Goal: Task Accomplishment & Management: Manage account settings

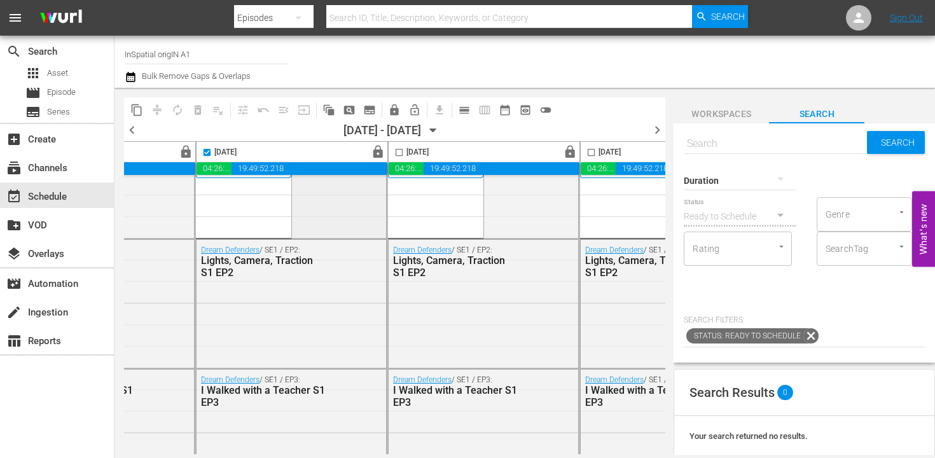
scroll to position [0, 732]
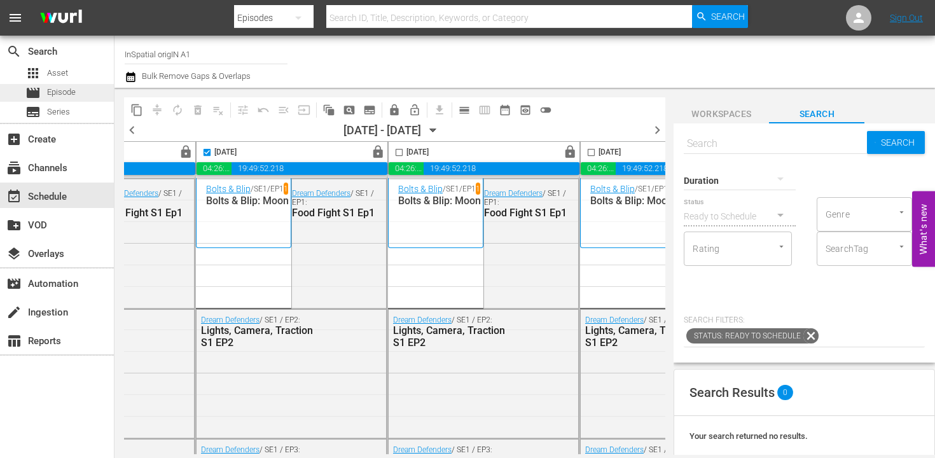
click at [53, 97] on span "Episode" at bounding box center [61, 92] width 29 height 13
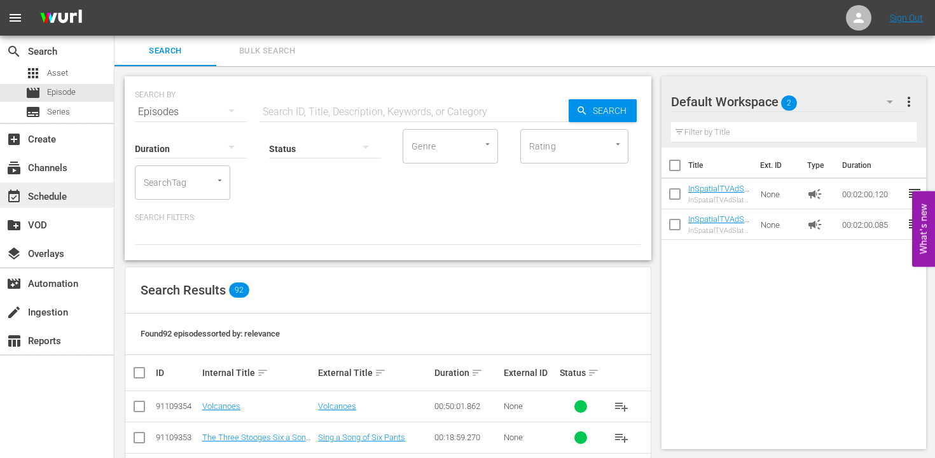
click at [43, 200] on div "event_available Schedule" at bounding box center [35, 194] width 71 height 11
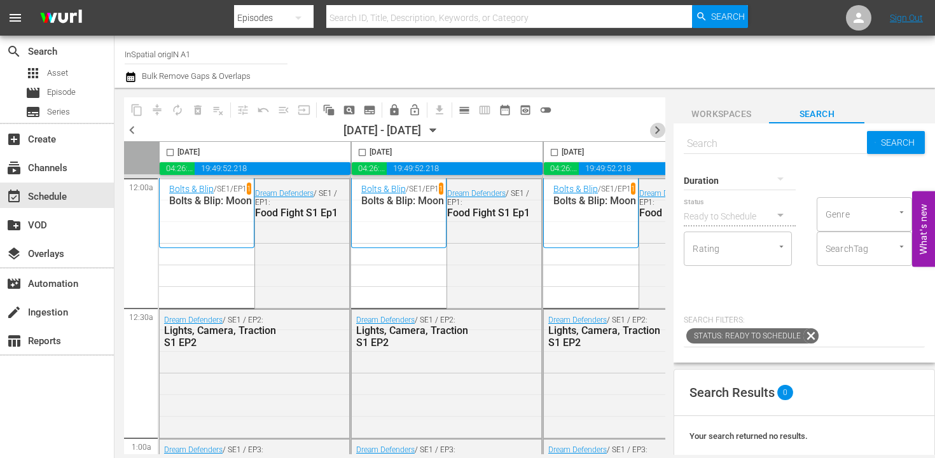
click at [653, 132] on span "chevron_right" at bounding box center [658, 130] width 16 height 16
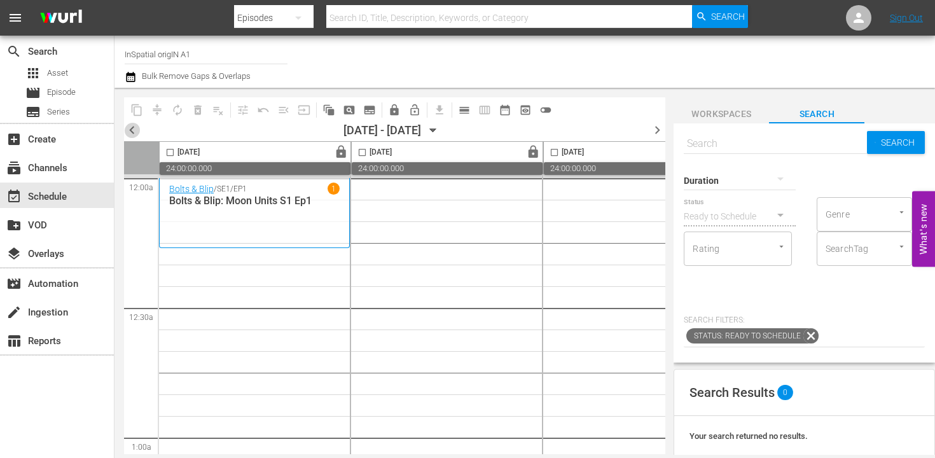
click at [130, 130] on span "chevron_left" at bounding box center [132, 130] width 16 height 16
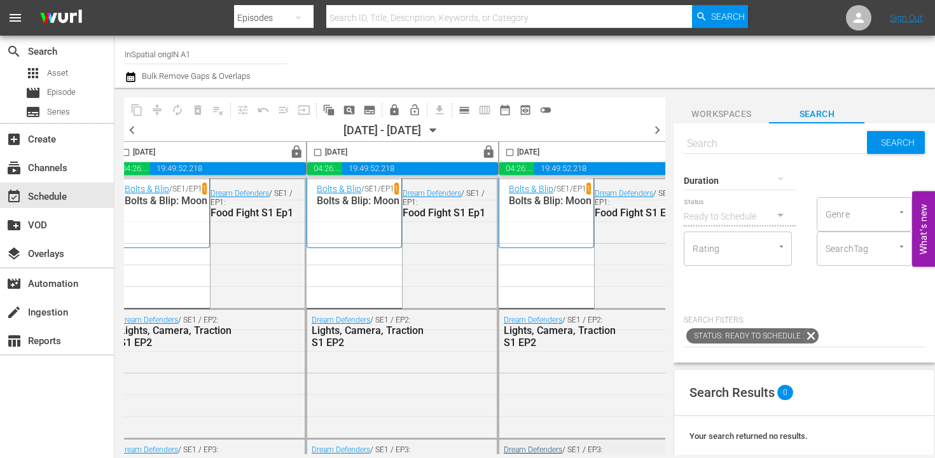
scroll to position [0, 624]
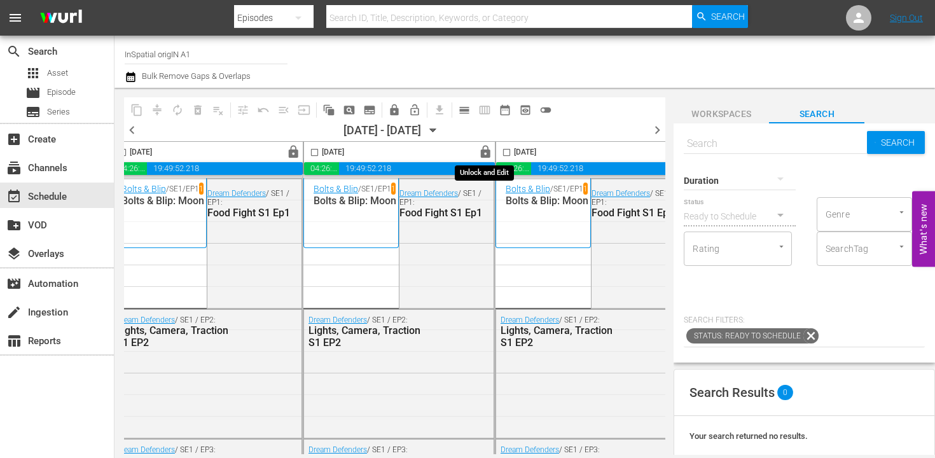
click at [485, 152] on span "lock" at bounding box center [485, 152] width 15 height 15
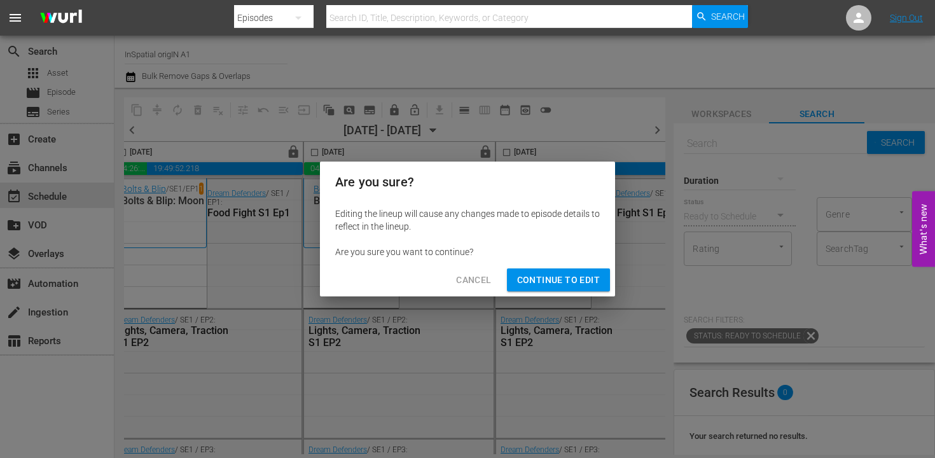
click at [530, 278] on span "Continue to Edit" at bounding box center [558, 280] width 83 height 16
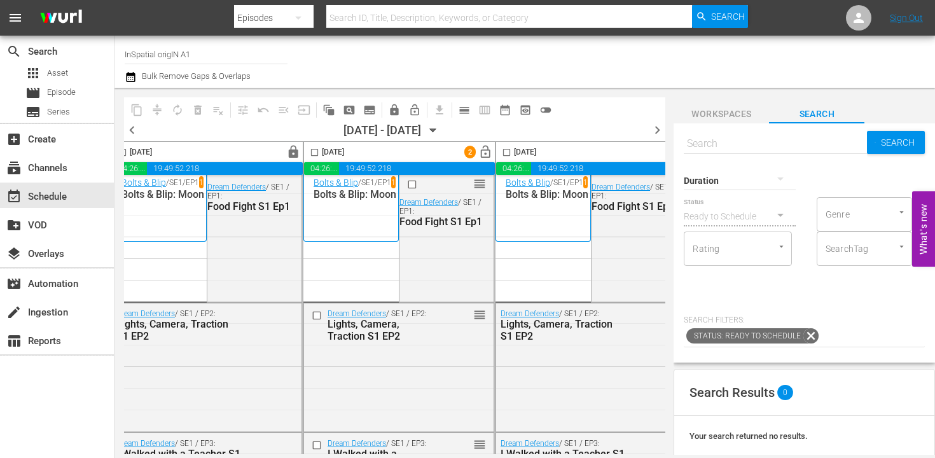
scroll to position [7, 624]
click at [317, 154] on input "checkbox" at bounding box center [314, 155] width 15 height 15
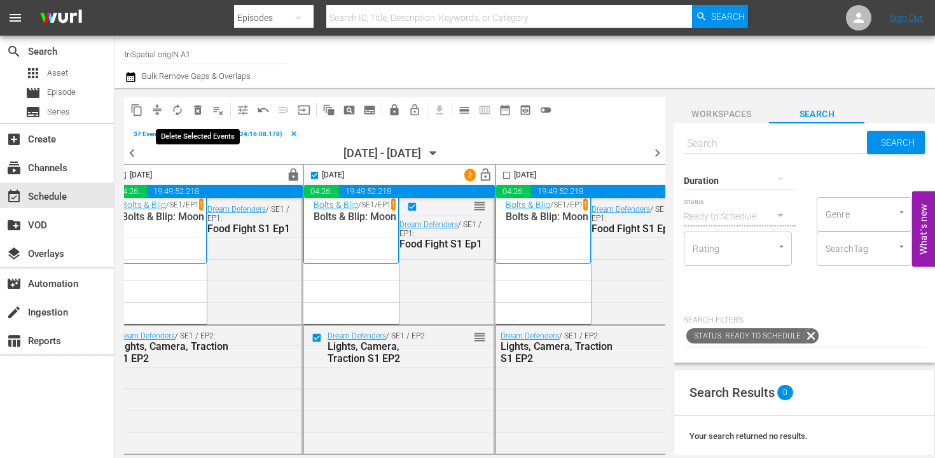
click at [199, 108] on span "delete_forever_outlined" at bounding box center [198, 110] width 13 height 13
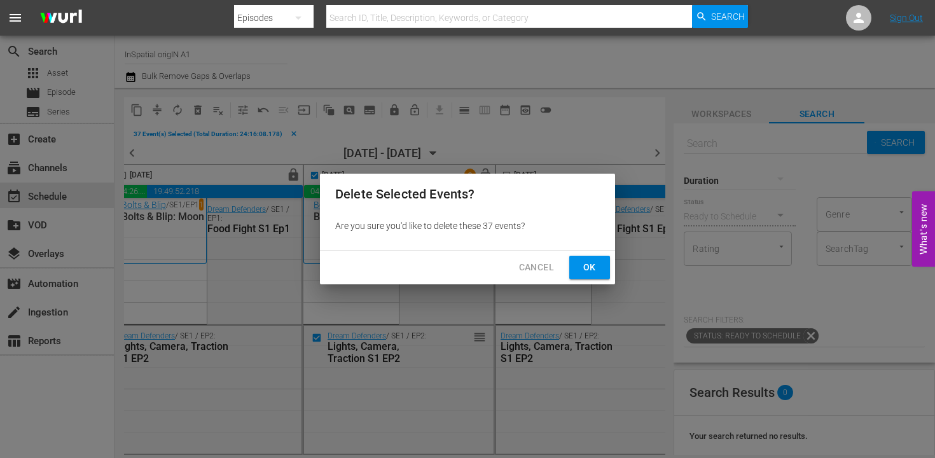
drag, startPoint x: 590, startPoint y: 267, endPoint x: 582, endPoint y: 260, distance: 10.4
click at [589, 267] on span "Ok" at bounding box center [590, 268] width 20 height 16
checkbox input "false"
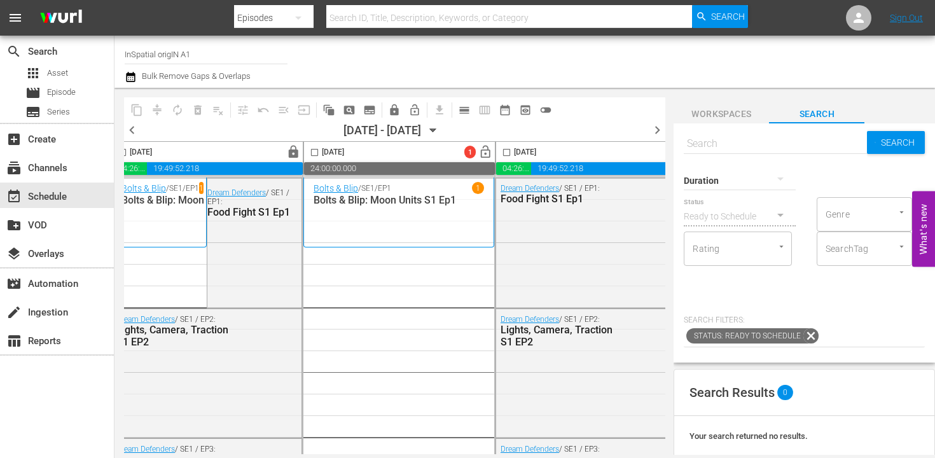
scroll to position [0, 624]
click at [352, 108] on span "pageview_outlined" at bounding box center [349, 110] width 13 height 13
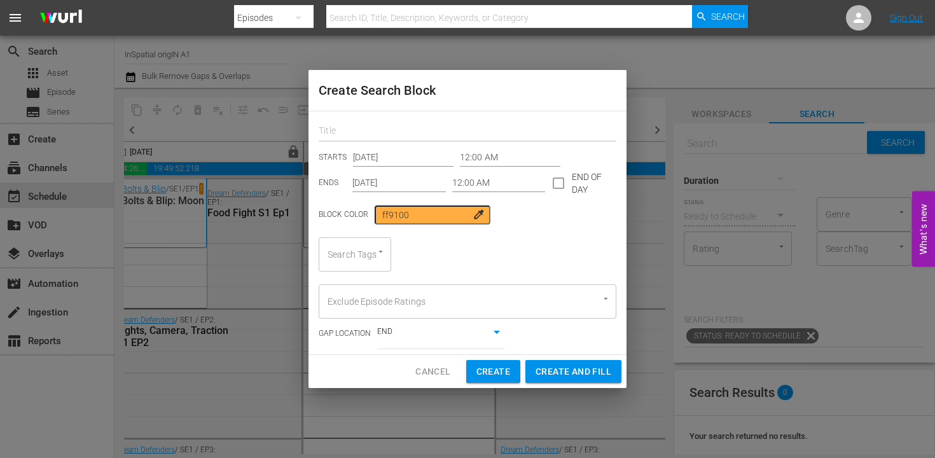
click at [358, 132] on input "text" at bounding box center [468, 132] width 298 height 20
click at [381, 251] on icon "Open" at bounding box center [381, 252] width 4 height 2
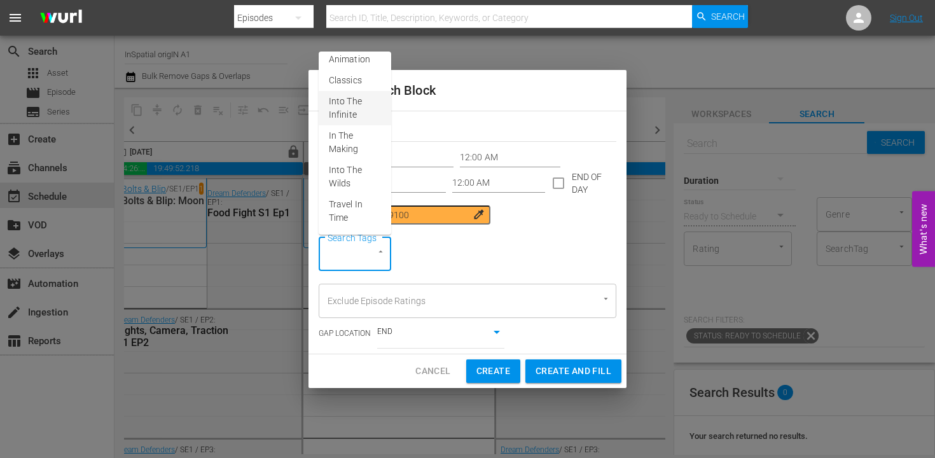
scroll to position [0, 0]
click at [347, 181] on span "Into The Wilds" at bounding box center [355, 184] width 52 height 27
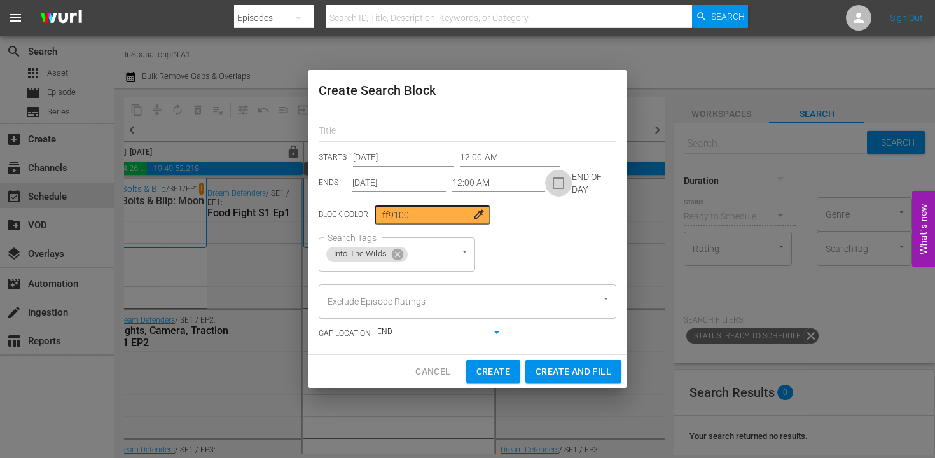
click at [551, 185] on input "checkbox" at bounding box center [558, 185] width 27 height 27
checkbox input "true"
click at [463, 253] on icon "Open" at bounding box center [465, 252] width 10 height 10
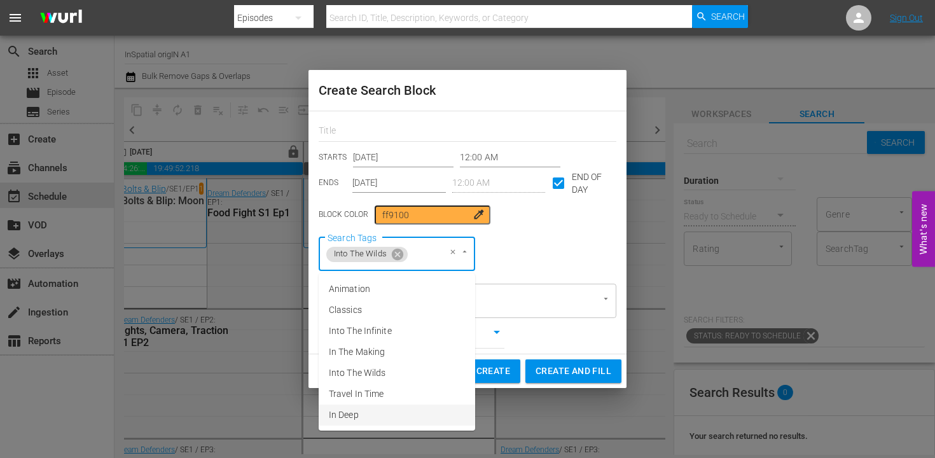
click at [353, 414] on span "In Deep" at bounding box center [344, 415] width 30 height 13
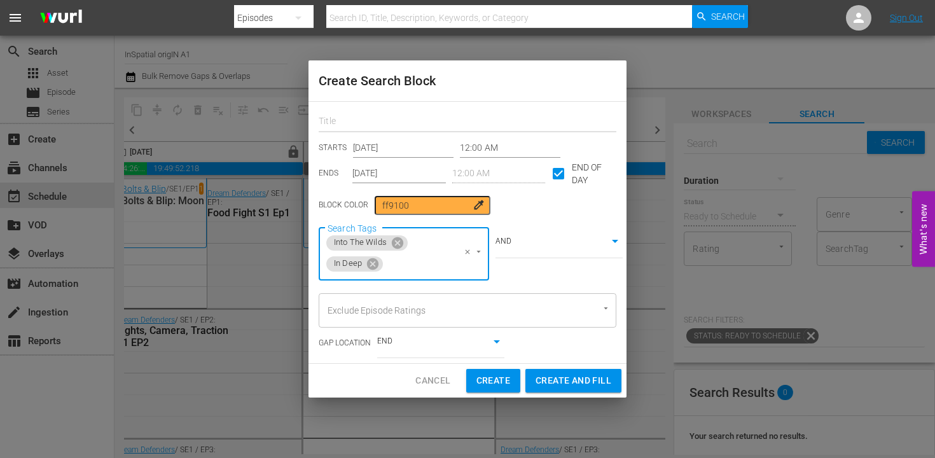
click at [379, 120] on div at bounding box center [468, 119] width 298 height 25
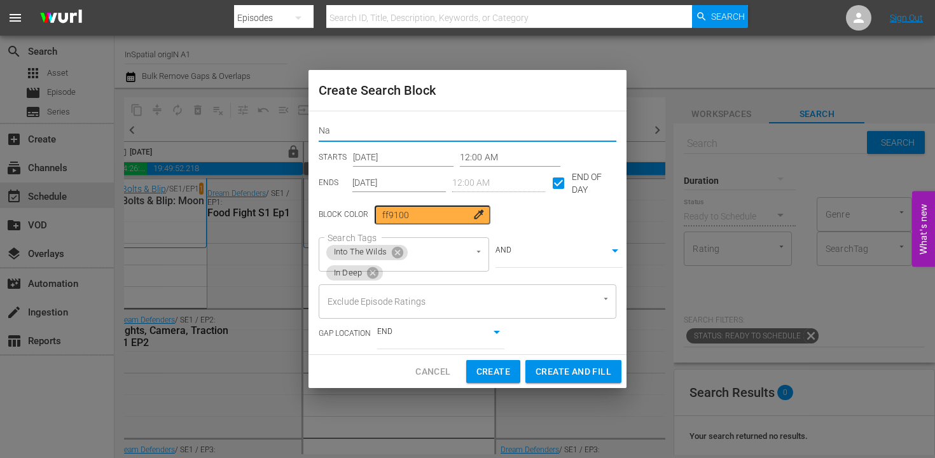
type input "N"
type input "Into The Wilds and In Deep"
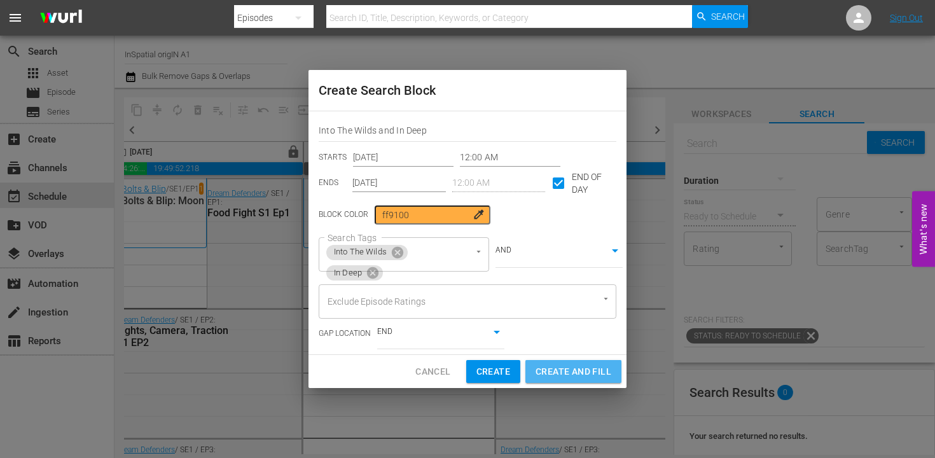
click at [566, 372] on span "Create and Fill" at bounding box center [574, 372] width 76 height 16
checkbox input "false"
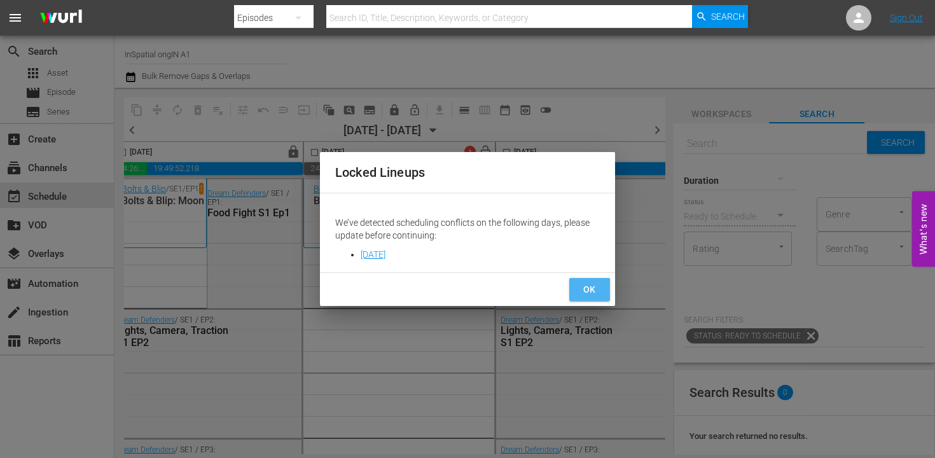
click at [590, 293] on span "OK" at bounding box center [590, 290] width 20 height 16
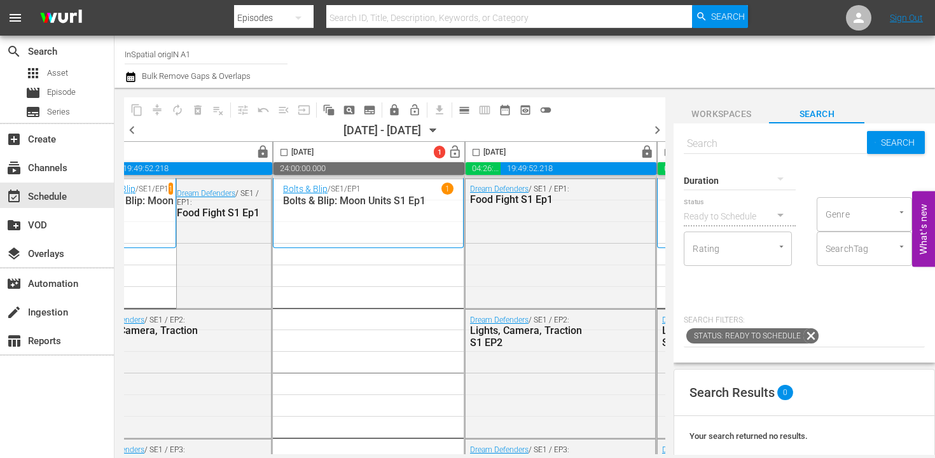
scroll to position [0, 655]
click at [281, 152] on input "checkbox" at bounding box center [283, 155] width 15 height 15
checkbox input "true"
click at [352, 109] on span "pageview_outlined" at bounding box center [349, 110] width 13 height 13
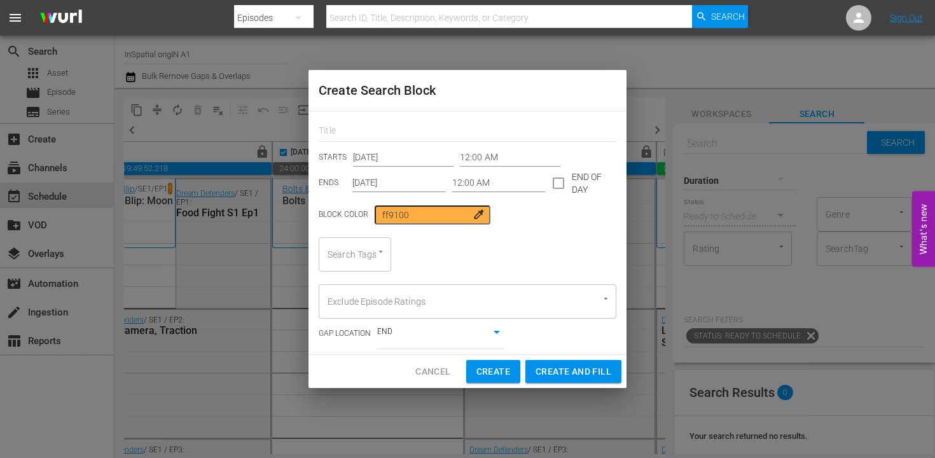
click at [499, 385] on div "Cancel Create Create and Fill" at bounding box center [468, 372] width 318 height 34
click at [492, 372] on span "Create" at bounding box center [494, 372] width 34 height 16
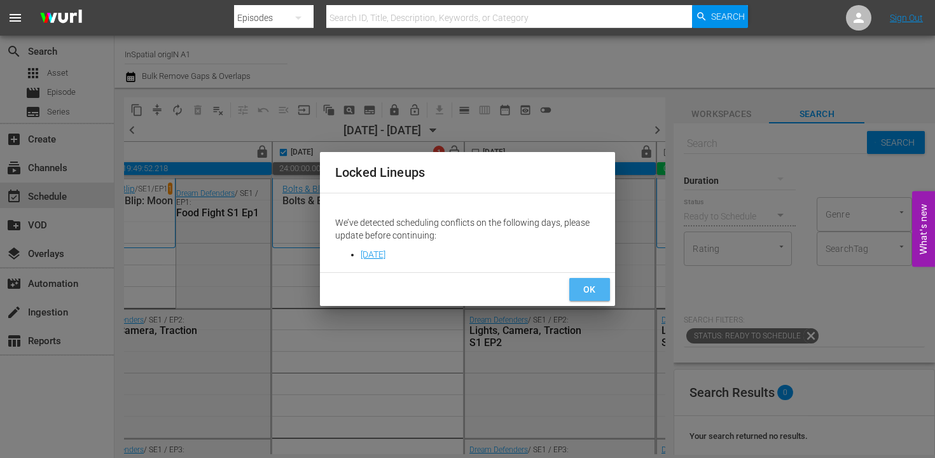
drag, startPoint x: 585, startPoint y: 288, endPoint x: 503, endPoint y: 267, distance: 84.1
click at [585, 288] on span "OK" at bounding box center [590, 290] width 20 height 16
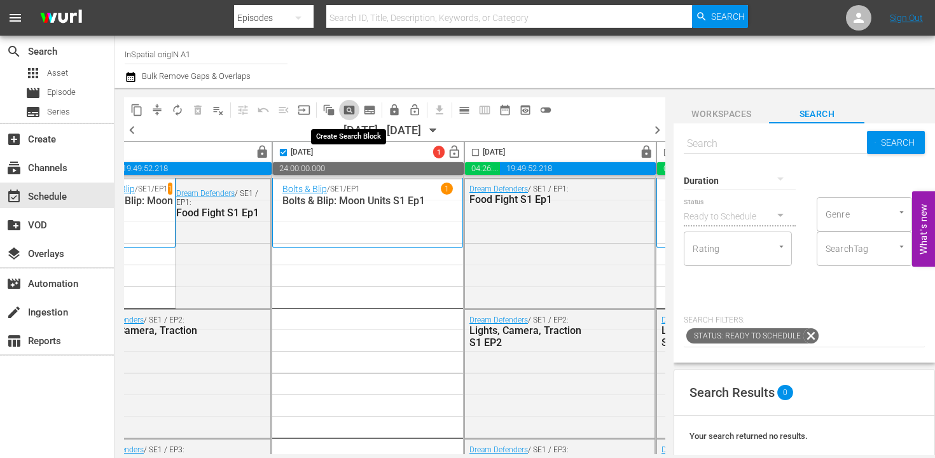
click at [353, 112] on span "pageview_outlined" at bounding box center [349, 110] width 13 height 13
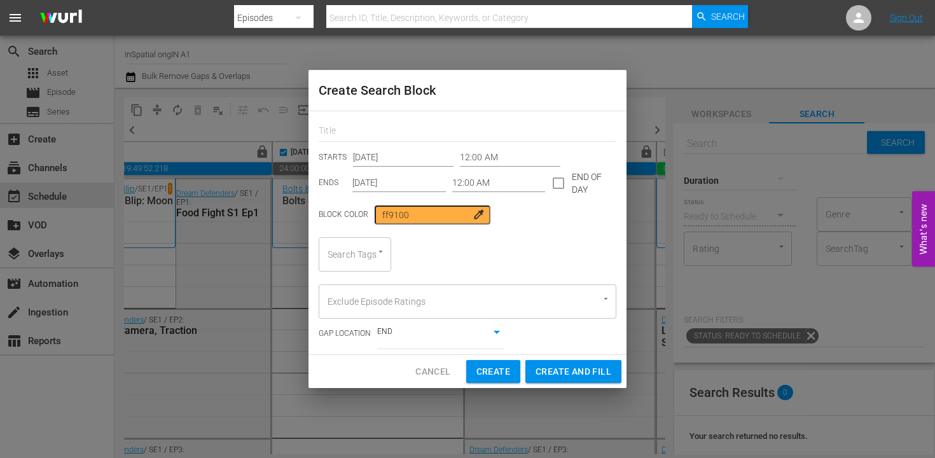
click at [374, 153] on input "Oct 1st 2025" at bounding box center [403, 157] width 101 height 19
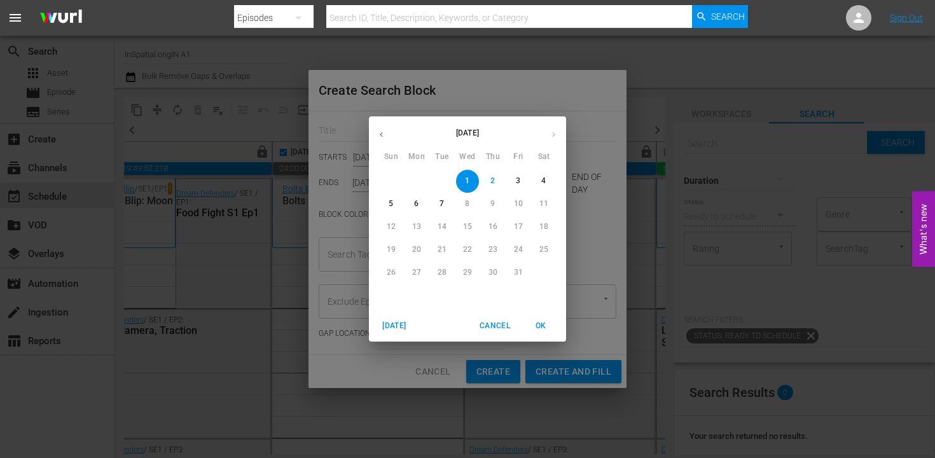
click at [391, 203] on p "5" at bounding box center [391, 204] width 4 height 11
type input "Oct 5th 2025"
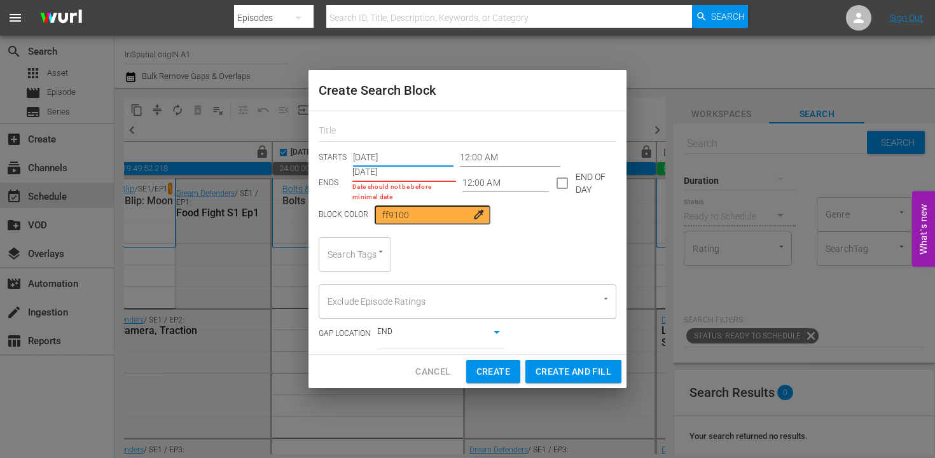
click at [339, 193] on div "STARTS Oct 5th 2025 12:00 AM ENDS Oct 1st 2025 Date should not be before minima…" at bounding box center [468, 232] width 318 height 243
click at [382, 174] on input "Oct 1st 2025" at bounding box center [405, 172] width 104 height 19
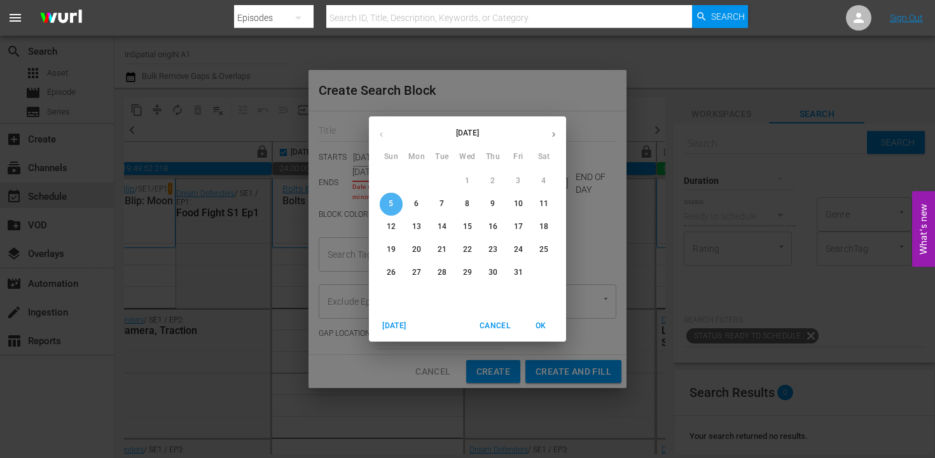
click at [394, 200] on span "5" at bounding box center [391, 204] width 23 height 11
type input "Oct 5th 2025"
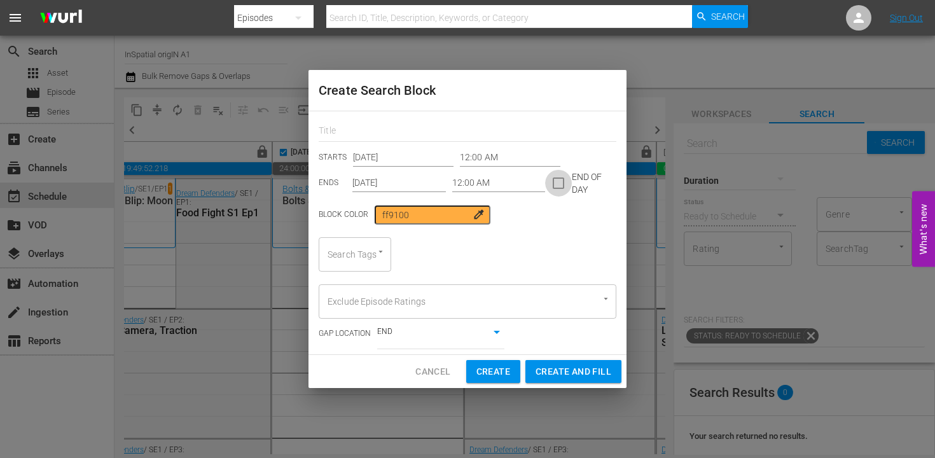
click at [552, 183] on input "checkbox" at bounding box center [558, 185] width 27 height 27
checkbox input "true"
click at [371, 254] on div at bounding box center [374, 252] width 23 height 13
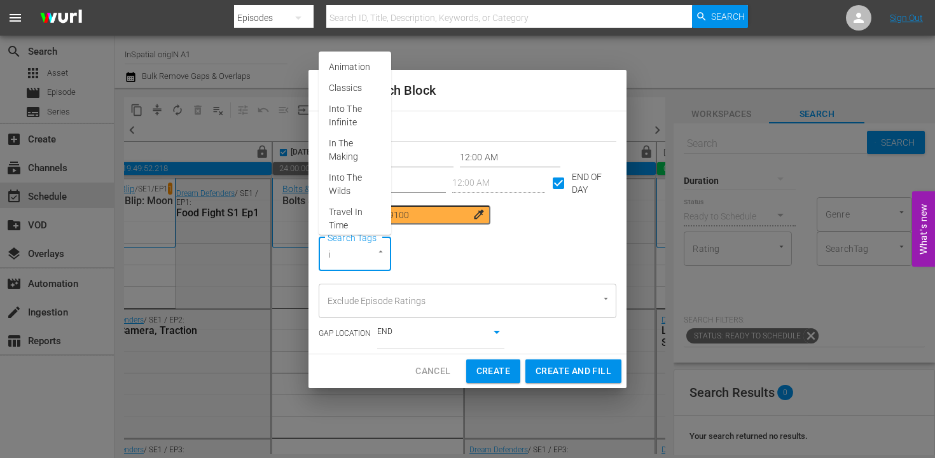
type input "in"
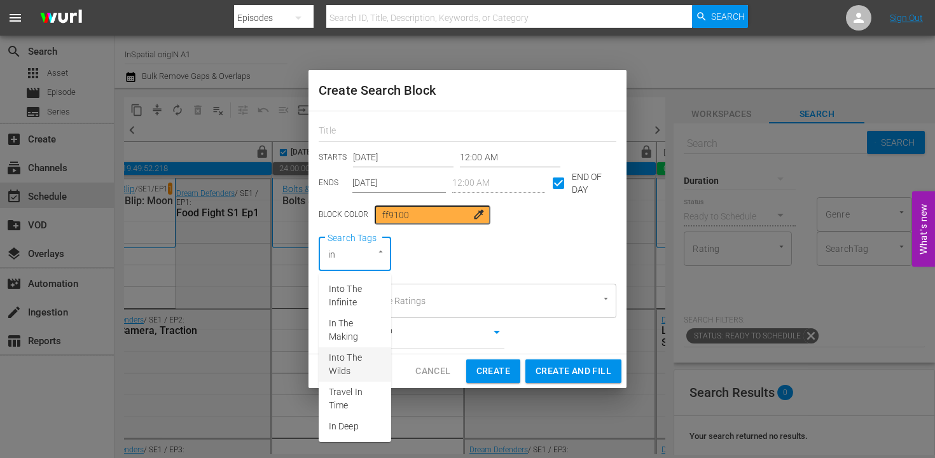
click at [357, 365] on span "Into The Wilds" at bounding box center [355, 364] width 52 height 27
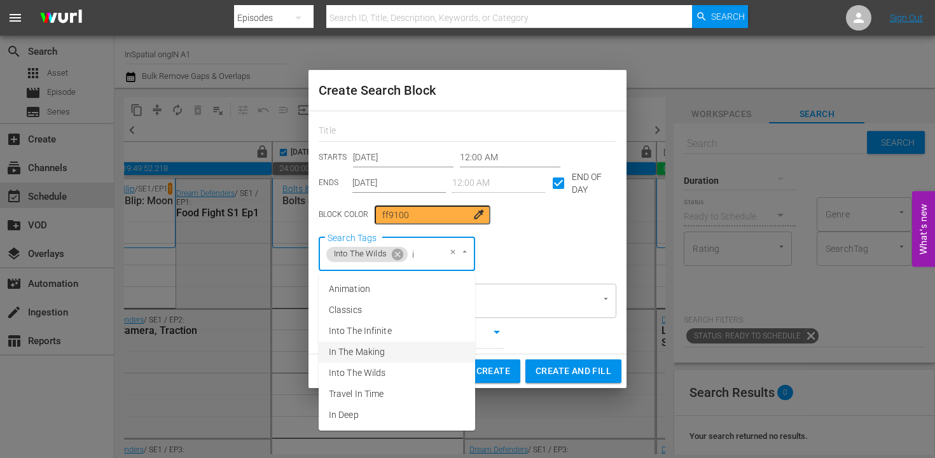
type input "in"
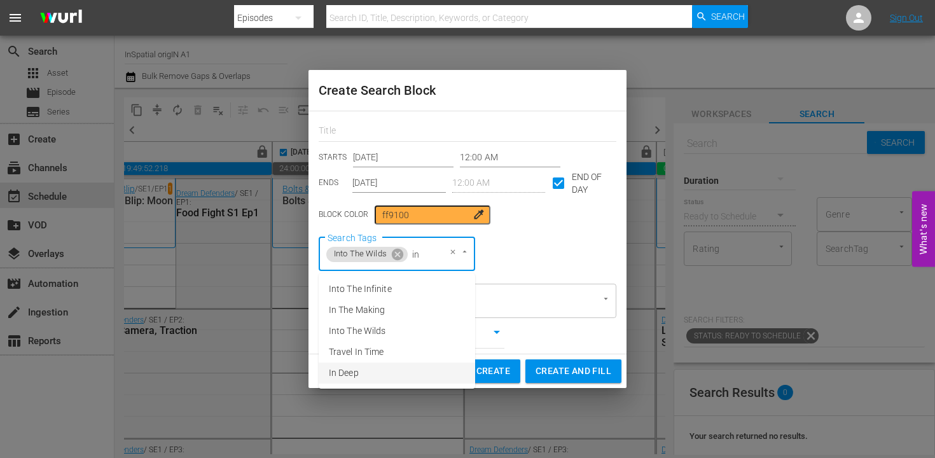
click at [363, 367] on li "In Deep" at bounding box center [397, 373] width 157 height 21
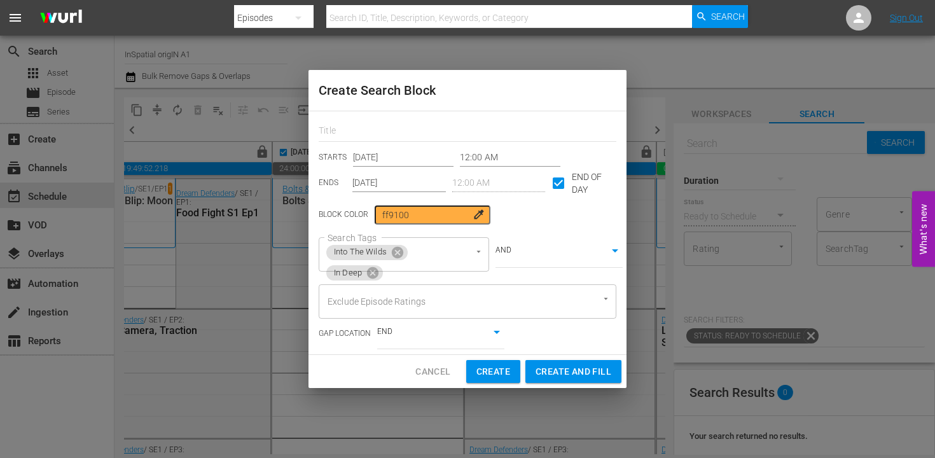
click at [414, 109] on div "Create Search Block STARTS Oct 5th 2025 12:00 AM ENDS Oct 5th 2025 12:00 AM END…" at bounding box center [468, 229] width 318 height 318
click at [412, 124] on input "text" at bounding box center [468, 132] width 298 height 20
type input "Into The Wilds and In Deep"
click at [493, 372] on span "Create" at bounding box center [494, 372] width 34 height 16
type input "Oct 1st 2025"
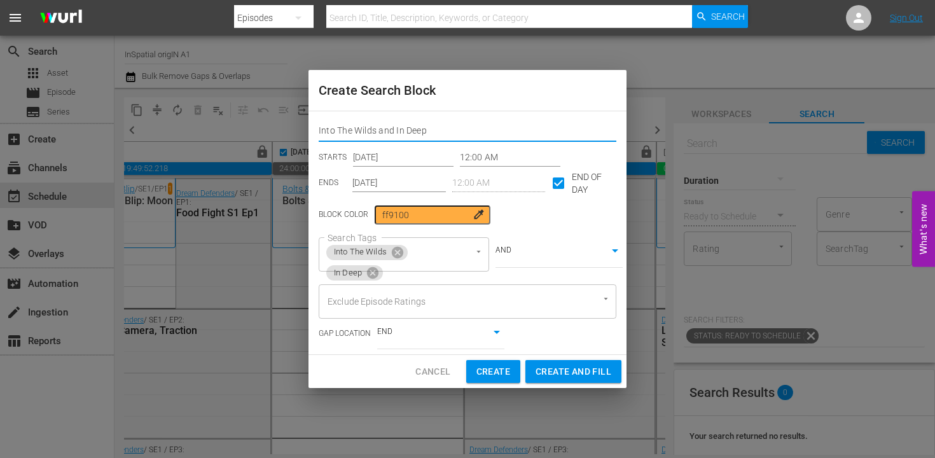
type input "Oct 1st 2025"
checkbox input "false"
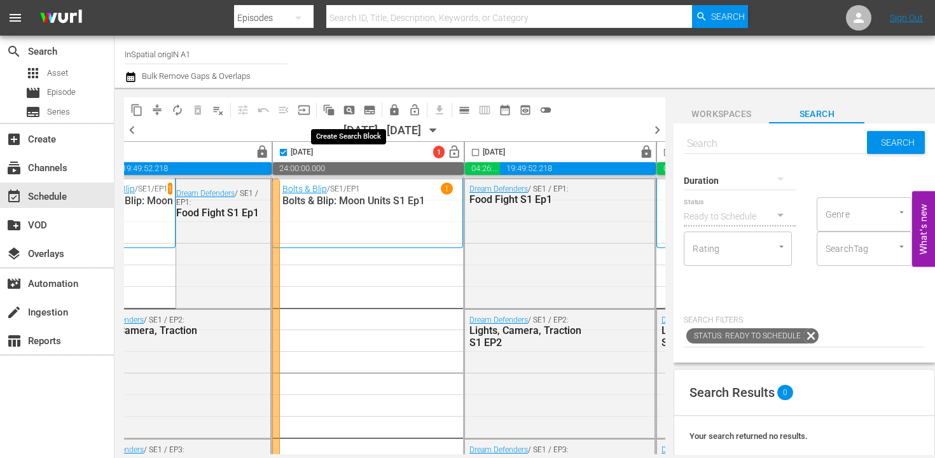
click at [349, 108] on span "pageview_outlined" at bounding box center [349, 110] width 13 height 13
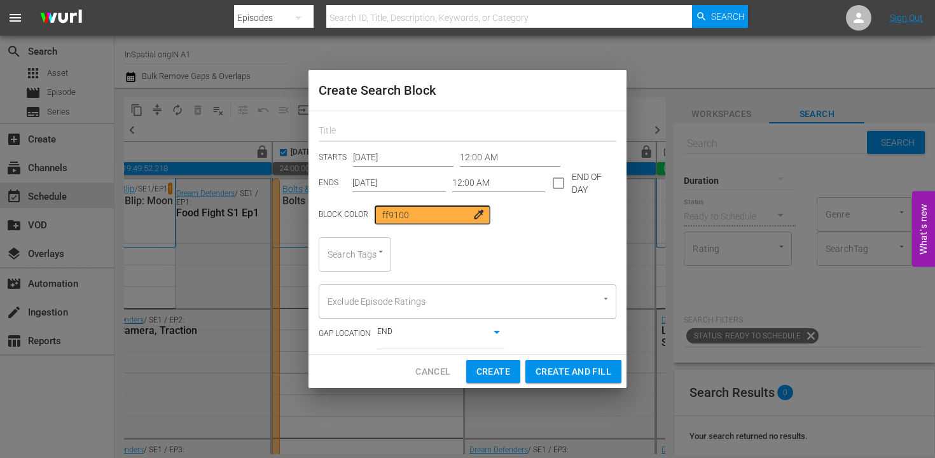
click at [355, 125] on input "text" at bounding box center [468, 132] width 298 height 20
click at [370, 155] on input "Oct 1st 2025" at bounding box center [403, 157] width 101 height 19
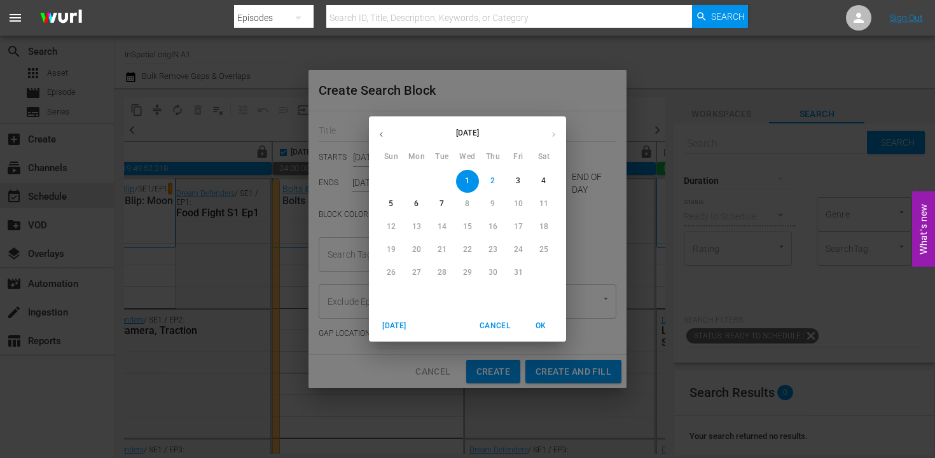
click at [341, 139] on div "October 2025 Sun Mon Tue Wed Thu Fri Sat 28 29 30 1 2 3 4 5 6 7 8 9 10 11 12 13…" at bounding box center [467, 229] width 935 height 458
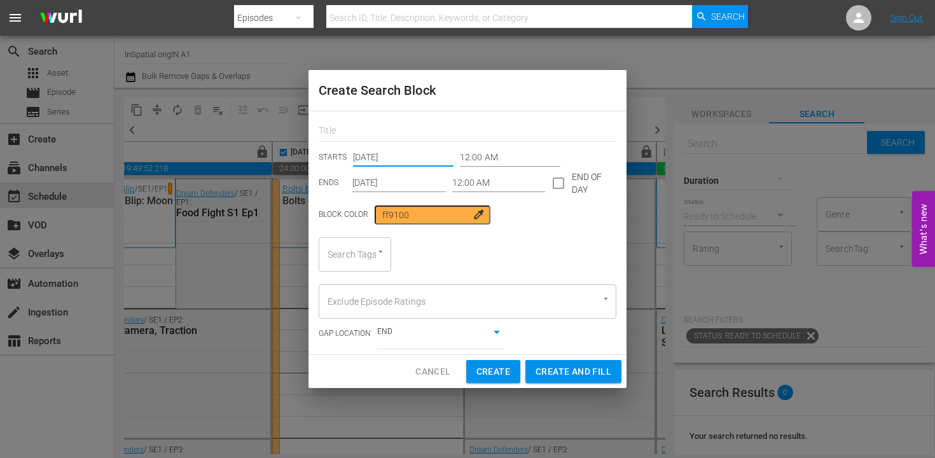
click at [370, 186] on input "Oct 1st 2025" at bounding box center [400, 183] width 94 height 19
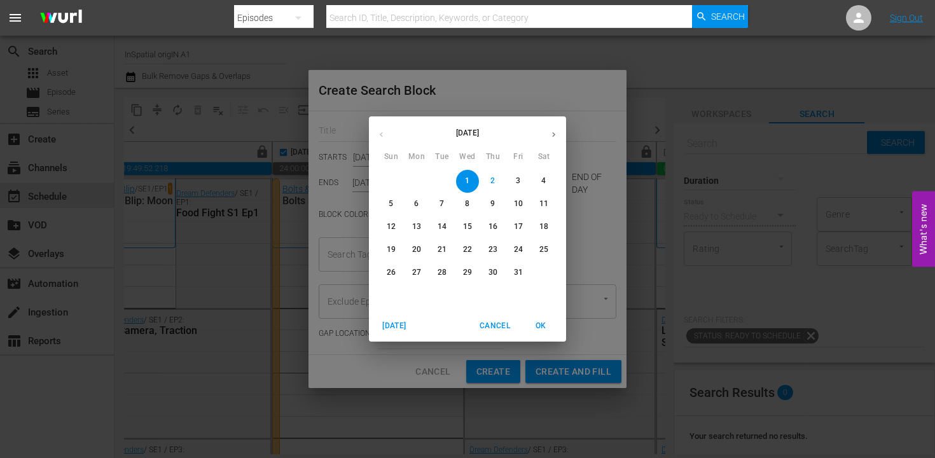
click at [391, 206] on p "5" at bounding box center [391, 204] width 4 height 11
type input "Oct 5th 2025"
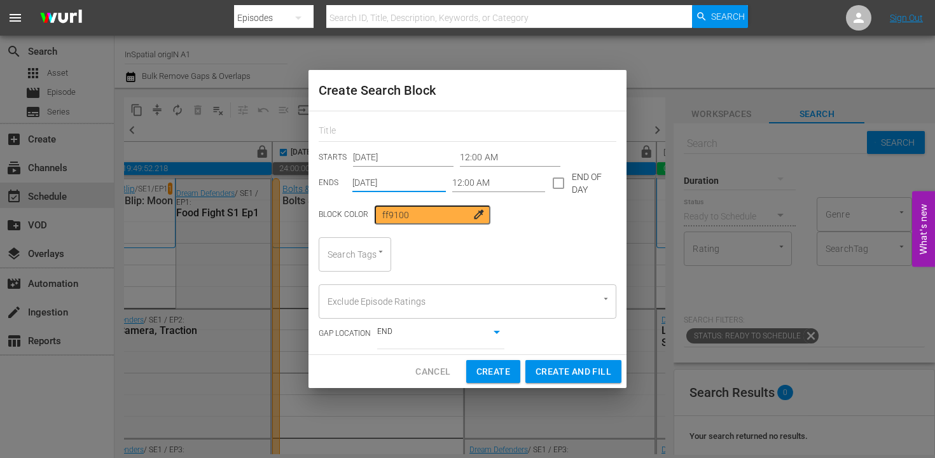
click at [371, 158] on input "Oct 1st 2025" at bounding box center [403, 157] width 101 height 19
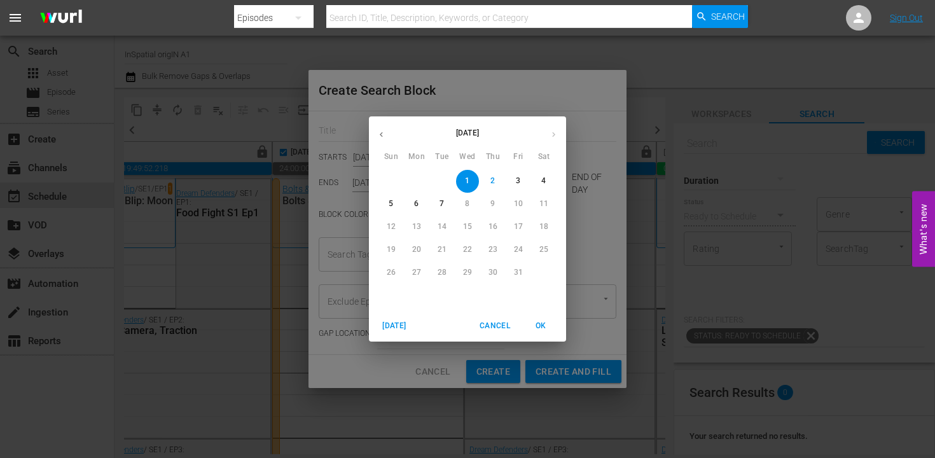
click at [384, 202] on span "5" at bounding box center [391, 204] width 23 height 11
type input "Oct 5th 2025"
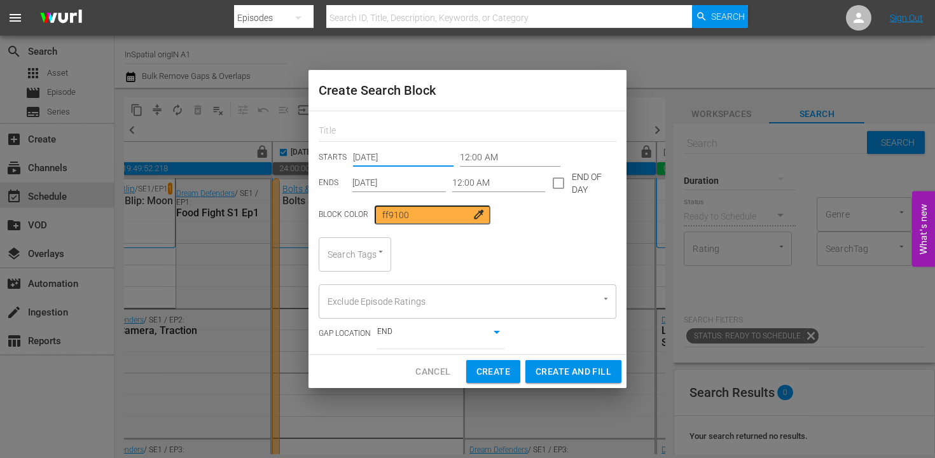
drag, startPoint x: 557, startPoint y: 183, endPoint x: 533, endPoint y: 184, distance: 24.2
click at [555, 183] on input "checkbox" at bounding box center [558, 185] width 27 height 27
checkbox input "true"
click at [366, 249] on div at bounding box center [374, 252] width 23 height 13
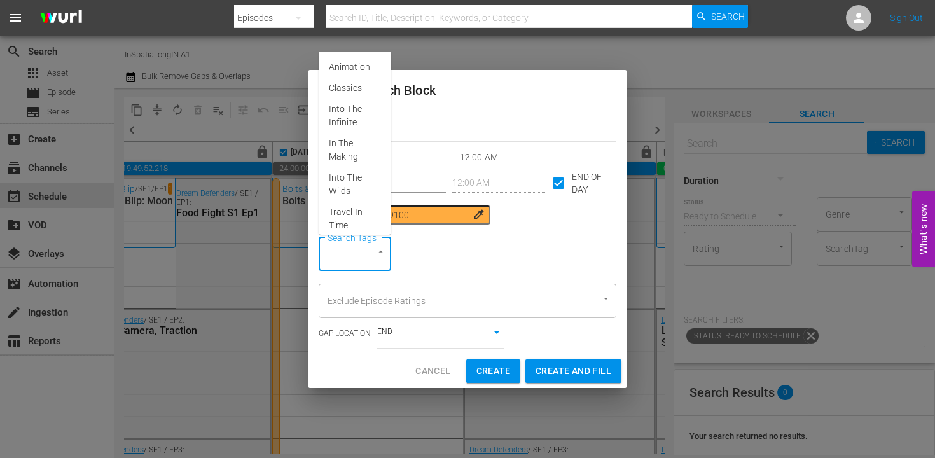
type input "in"
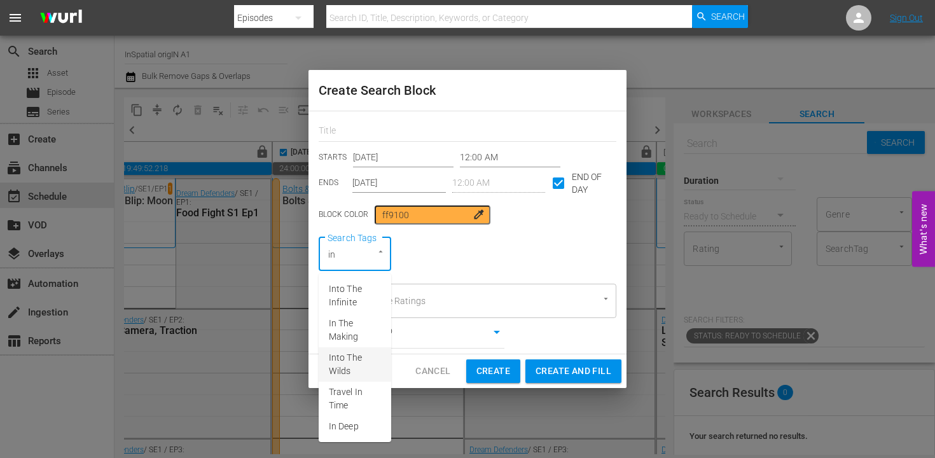
click at [349, 369] on span "Into The Wilds" at bounding box center [355, 364] width 52 height 27
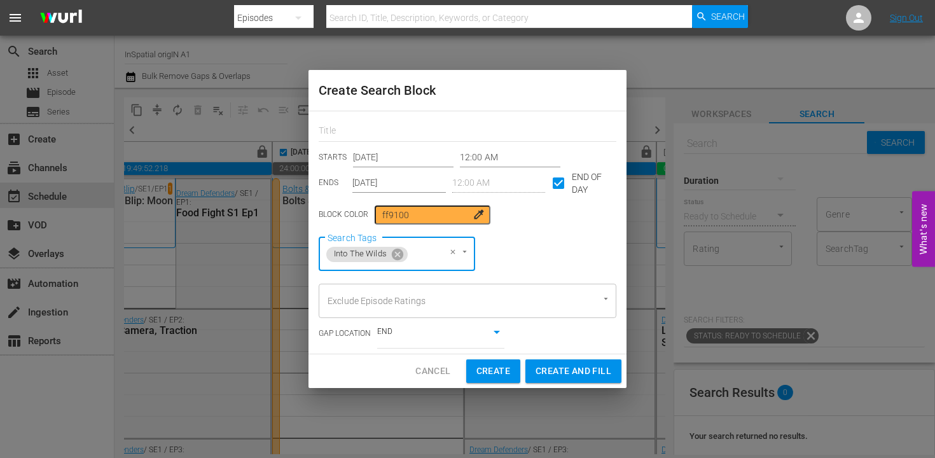
click at [423, 367] on span "Cancel" at bounding box center [433, 371] width 35 height 16
type input "Oct 1st 2025"
checkbox input "false"
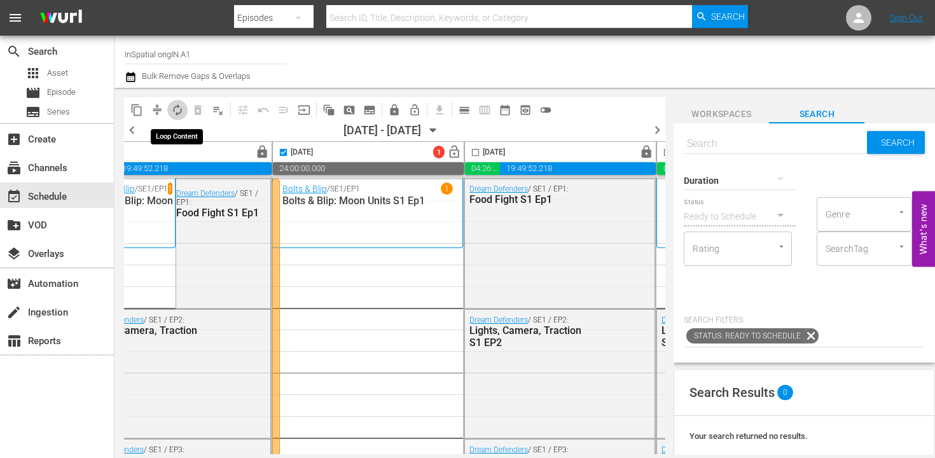
click at [177, 111] on span "autorenew_outlined" at bounding box center [177, 110] width 13 height 13
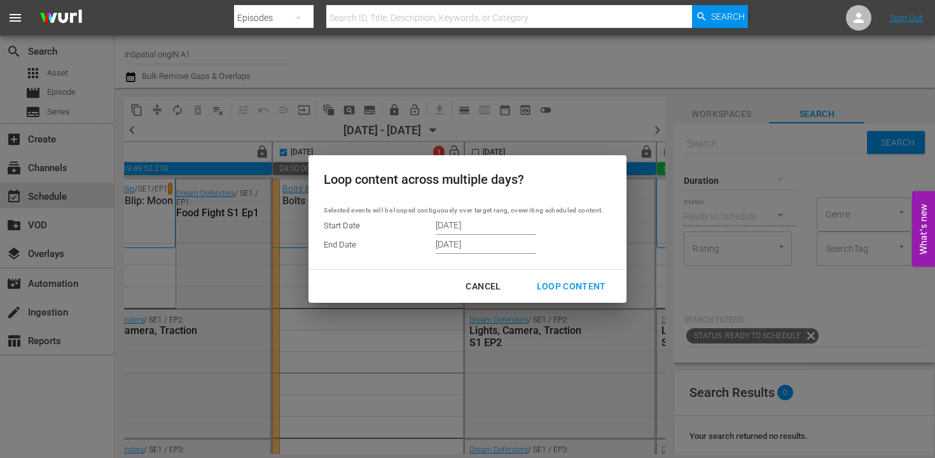
drag, startPoint x: 482, startPoint y: 282, endPoint x: 465, endPoint y: 279, distance: 16.8
click at [480, 282] on div "Cancel" at bounding box center [483, 287] width 55 height 16
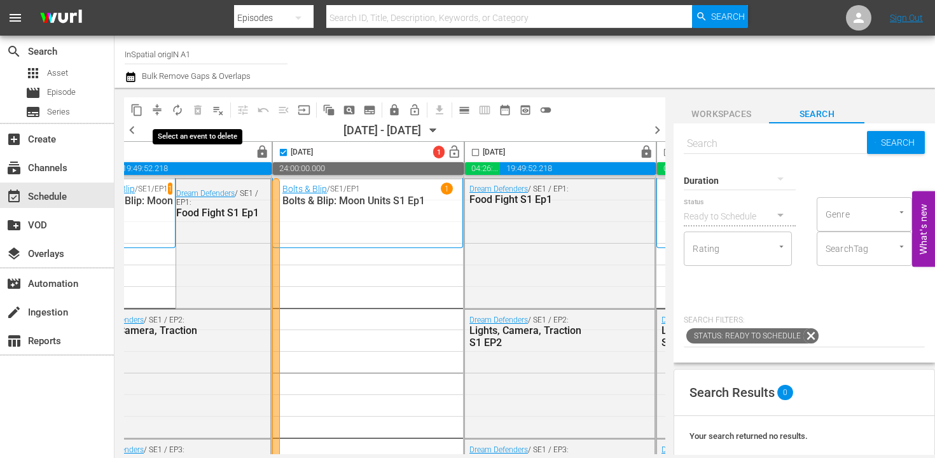
click at [199, 115] on span "delete_forever_outlined" at bounding box center [198, 110] width 20 height 20
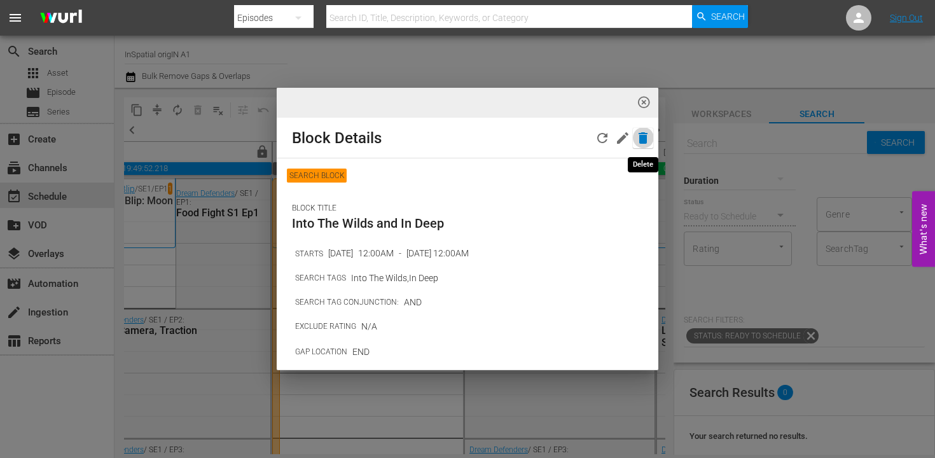
click at [645, 138] on icon "button" at bounding box center [643, 137] width 9 height 11
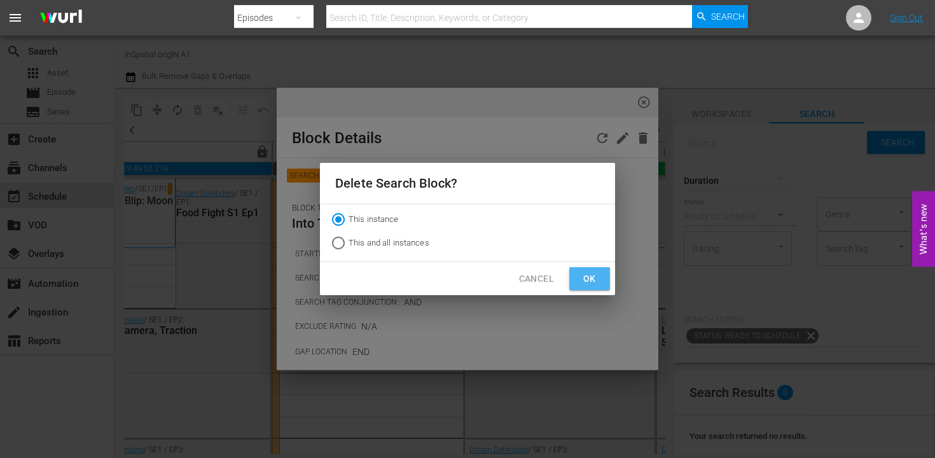
click at [584, 281] on span "Ok" at bounding box center [590, 279] width 20 height 16
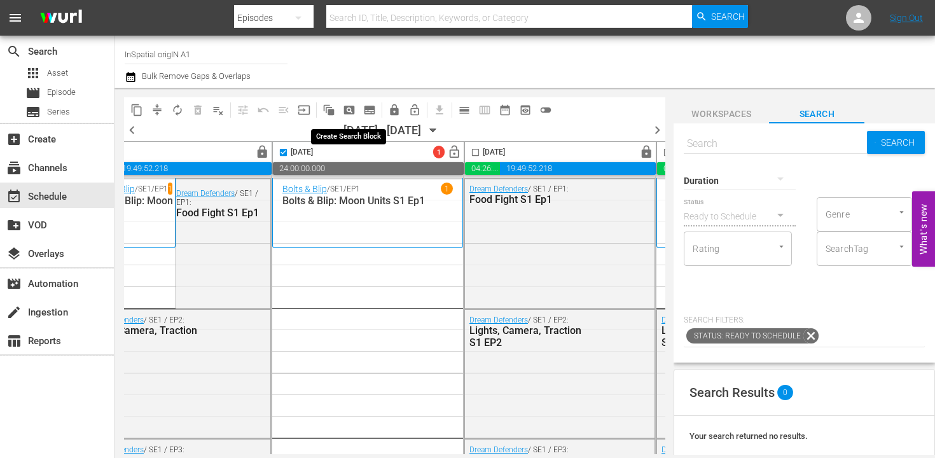
click at [347, 112] on span "pageview_outlined" at bounding box center [349, 110] width 13 height 13
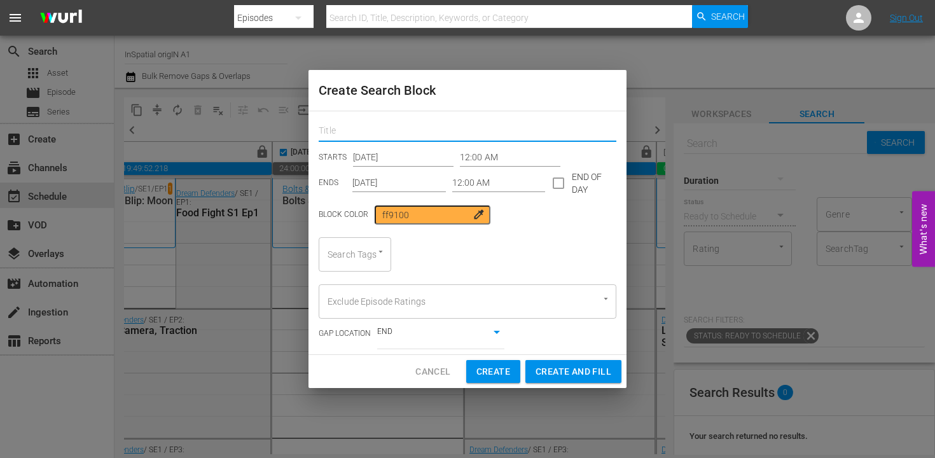
click at [360, 134] on input "text" at bounding box center [468, 132] width 298 height 20
type input "Into The Wilds and In Deep"
click at [374, 183] on input "Oct 1st 2025" at bounding box center [400, 183] width 94 height 19
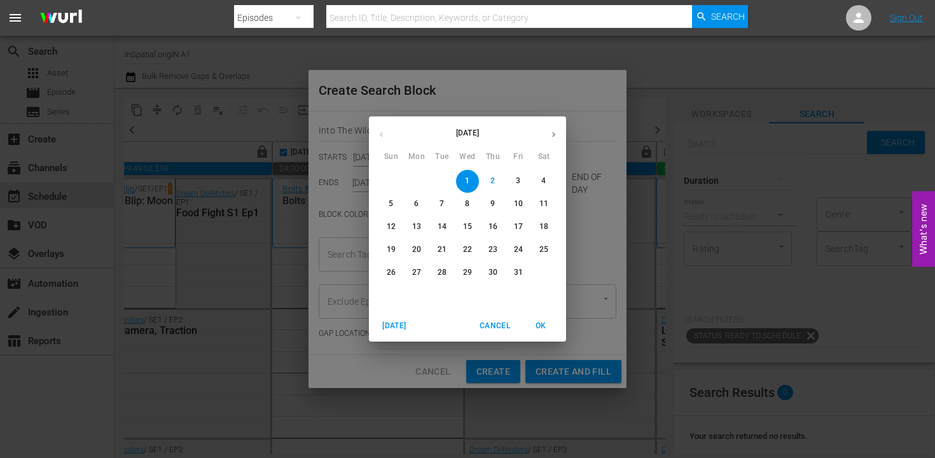
drag, startPoint x: 391, startPoint y: 207, endPoint x: 387, endPoint y: 200, distance: 8.3
click at [389, 206] on p "5" at bounding box center [391, 204] width 4 height 11
type input "Oct 5th 2025"
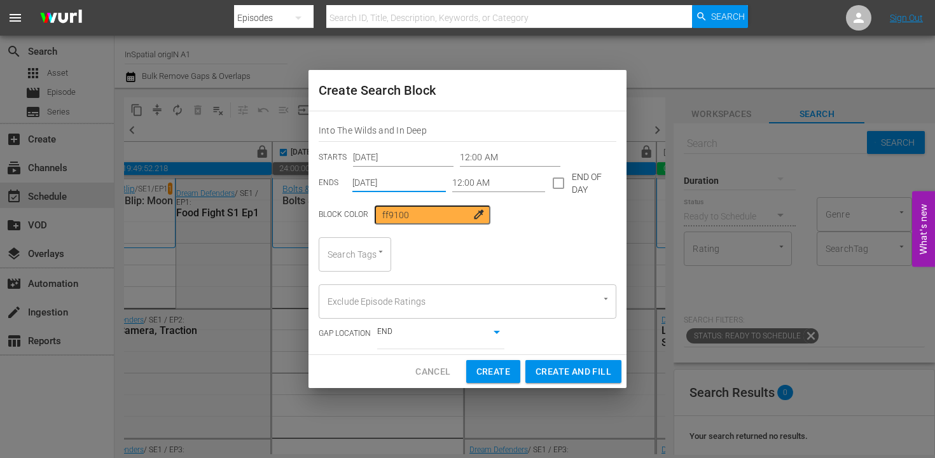
click at [372, 154] on input "Oct 1st 2025" at bounding box center [403, 157] width 101 height 19
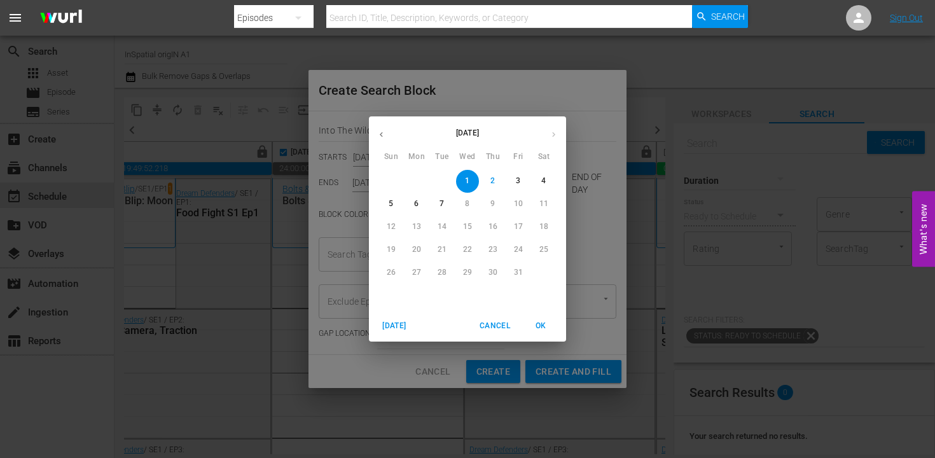
click at [391, 203] on p "5" at bounding box center [391, 204] width 4 height 11
type input "Oct 5th 2025"
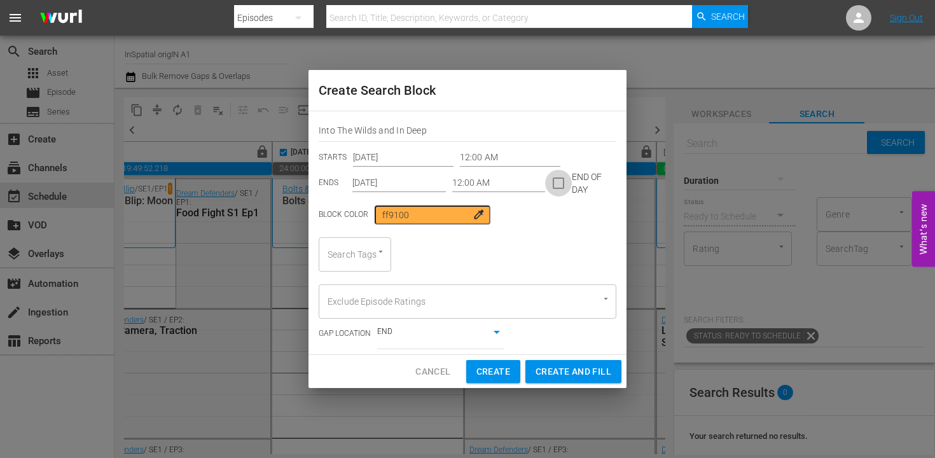
click at [558, 183] on input "checkbox" at bounding box center [558, 185] width 27 height 27
checkbox input "true"
click at [371, 250] on div at bounding box center [374, 252] width 23 height 13
type input "in"
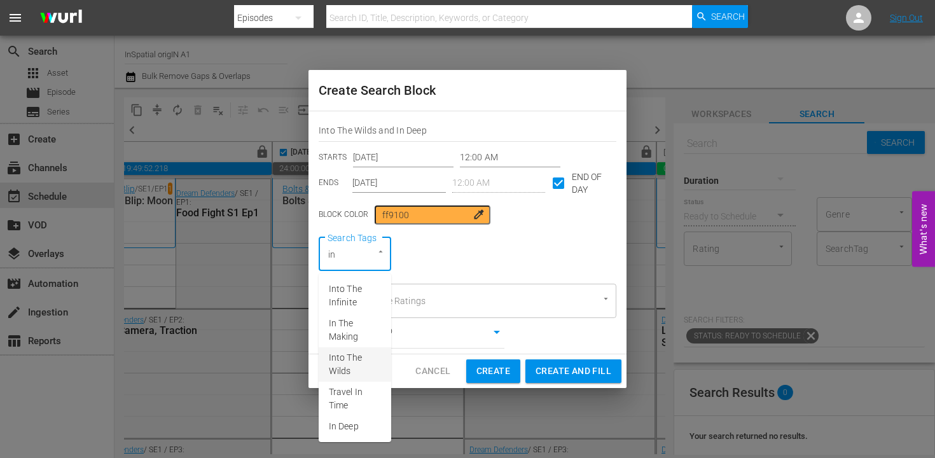
click at [329, 365] on span "Into The Wilds" at bounding box center [355, 364] width 52 height 27
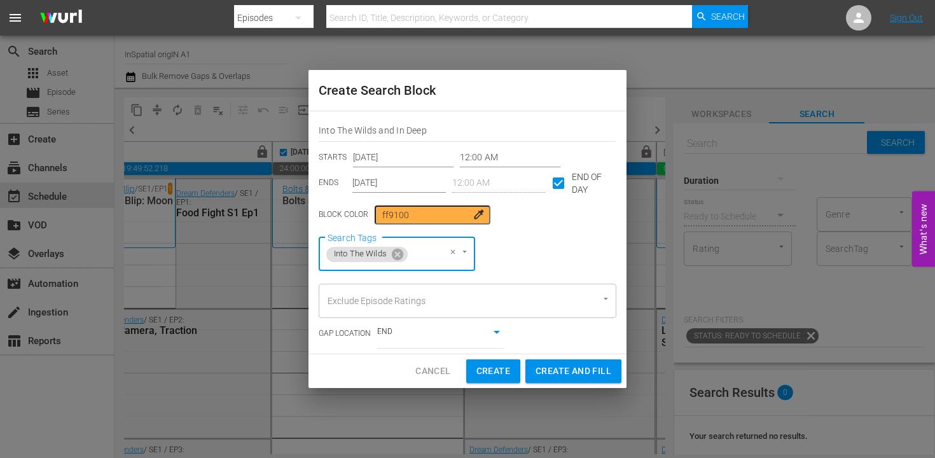
type input "i"
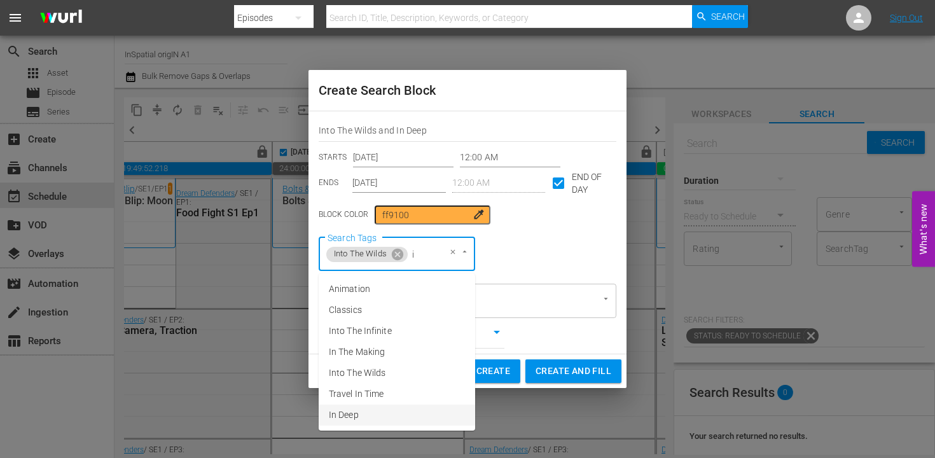
click at [344, 410] on span "In Deep" at bounding box center [344, 415] width 30 height 13
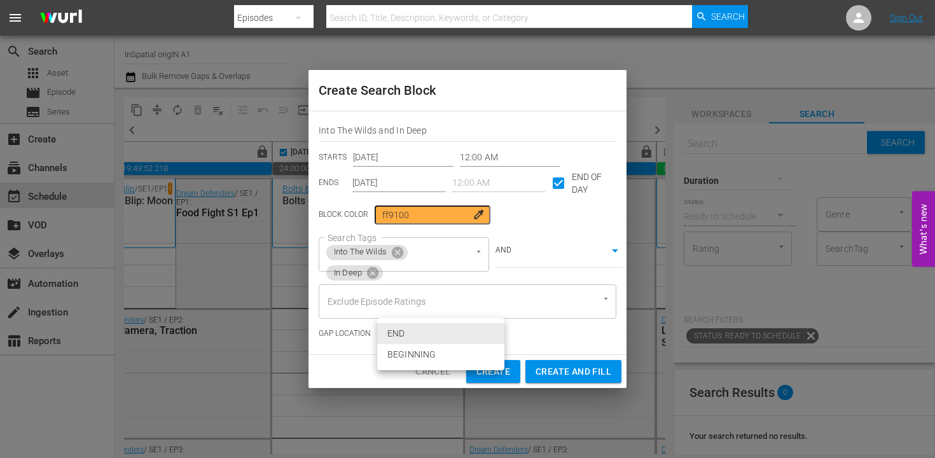
click at [498, 343] on body "menu Search By Episodes Search ID, Title, Description, Keywords, or Category Se…" at bounding box center [467, 229] width 935 height 458
click at [498, 343] on li "END" at bounding box center [440, 333] width 127 height 21
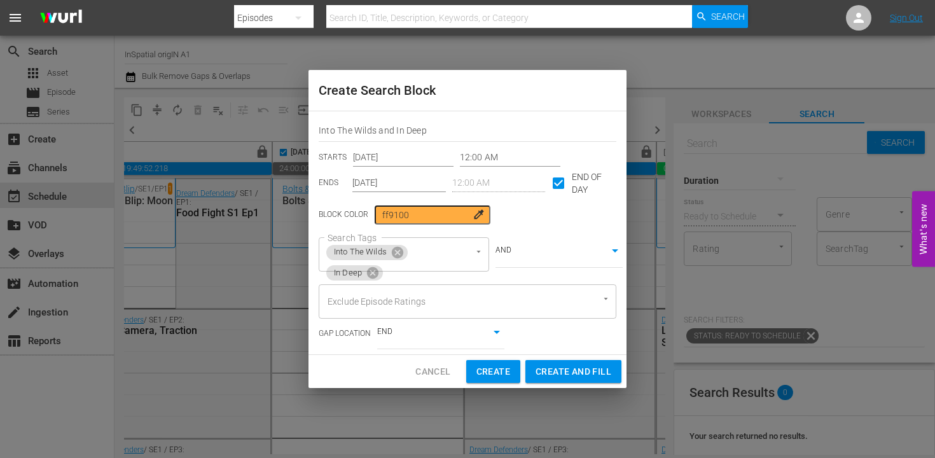
click at [547, 338] on div "GAP LOCATION END false" at bounding box center [468, 334] width 298 height 31
click at [579, 371] on span "Create and Fill" at bounding box center [574, 372] width 76 height 16
type input "Oct 1st 2025"
checkbox input "false"
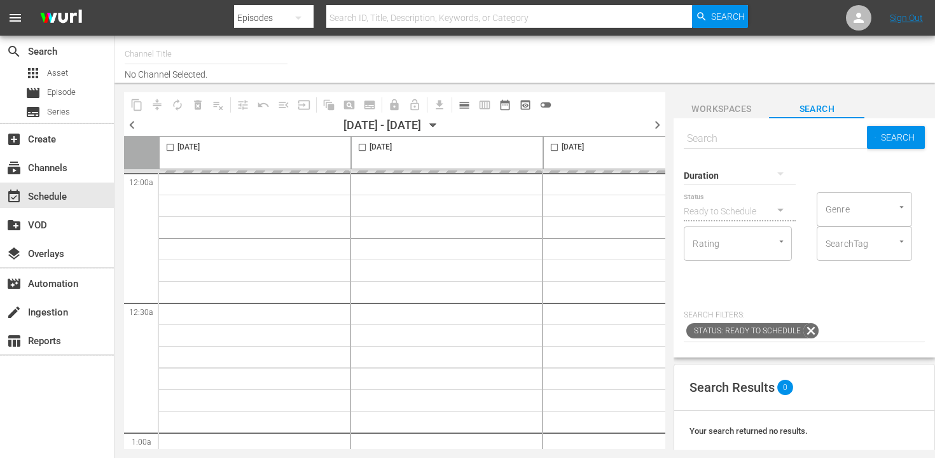
type input "InSpatial origIN A1 (2094)"
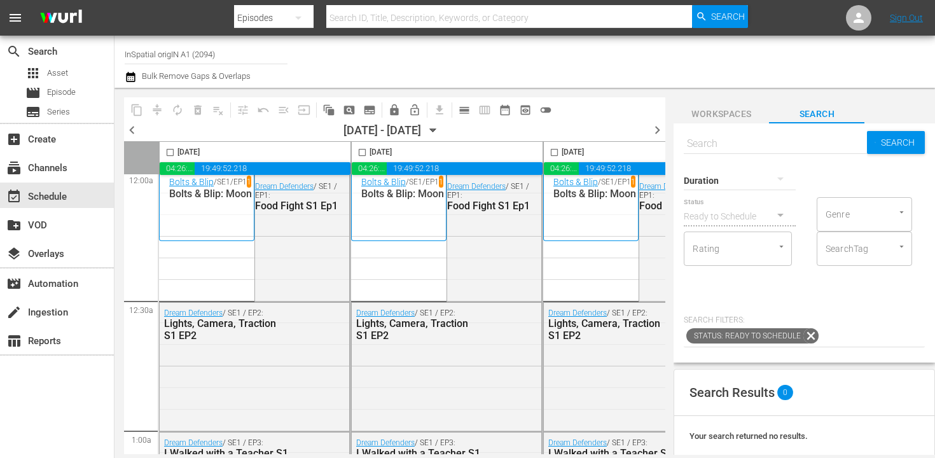
scroll to position [4, 0]
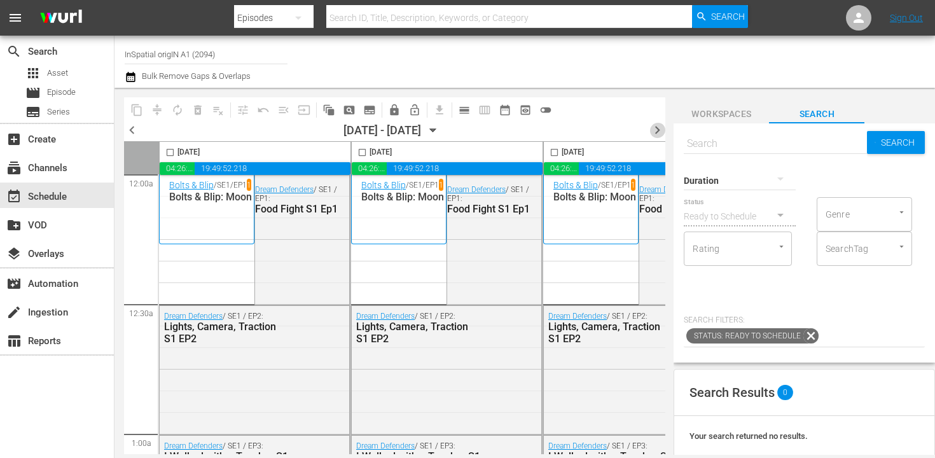
click at [659, 128] on span "chevron_right" at bounding box center [658, 130] width 16 height 16
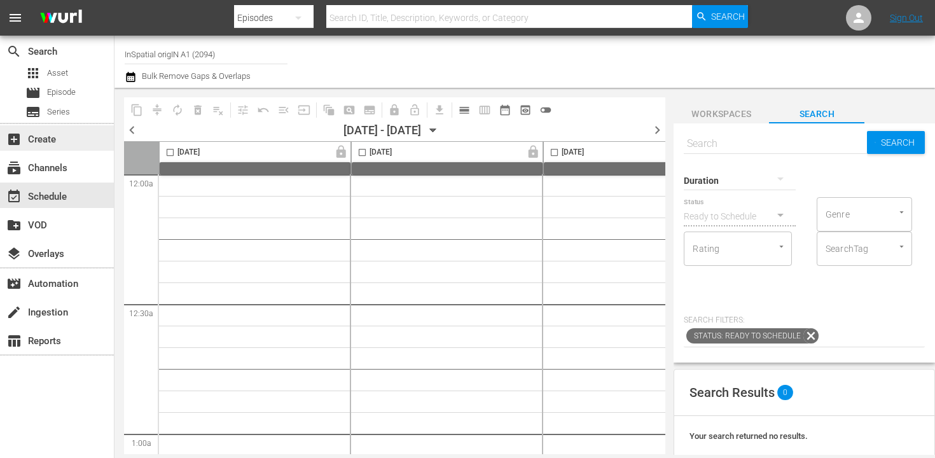
scroll to position [5, 0]
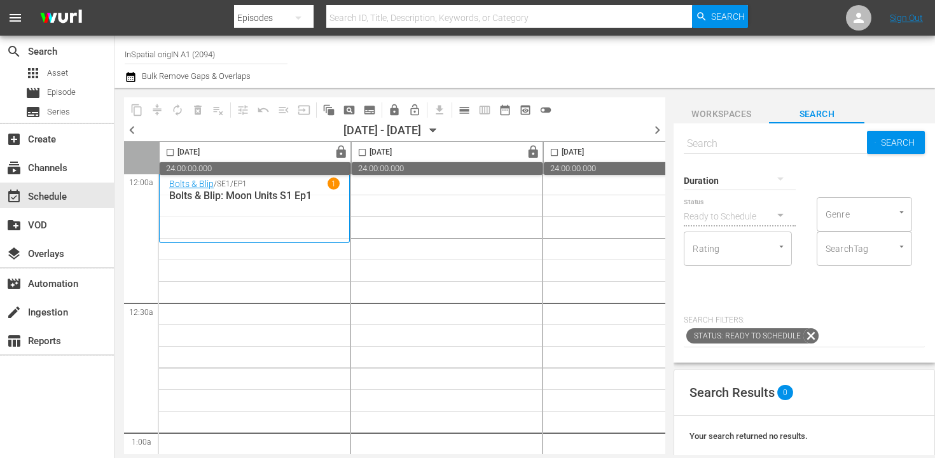
click at [135, 129] on span "chevron_left" at bounding box center [132, 130] width 16 height 16
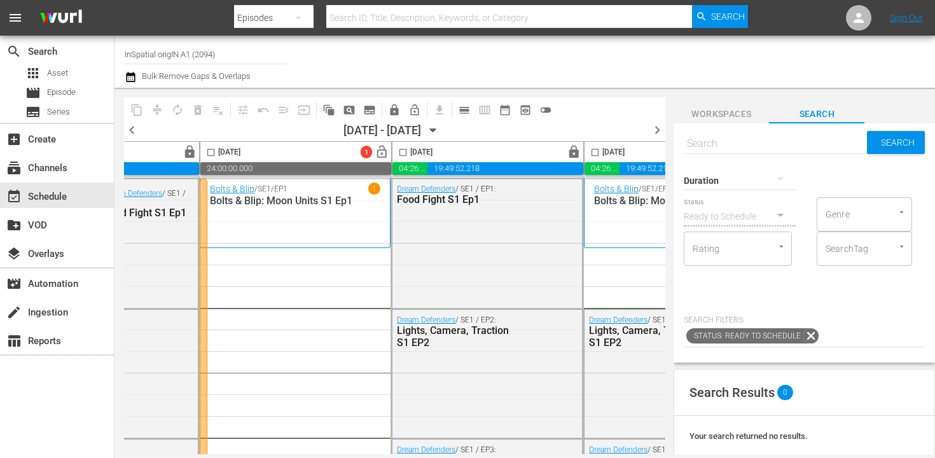
scroll to position [0, 720]
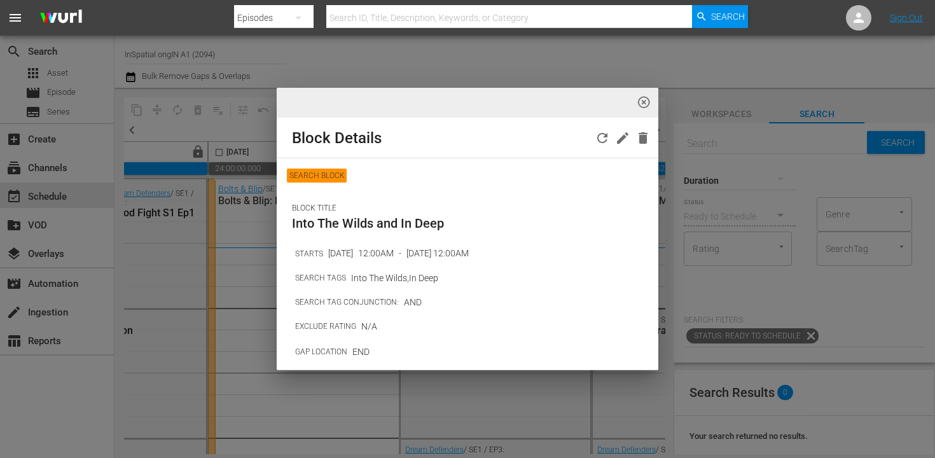
click at [310, 178] on p "SEARCH BLOCK" at bounding box center [317, 176] width 60 height 14
click at [643, 137] on icon "button" at bounding box center [643, 137] width 9 height 11
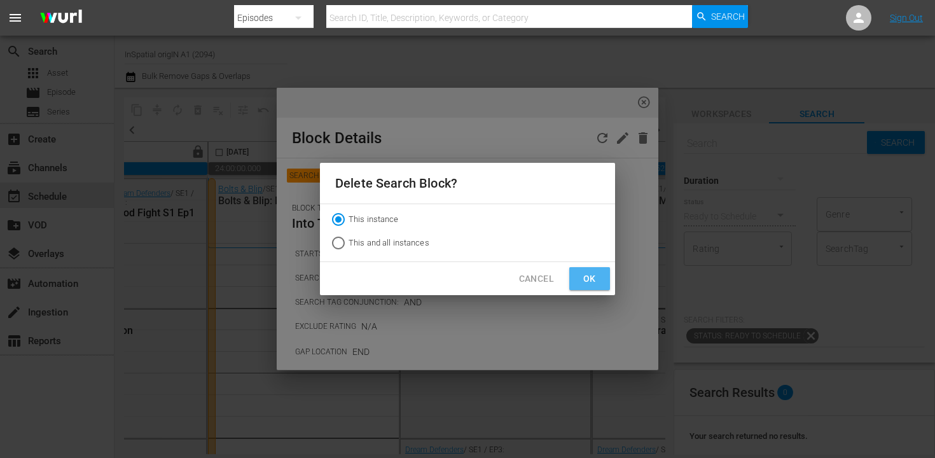
click at [588, 276] on span "Ok" at bounding box center [590, 279] width 20 height 16
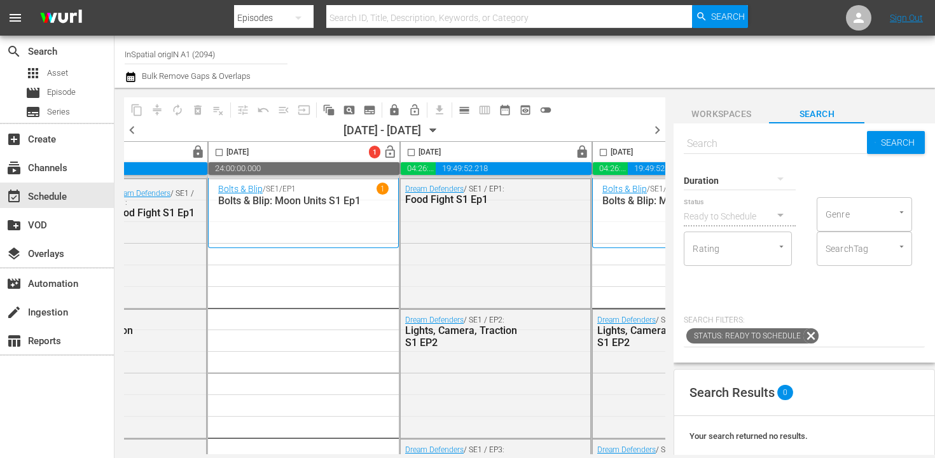
scroll to position [2, 720]
click at [720, 113] on span "Workspaces" at bounding box center [721, 114] width 95 height 16
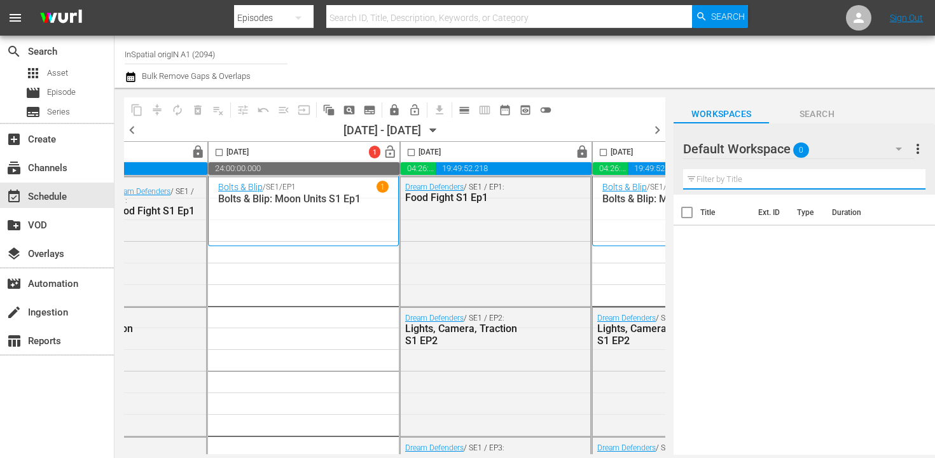
click at [723, 180] on input "text" at bounding box center [804, 179] width 242 height 20
click at [915, 148] on span "more_vert" at bounding box center [918, 148] width 15 height 15
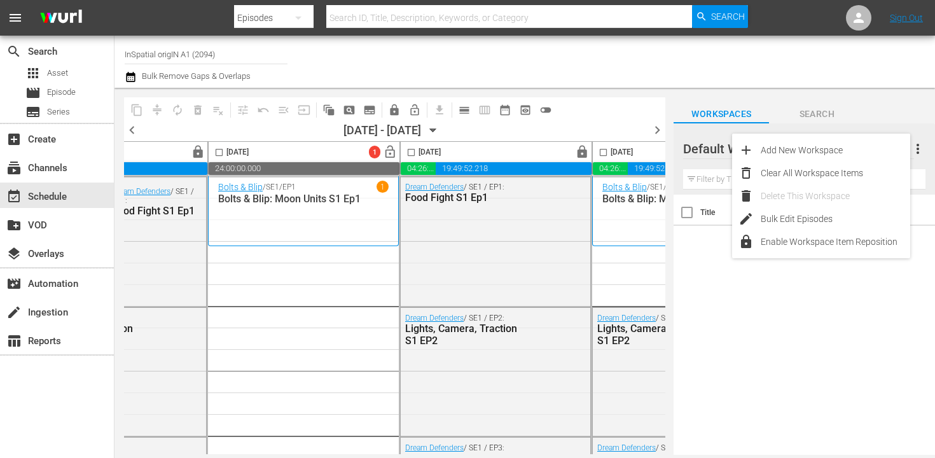
drag, startPoint x: 757, startPoint y: 367, endPoint x: 771, endPoint y: 360, distance: 15.1
click at [757, 367] on div "Title Ext. ID Type Duration" at bounding box center [805, 326] width 262 height 262
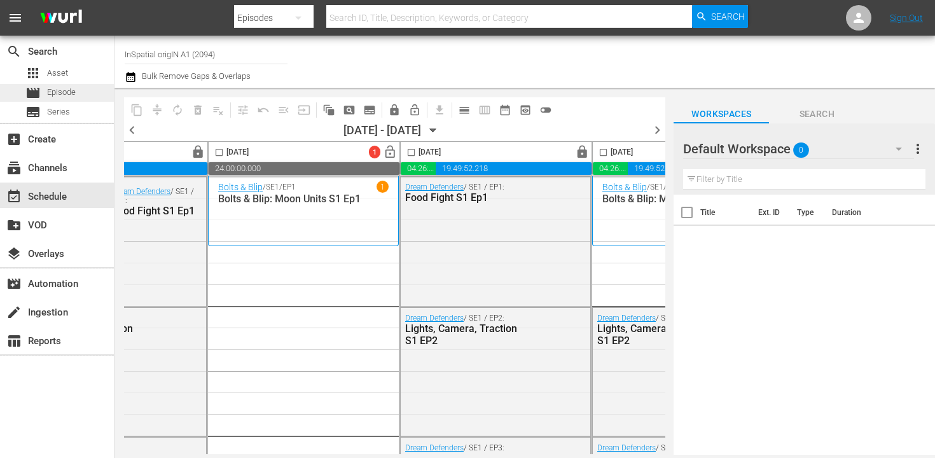
click at [57, 94] on span "Episode" at bounding box center [61, 92] width 29 height 13
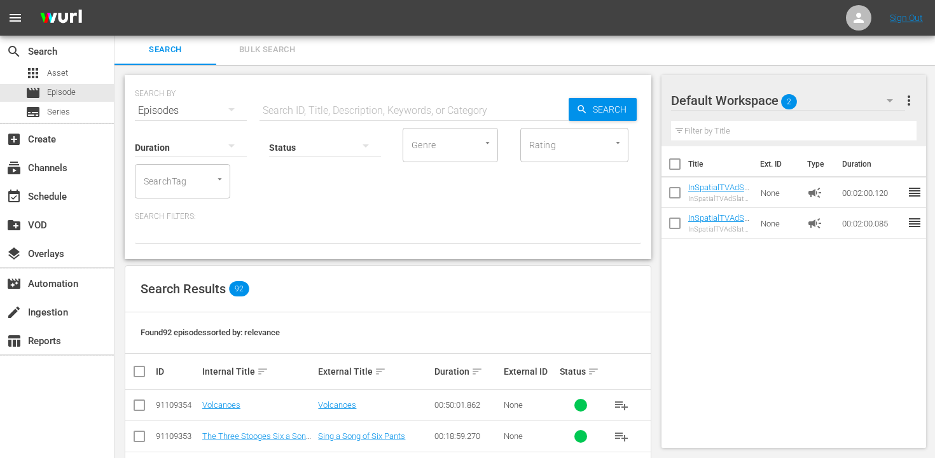
click at [213, 188] on div "SearchTag" at bounding box center [182, 181] width 95 height 34
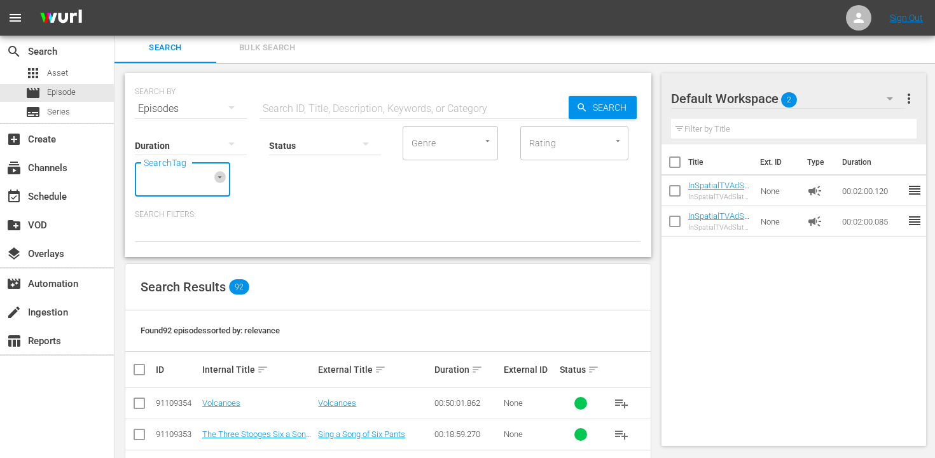
click at [223, 176] on icon "Open" at bounding box center [220, 177] width 10 height 10
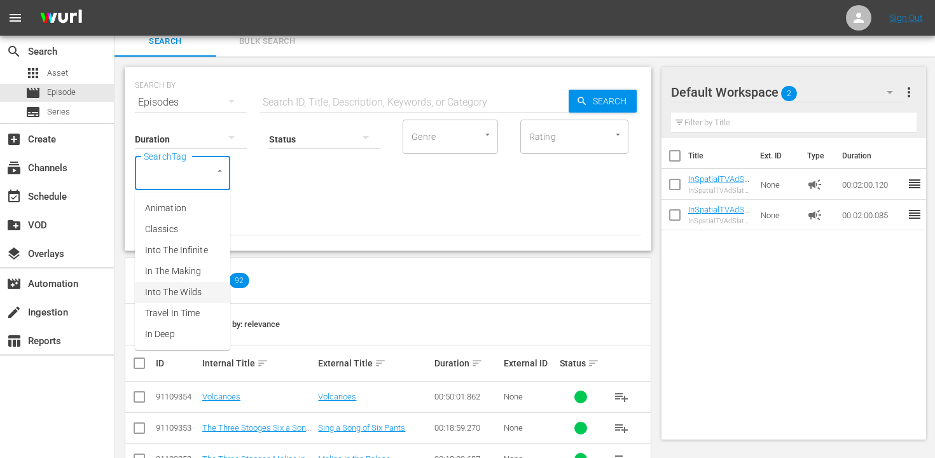
click at [185, 289] on span "Into The Wilds" at bounding box center [173, 292] width 57 height 13
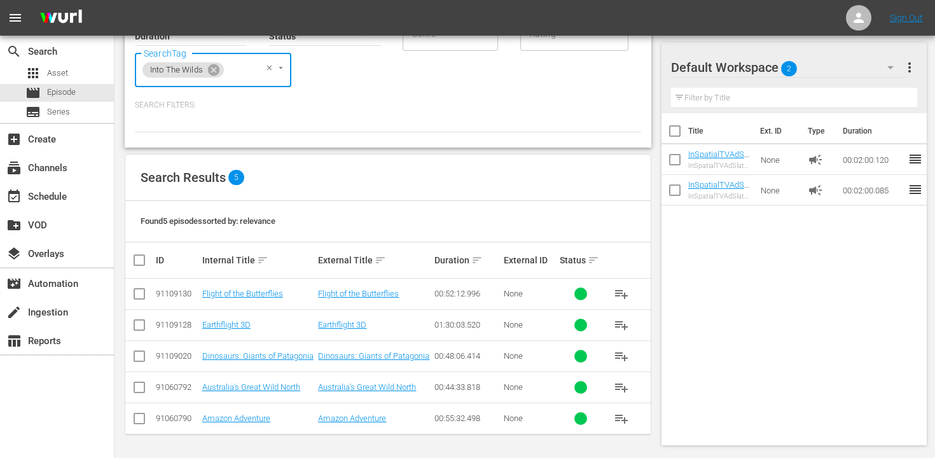
scroll to position [112, 0]
click at [139, 296] on input "checkbox" at bounding box center [139, 297] width 15 height 15
checkbox input "true"
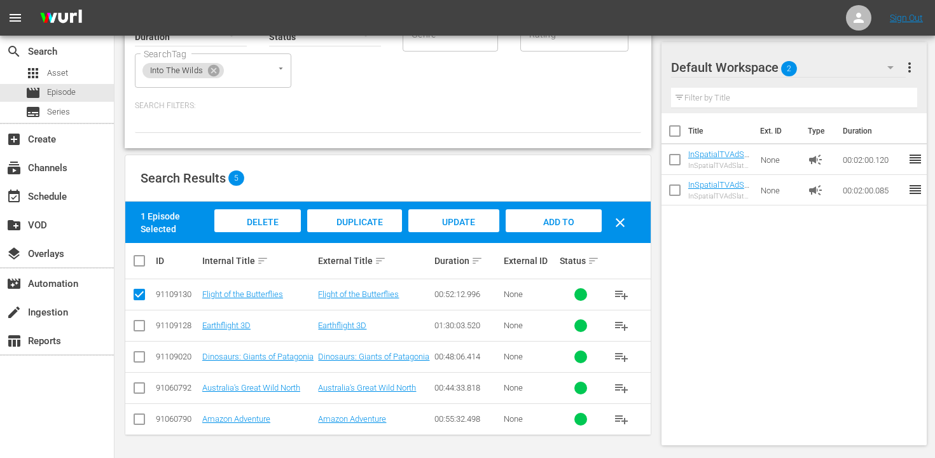
click at [139, 265] on input "checkbox" at bounding box center [144, 260] width 25 height 15
checkbox input "true"
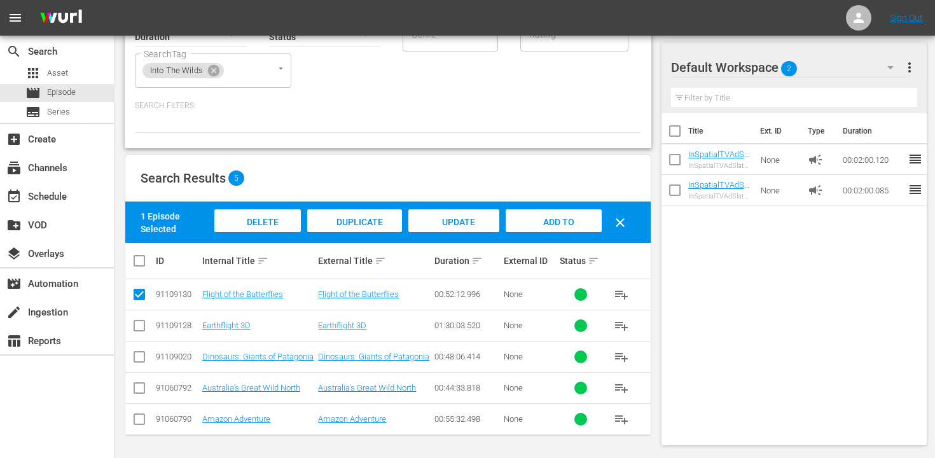
checkbox input "true"
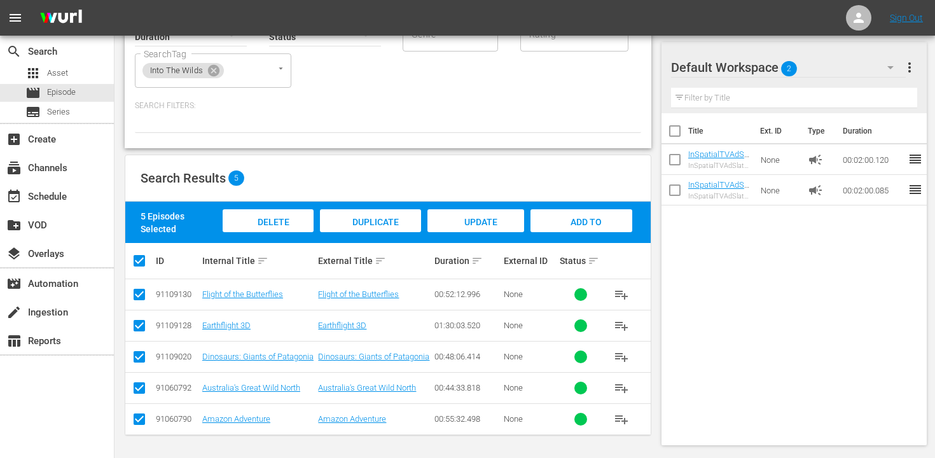
click at [606, 218] on div "Add to Workspace" at bounding box center [582, 233] width 102 height 48
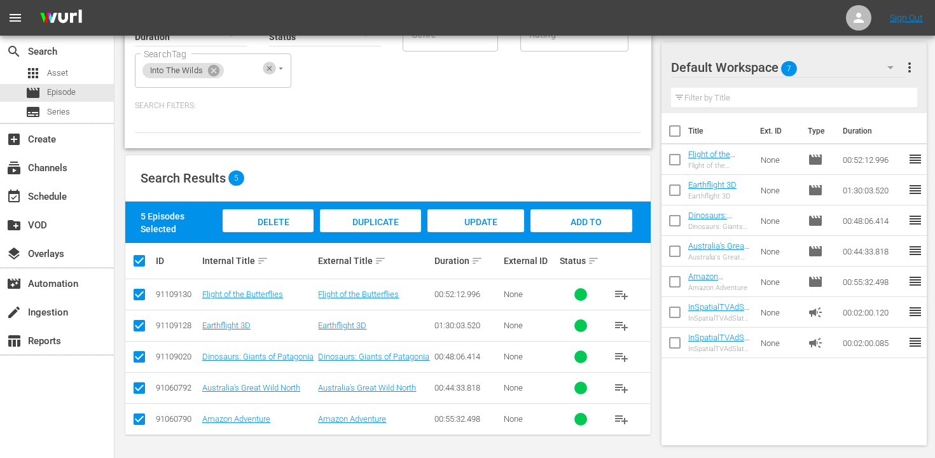
click at [270, 70] on icon "Clear" at bounding box center [269, 68] width 8 height 8
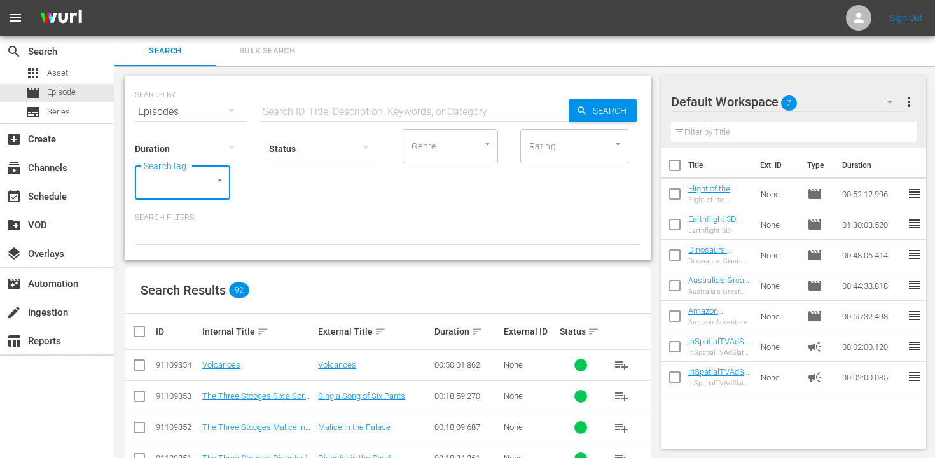
click at [186, 180] on input "SearchTag" at bounding box center [165, 182] width 48 height 23
click at [157, 347] on span "In Deep" at bounding box center [160, 343] width 30 height 13
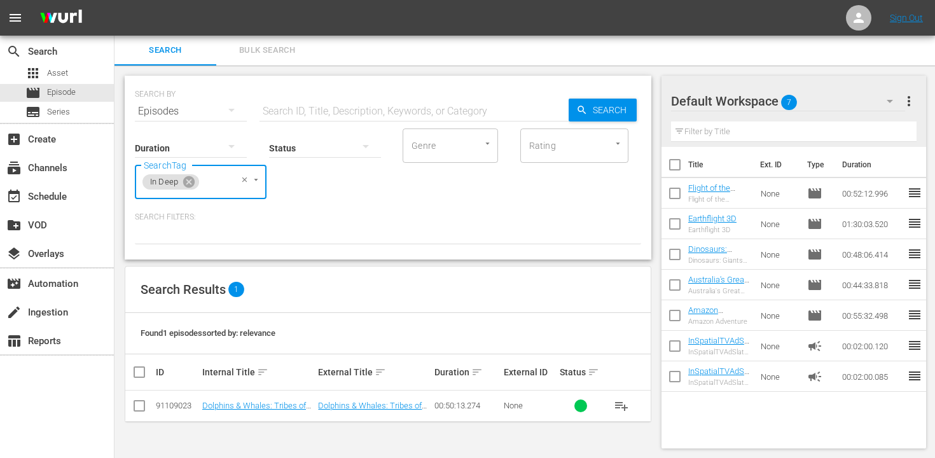
scroll to position [1, 0]
click at [136, 371] on input "checkbox" at bounding box center [144, 371] width 25 height 15
checkbox input "true"
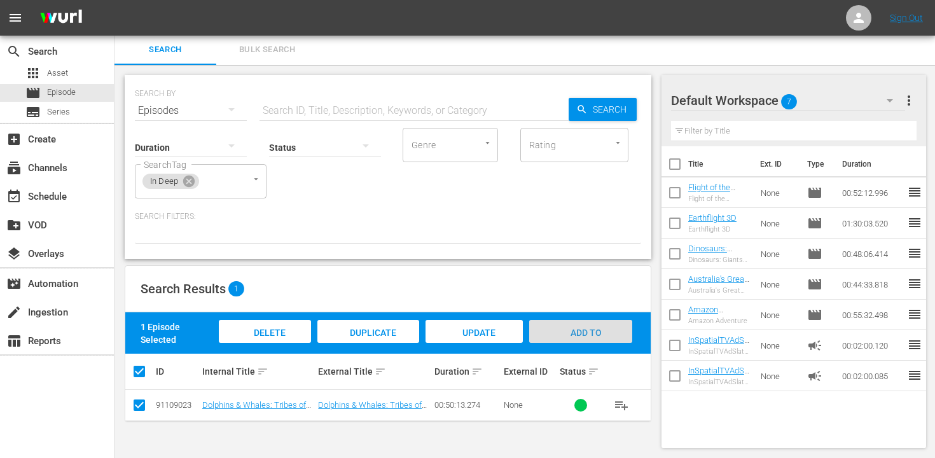
click at [606, 333] on div "Add to Workspace" at bounding box center [580, 344] width 103 height 48
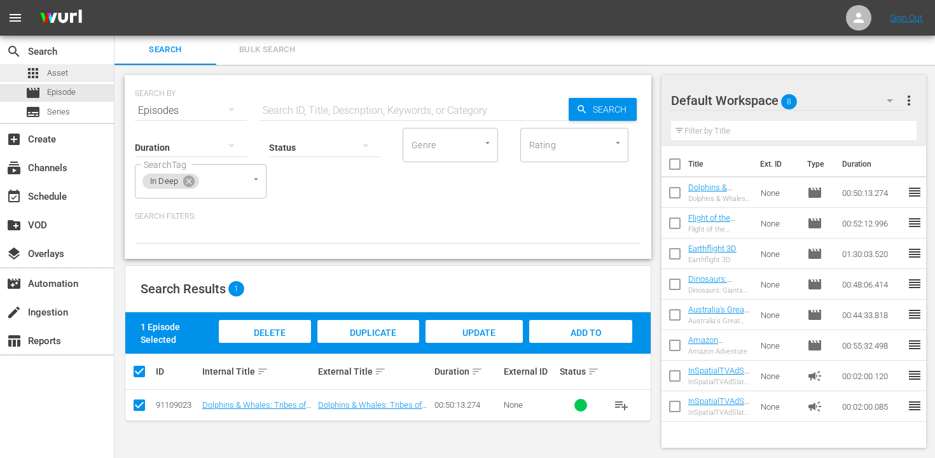
scroll to position [0, 0]
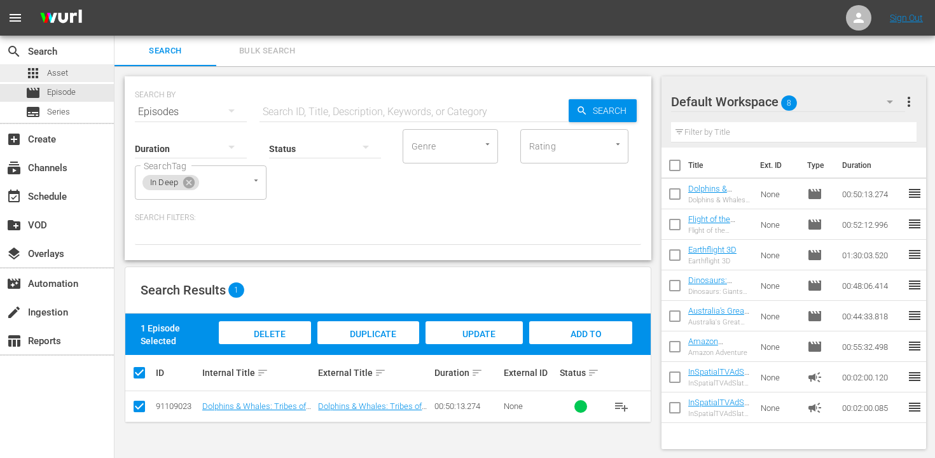
click at [52, 69] on span "Asset" at bounding box center [57, 73] width 21 height 13
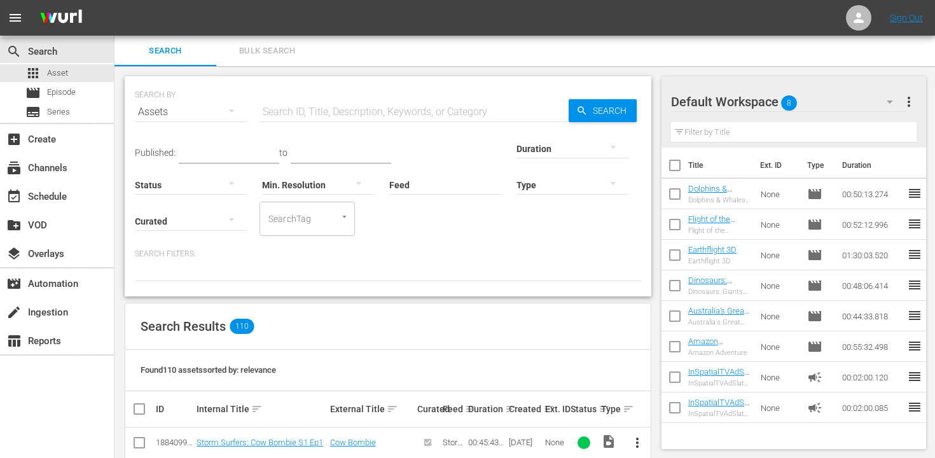
click at [235, 410] on div "Internal Title sort" at bounding box center [261, 409] width 129 height 15
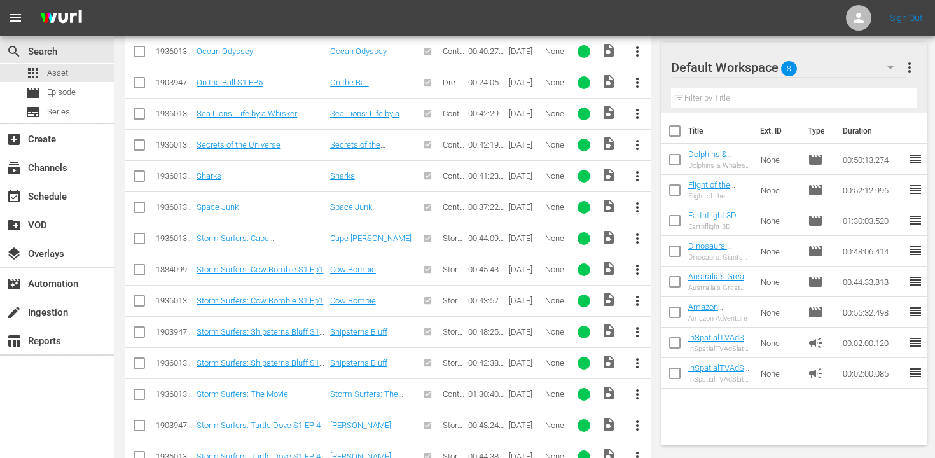
scroll to position [3129, 0]
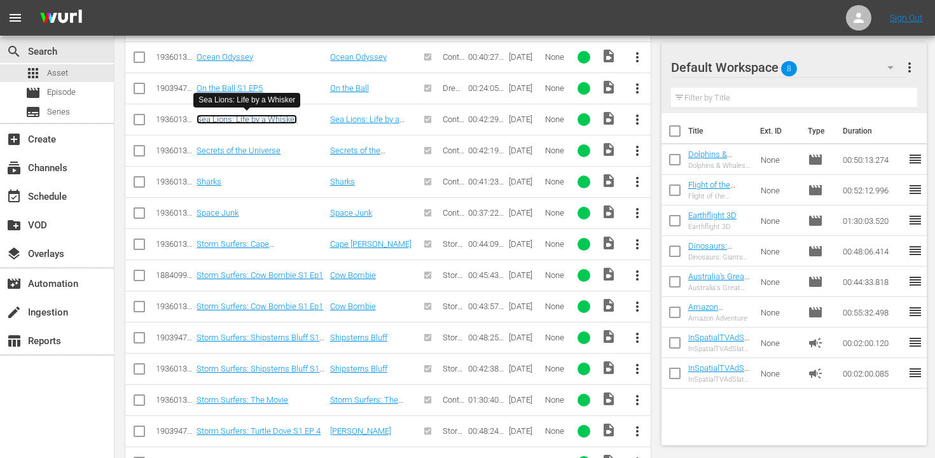
click at [288, 116] on link "Sea Lions: Life by a Whisker" at bounding box center [247, 120] width 101 height 10
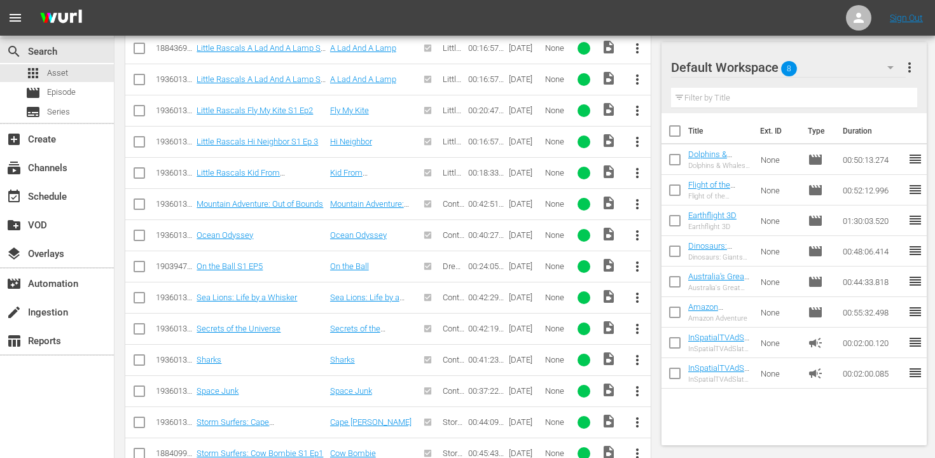
scroll to position [2907, 0]
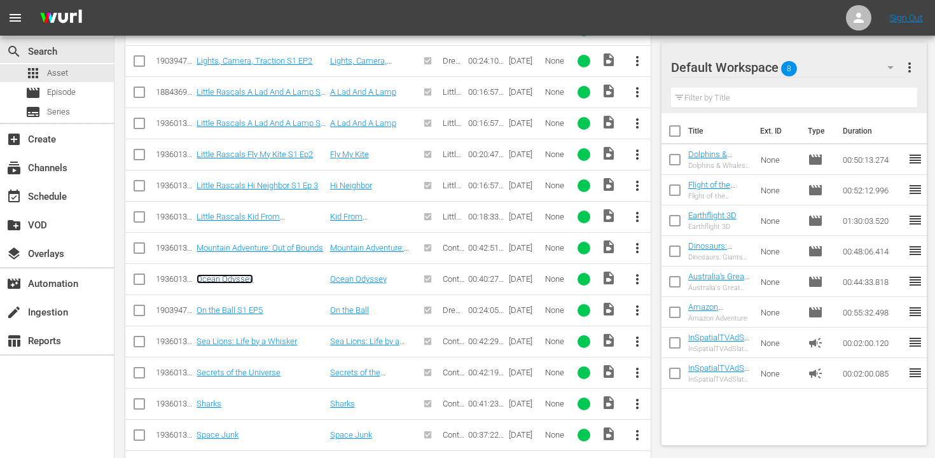
click at [239, 277] on link "Ocean Odyssey" at bounding box center [225, 279] width 57 height 10
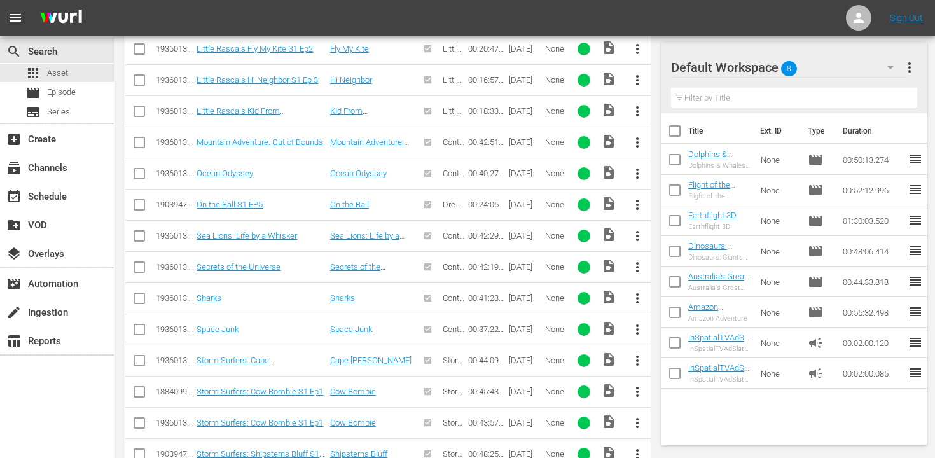
scroll to position [3015, 0]
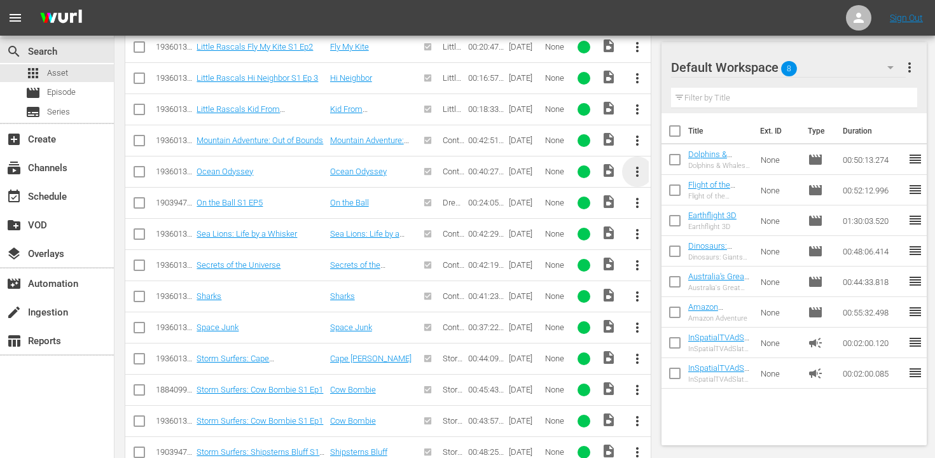
click at [638, 169] on span "more_vert" at bounding box center [637, 171] width 15 height 15
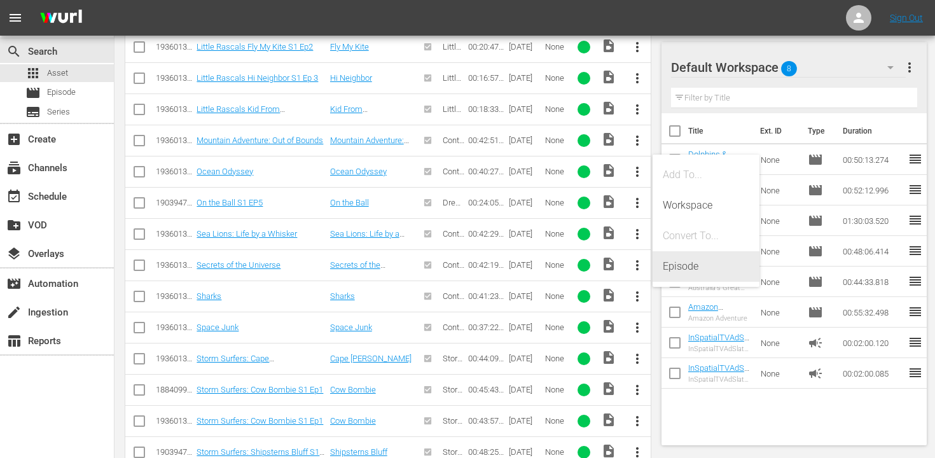
click at [671, 269] on div "Episode" at bounding box center [706, 266] width 87 height 31
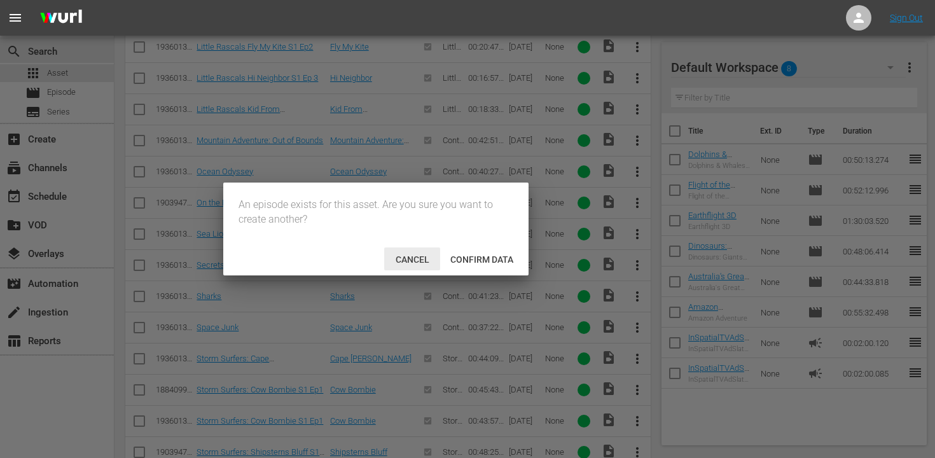
click at [409, 261] on span "Cancel" at bounding box center [413, 260] width 54 height 10
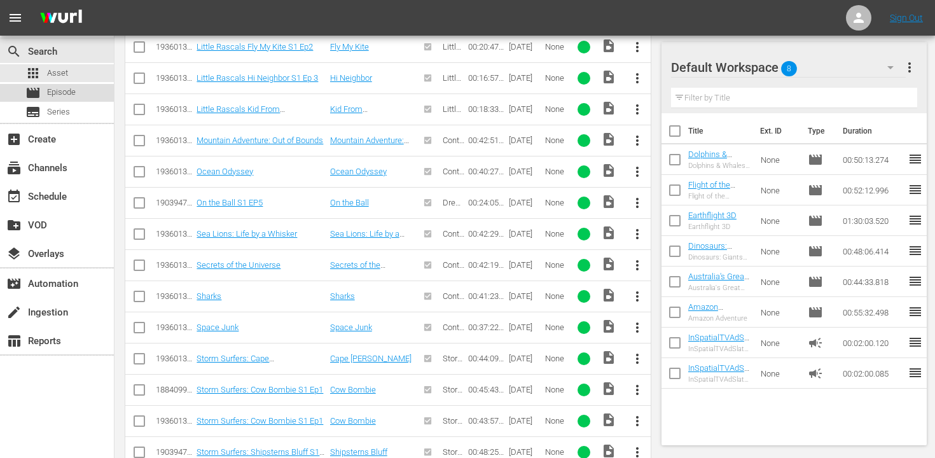
click at [61, 94] on span "Episode" at bounding box center [61, 92] width 29 height 13
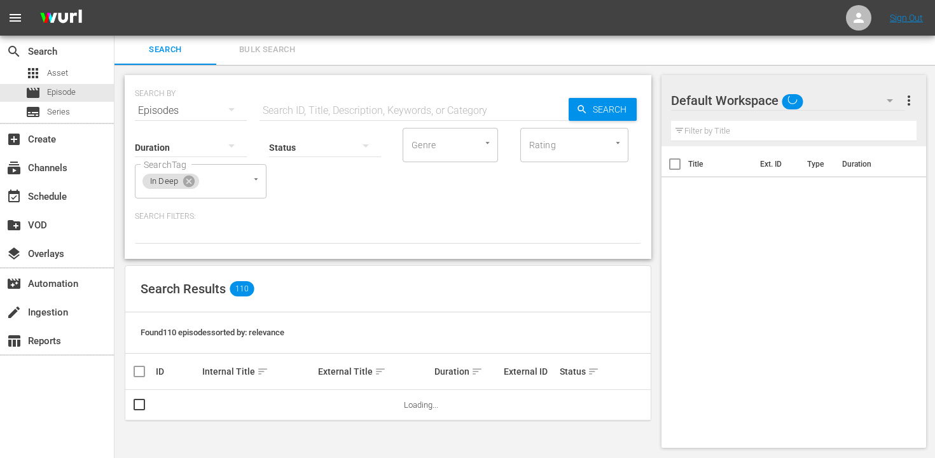
scroll to position [1, 0]
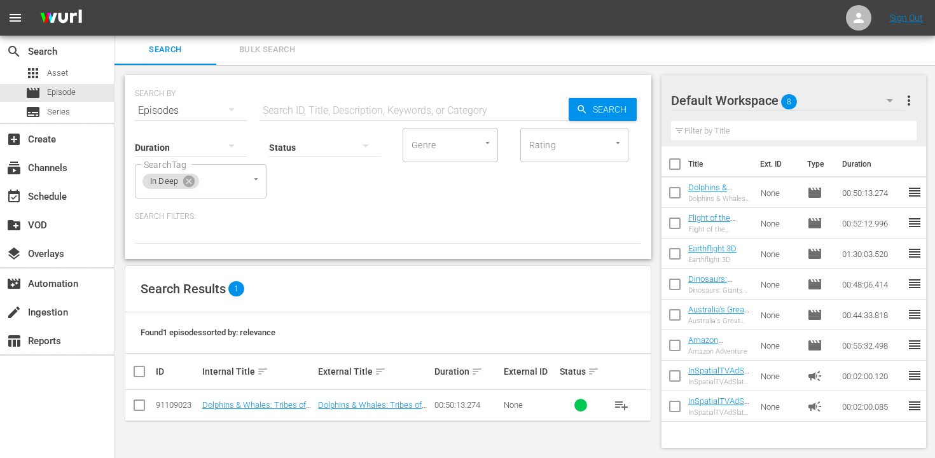
click at [251, 370] on div "Internal Title sort" at bounding box center [258, 371] width 112 height 15
click at [188, 183] on icon at bounding box center [188, 181] width 11 height 11
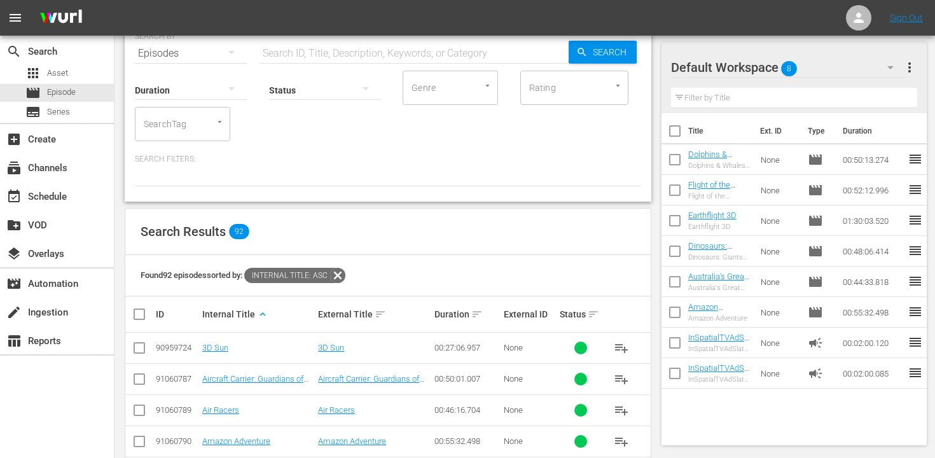
scroll to position [0, 0]
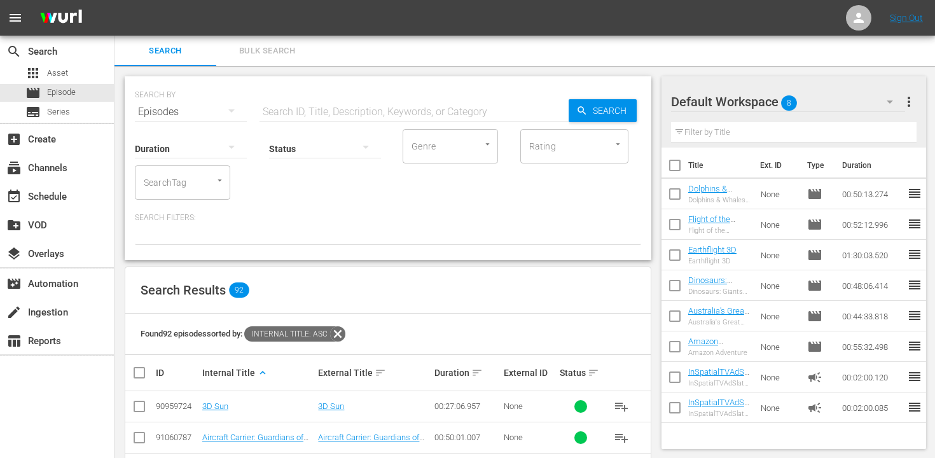
click at [363, 113] on input "text" at bounding box center [414, 112] width 309 height 31
type input "ocean"
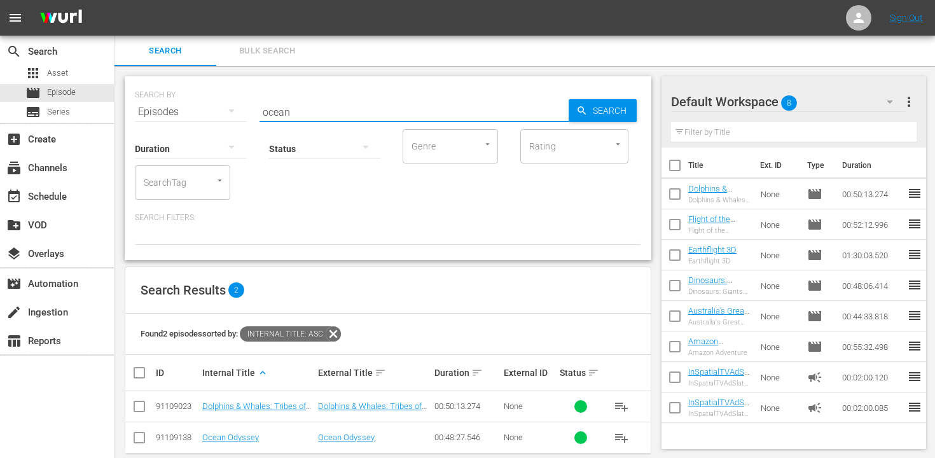
scroll to position [19, 0]
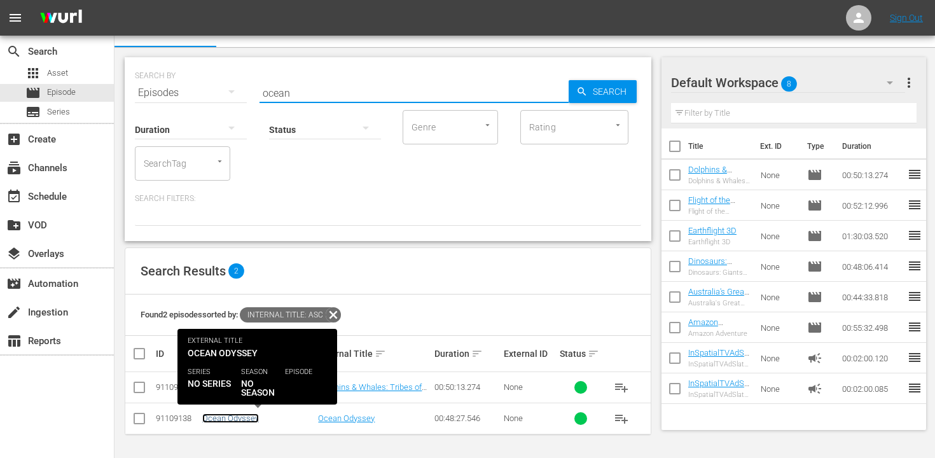
click at [227, 420] on link "Ocean Odyssey" at bounding box center [230, 419] width 57 height 10
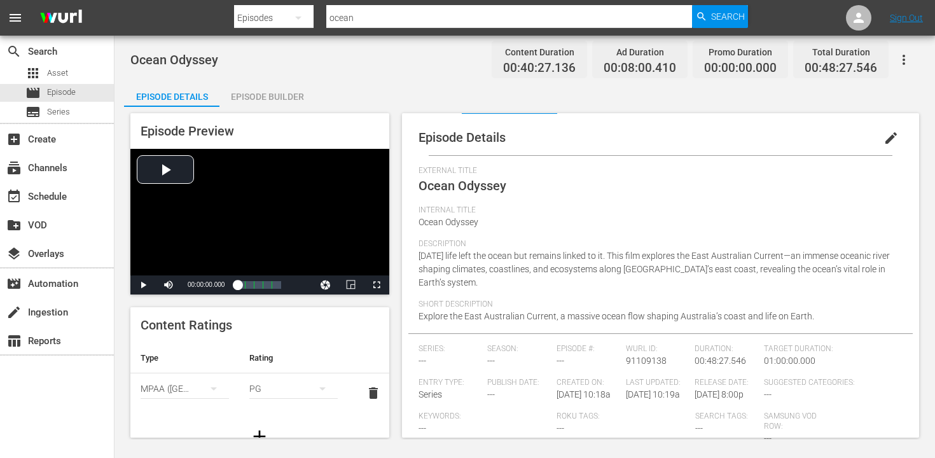
click at [884, 136] on span "edit" at bounding box center [891, 137] width 15 height 15
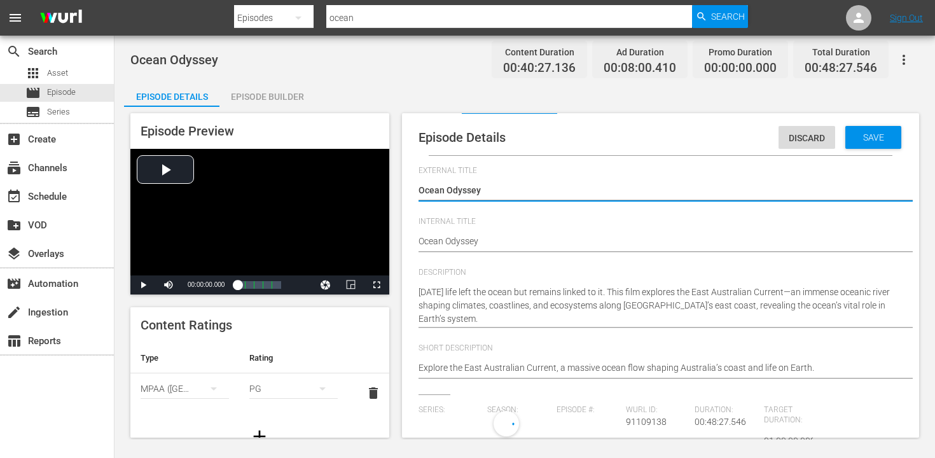
type input "No Series"
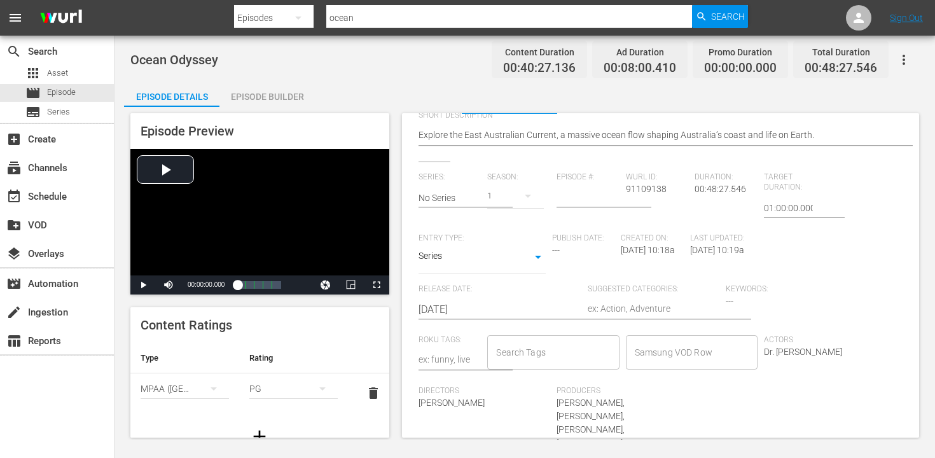
scroll to position [254, 0]
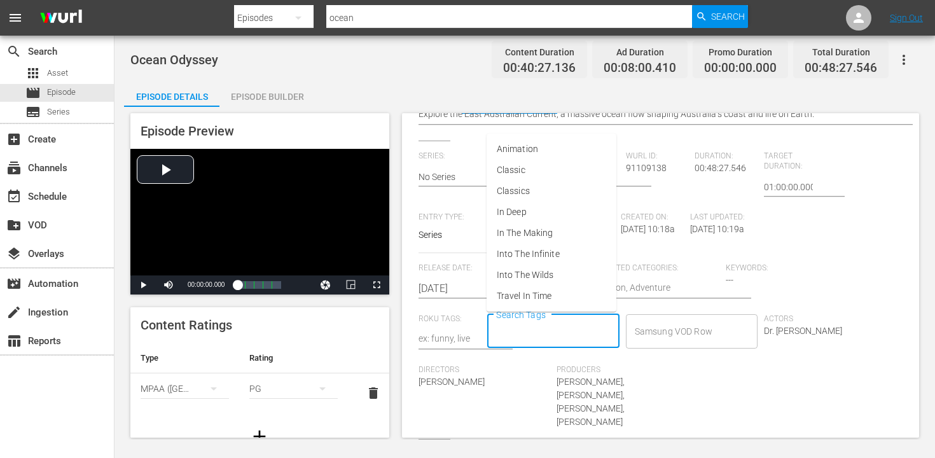
click at [584, 337] on input "Search Tags" at bounding box center [543, 331] width 101 height 23
click at [507, 213] on span "In Deep" at bounding box center [512, 212] width 30 height 13
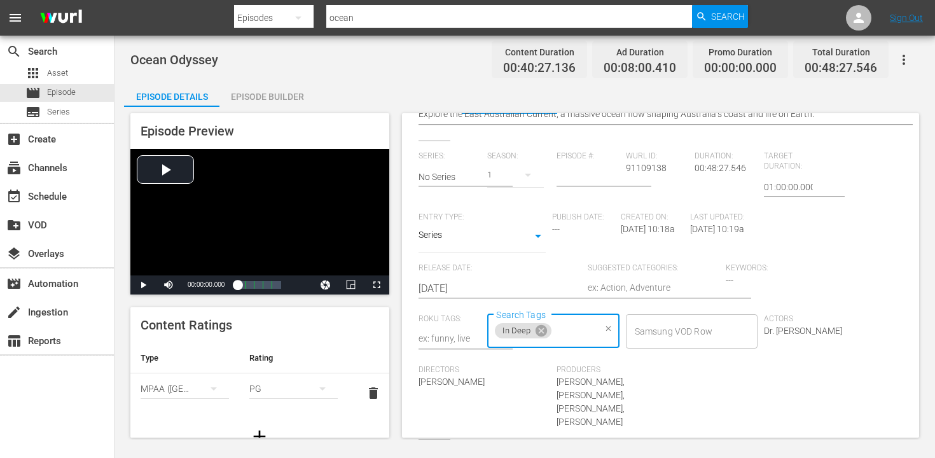
click at [739, 274] on div "Keywords: ---" at bounding box center [795, 288] width 138 height 51
click at [732, 280] on div "Keywords: ---" at bounding box center [795, 288] width 138 height 51
click at [726, 279] on span "---" at bounding box center [730, 280] width 8 height 10
click at [728, 270] on span "Keywords:" at bounding box center [792, 268] width 132 height 10
click at [640, 293] on textarea at bounding box center [654, 288] width 132 height 15
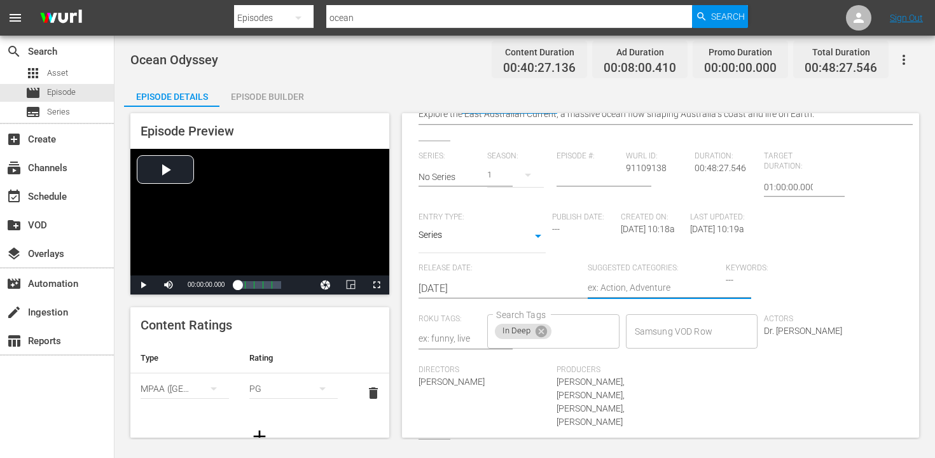
type textarea "N"
type textarea "Na"
type textarea "Nat"
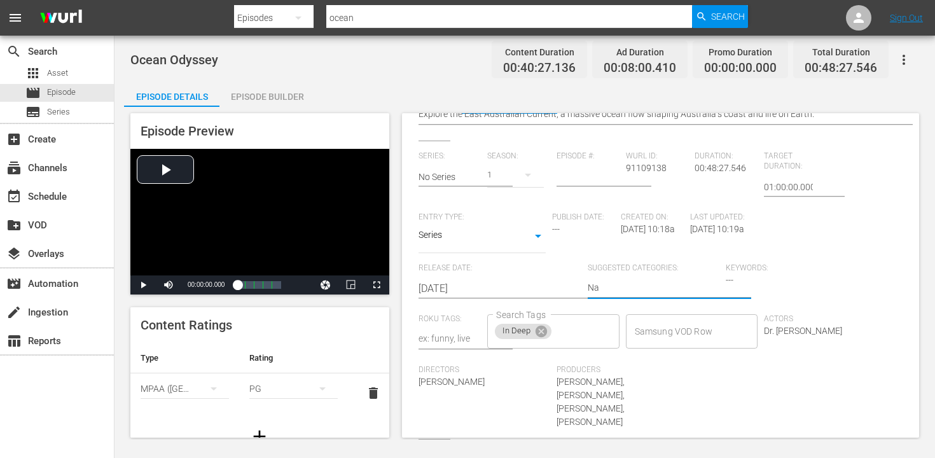
type textarea "Nat"
type textarea "Natu"
type textarea "Natur"
type textarea "Natura"
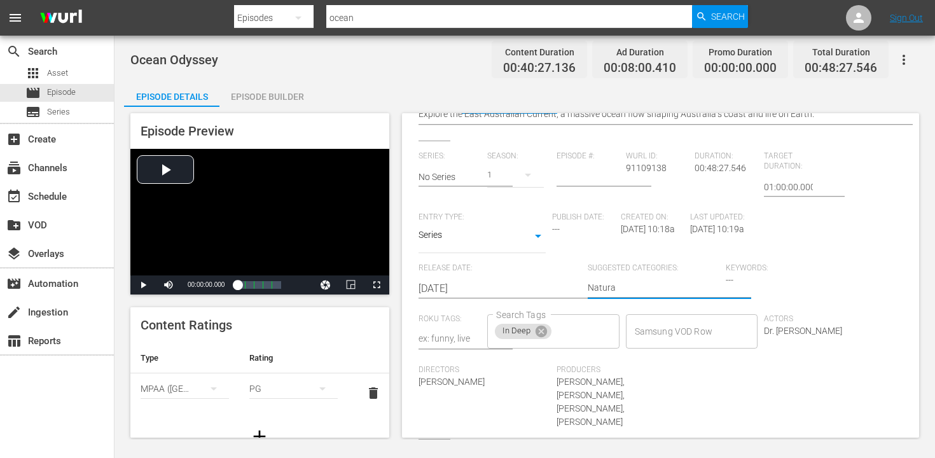
type textarea "Natural"
type textarea "Natural H"
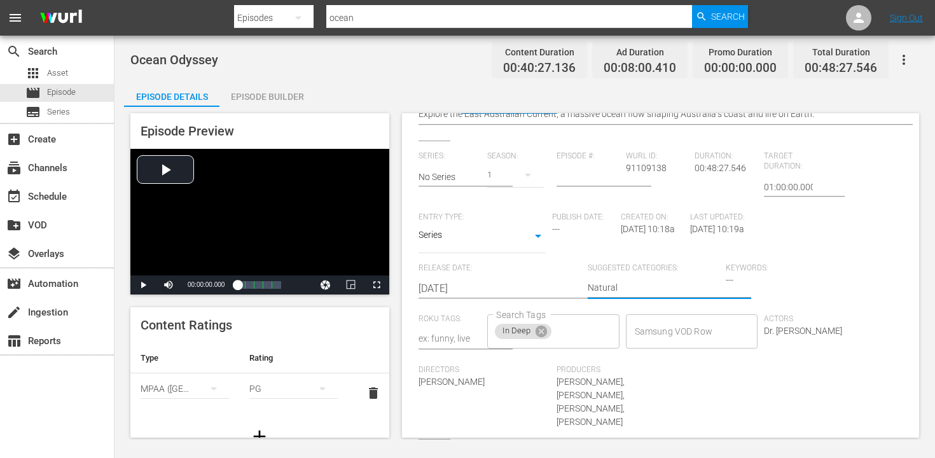
type textarea "Natural H"
type textarea "Natural Hi"
type textarea "Natural His"
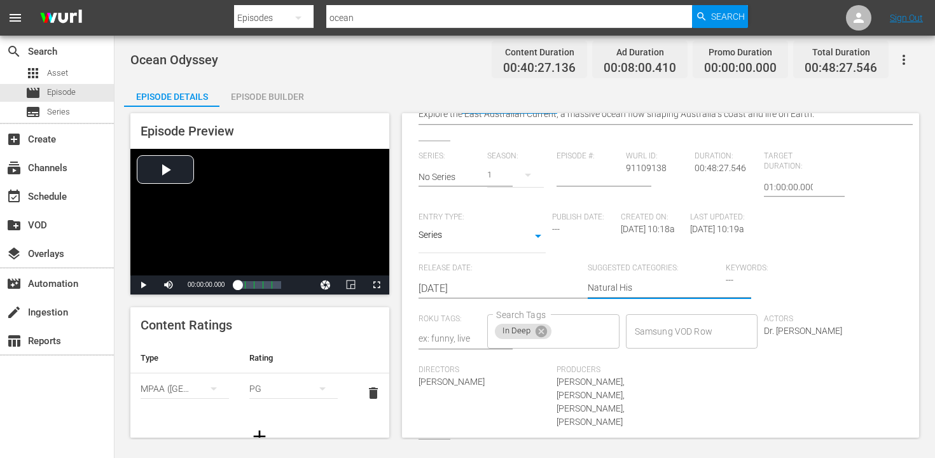
type textarea "Natural Hist"
type textarea "Natural Histo"
type textarea "Natural Histor"
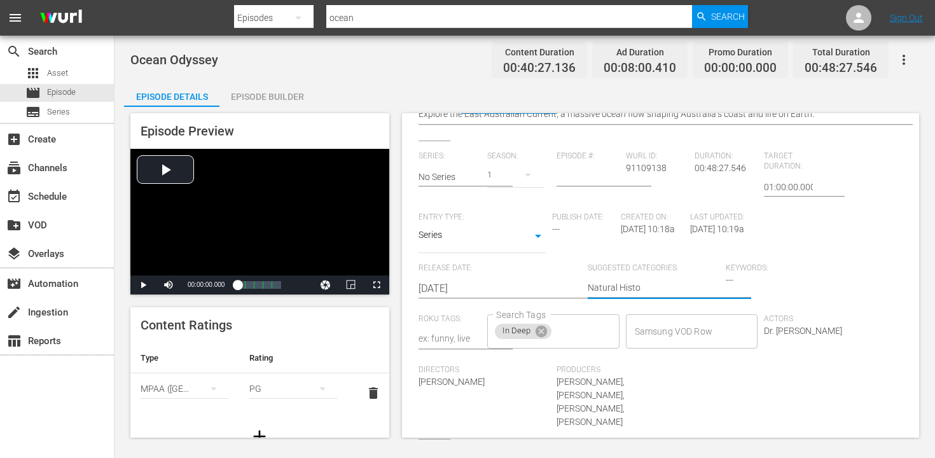
type textarea "Natural Histor"
type textarea "Natural History"
type textarea "Natural History,"
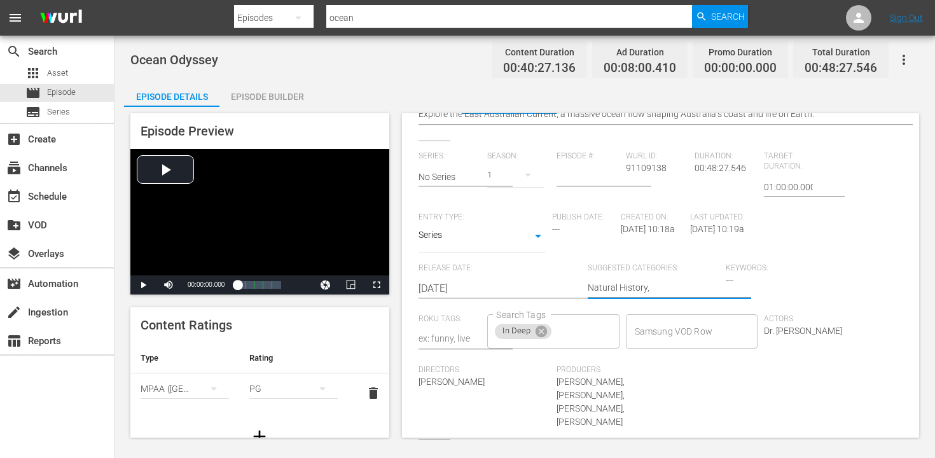
type textarea "Natural History, A"
type textarea "Natural History, An"
type textarea "Natural History, Ani"
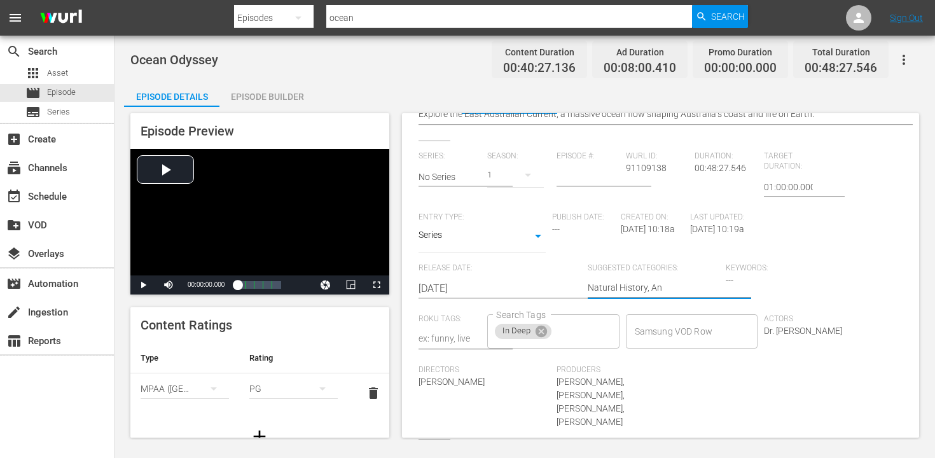
type textarea "Natural History, Ani"
type textarea "Natural History, Anim"
type textarea "Natural History, Anima"
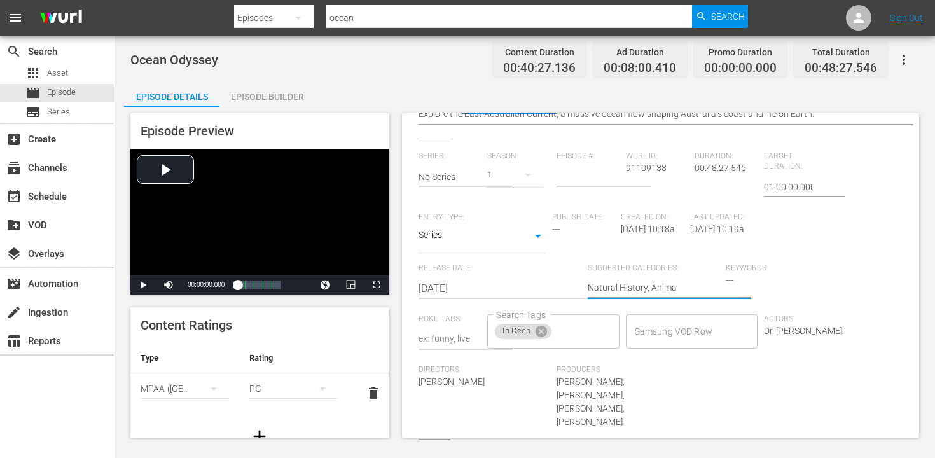
type textarea "Natural History, Animal"
type textarea "Natural History, Animals"
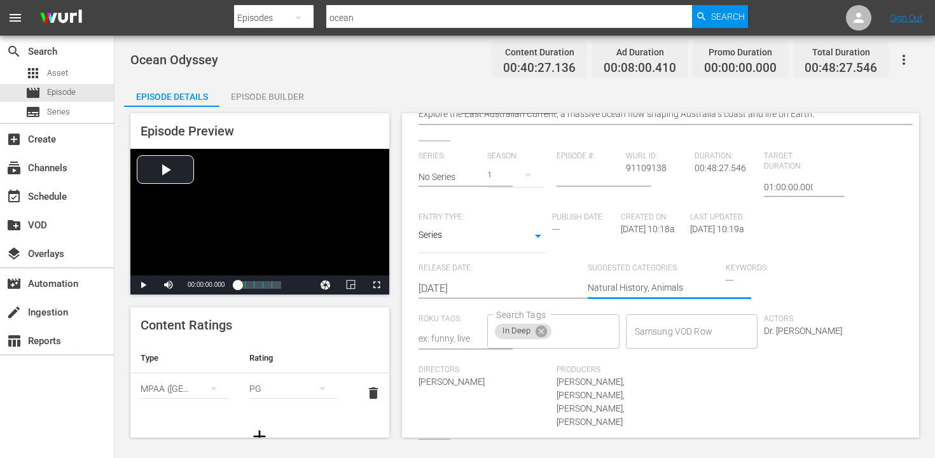
type textarea "Natural History, Animals"
type textarea "Natural History, Animals,"
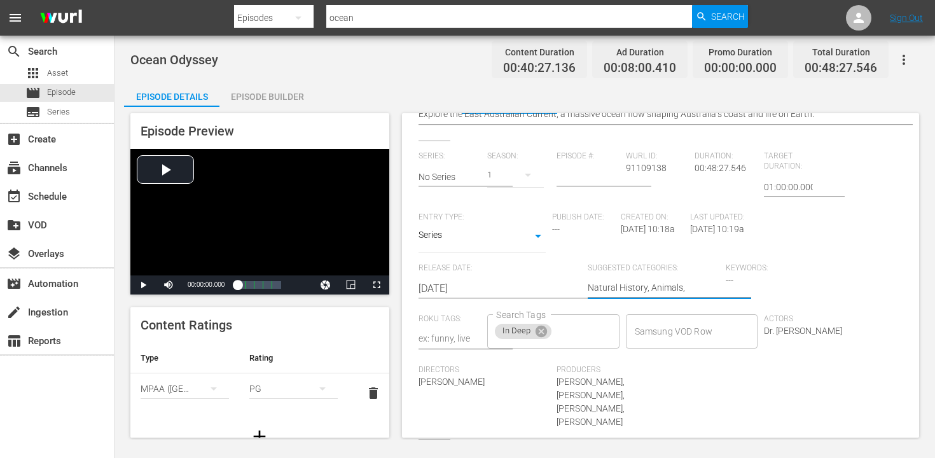
type textarea "Natural History, Animals,"
type textarea "Natural History, Animals, O"
type textarea "Natural History, Animals, Oc"
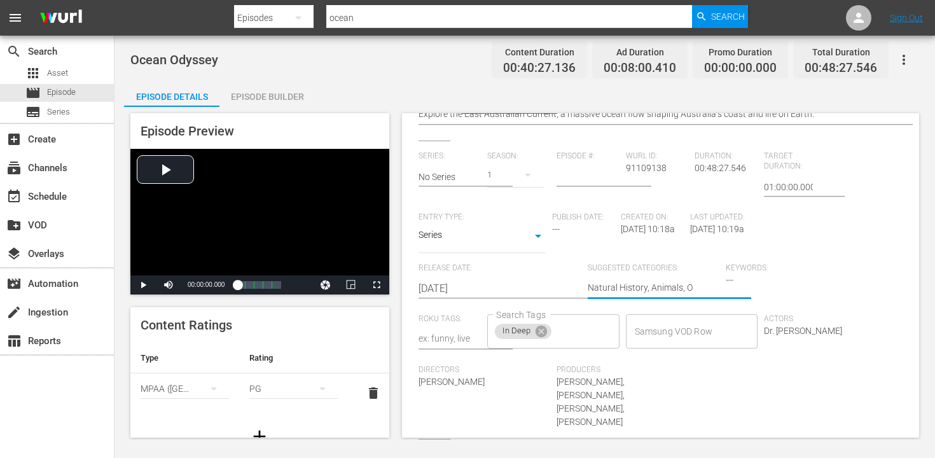
type textarea "Natural History, Animals, Oc"
type textarea "Natural History, Animals, Oce"
type textarea "Natural History, Animals, Ocea"
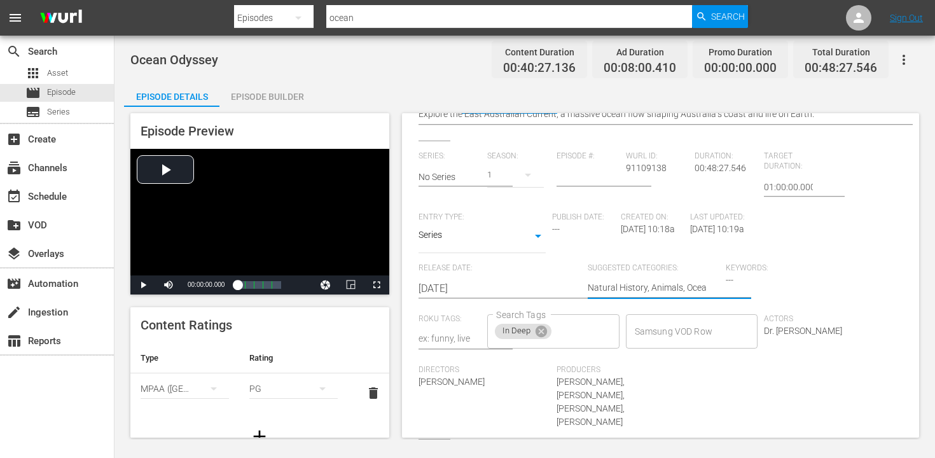
type textarea "Natural History, Animals, Ocean"
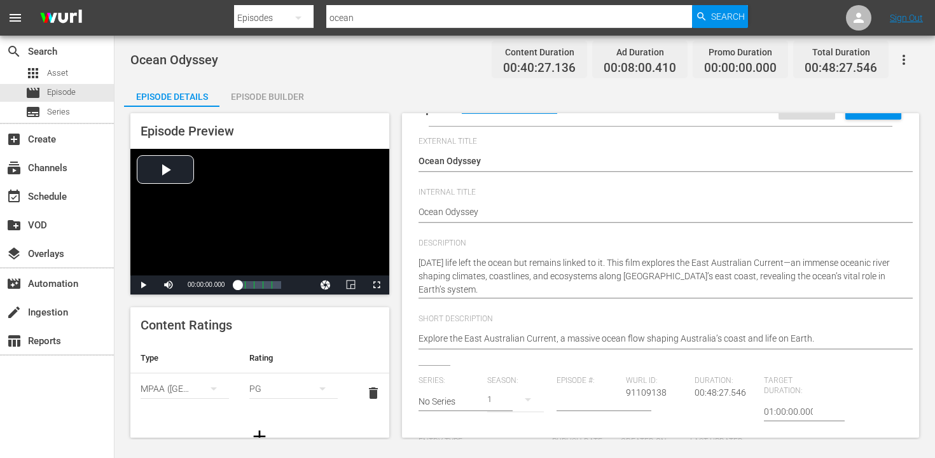
scroll to position [0, 0]
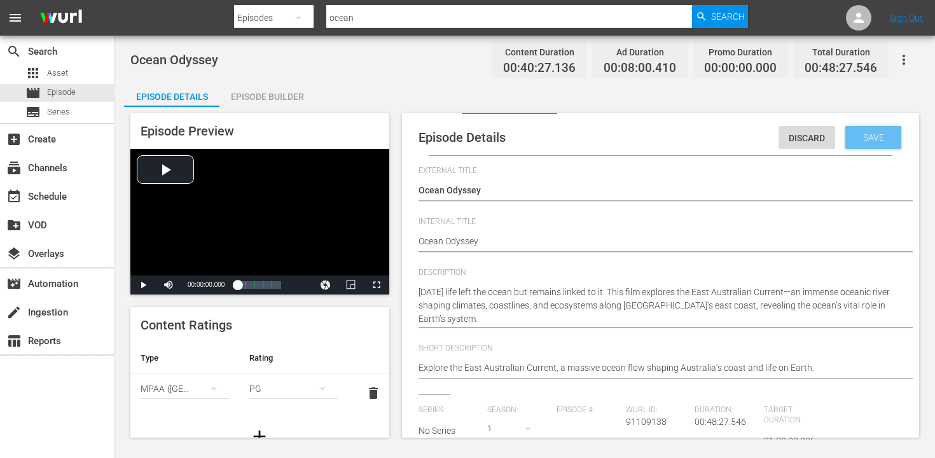
type textarea "Natural History, Animals, Ocean"
click at [871, 144] on div "Save" at bounding box center [874, 137] width 56 height 23
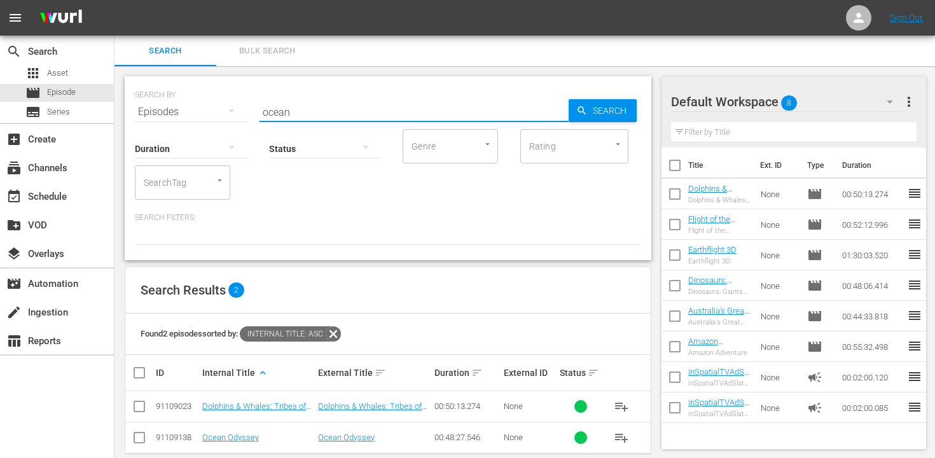
click at [353, 109] on input "ocean" at bounding box center [414, 112] width 309 height 31
click at [354, 111] on input "ocean" at bounding box center [414, 112] width 309 height 31
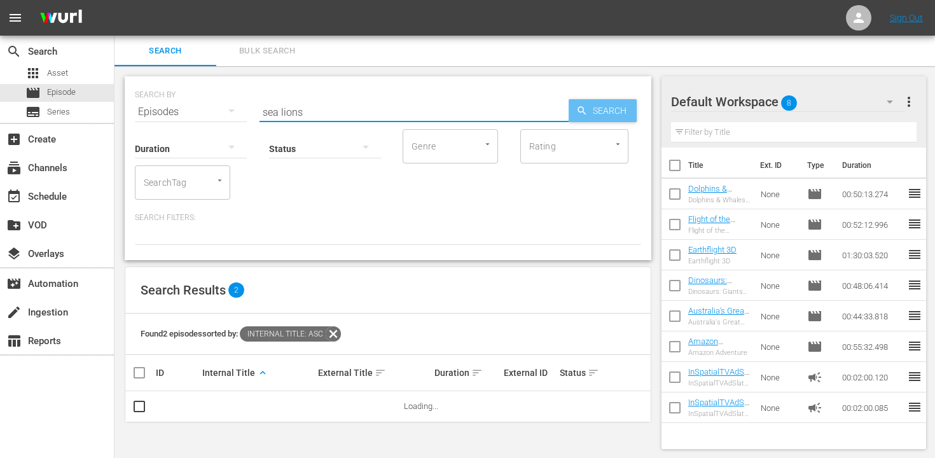
type input "sea lions"
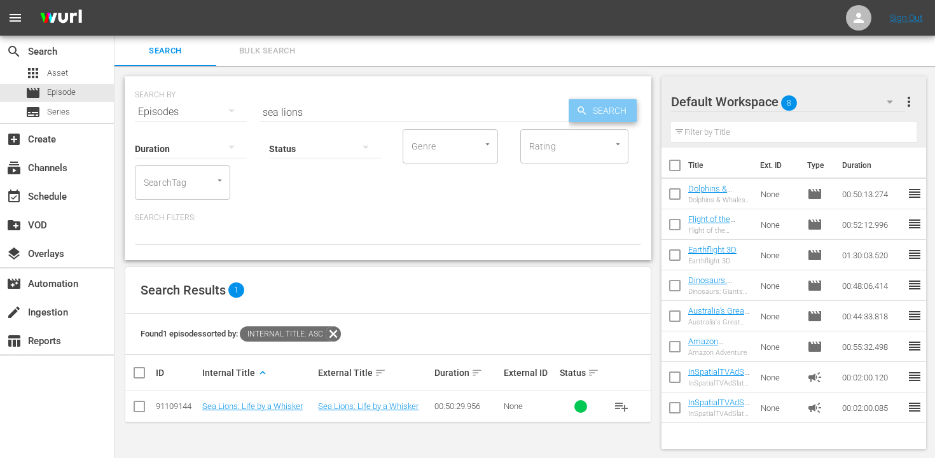
click at [617, 110] on span "Search" at bounding box center [612, 110] width 49 height 23
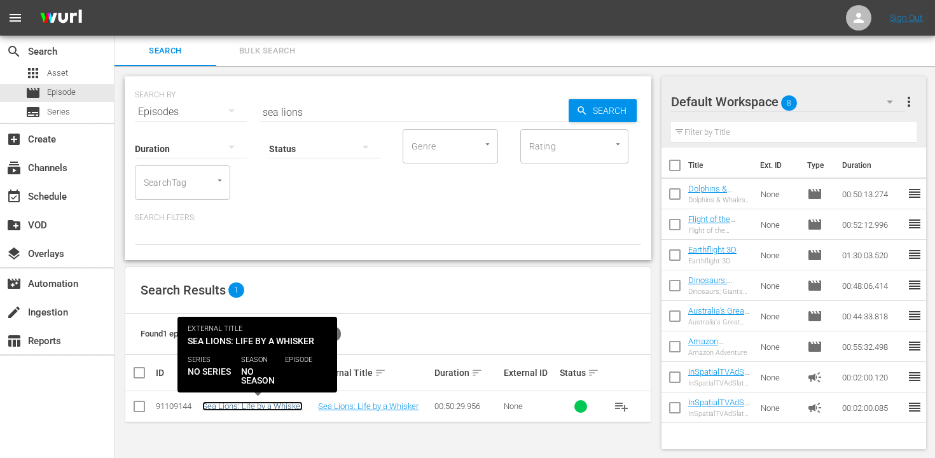
click at [276, 405] on link "Sea Lions: Life by a Whisker" at bounding box center [252, 407] width 101 height 10
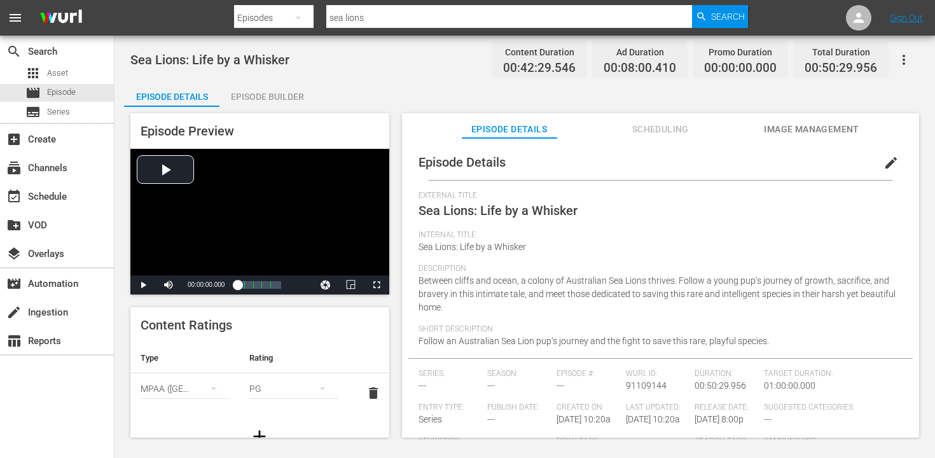
click at [884, 163] on span "edit" at bounding box center [891, 162] width 15 height 15
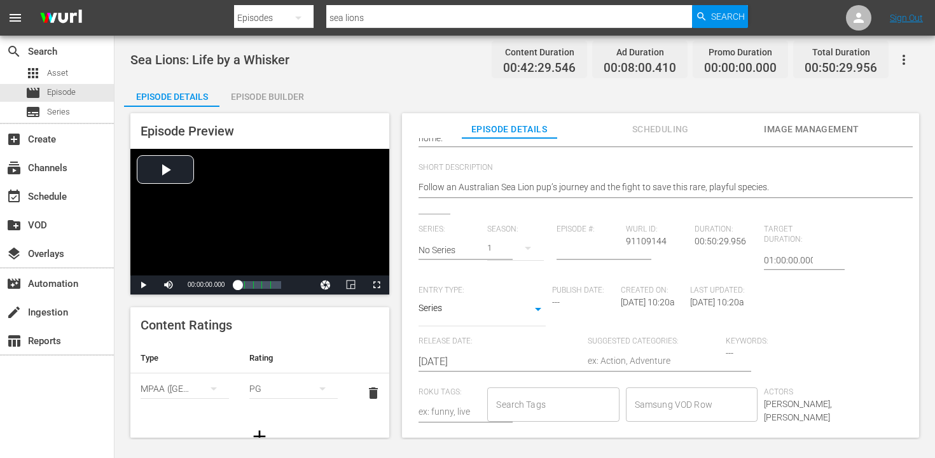
scroll to position [250, 0]
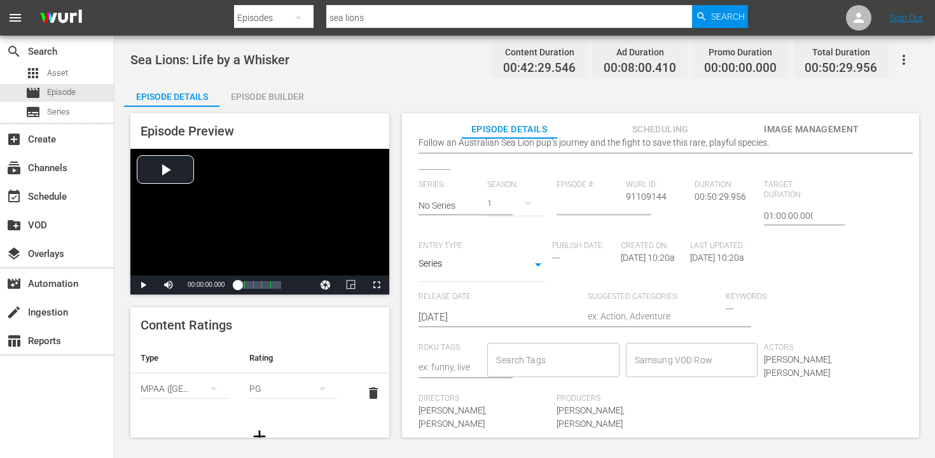
click at [541, 356] on input "Search Tags" at bounding box center [543, 360] width 101 height 23
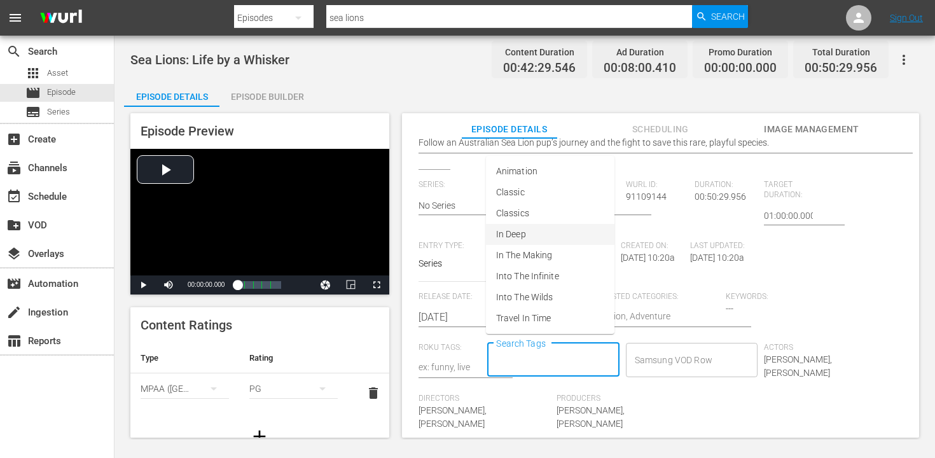
click at [521, 229] on span "In Deep" at bounding box center [511, 234] width 30 height 13
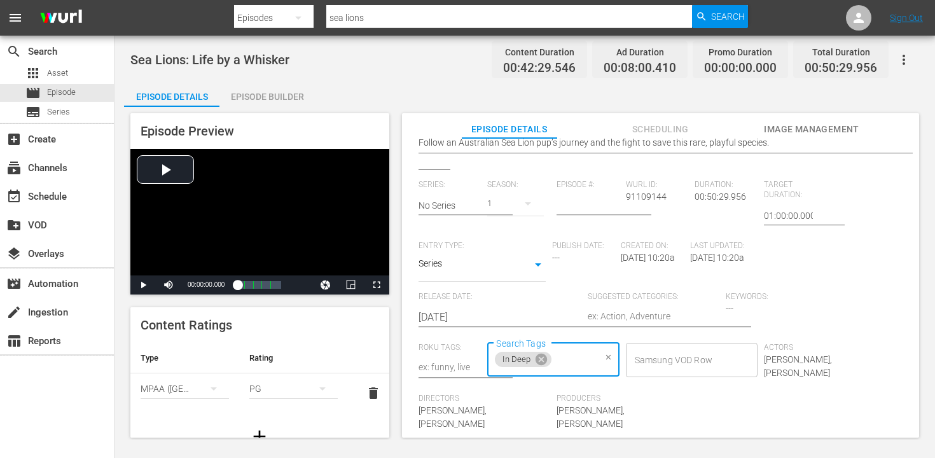
scroll to position [0, 0]
click at [613, 316] on textarea at bounding box center [654, 317] width 132 height 15
type textarea "N"
type textarea "Na"
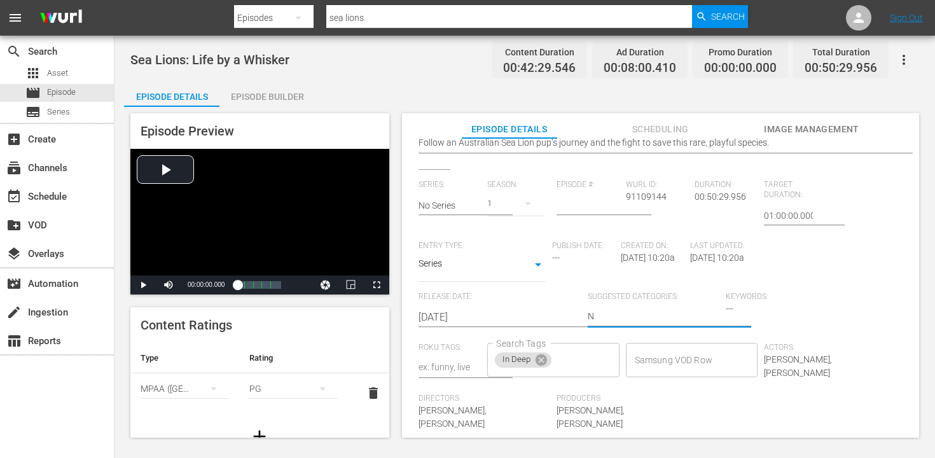
type textarea "Na"
type textarea "Nat"
type textarea "Natu"
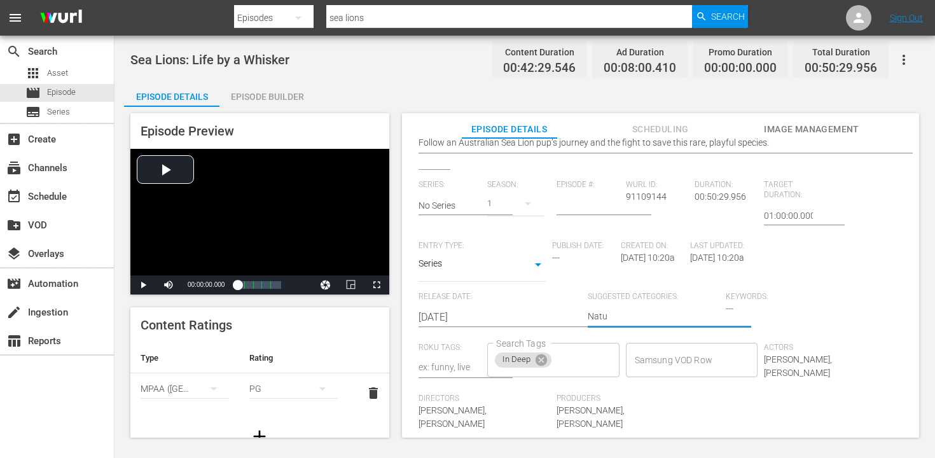
type textarea "Natur"
type textarea "Natura"
type textarea "Natural"
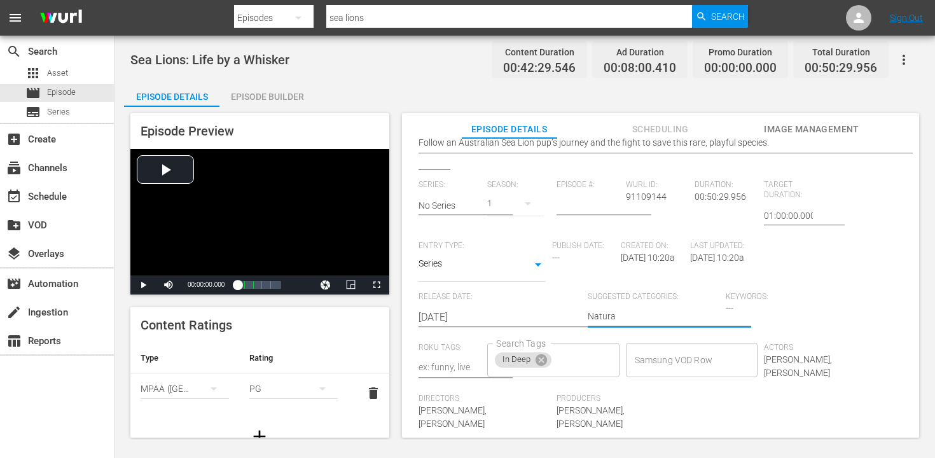
type textarea "Natural"
type textarea "Natural H"
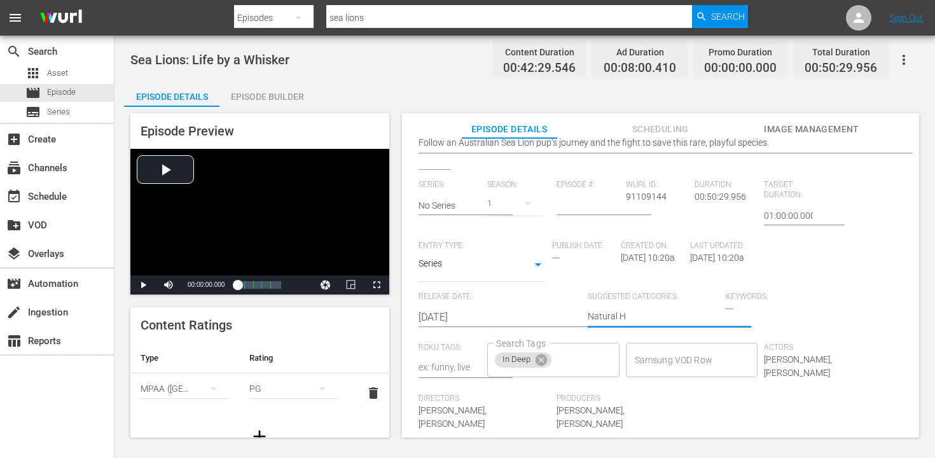
type textarea "Natural Hi"
type textarea "Natural His"
type textarea "Natural Hist"
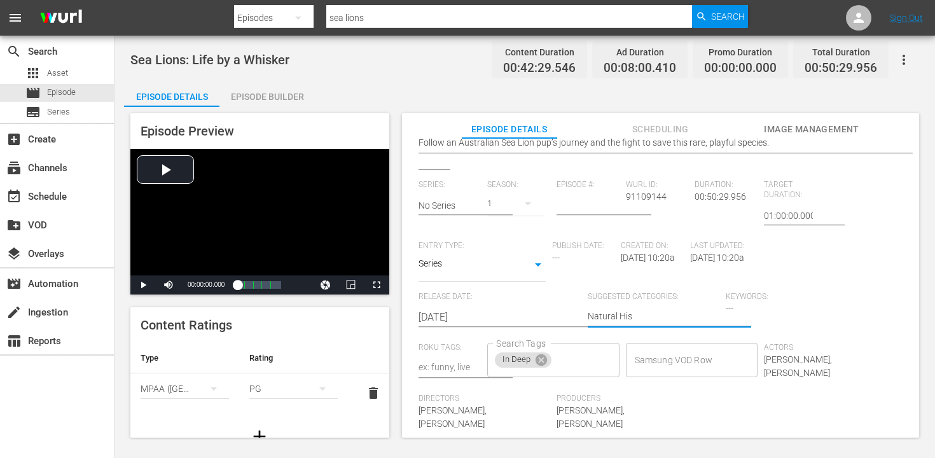
type textarea "Natural Hist"
type textarea "Natural Histo"
type textarea "Natural Histor"
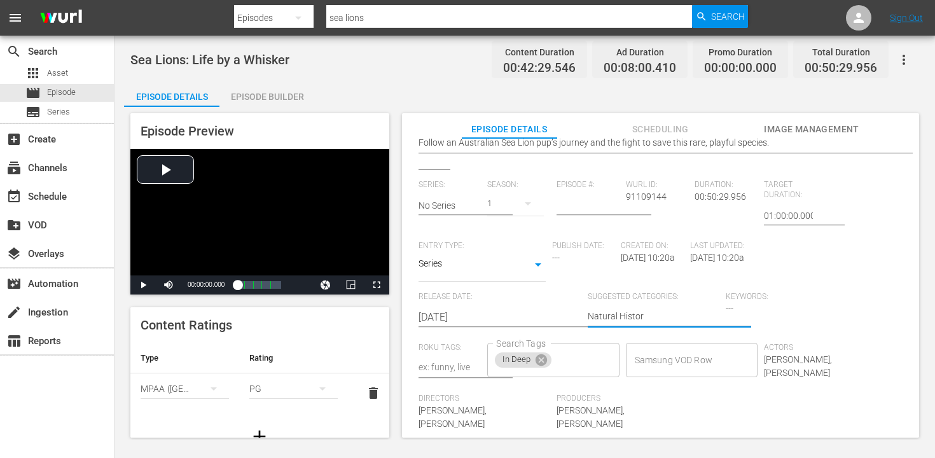
type textarea "Natural History"
type textarea "Natural History,"
type textarea "Natural History, A"
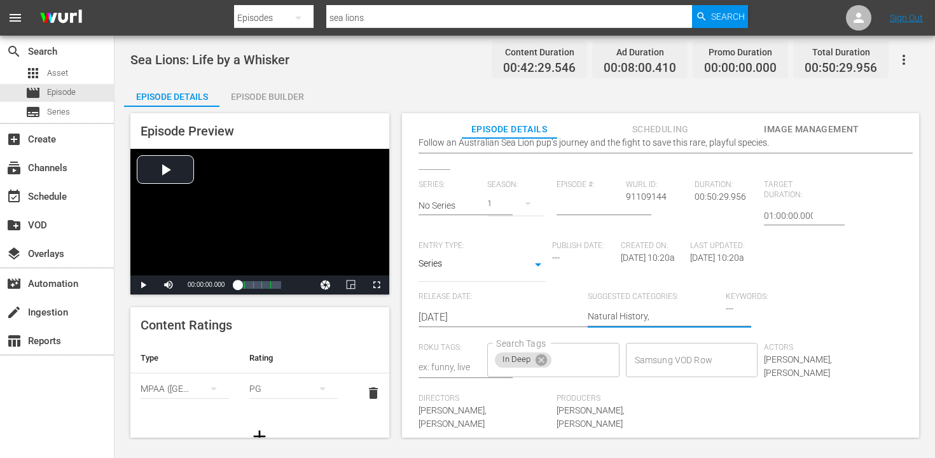
type textarea "Natural History, A"
type textarea "Natural History, An"
type textarea "Natural History, Ani"
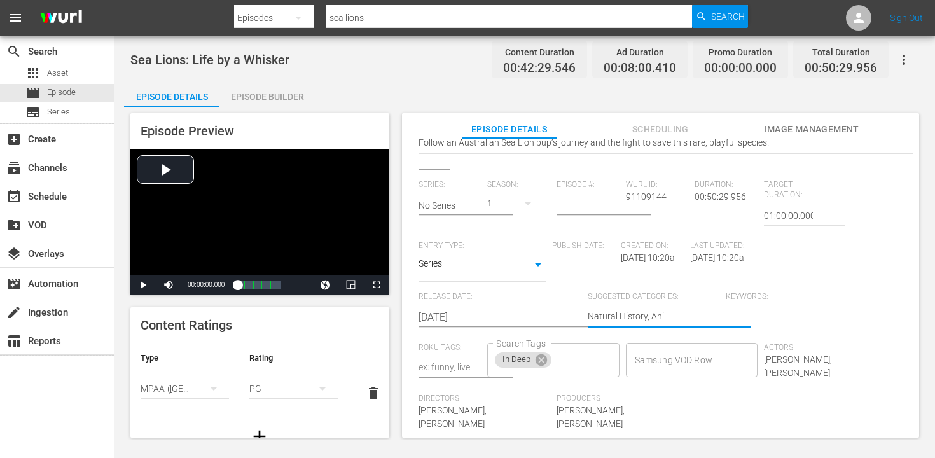
type textarea "Natural History, Anim"
type textarea "Natural History, Anima"
type textarea "Natural History, Animal"
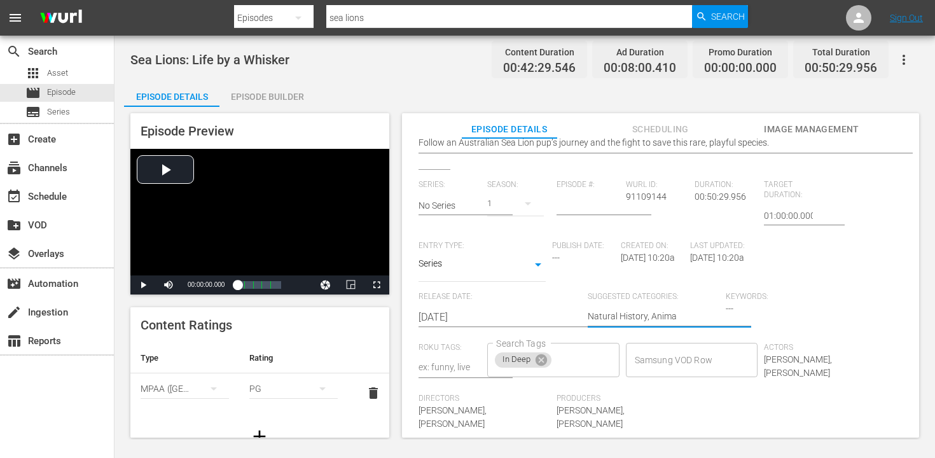
type textarea "Natural History, Animal"
type textarea "Natural History, Animals"
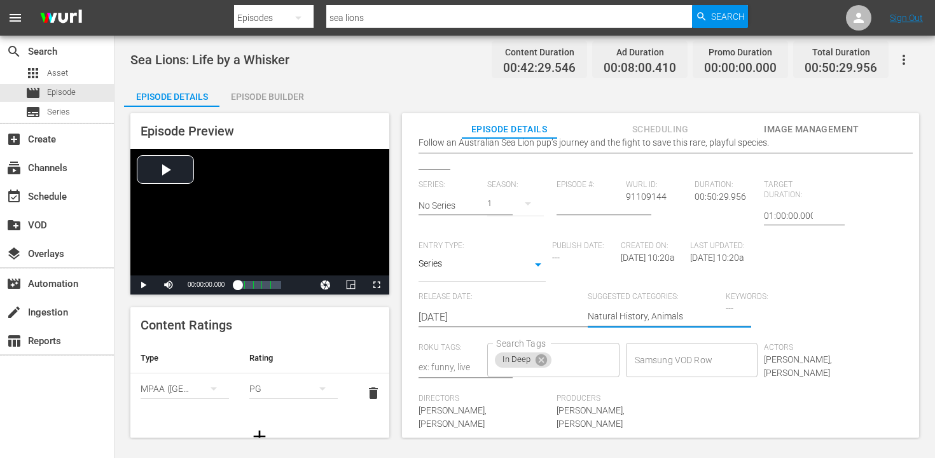
type textarea "Natural History, Animals"
type textarea "Natural History, Animals,"
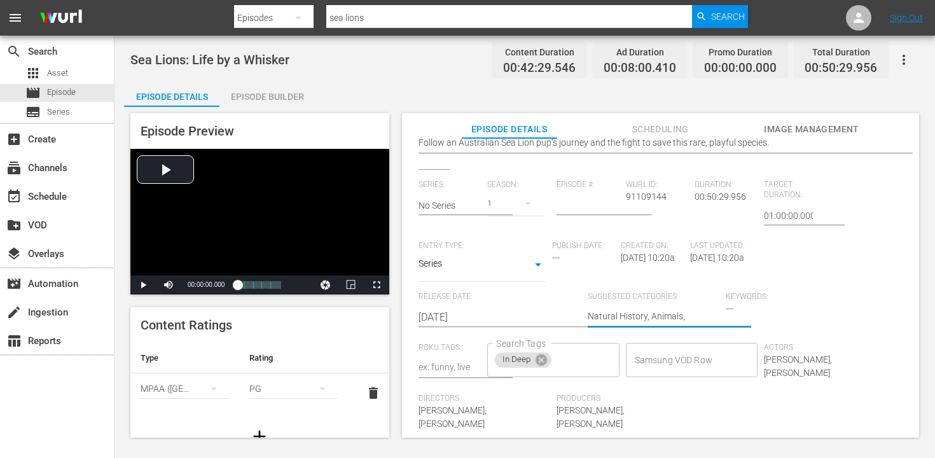
type textarea "Natural History, Animals,"
type textarea "Natural History, Animals, O"
type textarea "Natural History, Animals, Oc"
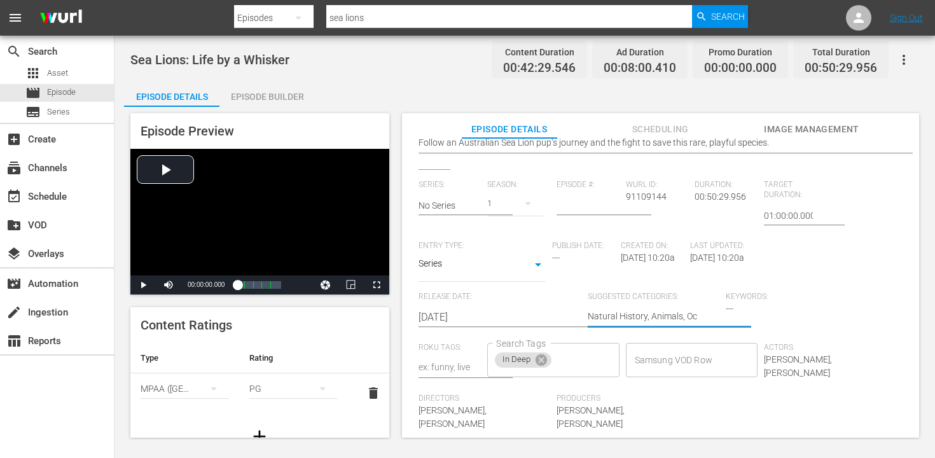
type textarea "Natural History, Animals, Oce"
type textarea "Natural History, Animals, Ocea"
type textarea "Natural History, Animals, Ocean"
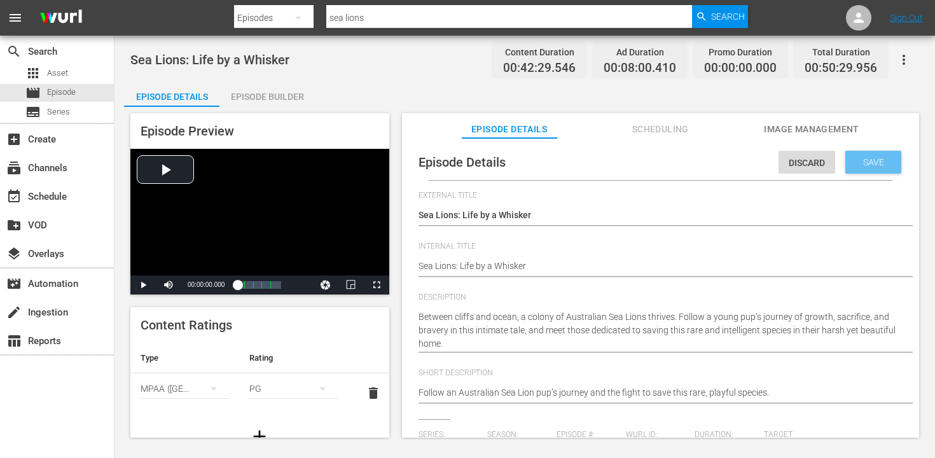
type textarea "Natural History, Animals, Ocean"
click at [860, 162] on span "Save" at bounding box center [873, 162] width 41 height 10
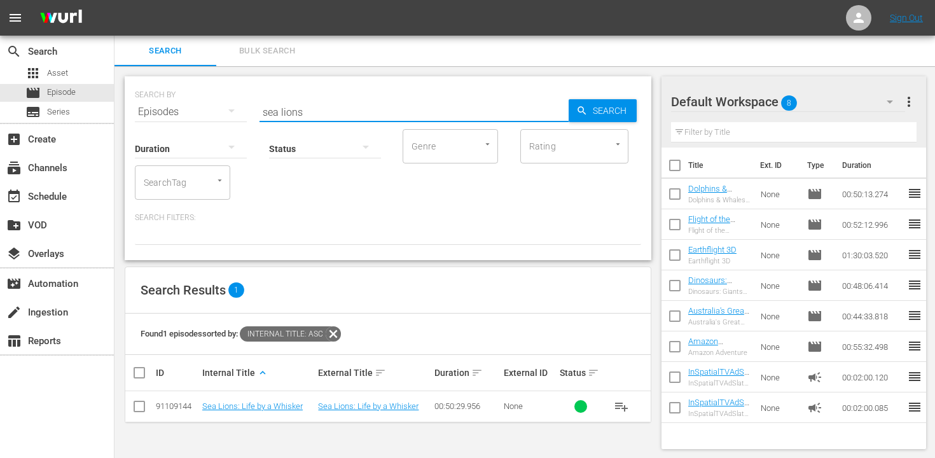
click at [315, 115] on input "sea lions" at bounding box center [414, 112] width 309 height 31
click at [316, 115] on input "sea lions" at bounding box center [414, 112] width 309 height 31
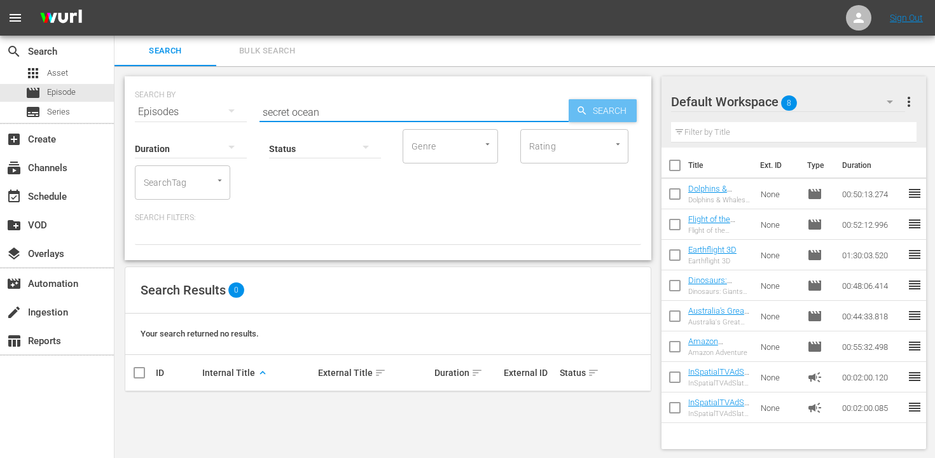
click at [588, 116] on span "Search" at bounding box center [612, 110] width 49 height 23
click at [594, 110] on span "Search" at bounding box center [612, 110] width 49 height 23
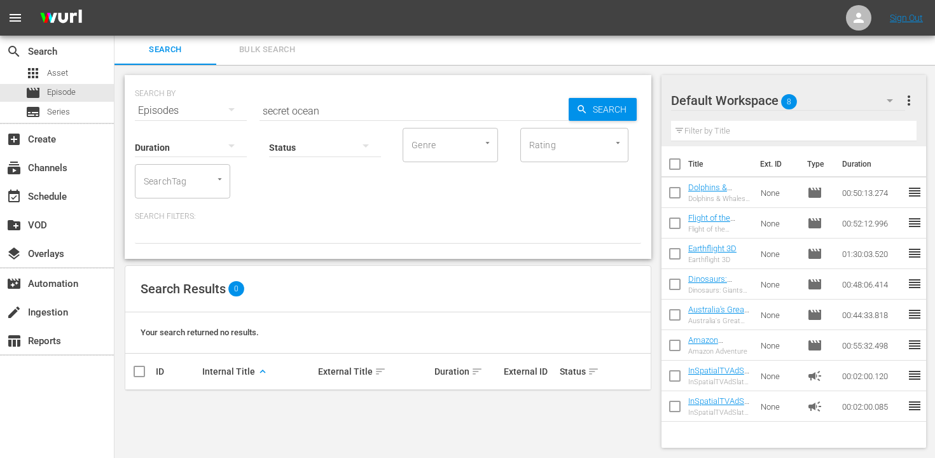
click at [318, 109] on input "secret ocean" at bounding box center [414, 110] width 309 height 31
click at [318, 110] on input "secret ocean" at bounding box center [414, 110] width 309 height 31
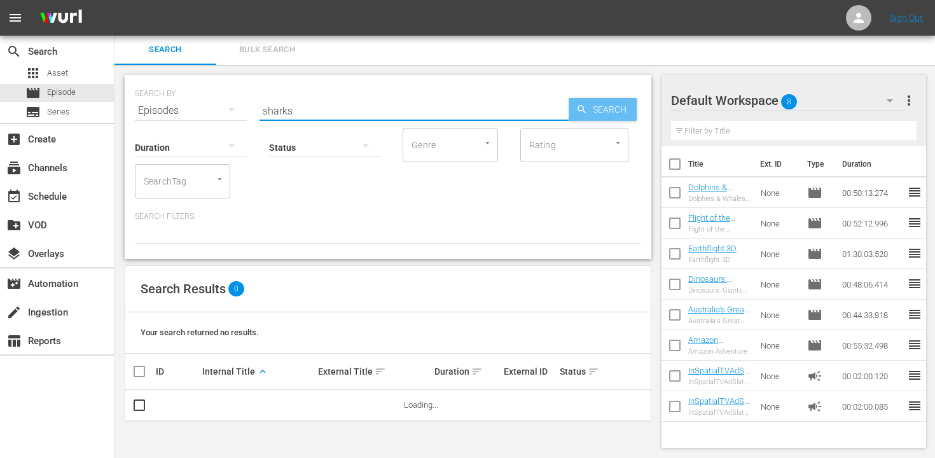
type input "sharks"
click at [618, 108] on span "Search" at bounding box center [612, 109] width 49 height 23
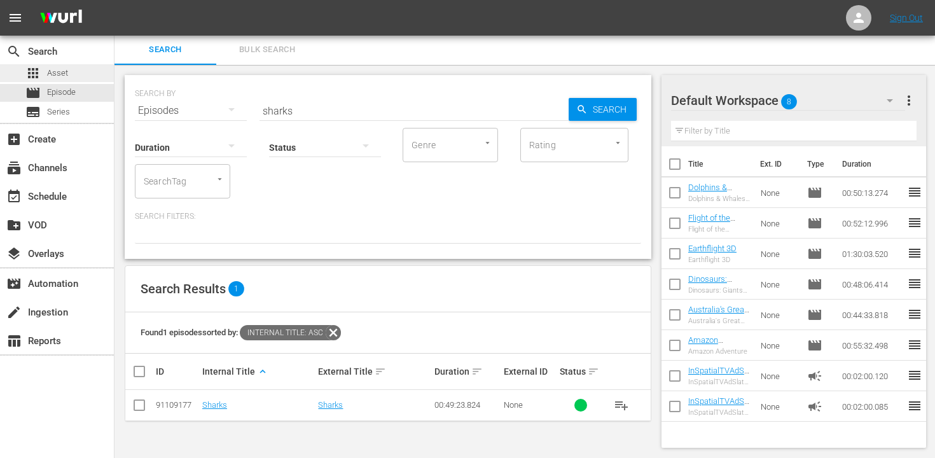
click at [50, 73] on span "Asset" at bounding box center [57, 73] width 21 height 13
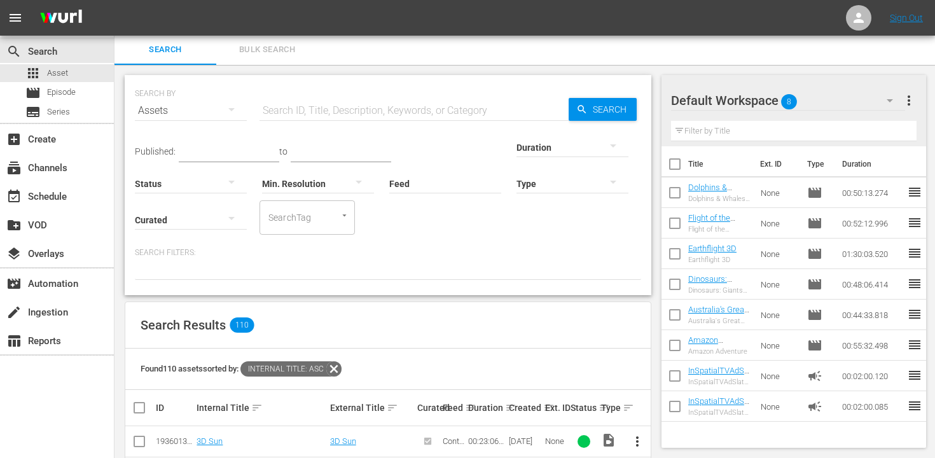
click at [293, 116] on input "text" at bounding box center [414, 110] width 309 height 31
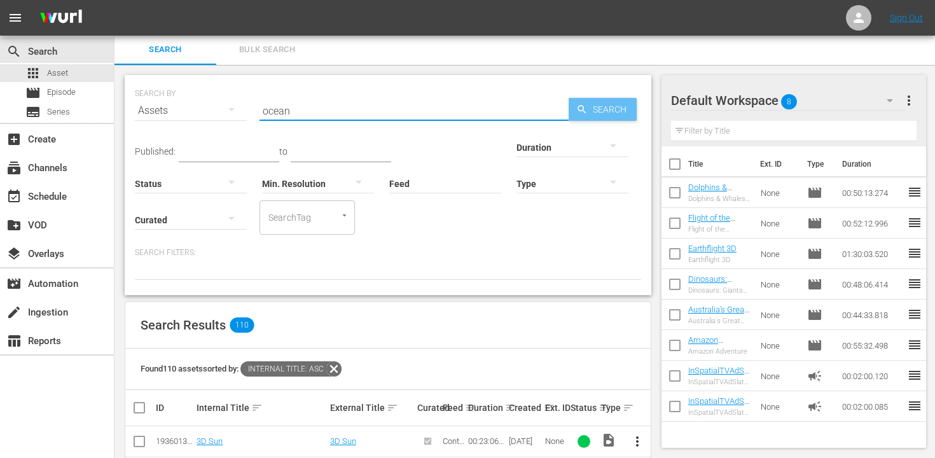
type input "ocean"
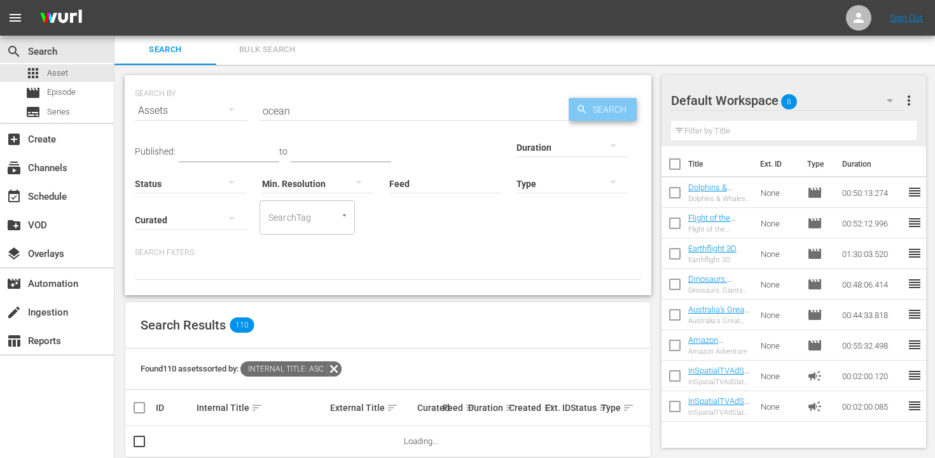
click at [573, 104] on div "Search" at bounding box center [603, 109] width 68 height 23
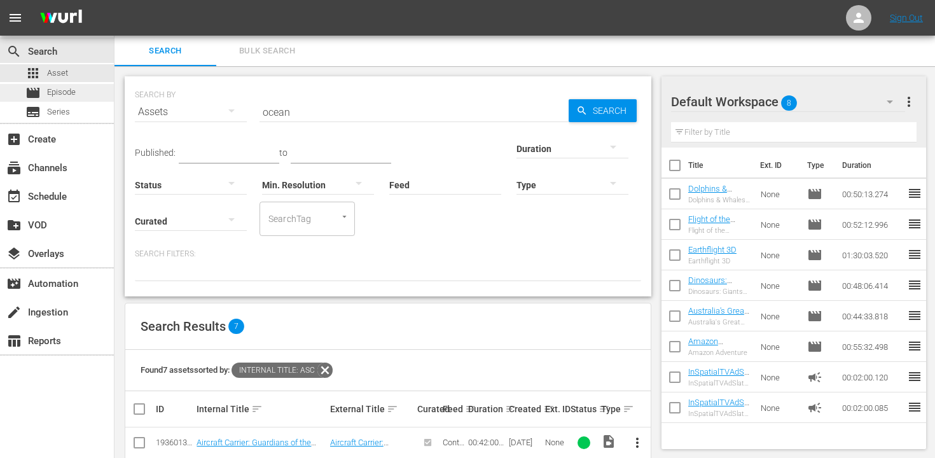
click at [71, 97] on span "Episode" at bounding box center [61, 92] width 29 height 13
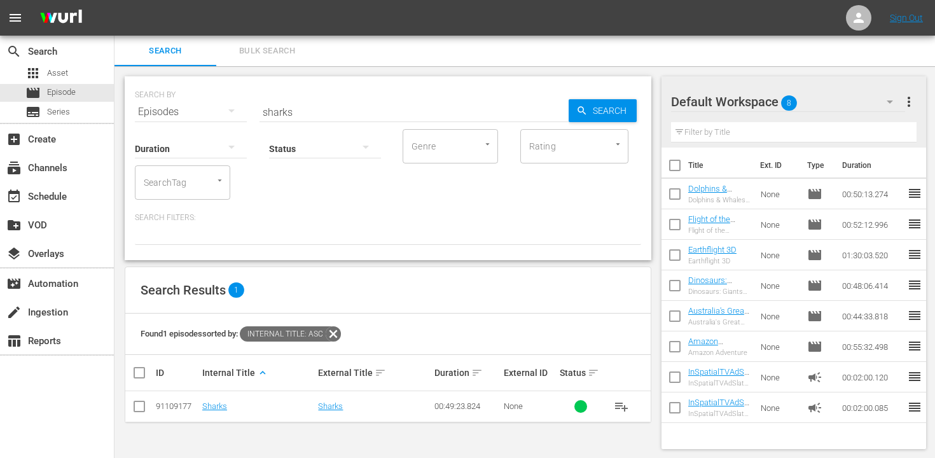
click at [298, 112] on input "sharks" at bounding box center [414, 112] width 309 height 31
type input "s"
click at [218, 184] on icon "Open" at bounding box center [220, 181] width 10 height 10
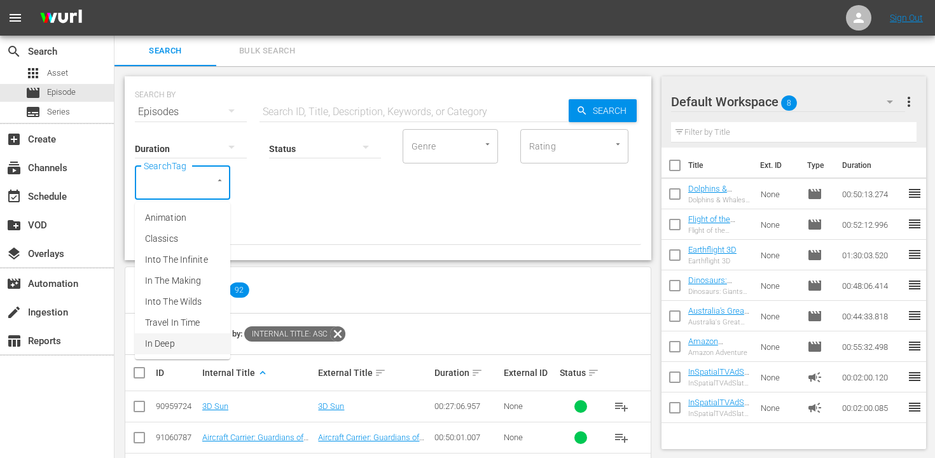
click at [184, 338] on li "In Deep" at bounding box center [182, 343] width 95 height 21
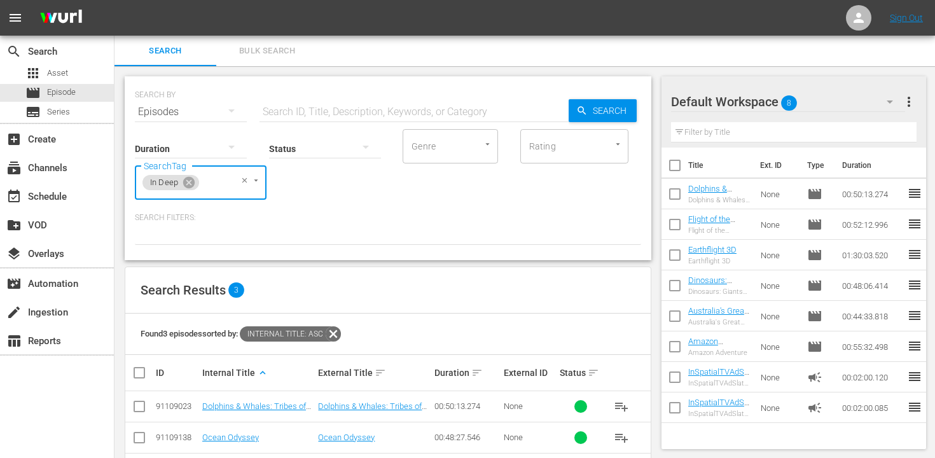
scroll to position [50, 0]
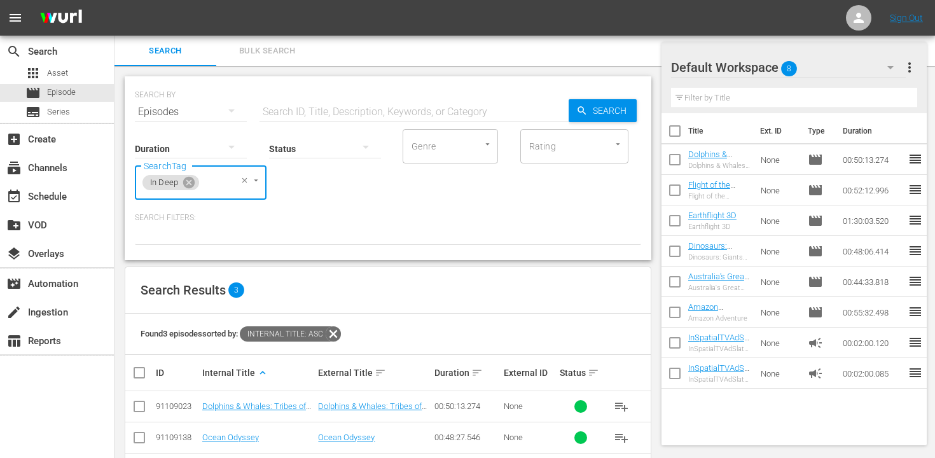
scroll to position [50, 0]
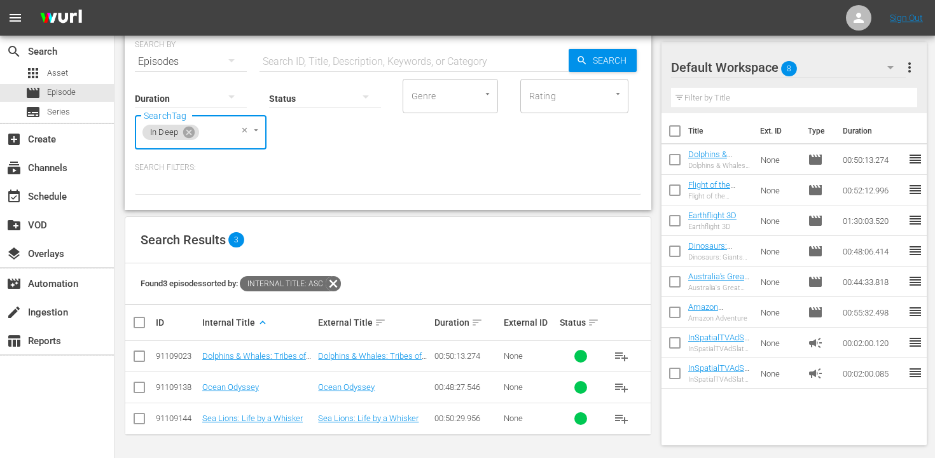
click at [140, 387] on input "checkbox" at bounding box center [139, 389] width 15 height 15
checkbox input "true"
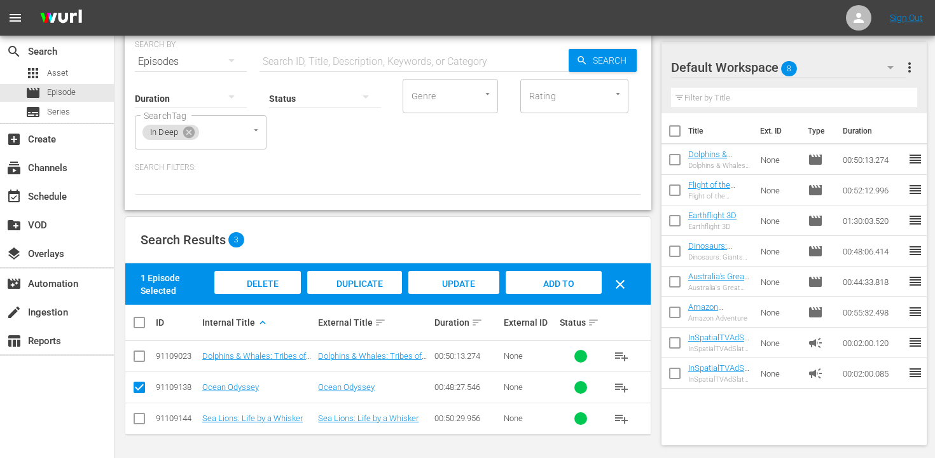
click at [136, 421] on input "checkbox" at bounding box center [139, 421] width 15 height 15
checkbox input "true"
click at [551, 283] on span "Add to Workspace" at bounding box center [554, 296] width 62 height 34
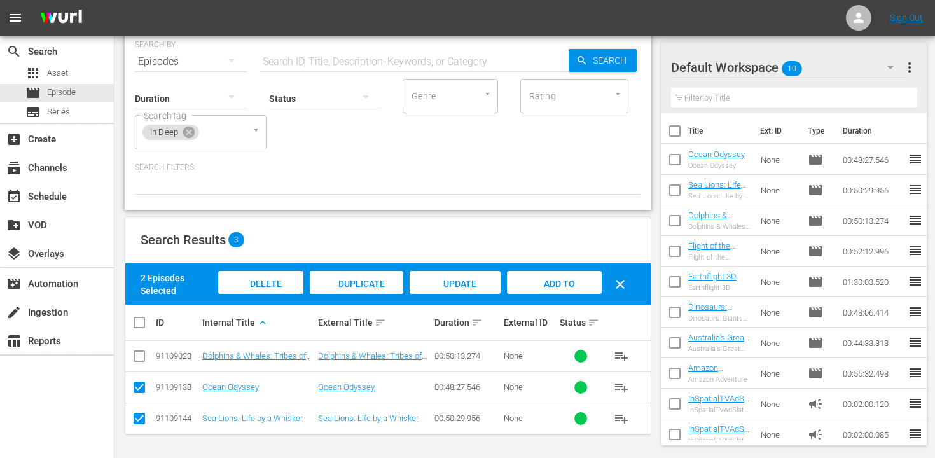
click at [188, 132] on icon at bounding box center [189, 132] width 14 height 14
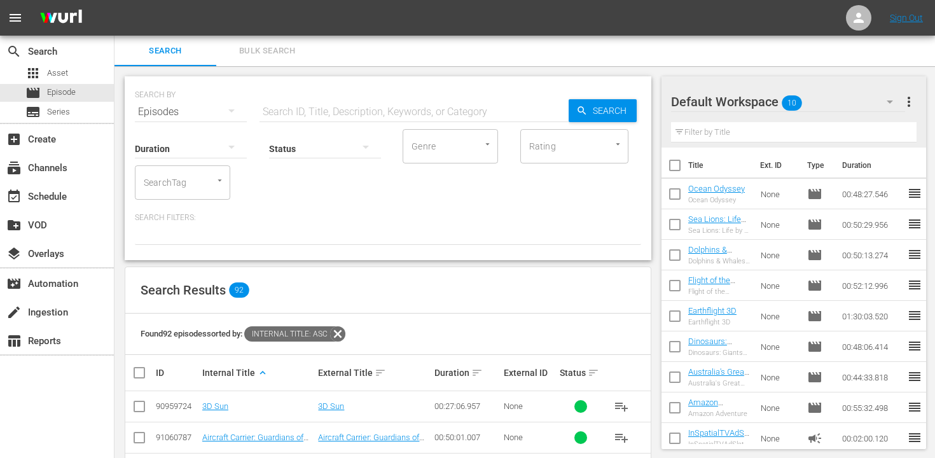
click at [300, 111] on input "text" at bounding box center [414, 112] width 309 height 31
click at [165, 194] on div "SearchTag" at bounding box center [182, 182] width 95 height 34
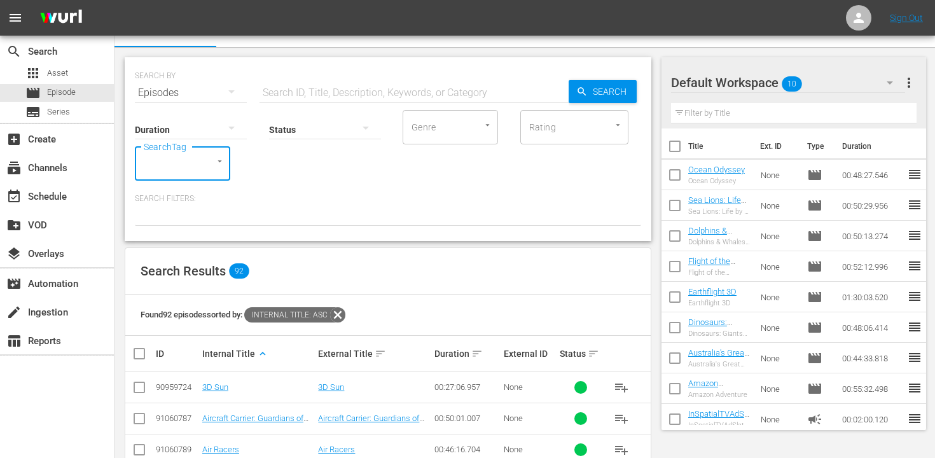
scroll to position [20, 0]
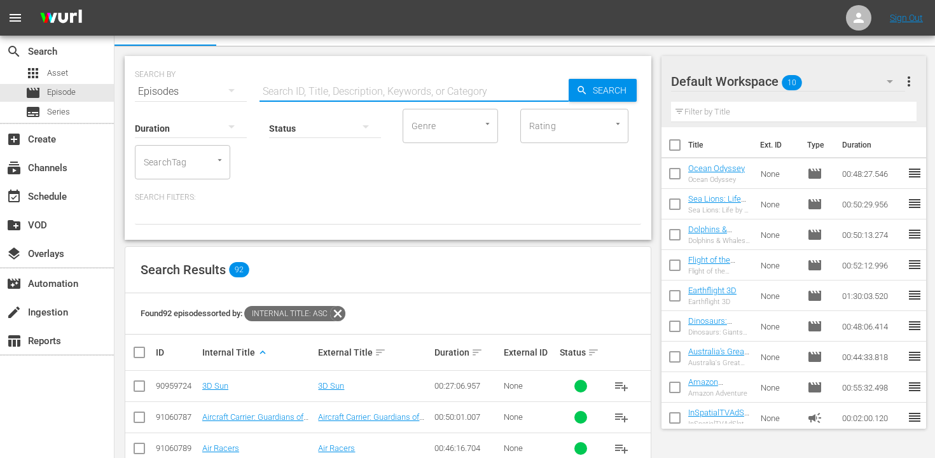
click at [295, 84] on input "text" at bounding box center [414, 91] width 309 height 31
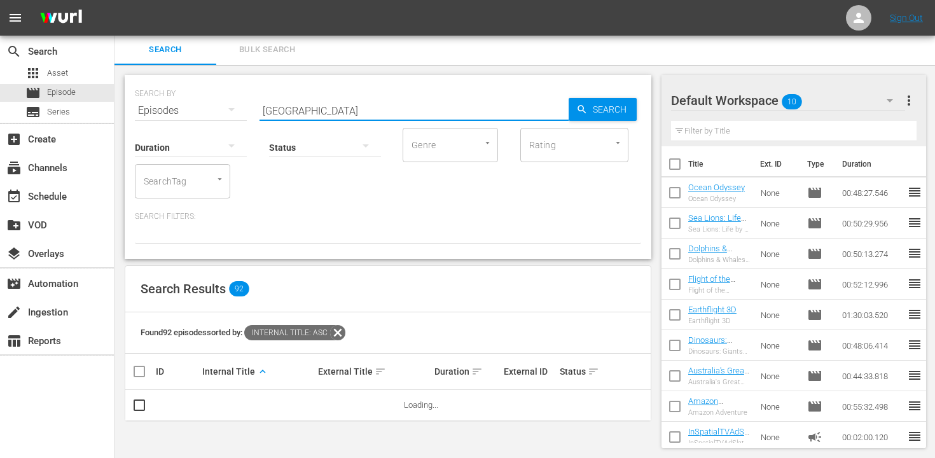
scroll to position [1, 0]
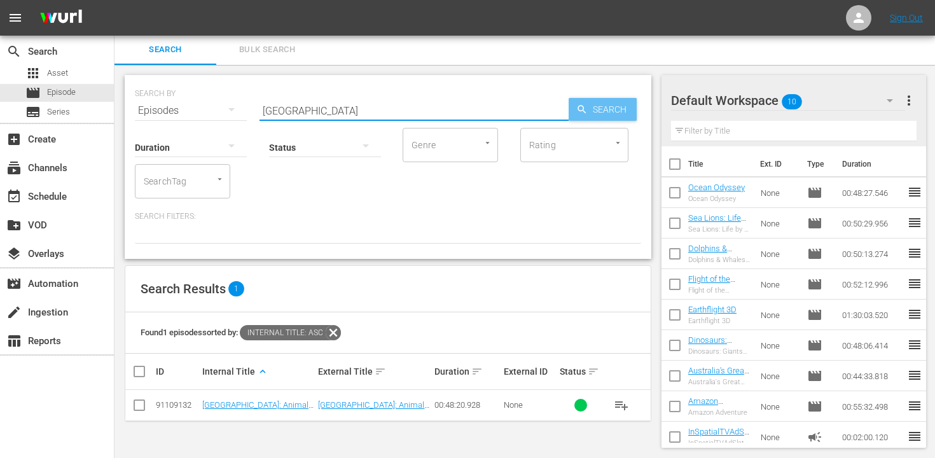
type input "kenya"
click at [594, 106] on span "Search" at bounding box center [612, 109] width 49 height 23
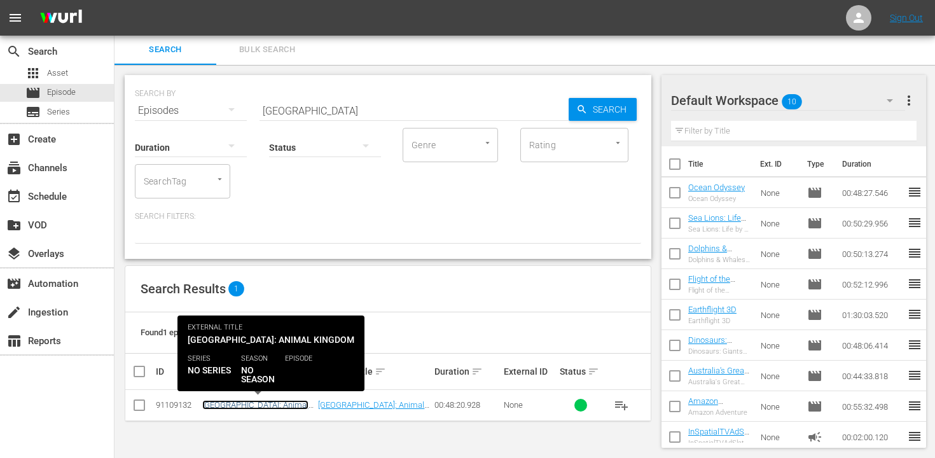
click at [231, 405] on link "[GEOGRAPHIC_DATA]: Animal Kingdom" at bounding box center [255, 409] width 106 height 19
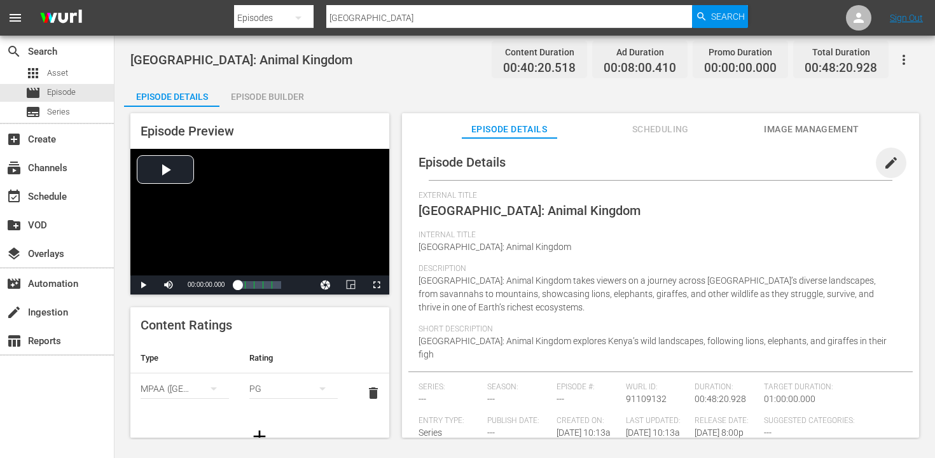
click at [884, 164] on span "edit" at bounding box center [891, 162] width 15 height 15
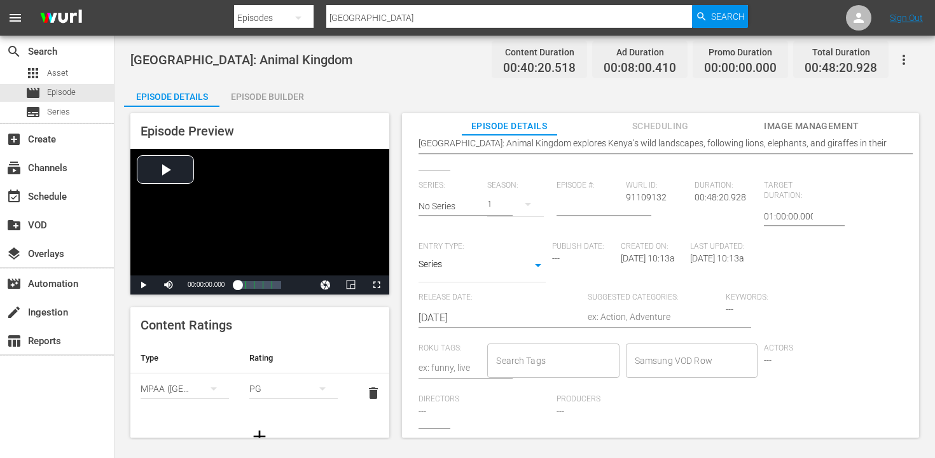
scroll to position [5, 0]
click at [540, 360] on div "Search Tags" at bounding box center [553, 359] width 132 height 34
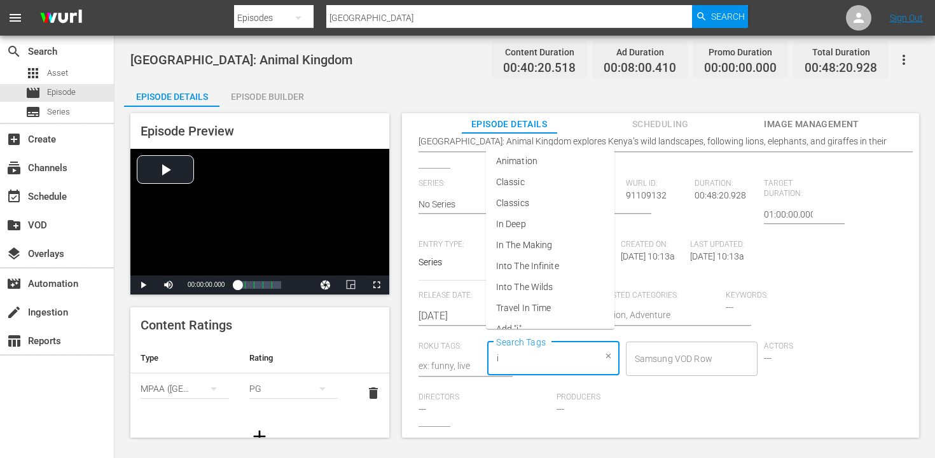
type input "in"
click at [551, 275] on span "Into The Wilds" at bounding box center [524, 271] width 57 height 13
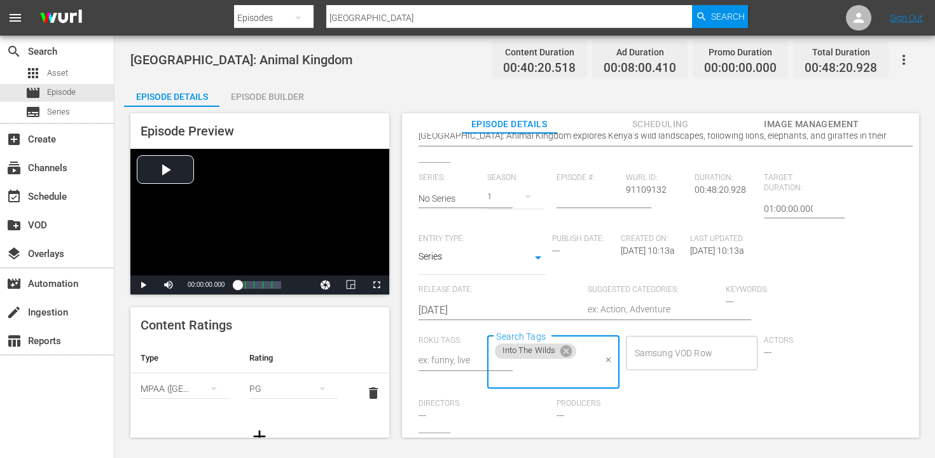
scroll to position [250, 0]
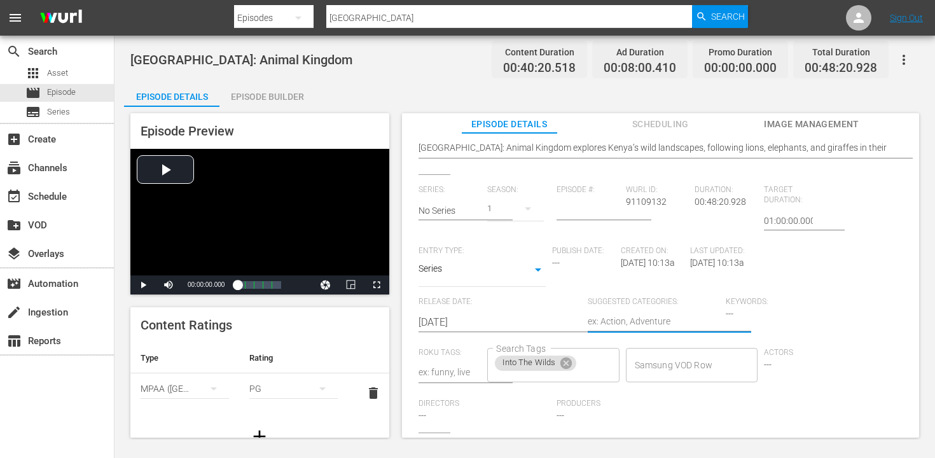
click at [603, 307] on div at bounding box center [654, 322] width 132 height 31
type textarea "N"
type textarea "Na"
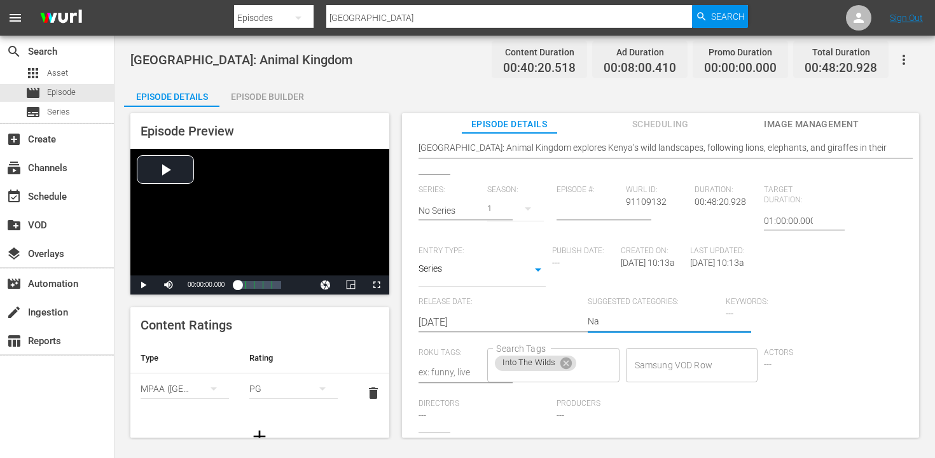
type textarea "Nat"
type textarea "Natu"
type textarea "Natur"
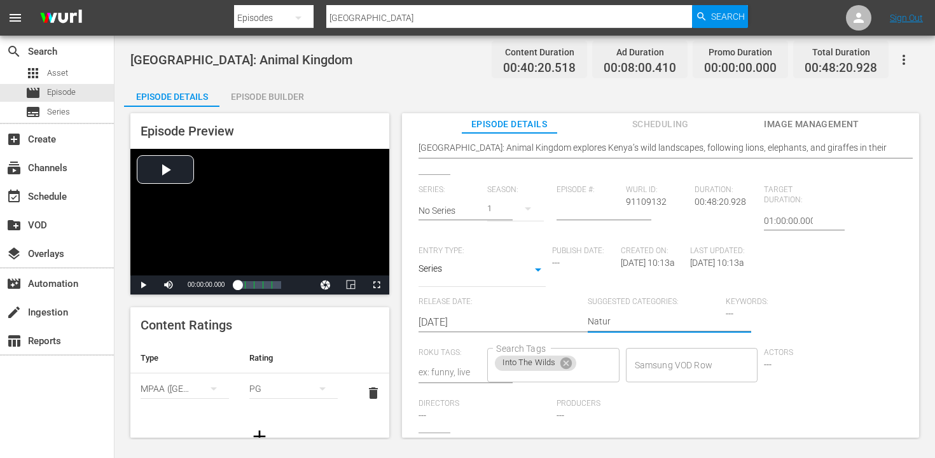
type textarea "Natura"
type textarea "Natural"
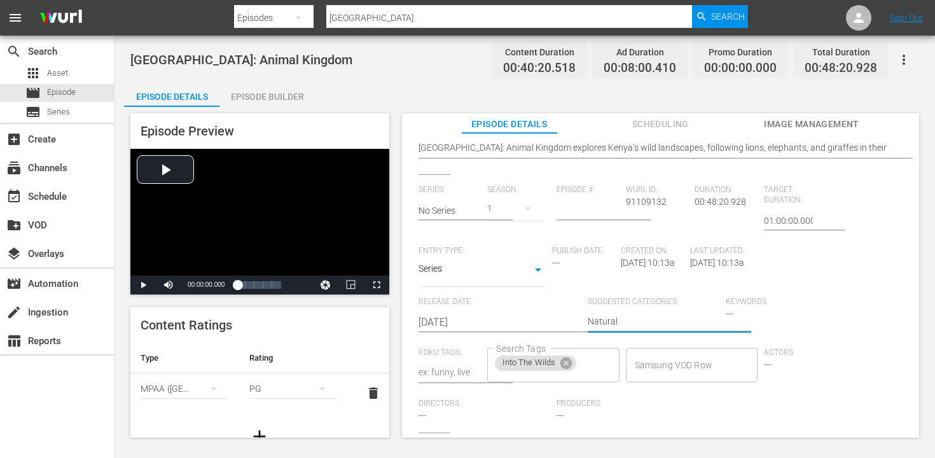
type textarea "Natural H"
type textarea "Natural Hi"
type textarea "Natural His"
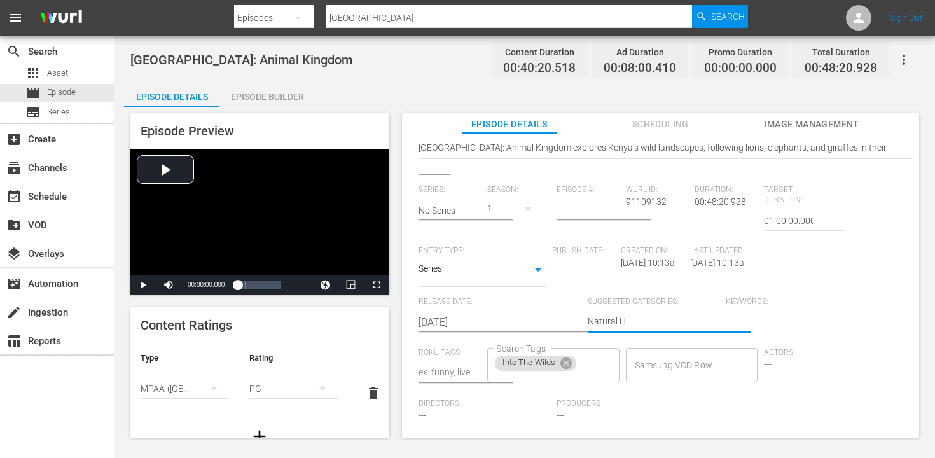
type textarea "Natural His"
type textarea "Natural Hist"
type textarea "Natural Histo"
type textarea "Natural Histor"
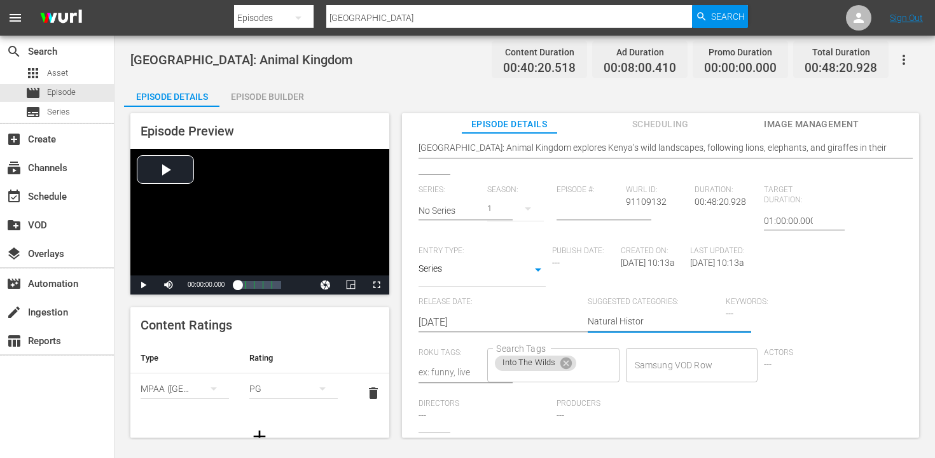
type textarea "Natural History"
type textarea "Natural History,"
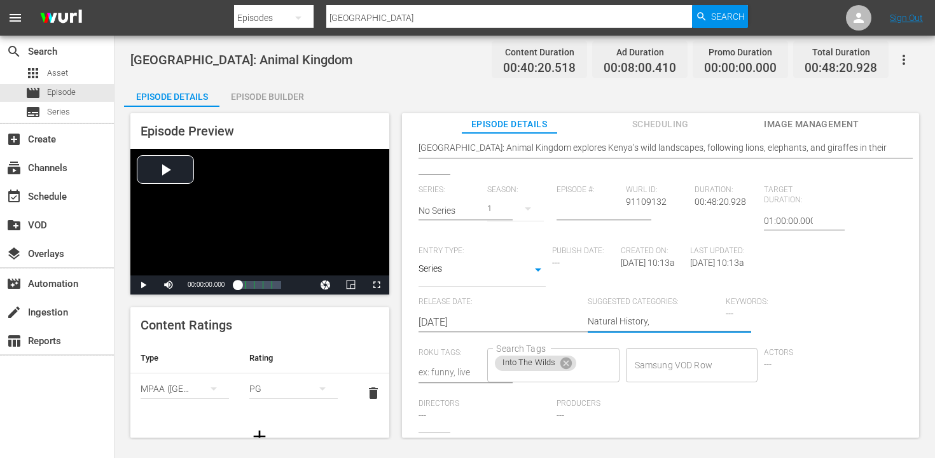
type textarea "Natural History,"
type textarea "Natural History, A"
type textarea "Natural History, An"
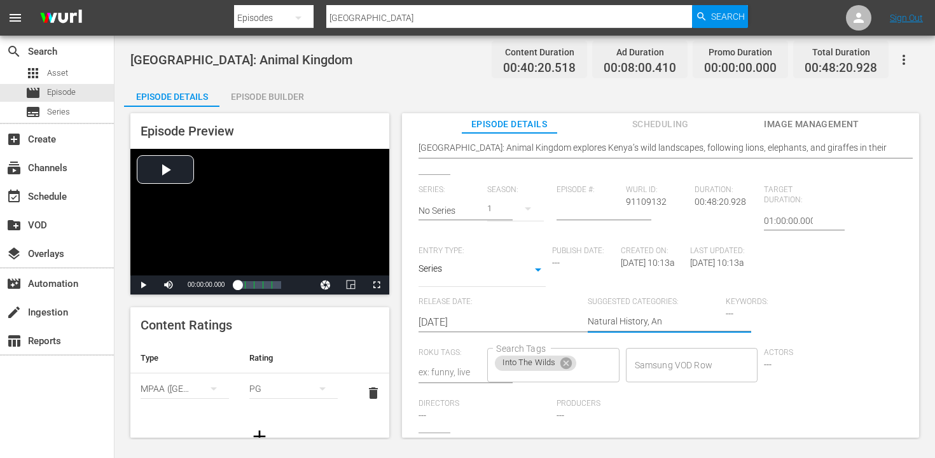
type textarea "Natural History, Ani"
type textarea "Natural History, Anim"
type textarea "Natural History, Anima"
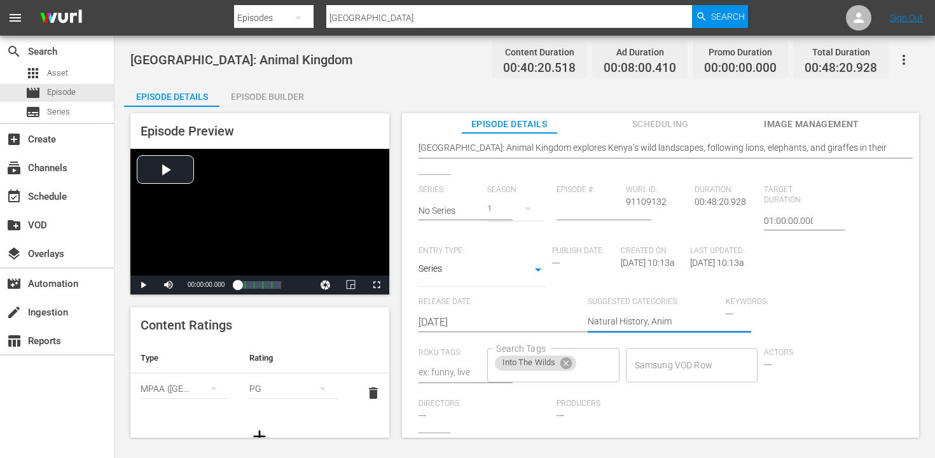
type textarea "Natural History, Anima"
type textarea "Natural History, Animal"
type textarea "Natural History, Animals"
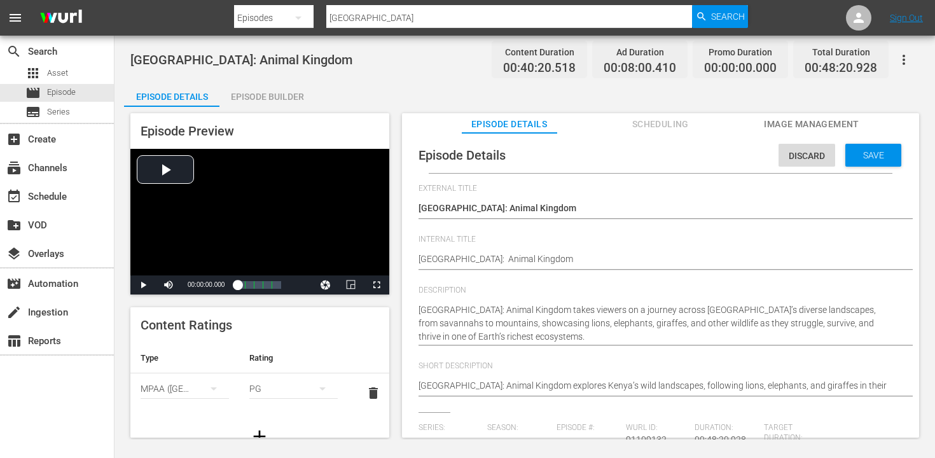
scroll to position [0, 0]
type textarea "Natural History, Animals"
click at [856, 156] on span "Save" at bounding box center [873, 157] width 41 height 10
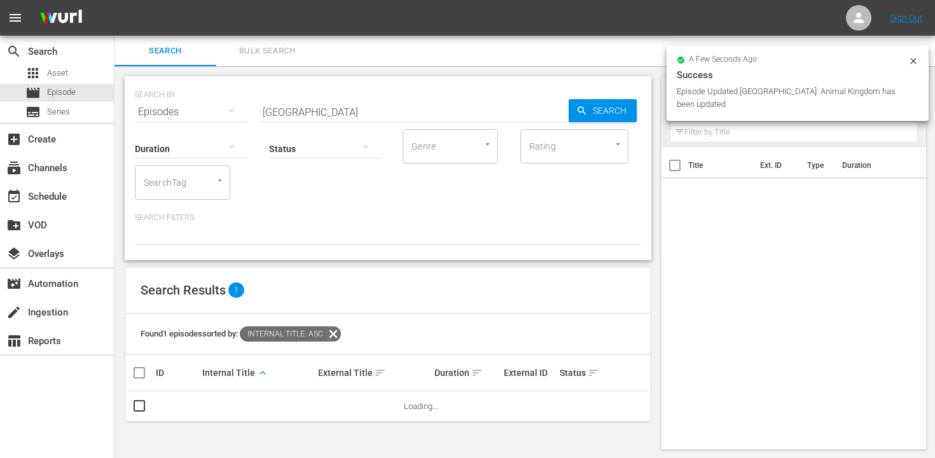
scroll to position [1, 0]
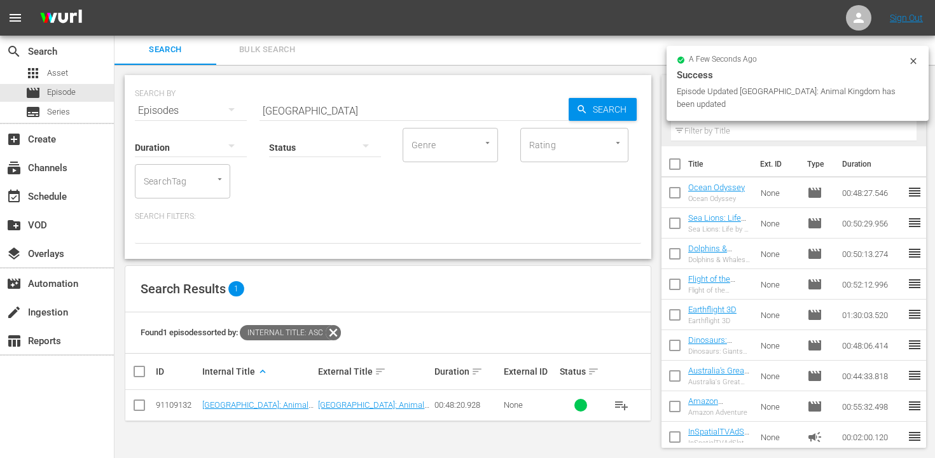
click at [143, 408] on input "checkbox" at bounding box center [139, 407] width 15 height 15
checkbox input "true"
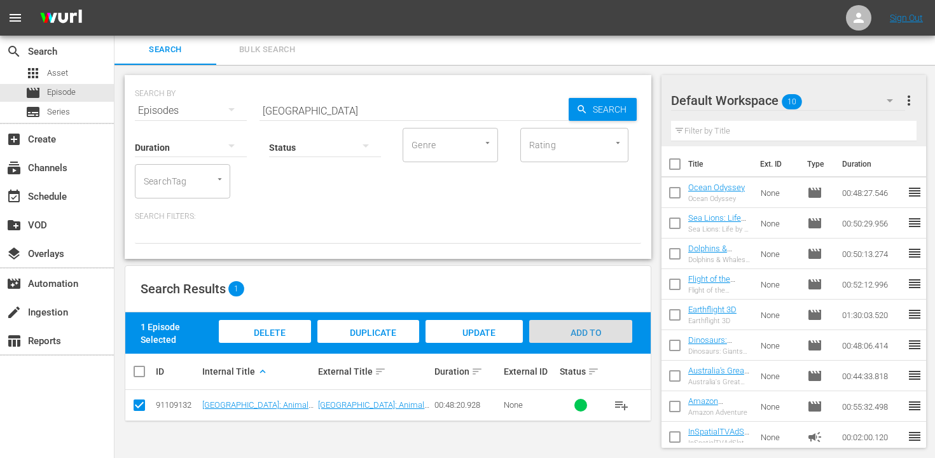
click at [582, 332] on span "Add to Workspace" at bounding box center [581, 345] width 62 height 34
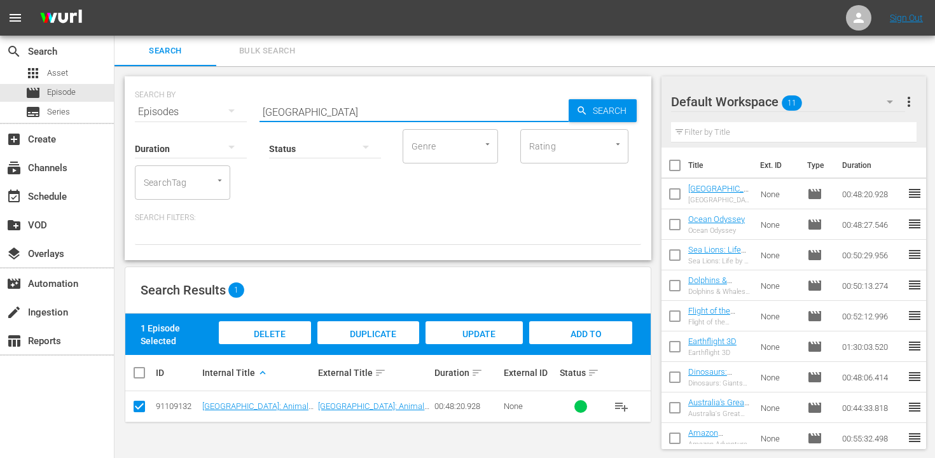
drag, startPoint x: 299, startPoint y: 113, endPoint x: 265, endPoint y: 113, distance: 34.4
click at [265, 113] on input "kenya" at bounding box center [414, 112] width 309 height 31
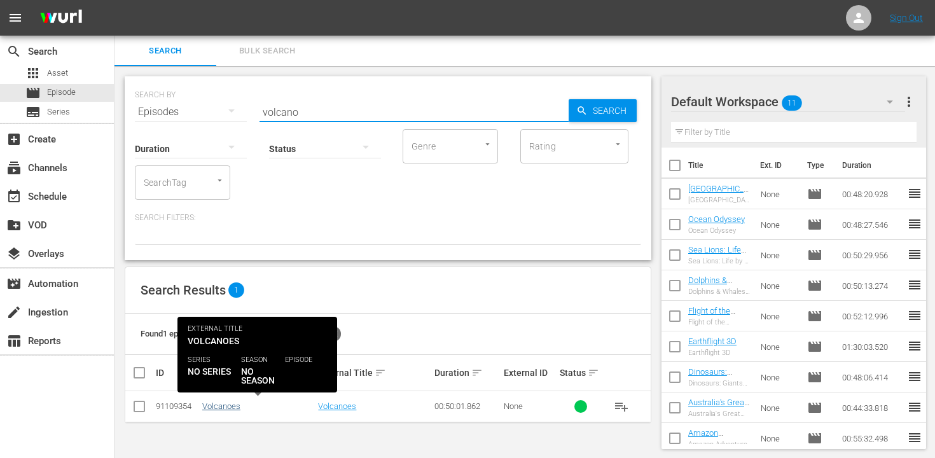
type input "volcano"
click at [222, 409] on link "Volcanoes" at bounding box center [221, 407] width 38 height 10
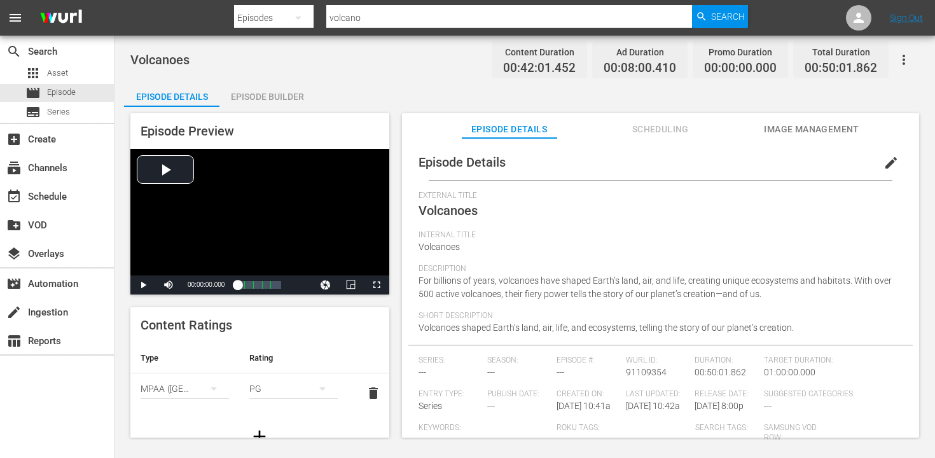
click at [884, 164] on span "edit" at bounding box center [891, 162] width 15 height 15
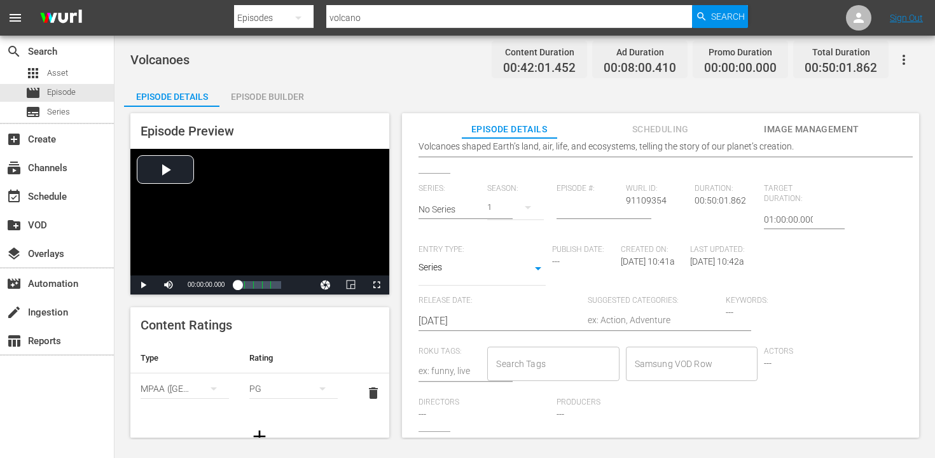
scroll to position [25, 0]
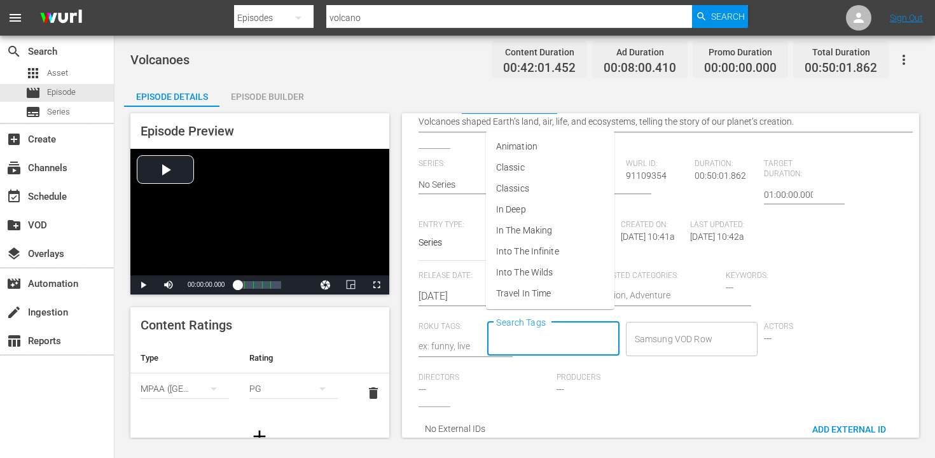
click at [524, 328] on input "Search Tags" at bounding box center [543, 339] width 101 height 23
click at [542, 270] on span "Into The Wilds" at bounding box center [524, 272] width 57 height 13
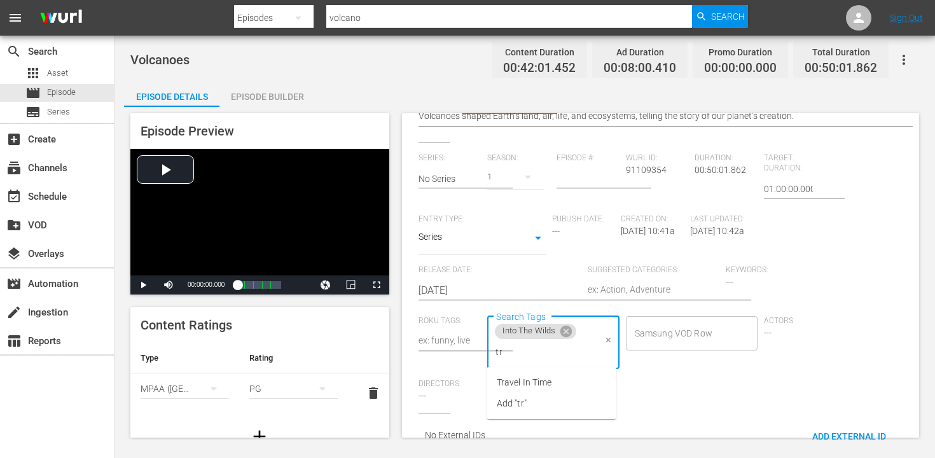
type input "t"
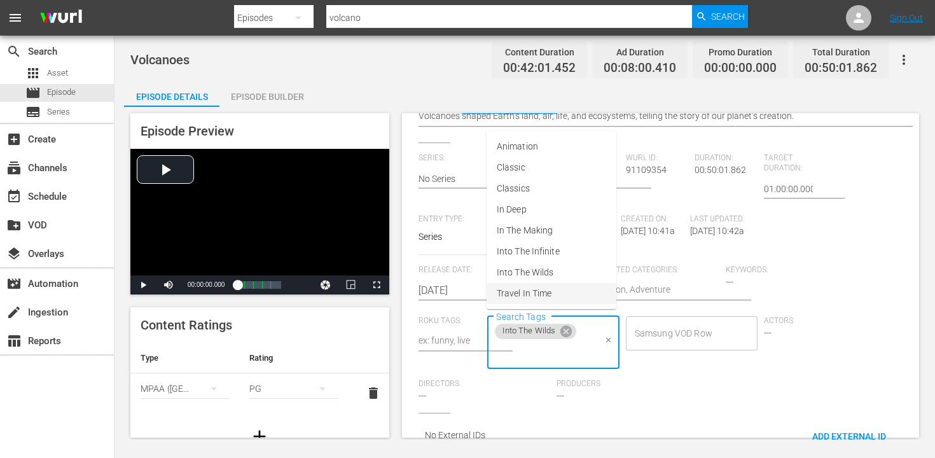
click at [531, 294] on span "Travel In Time" at bounding box center [524, 293] width 55 height 13
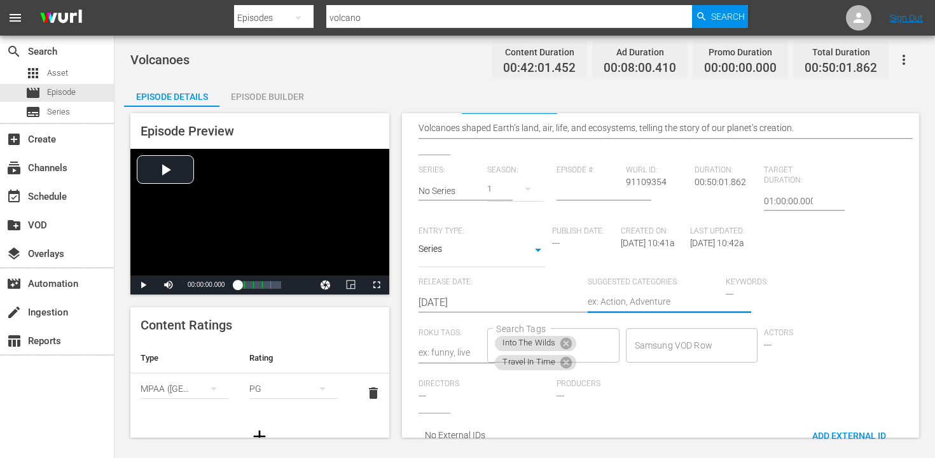
scroll to position [237, 0]
click at [610, 288] on div at bounding box center [654, 303] width 132 height 31
type textarea "N"
type textarea "Na"
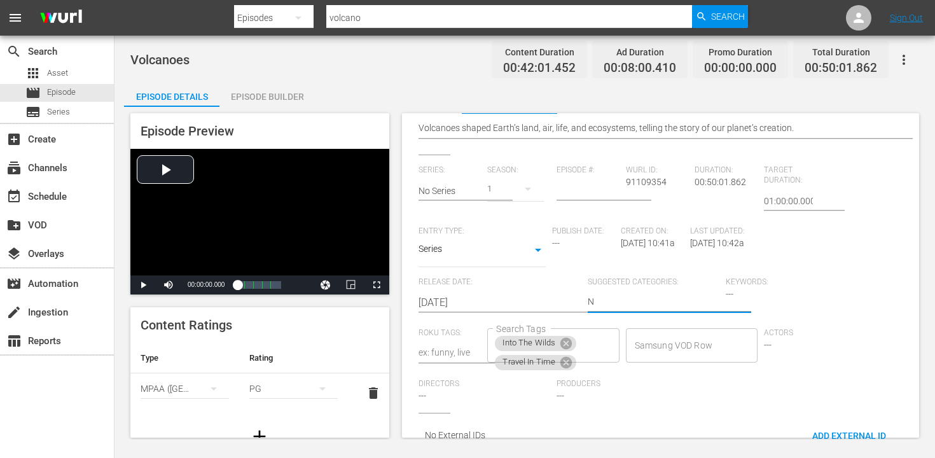
type textarea "Na"
type textarea "Nat"
type textarea "Natu"
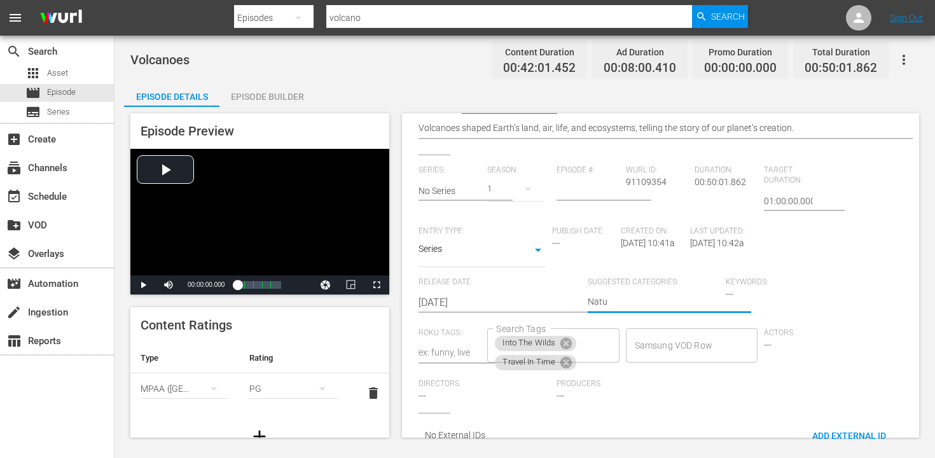
type textarea "Natur"
type textarea "Natural"
type textarea "Natural H"
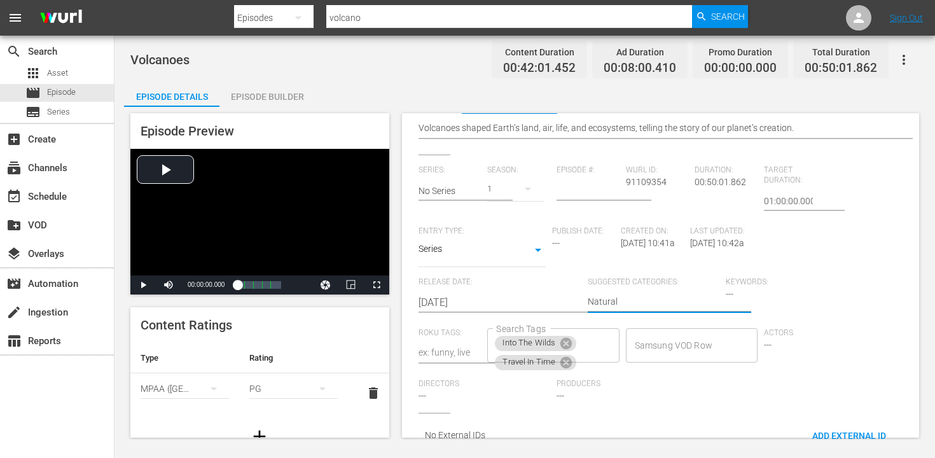
type textarea "Natural H"
type textarea "Natural Hi"
type textarea "Natural His"
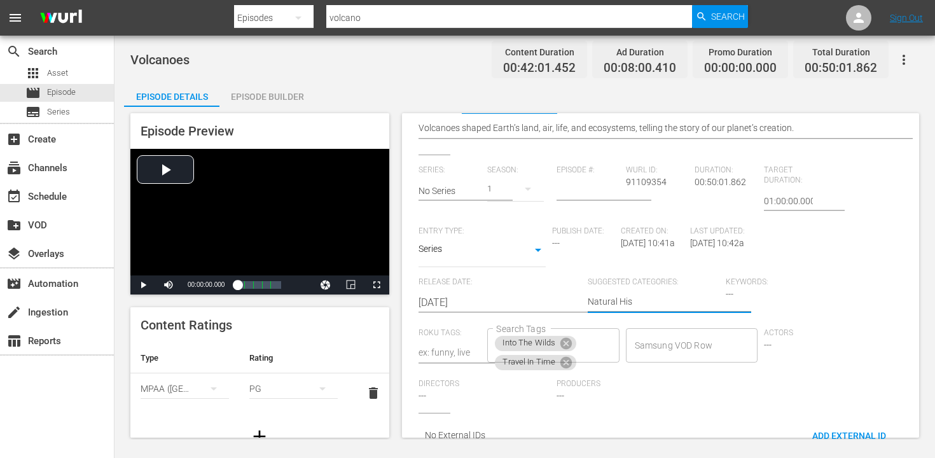
type textarea "Natural Hist"
type textarea "Natural Histo"
type textarea "Natural Histor"
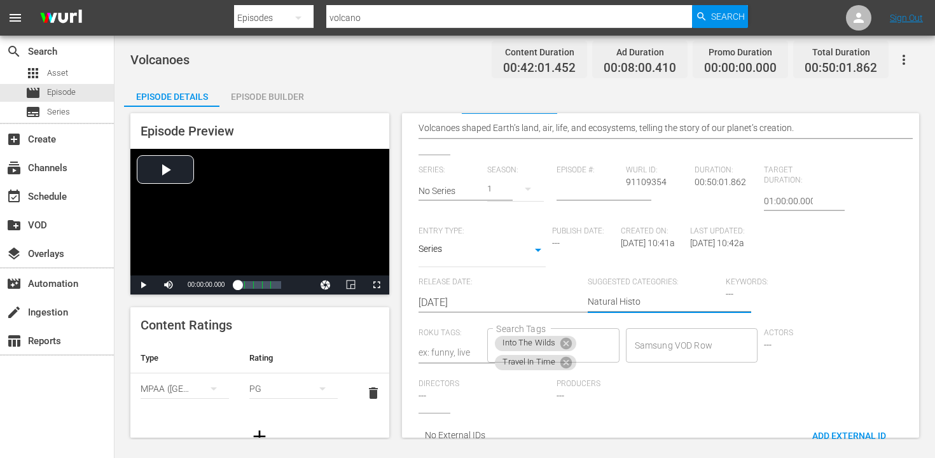
type textarea "Natural Histor"
type textarea "Natural History"
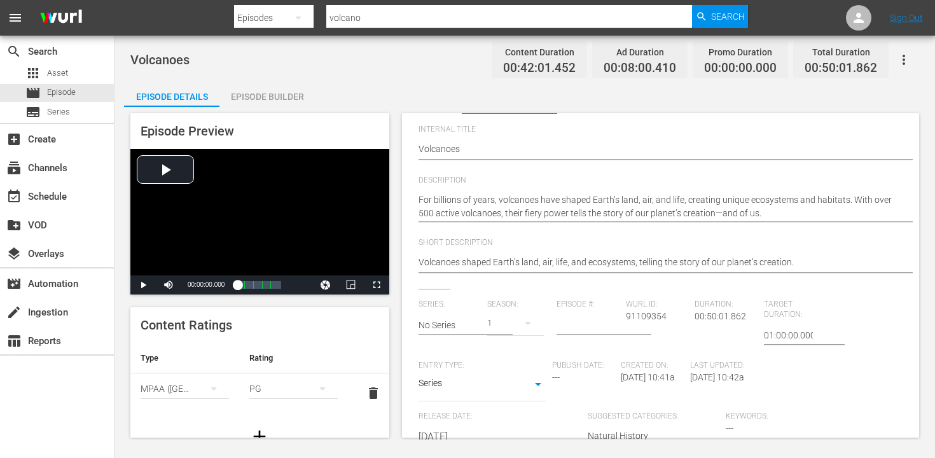
scroll to position [6, 0]
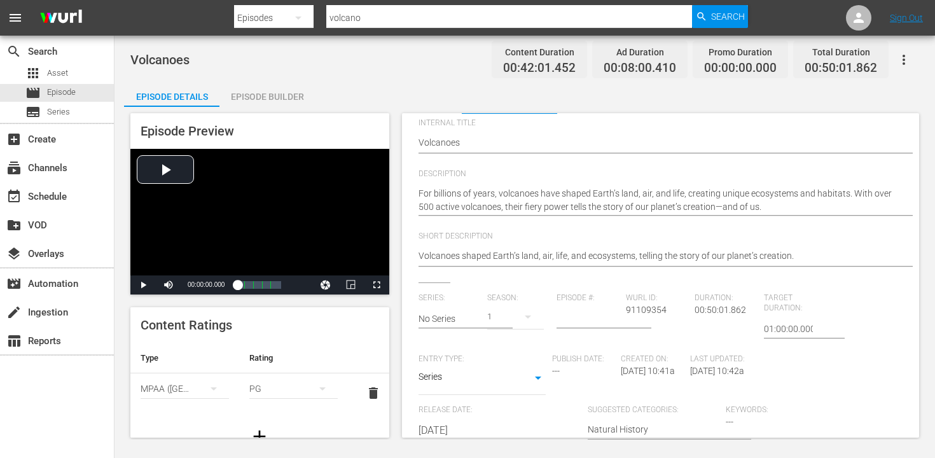
type textarea "Natural History,"
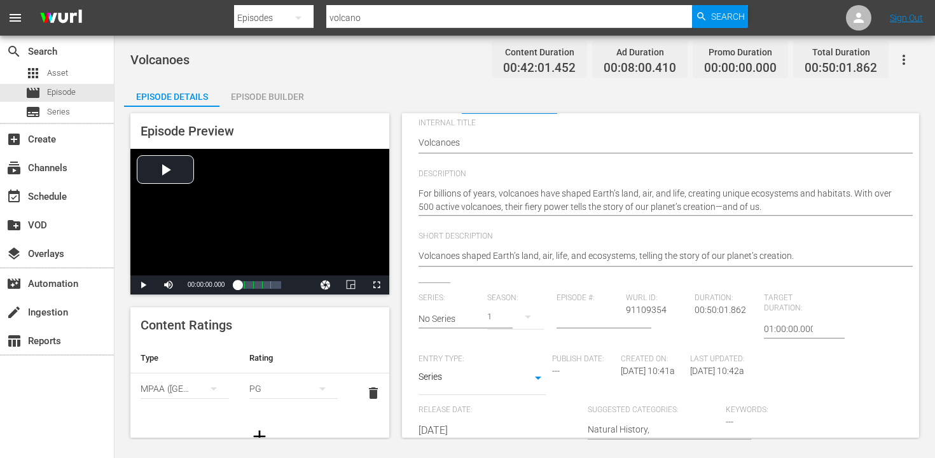
type textarea "Natural History,"
type textarea "Natural History"
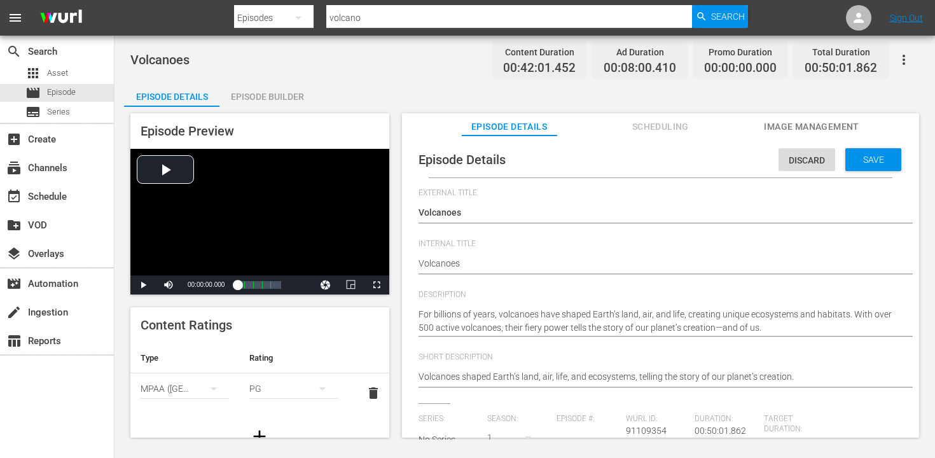
scroll to position [0, 0]
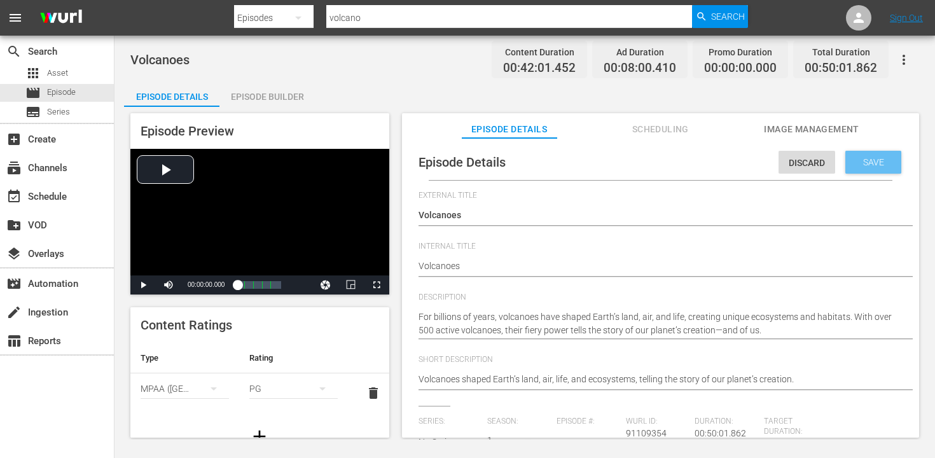
type textarea "Natural History"
click at [874, 167] on span "Save" at bounding box center [873, 162] width 41 height 10
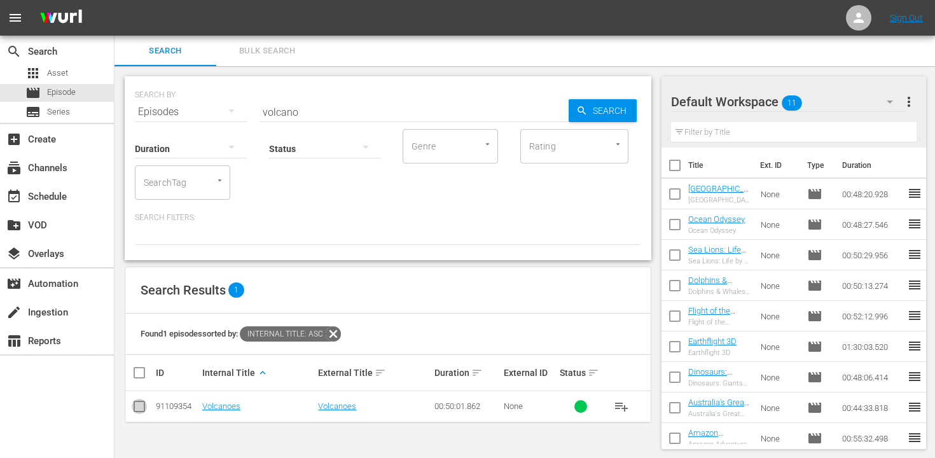
drag, startPoint x: 138, startPoint y: 409, endPoint x: 176, endPoint y: 385, distance: 44.9
click at [137, 409] on input "checkbox" at bounding box center [139, 409] width 15 height 15
checkbox input "true"
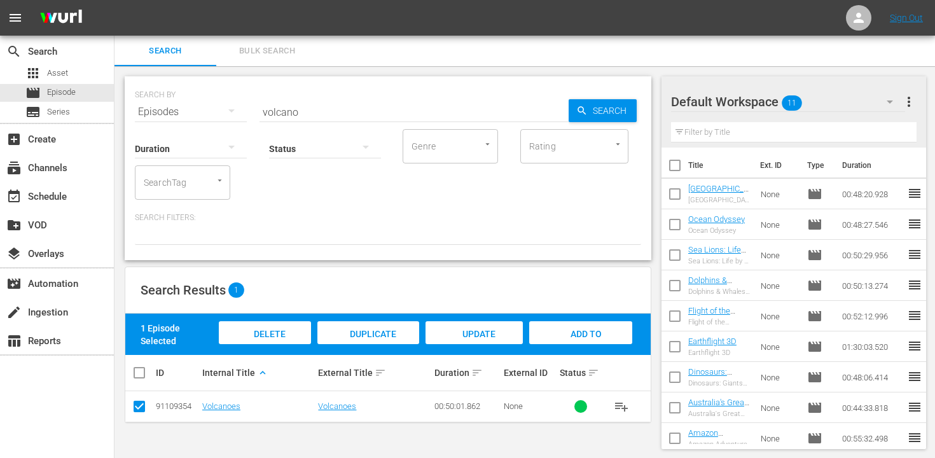
click at [561, 326] on div "Add to Workspace" at bounding box center [580, 345] width 103 height 48
click at [67, 200] on div "event_available Schedule" at bounding box center [35, 194] width 71 height 11
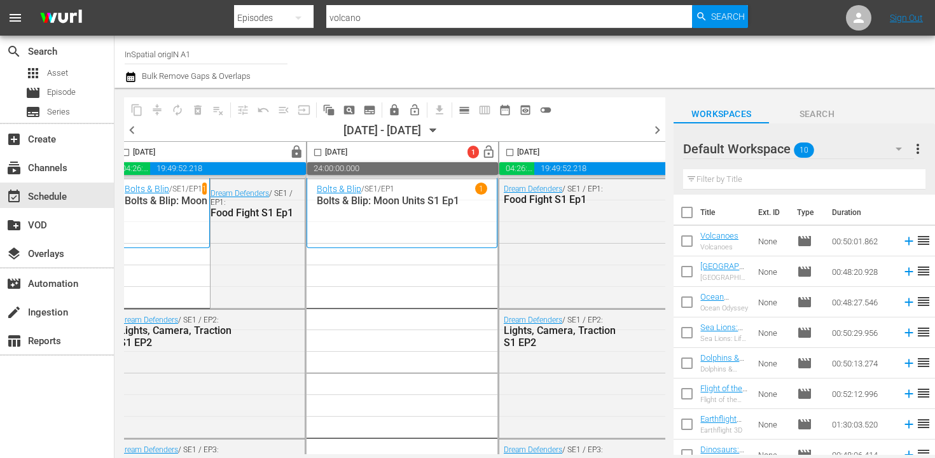
scroll to position [0, 619]
drag, startPoint x: 688, startPoint y: 242, endPoint x: 690, endPoint y: 249, distance: 7.1
click at [688, 242] on input "checkbox" at bounding box center [687, 243] width 27 height 27
checkbox input "true"
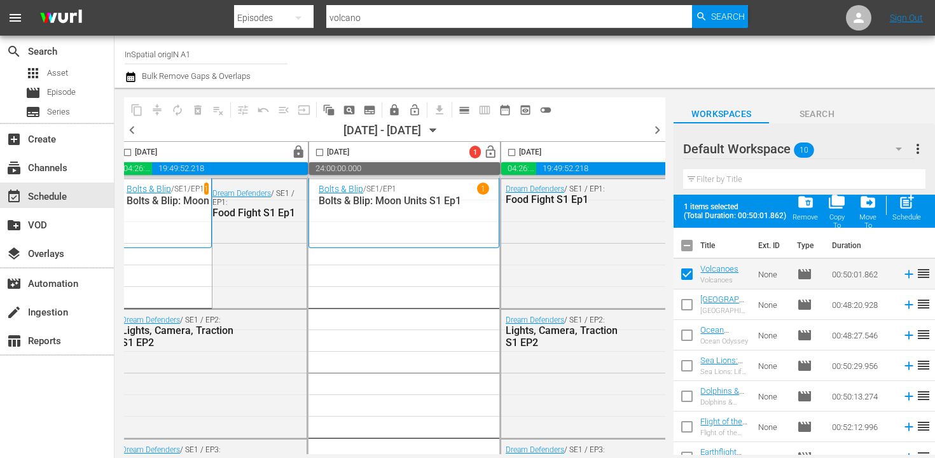
drag, startPoint x: 691, startPoint y: 304, endPoint x: 688, endPoint y: 336, distance: 32.6
click at [691, 304] on input "checkbox" at bounding box center [687, 307] width 27 height 27
checkbox input "true"
drag, startPoint x: 686, startPoint y: 339, endPoint x: 688, endPoint y: 357, distance: 17.9
click at [686, 339] on input "checkbox" at bounding box center [687, 338] width 27 height 27
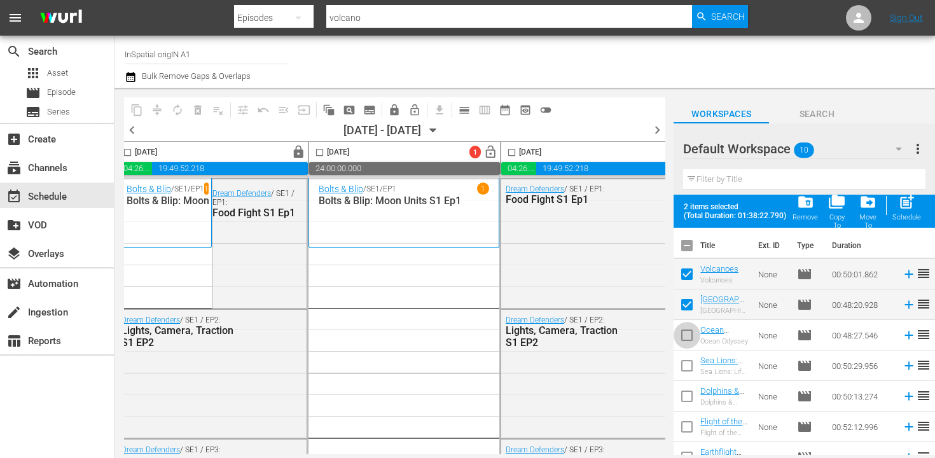
checkbox input "true"
drag, startPoint x: 687, startPoint y: 364, endPoint x: 685, endPoint y: 375, distance: 11.5
click at [687, 364] on input "checkbox" at bounding box center [687, 368] width 27 height 27
checkbox input "true"
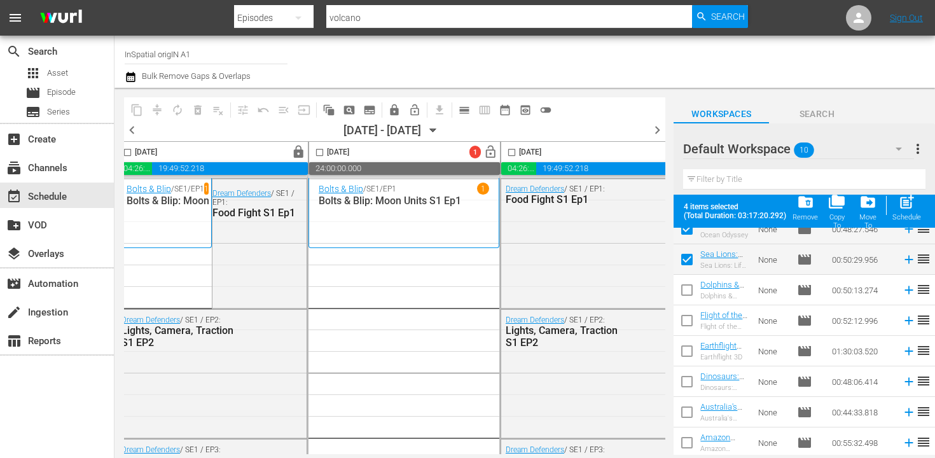
scroll to position [108, 0]
click at [683, 288] on input "checkbox" at bounding box center [687, 291] width 27 height 27
checkbox input "true"
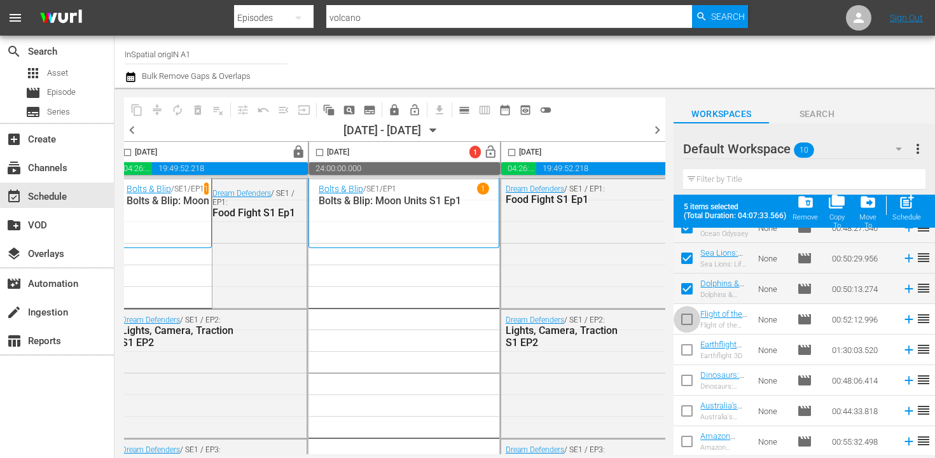
drag, startPoint x: 688, startPoint y: 322, endPoint x: 680, endPoint y: 351, distance: 30.4
click at [688, 322] on input "checkbox" at bounding box center [687, 322] width 27 height 27
checkbox input "true"
click at [685, 349] on input "checkbox" at bounding box center [687, 352] width 27 height 27
checkbox input "true"
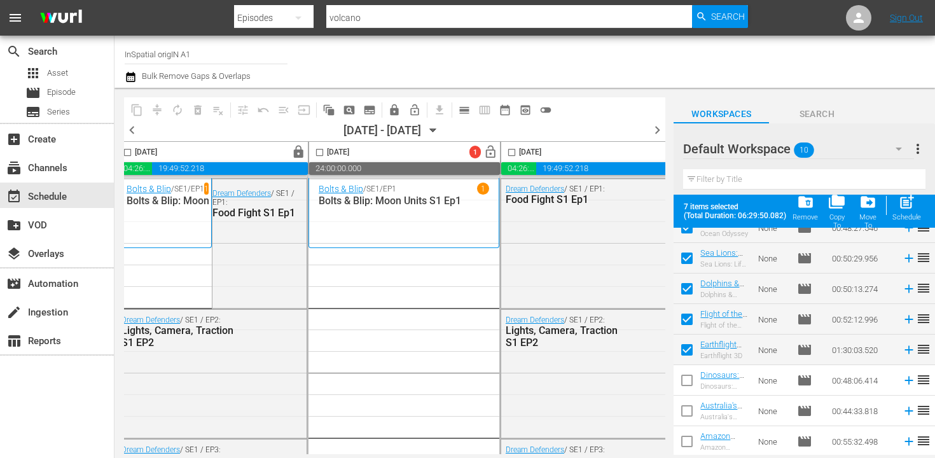
drag, startPoint x: 683, startPoint y: 372, endPoint x: 685, endPoint y: 438, distance: 66.2
click at [683, 372] on input "checkbox" at bounding box center [687, 383] width 27 height 27
checkbox input "true"
drag, startPoint x: 688, startPoint y: 413, endPoint x: 688, endPoint y: 393, distance: 20.4
click at [688, 413] on input "checkbox" at bounding box center [687, 413] width 27 height 27
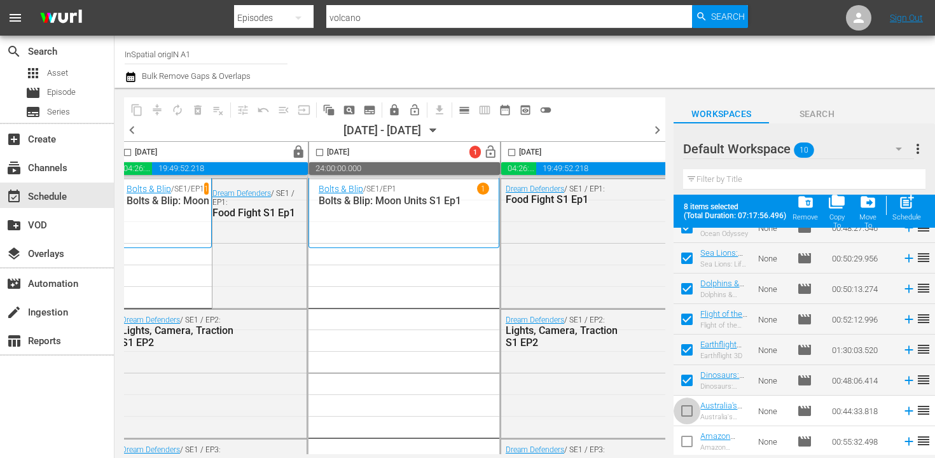
checkbox input "true"
click at [688, 442] on input "checkbox" at bounding box center [687, 444] width 27 height 27
checkbox input "true"
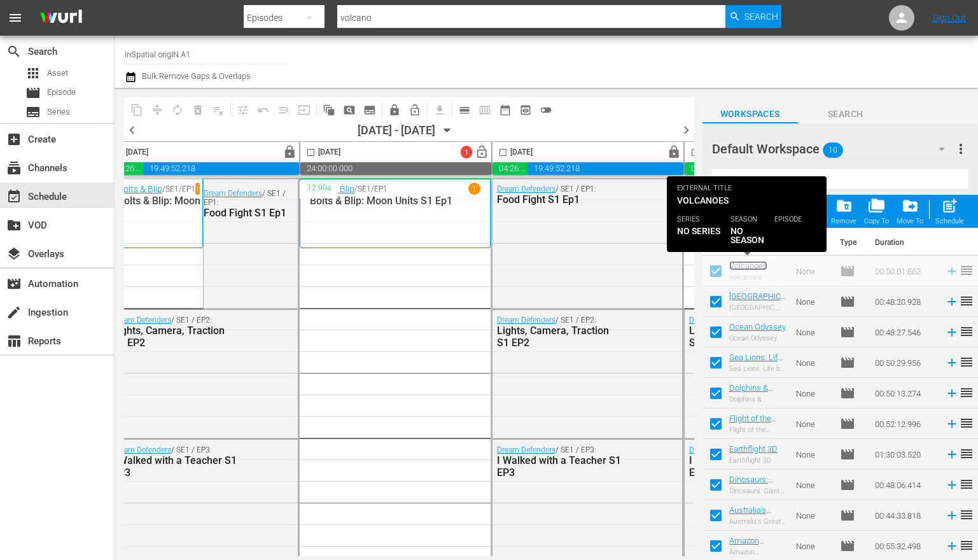
scroll to position [0, 632]
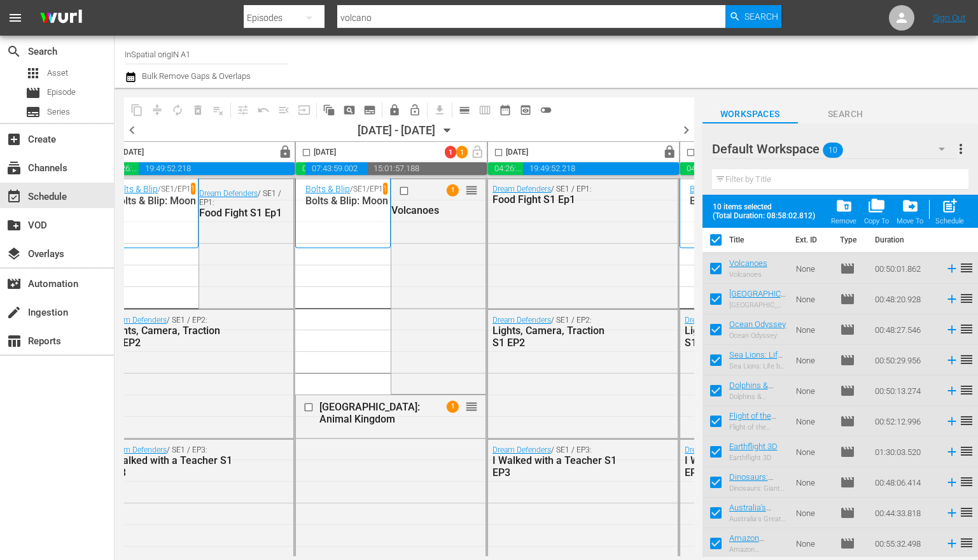
click at [799, 311] on td "None" at bounding box center [813, 299] width 44 height 31
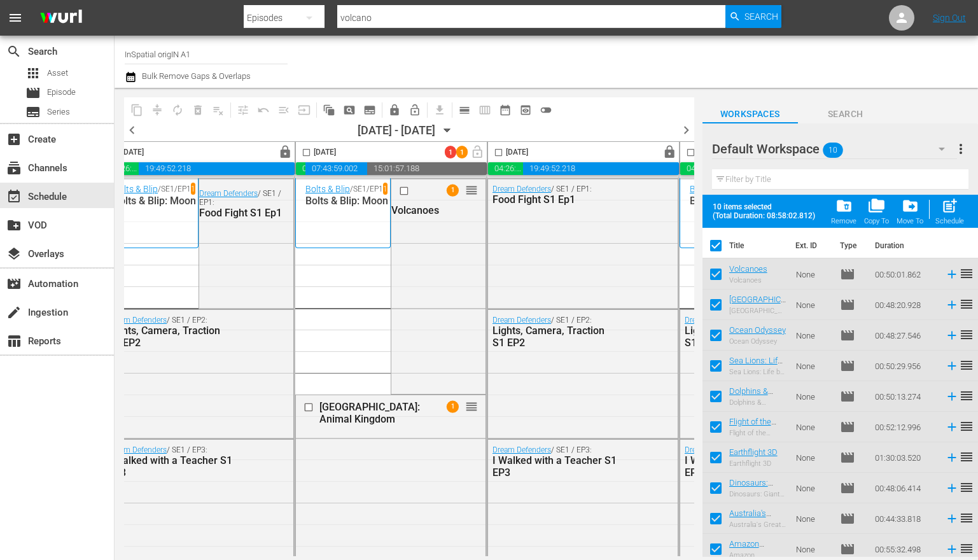
click at [717, 246] on input "checkbox" at bounding box center [715, 248] width 27 height 27
checkbox input "false"
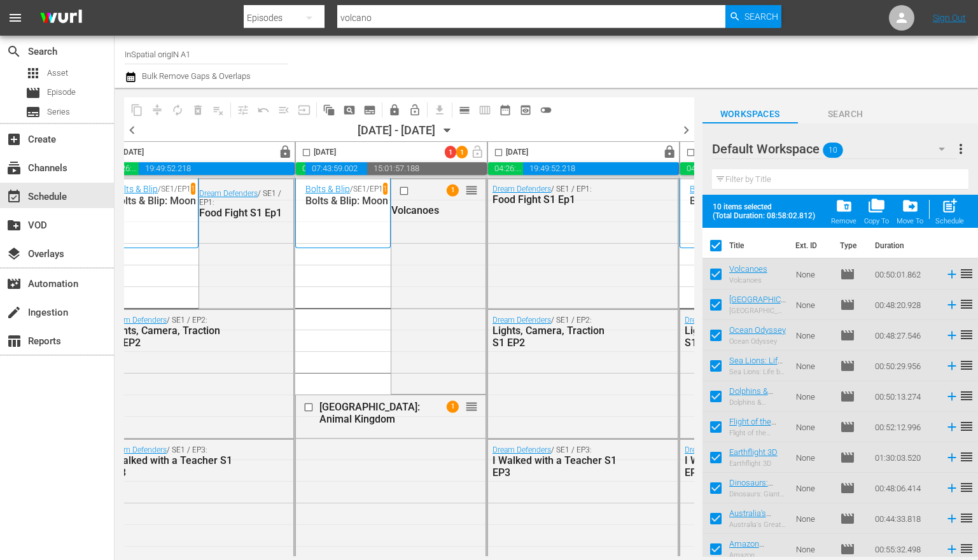
checkbox input "false"
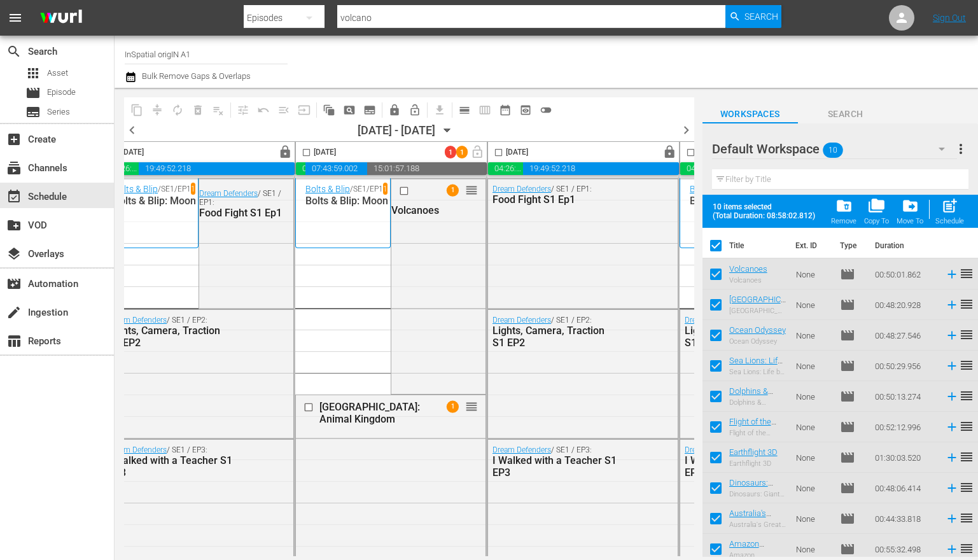
checkbox input "false"
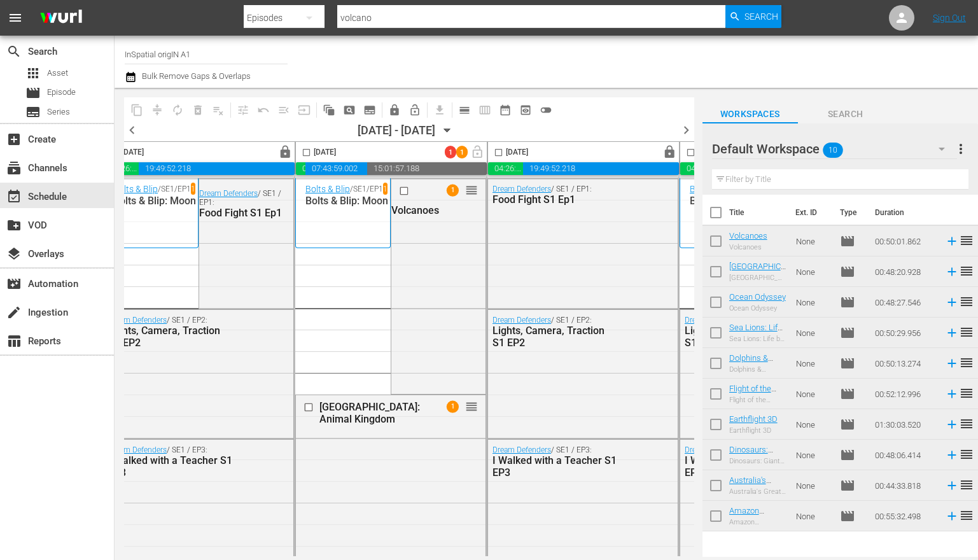
click at [781, 457] on div "Title Ext. ID Type Duration Volcanoes Volcanoes None movie 00:50:01.862 reorder…" at bounding box center [840, 377] width 276 height 364
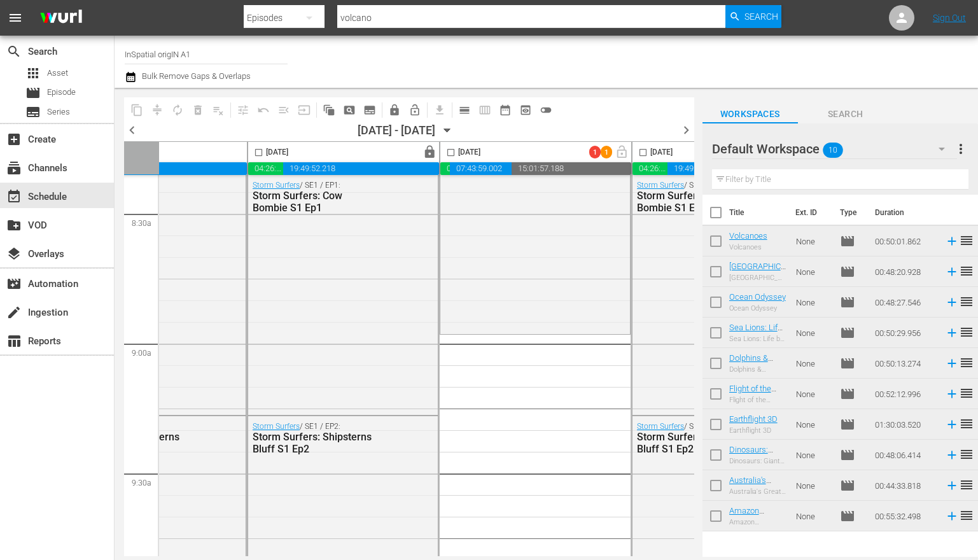
scroll to position [2171, 572]
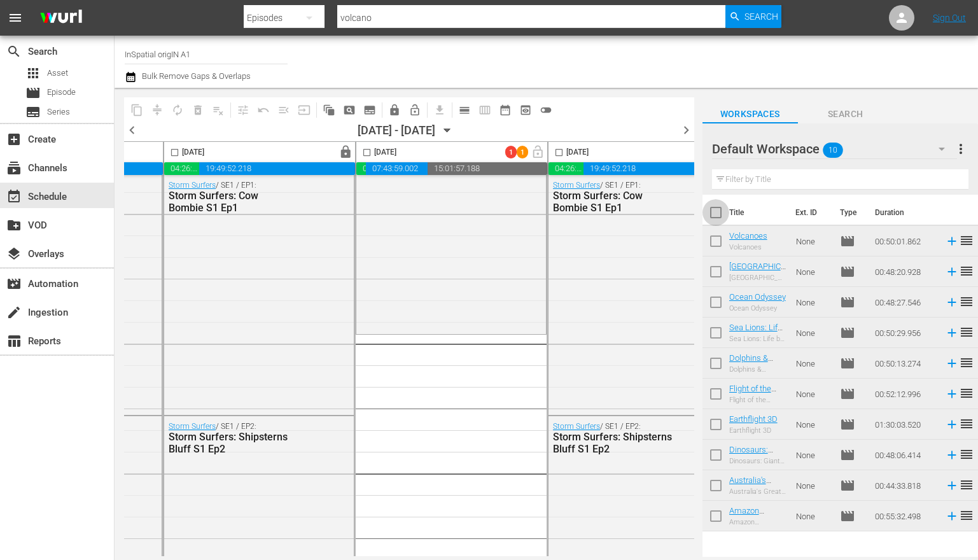
click at [715, 213] on input "checkbox" at bounding box center [715, 215] width 27 height 27
checkbox input "true"
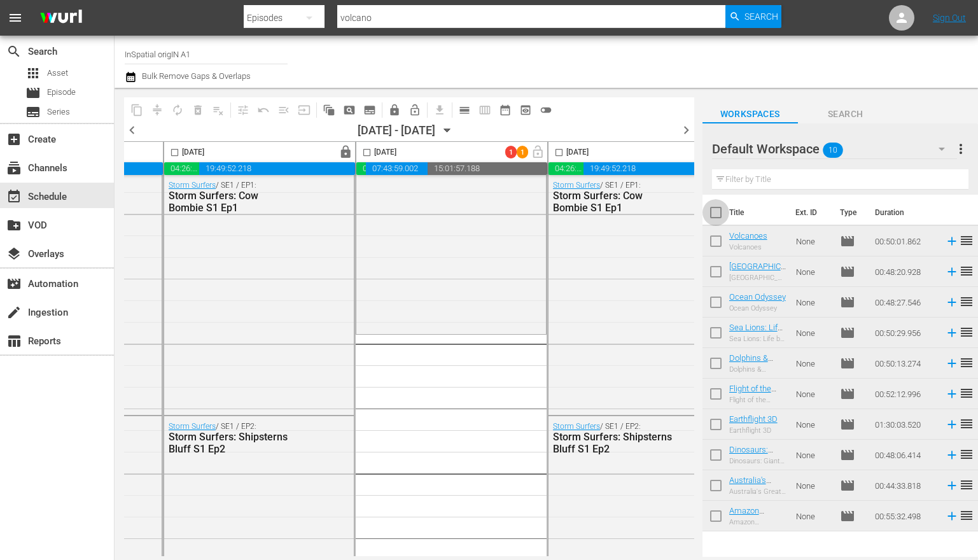
checkbox input "true"
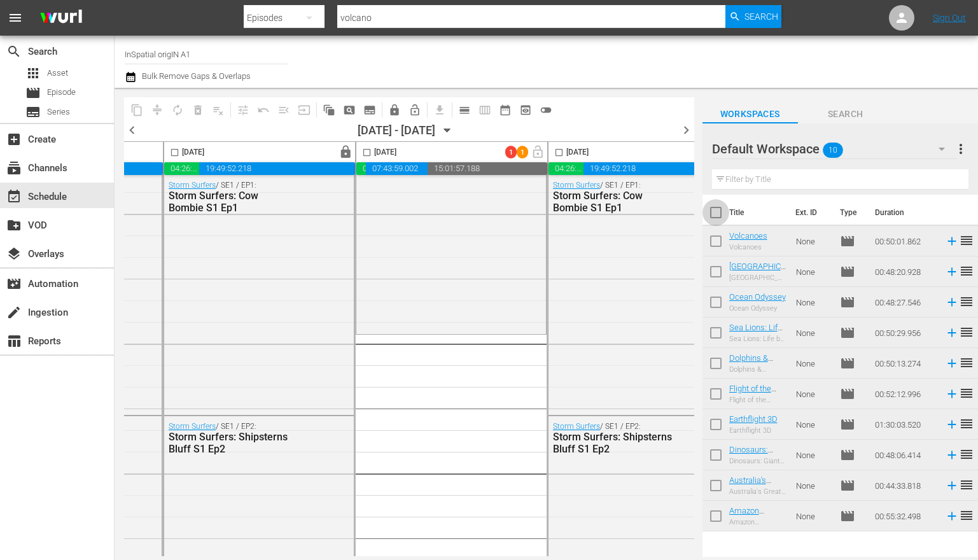
checkbox input "true"
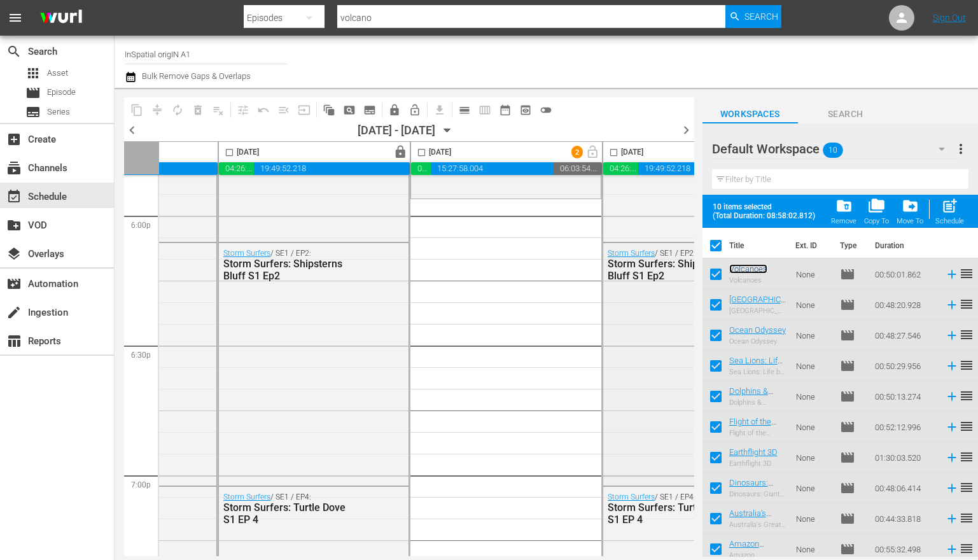
scroll to position [4635, 518]
drag, startPoint x: 720, startPoint y: 245, endPoint x: 720, endPoint y: 255, distance: 10.2
click at [720, 245] on input "checkbox" at bounding box center [715, 248] width 27 height 27
checkbox input "false"
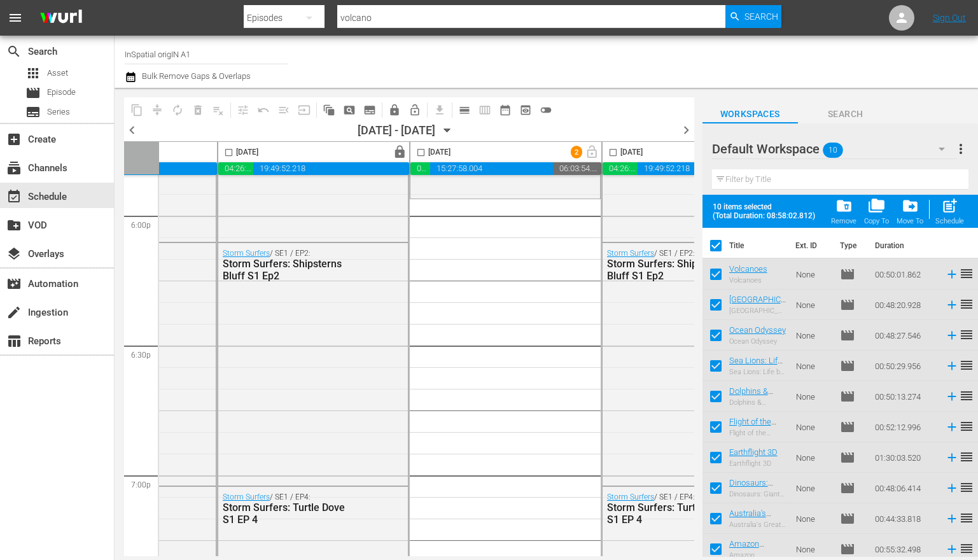
checkbox input "false"
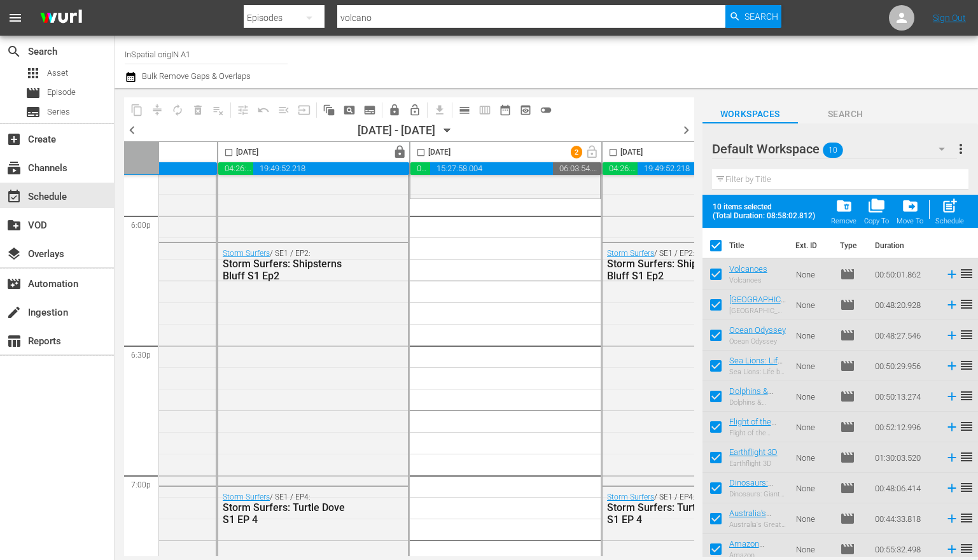
checkbox input "false"
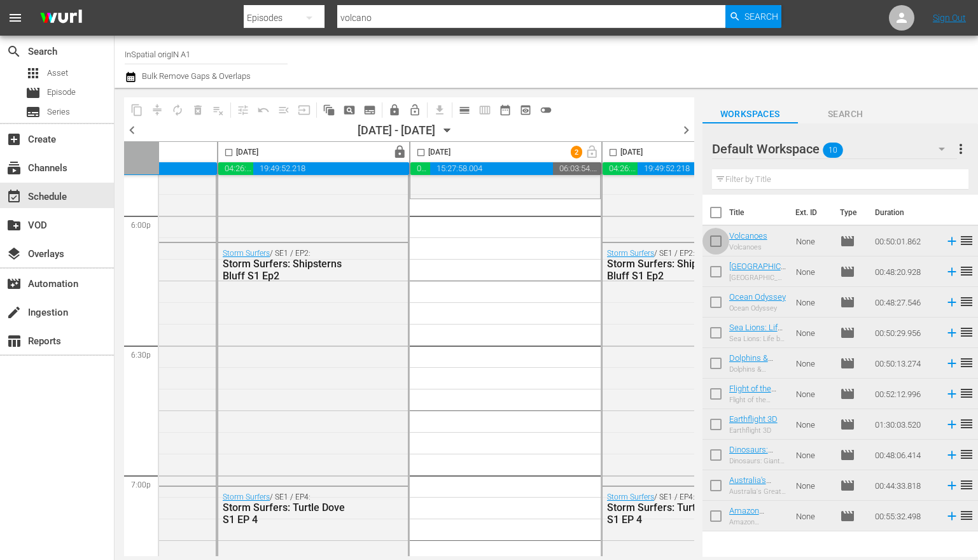
click at [713, 242] on input "checkbox" at bounding box center [715, 243] width 27 height 27
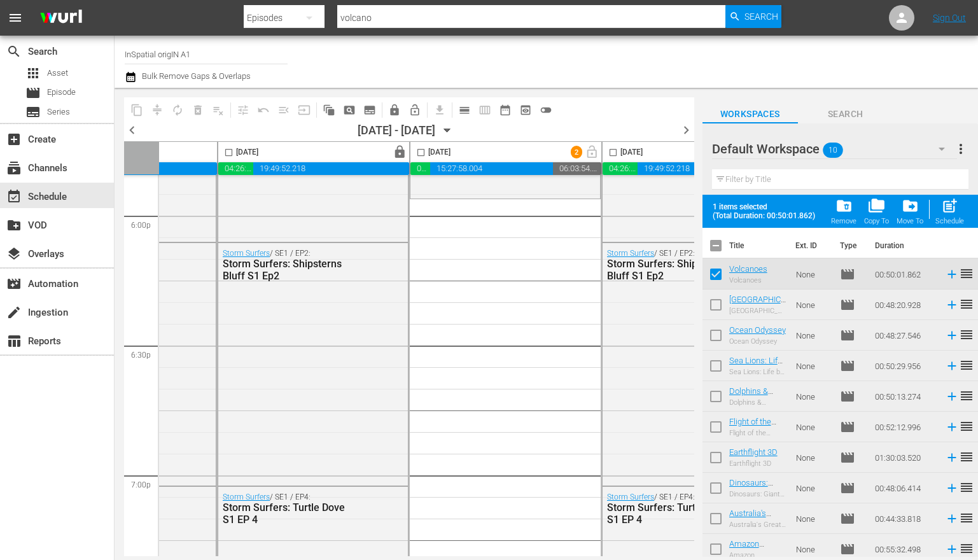
click at [717, 276] on input "checkbox" at bounding box center [715, 276] width 27 height 27
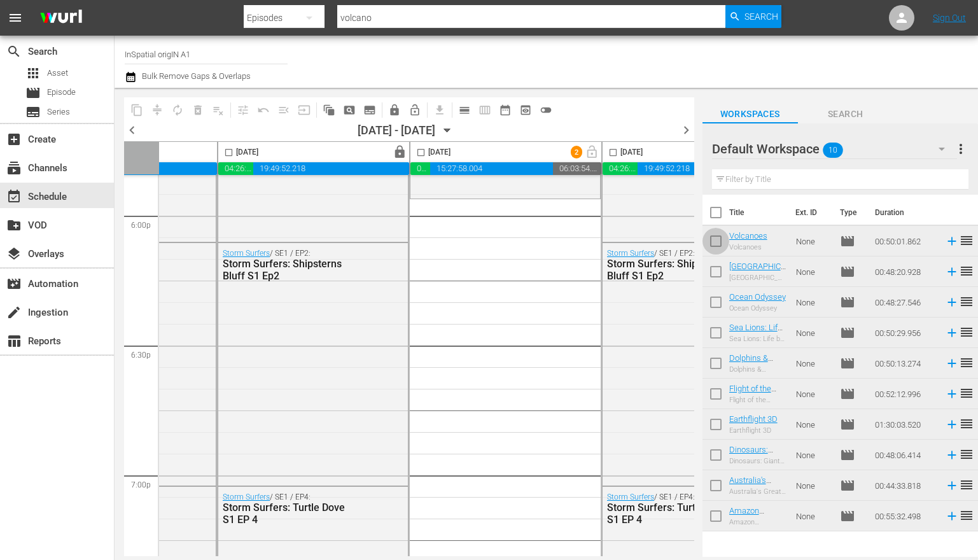
click at [712, 240] on input "checkbox" at bounding box center [715, 243] width 27 height 27
checkbox input "true"
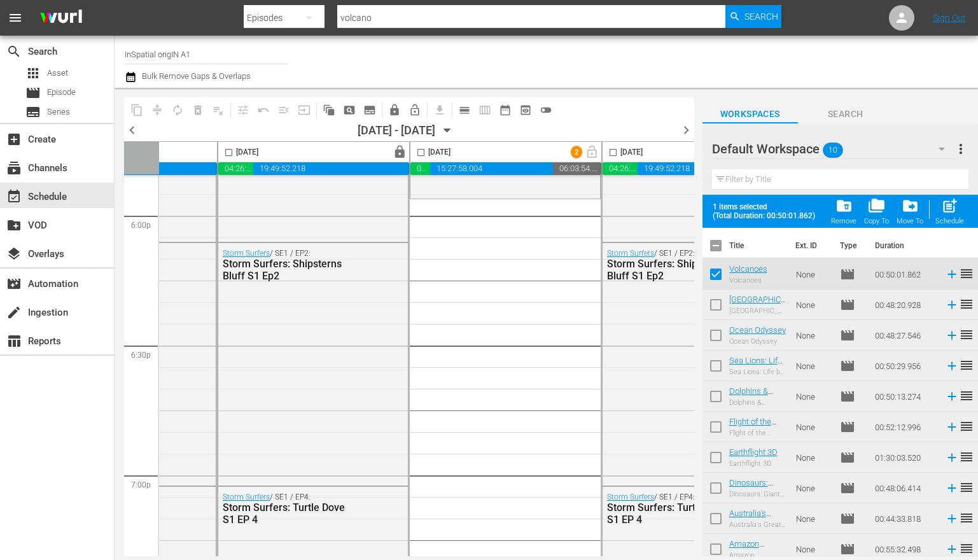
click at [718, 301] on input "checkbox" at bounding box center [715, 307] width 27 height 27
checkbox input "true"
click at [713, 337] on input "checkbox" at bounding box center [715, 338] width 27 height 27
checkbox input "true"
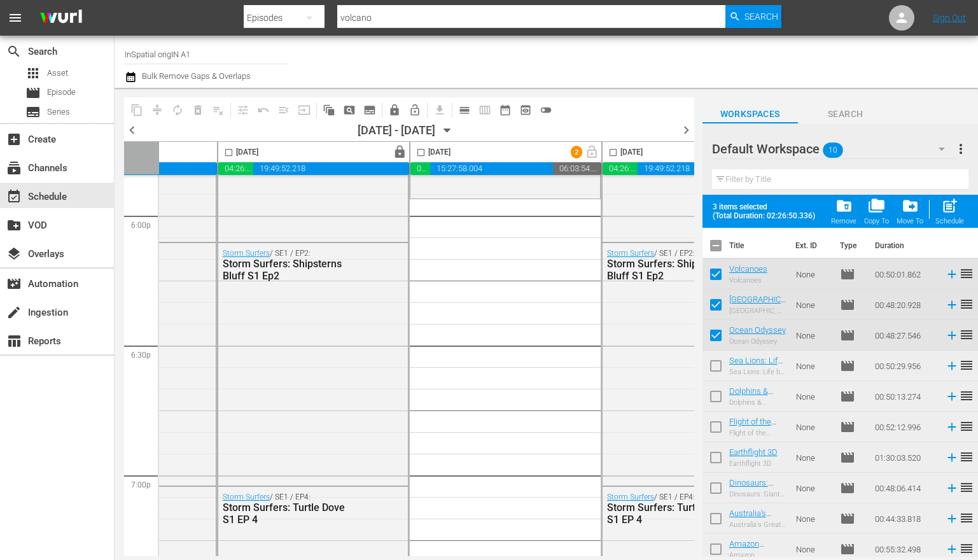
click at [716, 366] on input "checkbox" at bounding box center [715, 368] width 27 height 27
checkbox input "true"
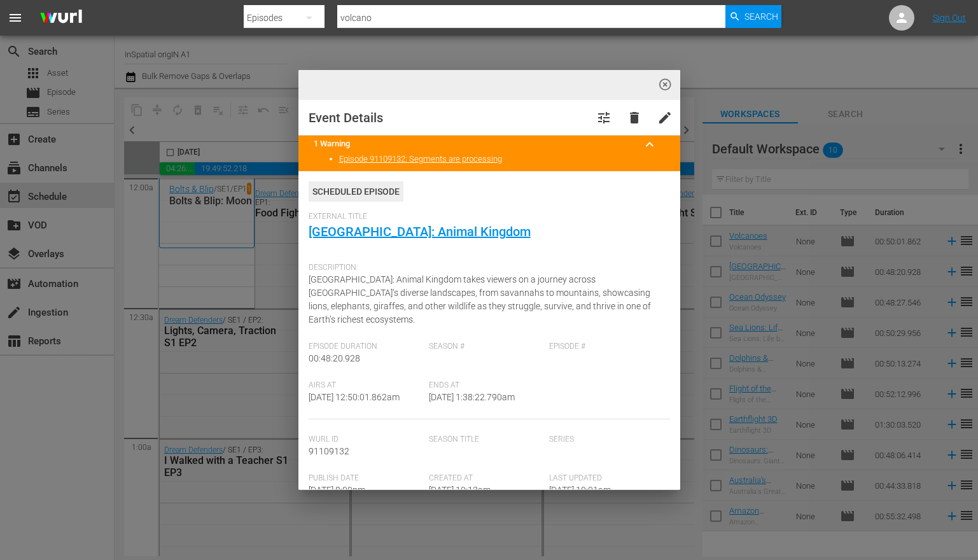
scroll to position [0, 643]
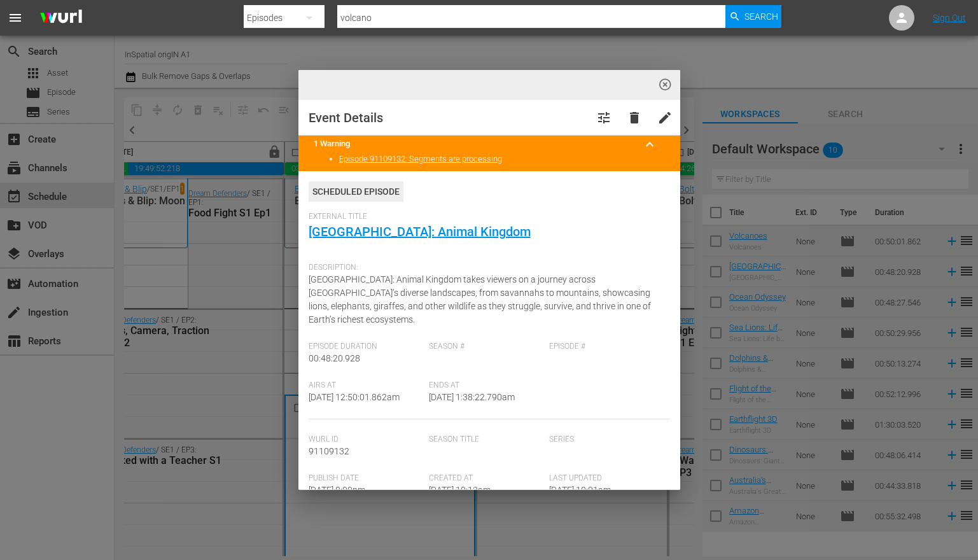
drag, startPoint x: 463, startPoint y: 208, endPoint x: 456, endPoint y: 178, distance: 30.7
click at [462, 206] on div "Scheduled Episode" at bounding box center [489, 196] width 361 height 31
click at [443, 159] on link "Episode 91109132: Segments are processing" at bounding box center [420, 159] width 163 height 10
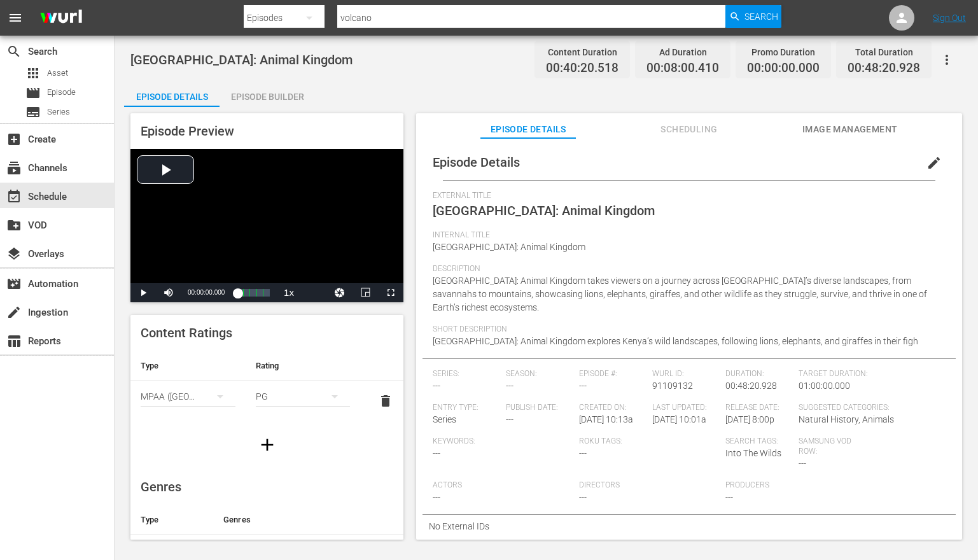
click at [249, 97] on div "Episode Builder" at bounding box center [267, 96] width 95 height 31
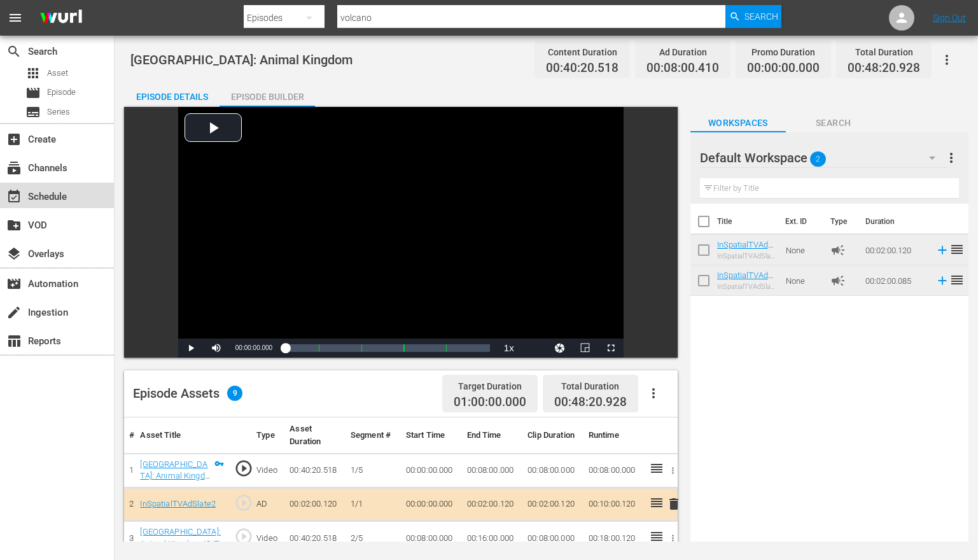
click at [51, 200] on div "event_available Schedule" at bounding box center [35, 194] width 71 height 11
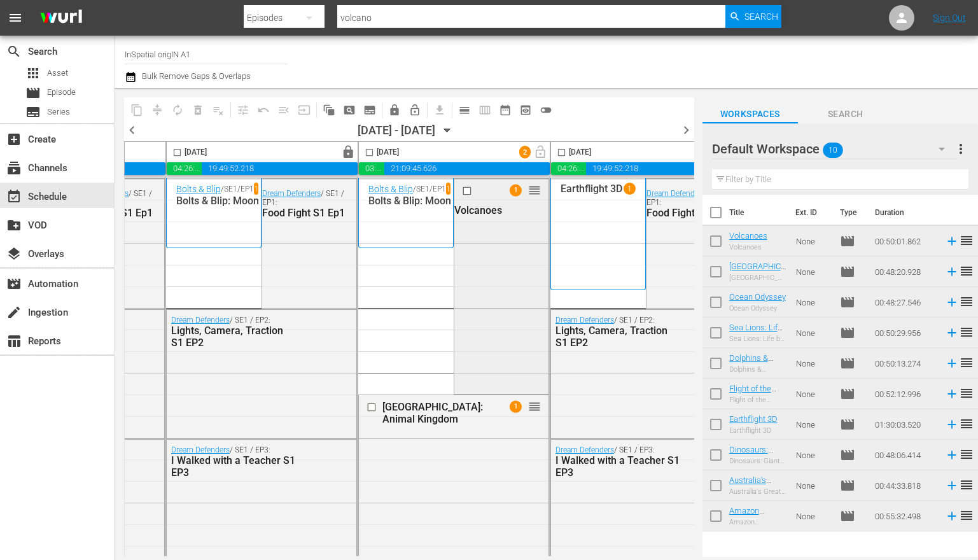
scroll to position [0, 568]
click at [66, 95] on span "Episode" at bounding box center [61, 92] width 29 height 13
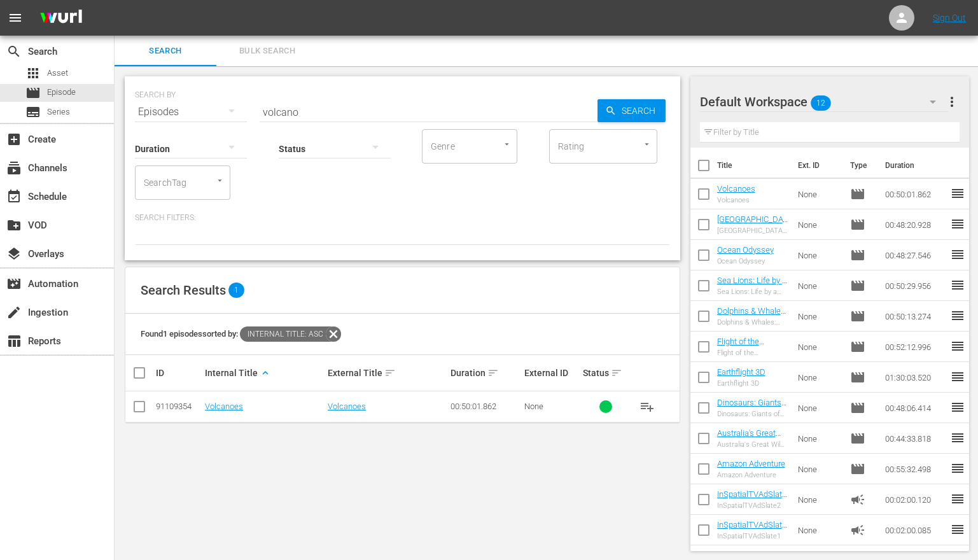
click at [386, 115] on input "volcano" at bounding box center [429, 112] width 338 height 31
type input "v"
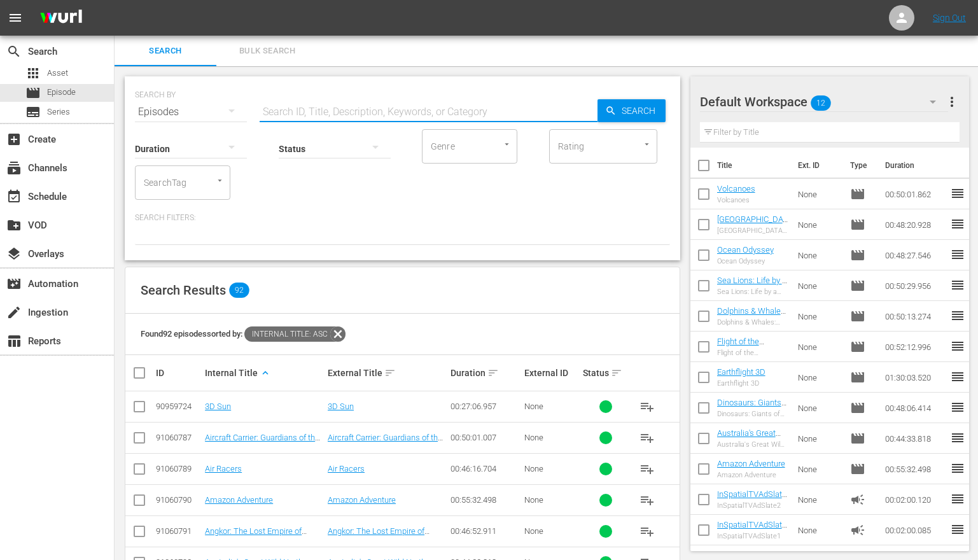
click at [214, 180] on button "Open" at bounding box center [220, 180] width 12 height 12
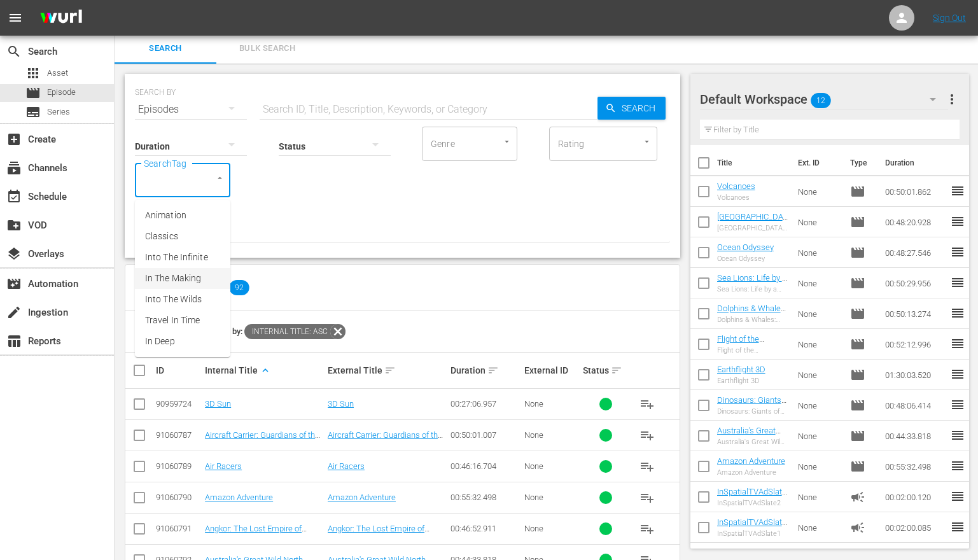
click at [195, 278] on span "In The Making" at bounding box center [173, 278] width 56 height 13
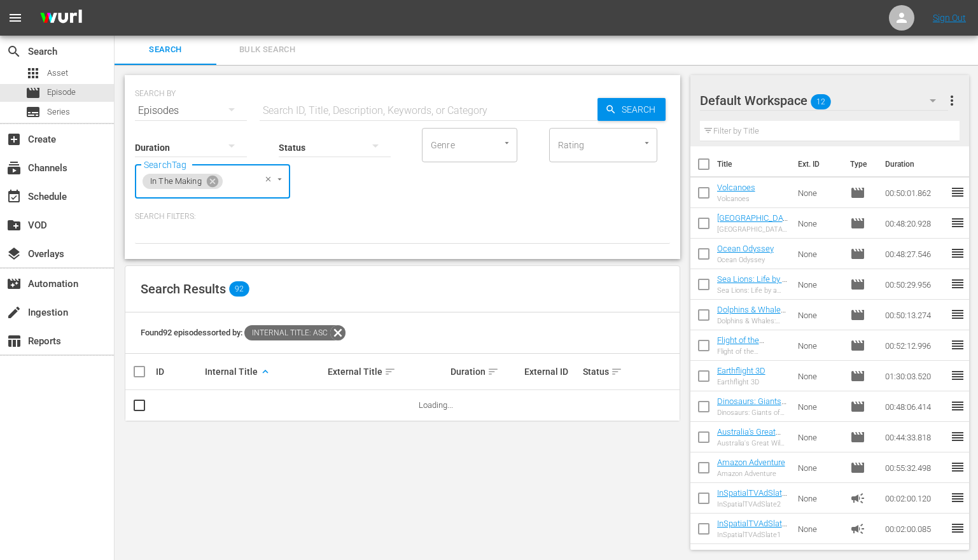
scroll to position [1, 0]
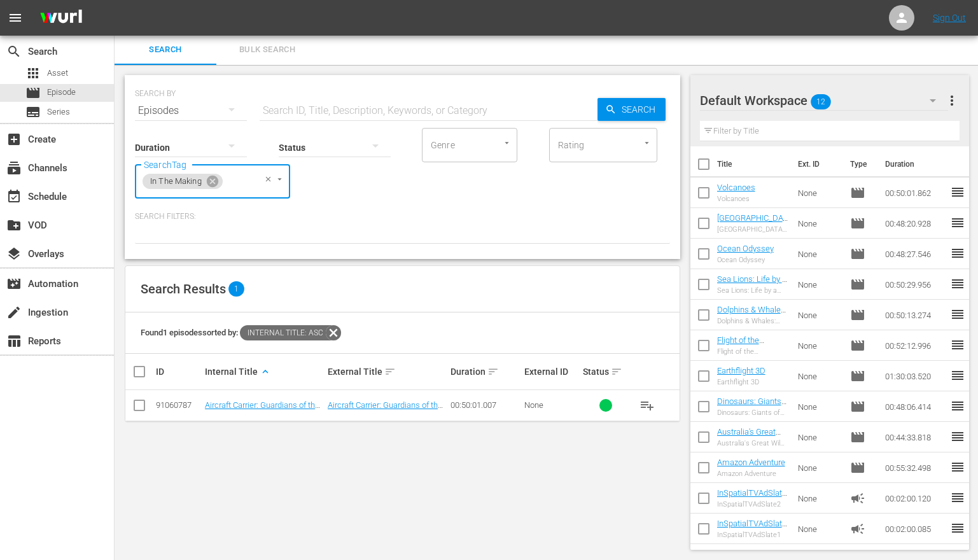
click at [269, 178] on icon "Clear" at bounding box center [268, 179] width 8 height 8
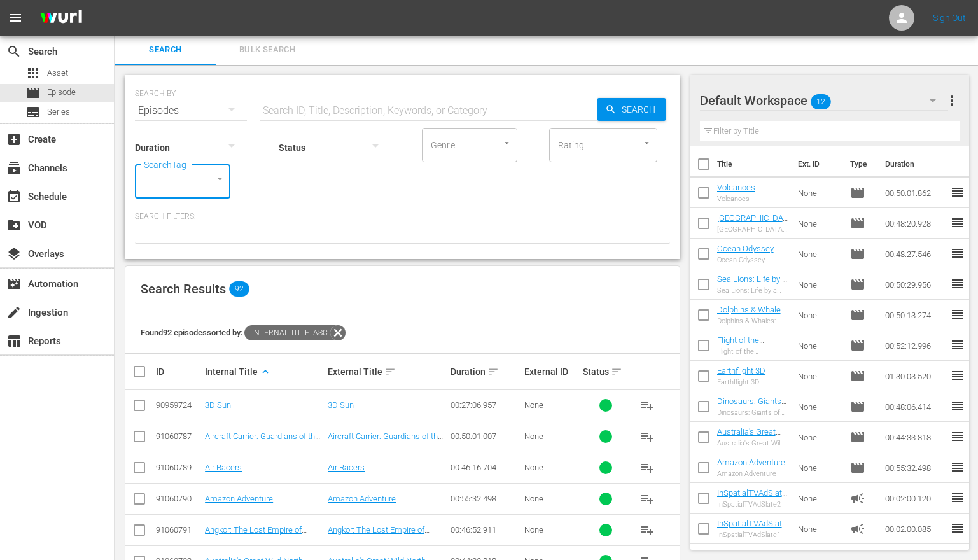
scroll to position [3, 0]
click at [311, 109] on input "text" at bounding box center [429, 109] width 338 height 31
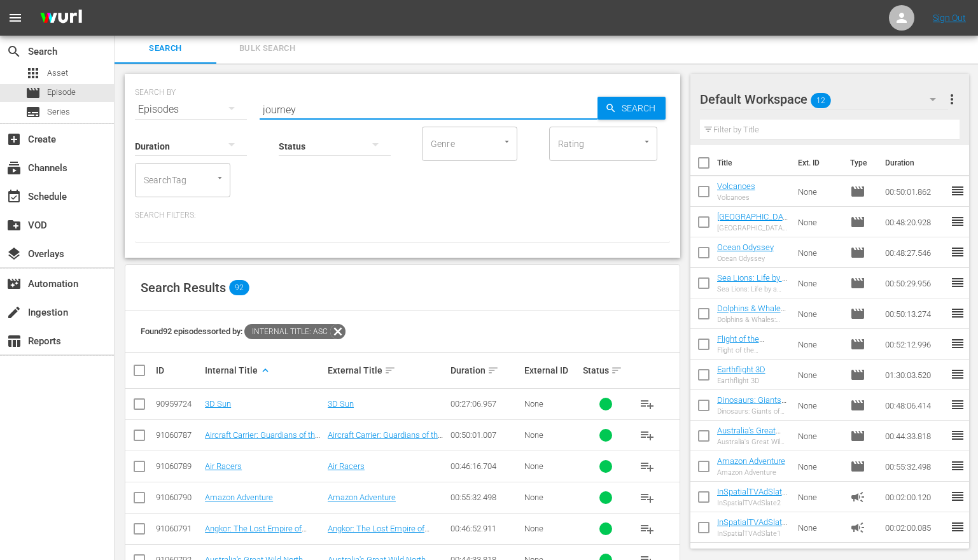
scroll to position [1, 0]
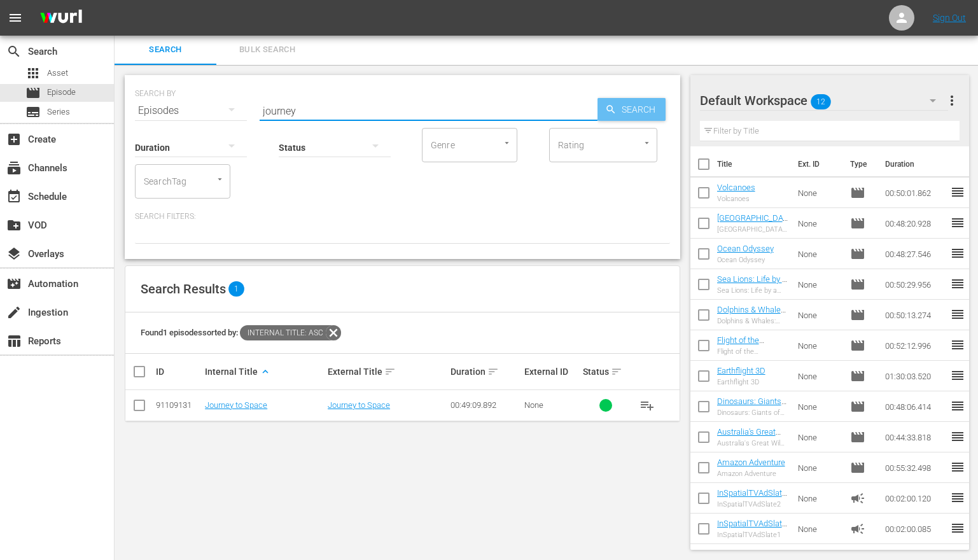
type input "journey"
click at [637, 108] on span "Search" at bounding box center [641, 109] width 49 height 23
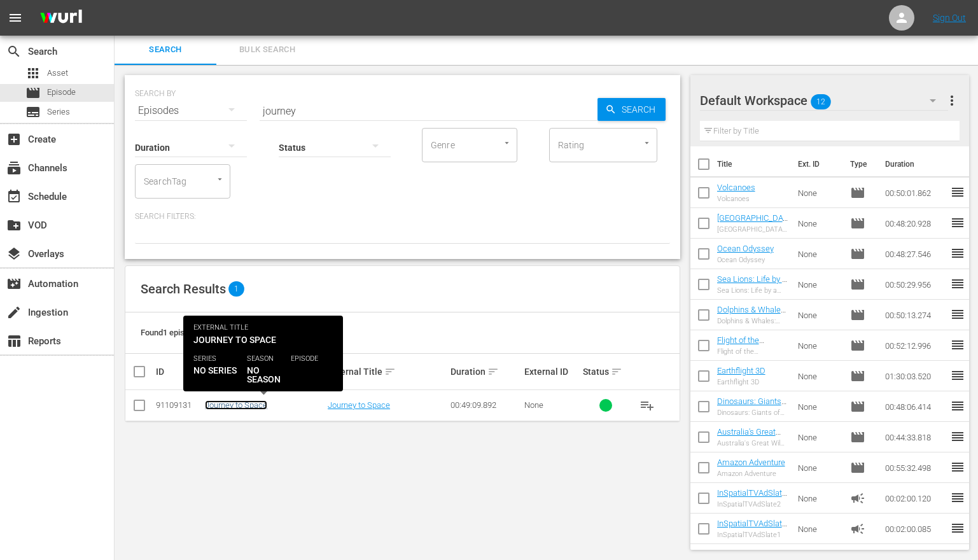
click at [238, 404] on link "Journey to Space" at bounding box center [236, 405] width 62 height 10
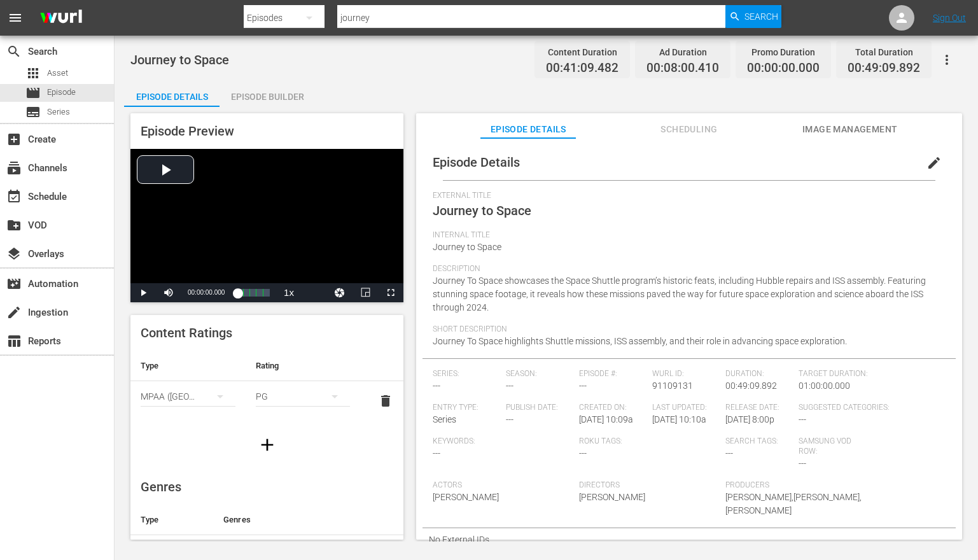
scroll to position [19, 0]
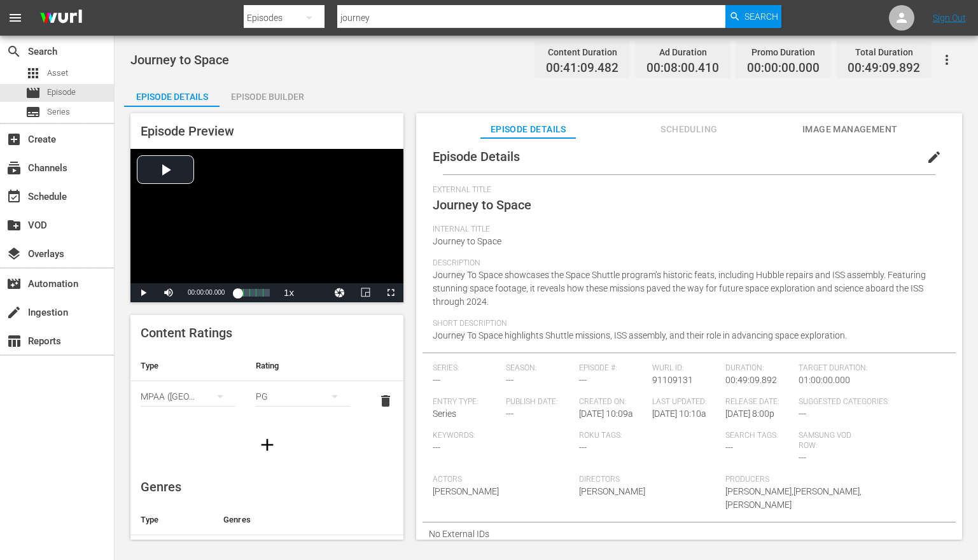
click at [928, 150] on span "edit" at bounding box center [933, 157] width 15 height 15
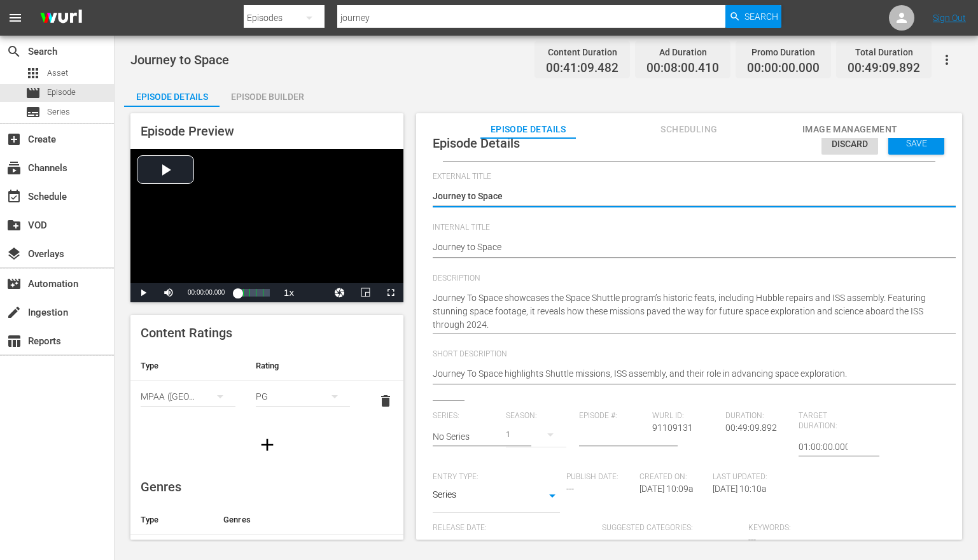
scroll to position [158, 0]
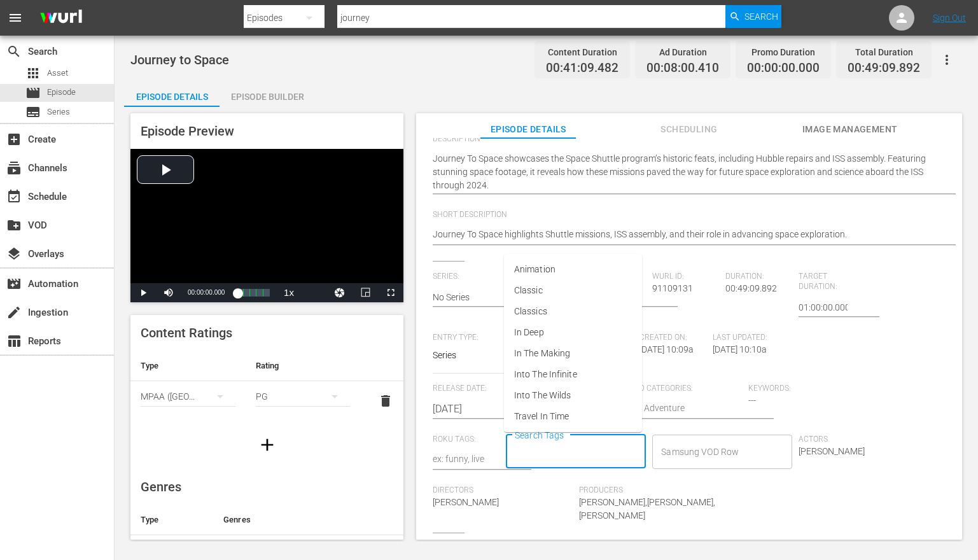
click at [578, 454] on input "Search Tags" at bounding box center [566, 451] width 109 height 23
click at [666, 424] on div "Suggested Categories:" at bounding box center [675, 409] width 146 height 51
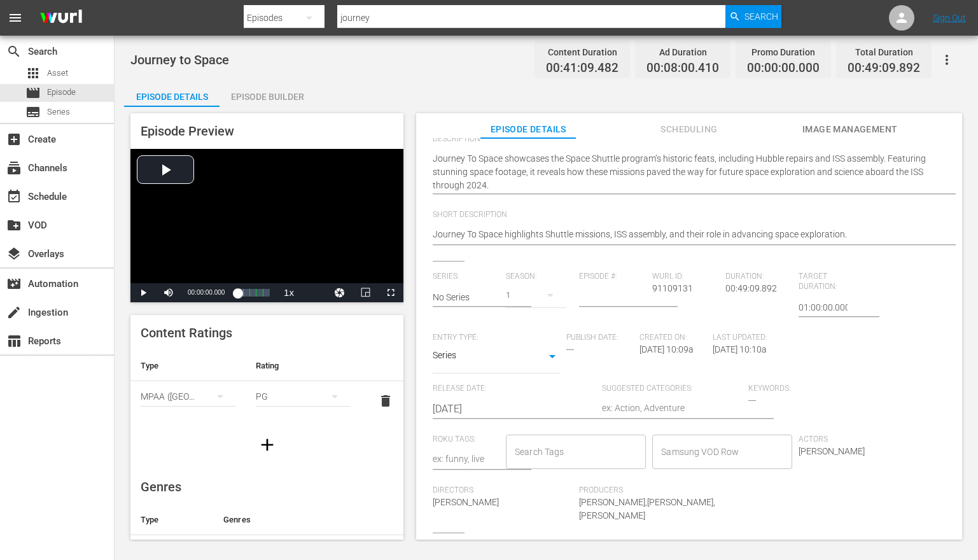
click at [543, 452] on input "Search Tags" at bounding box center [566, 451] width 109 height 23
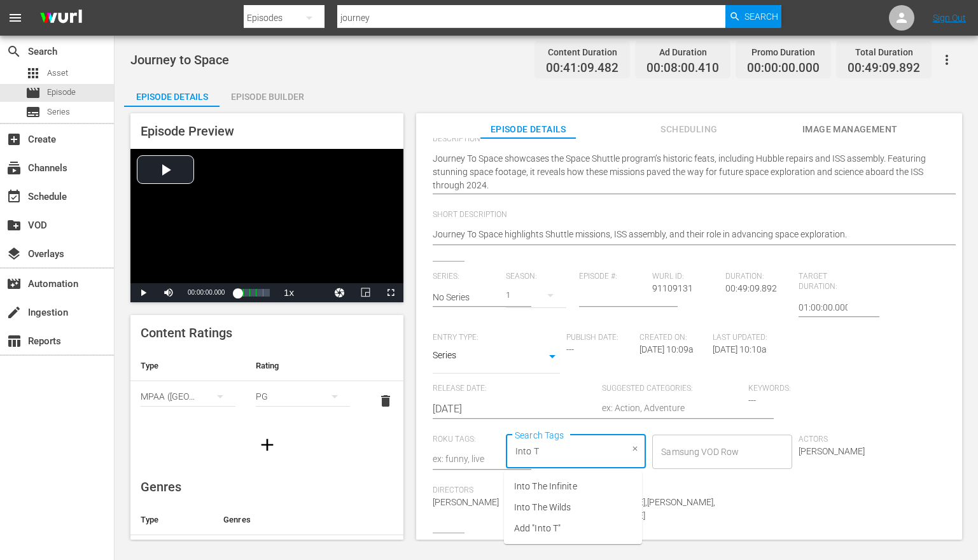
type input "Into Th"
click at [550, 487] on span "Into The Infinite" at bounding box center [545, 486] width 63 height 13
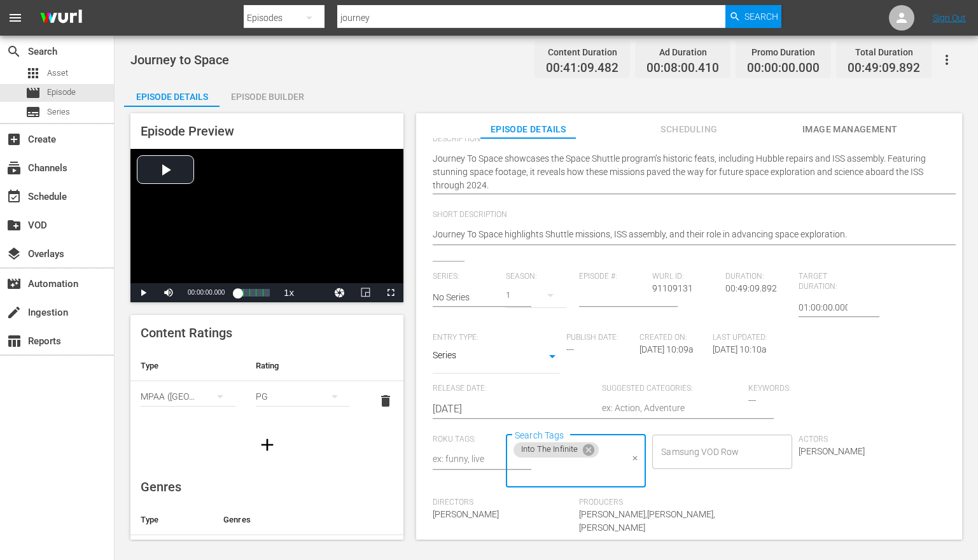
click at [660, 402] on textarea at bounding box center [672, 409] width 140 height 15
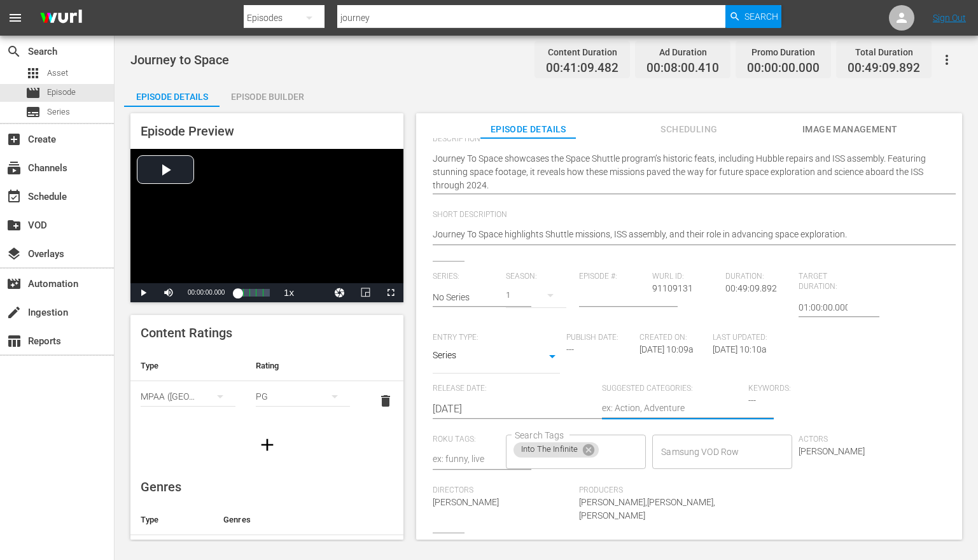
type textarea "S"
type textarea "Sp"
type textarea "Spa"
type textarea "Spac"
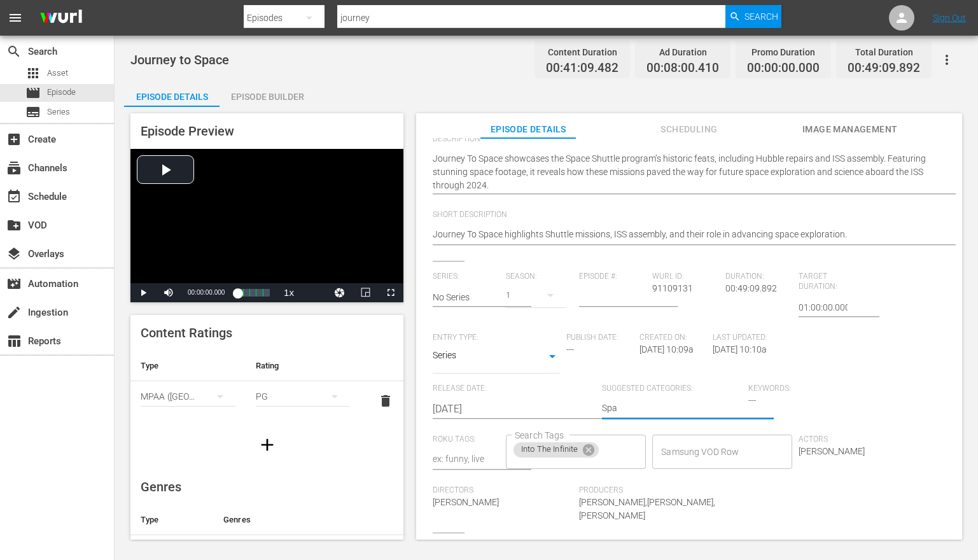
type textarea "Spac"
type textarea "Space"
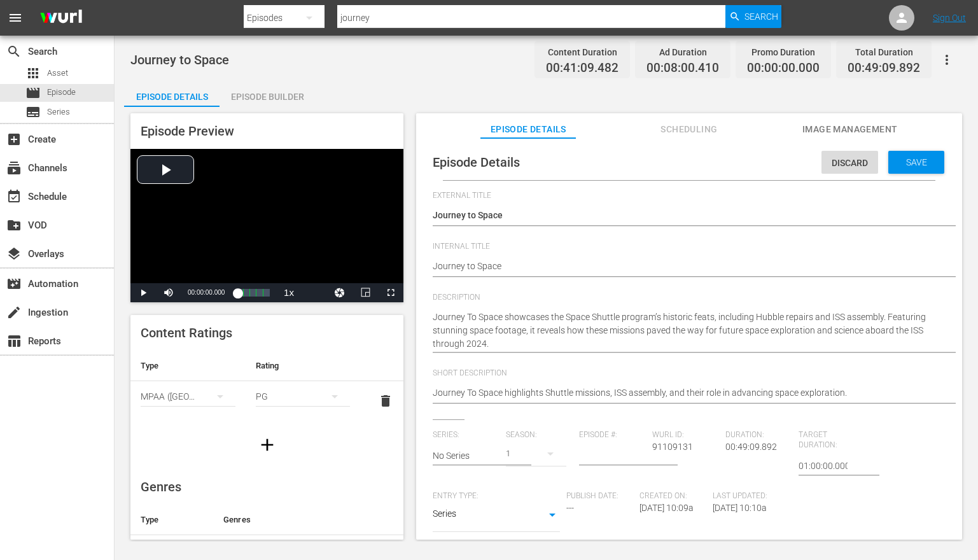
type textarea "Space"
click at [902, 164] on span "Save" at bounding box center [916, 162] width 41 height 10
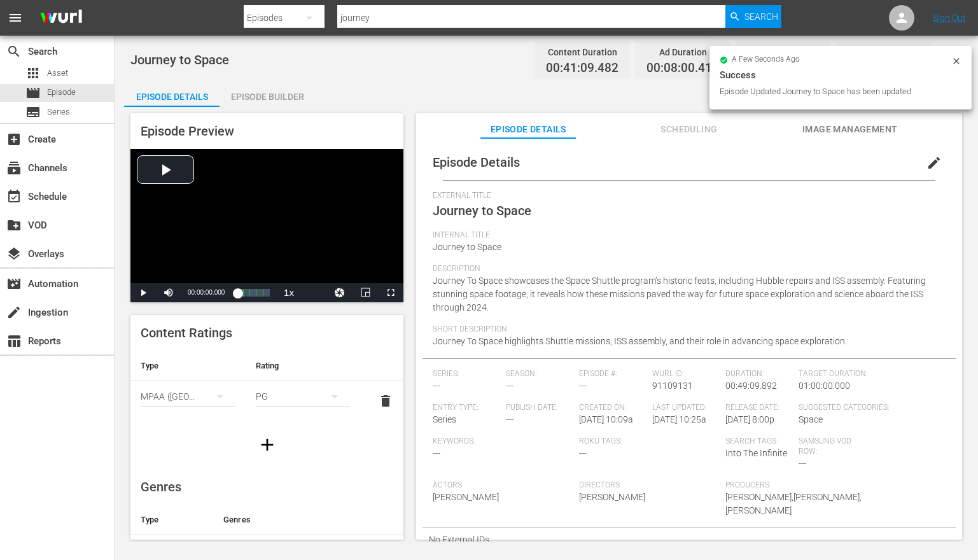
scroll to position [1, 0]
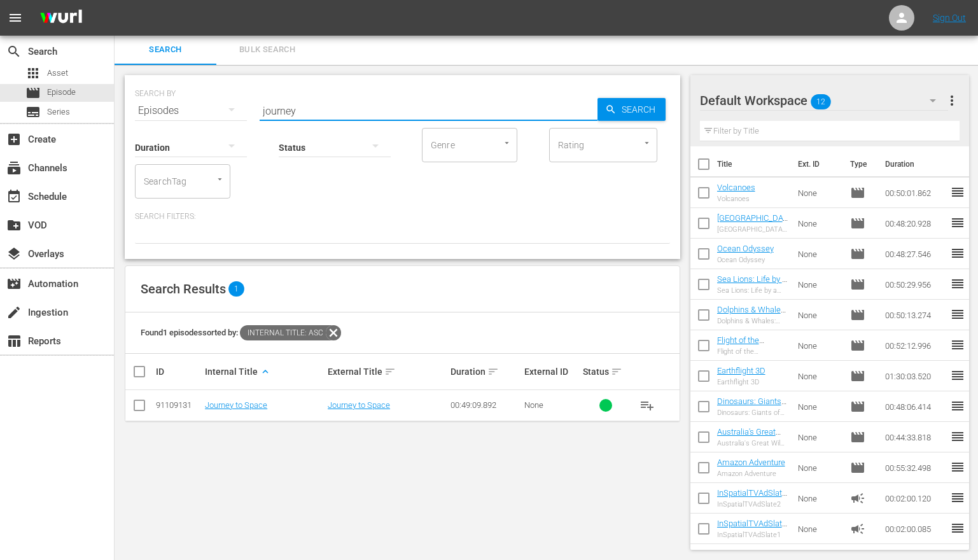
click at [313, 110] on input "journey" at bounding box center [429, 110] width 338 height 31
type input "secrets"
click at [615, 109] on icon "button" at bounding box center [610, 109] width 11 height 11
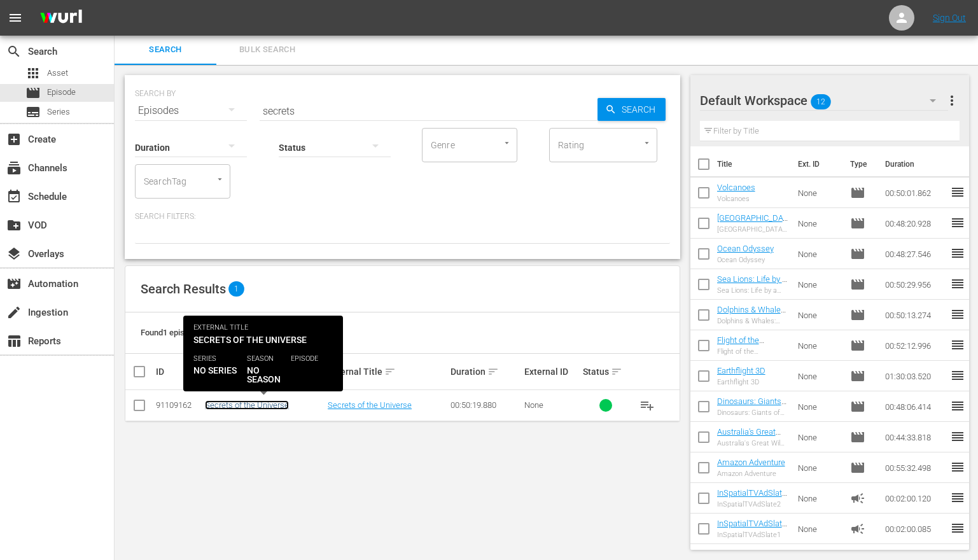
click at [253, 403] on link "Secrets of the Universe" at bounding box center [247, 405] width 84 height 10
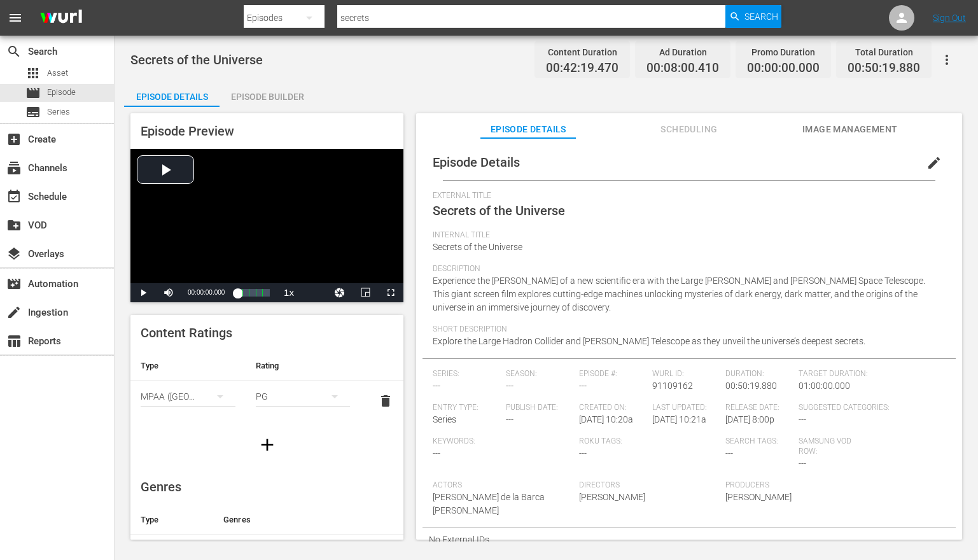
scroll to position [3, 0]
click at [926, 163] on span "edit" at bounding box center [933, 160] width 15 height 15
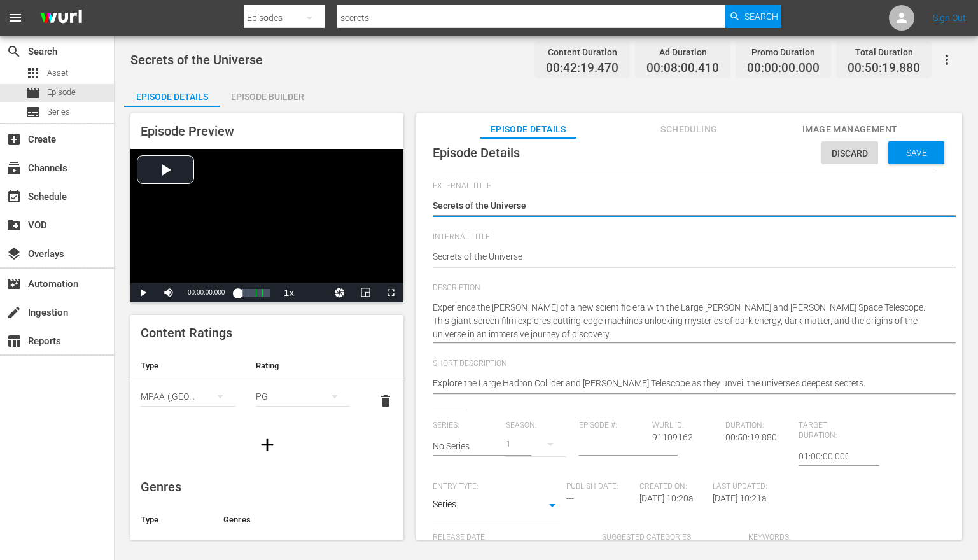
scroll to position [114, 0]
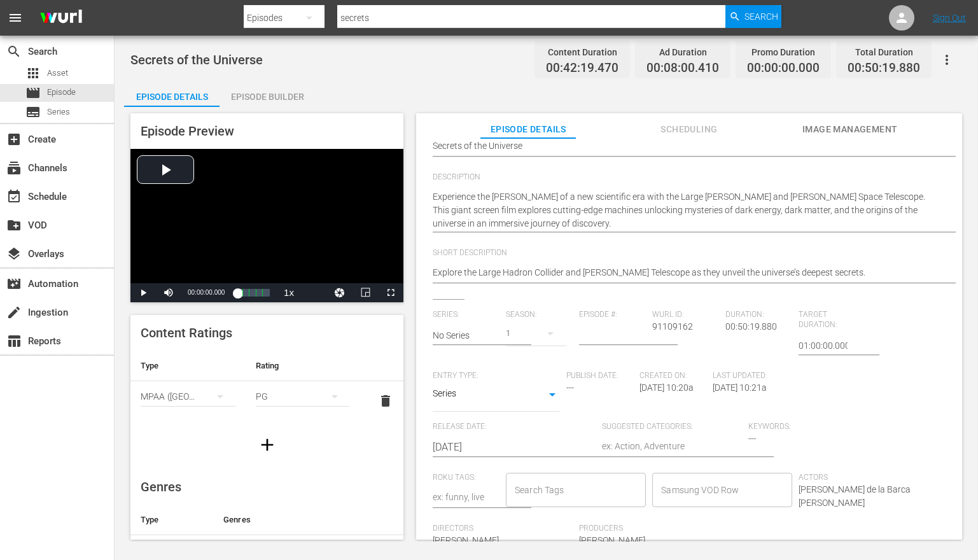
click at [555, 500] on input "Search Tags" at bounding box center [566, 489] width 109 height 23
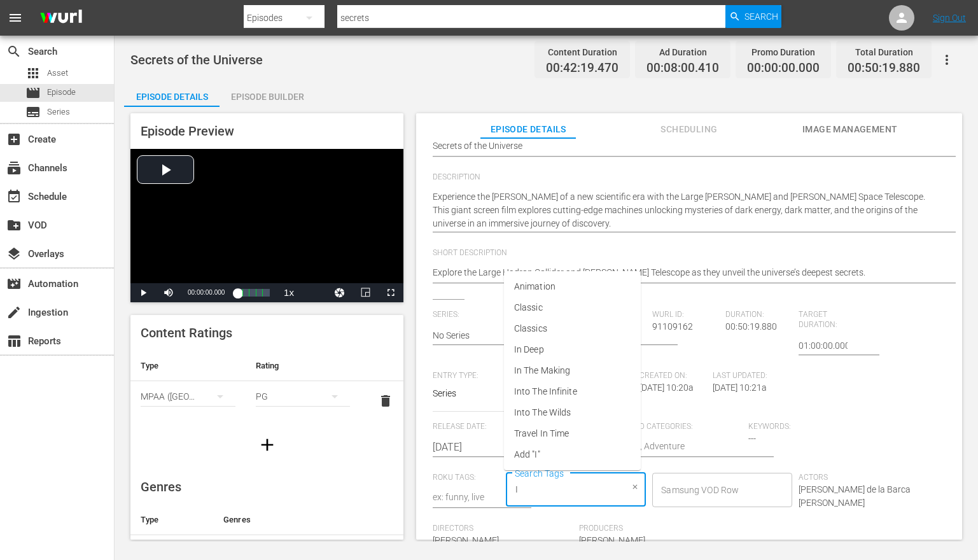
type input "In"
click at [568, 392] on span "Into The Infinite" at bounding box center [545, 391] width 63 height 13
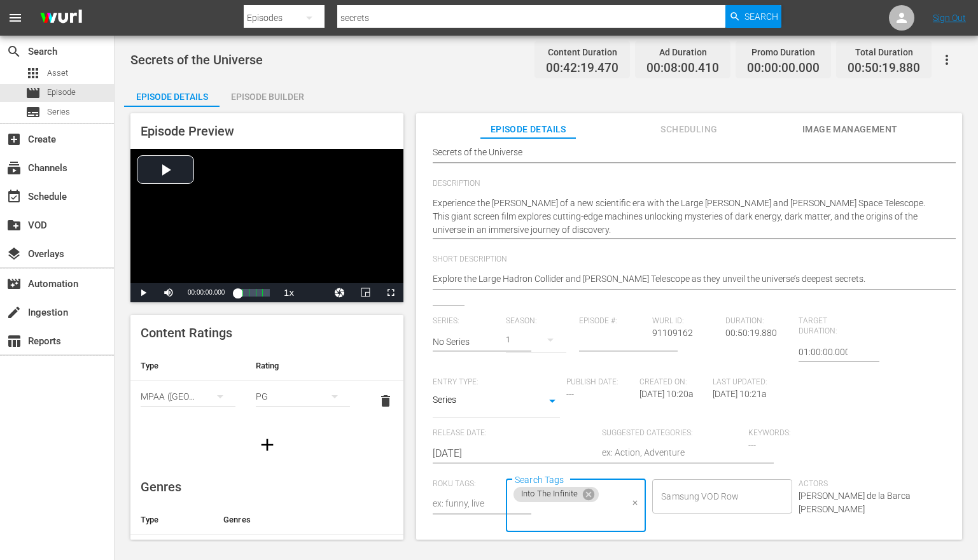
scroll to position [120, 0]
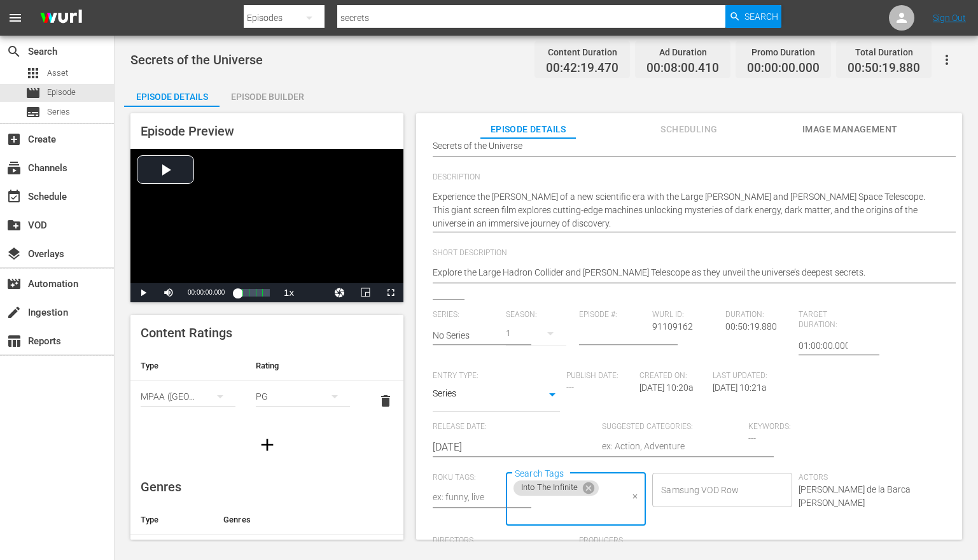
click at [642, 449] on textarea at bounding box center [672, 447] width 140 height 15
type textarea "S"
type textarea "Sp"
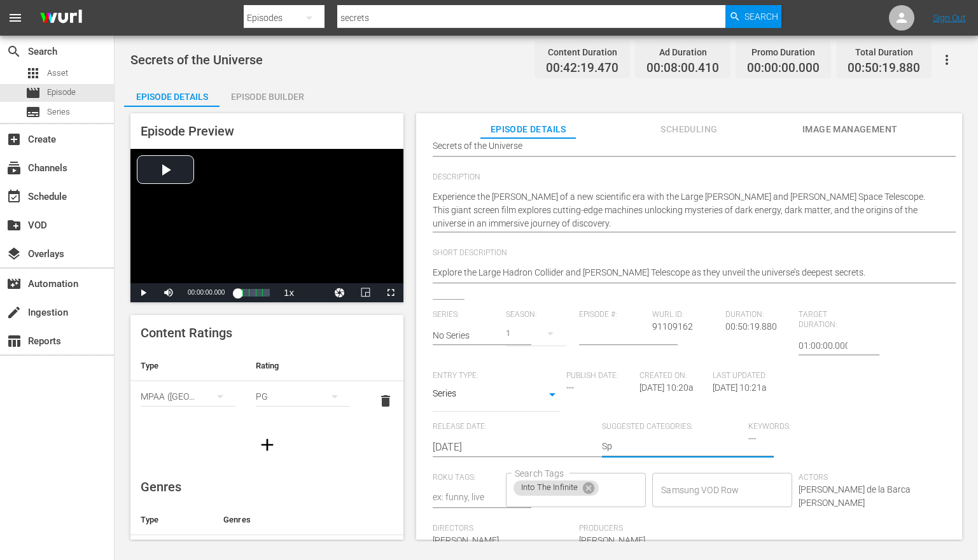
type textarea "Spa"
type textarea "Spac"
type textarea "Space"
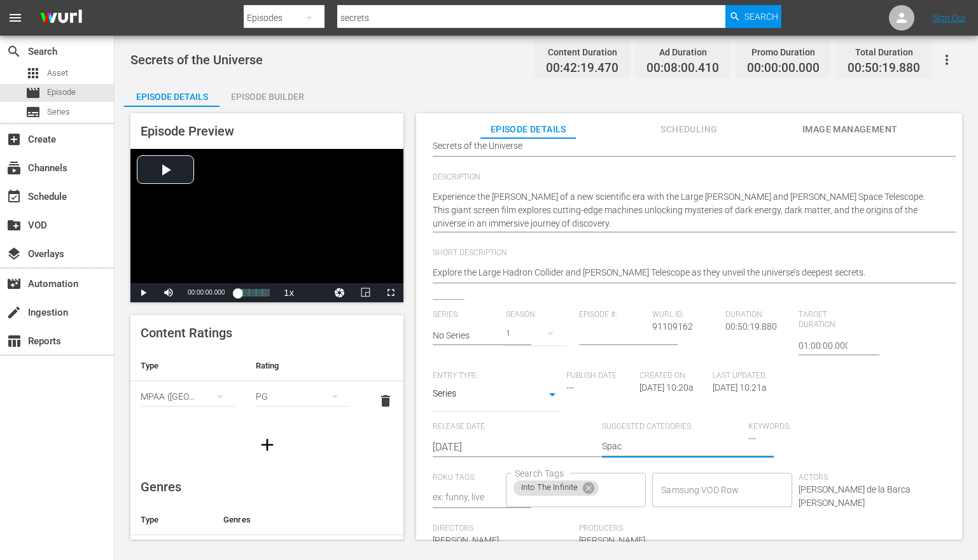
type textarea "Space"
type textarea "Space,"
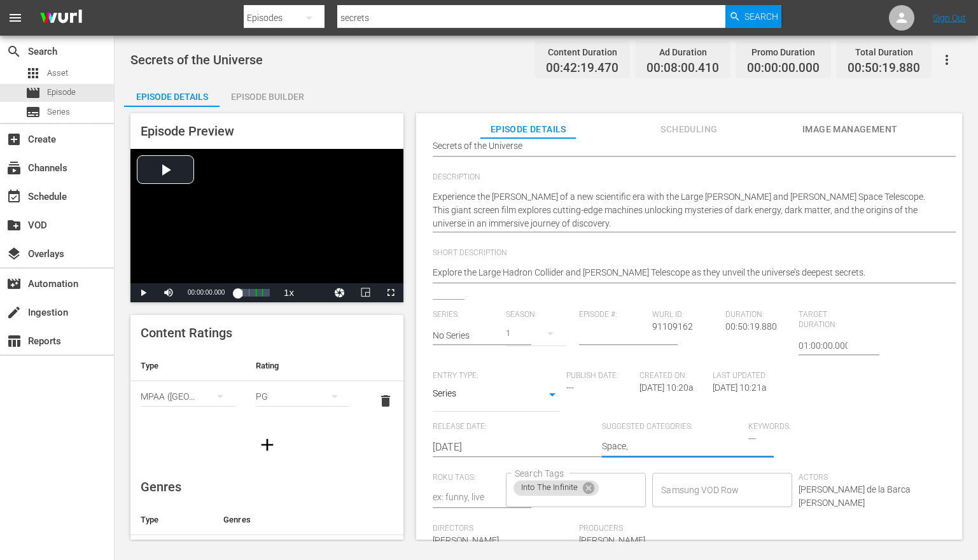
type textarea "Space, S"
type textarea "Space, Si"
type textarea "Space, S"
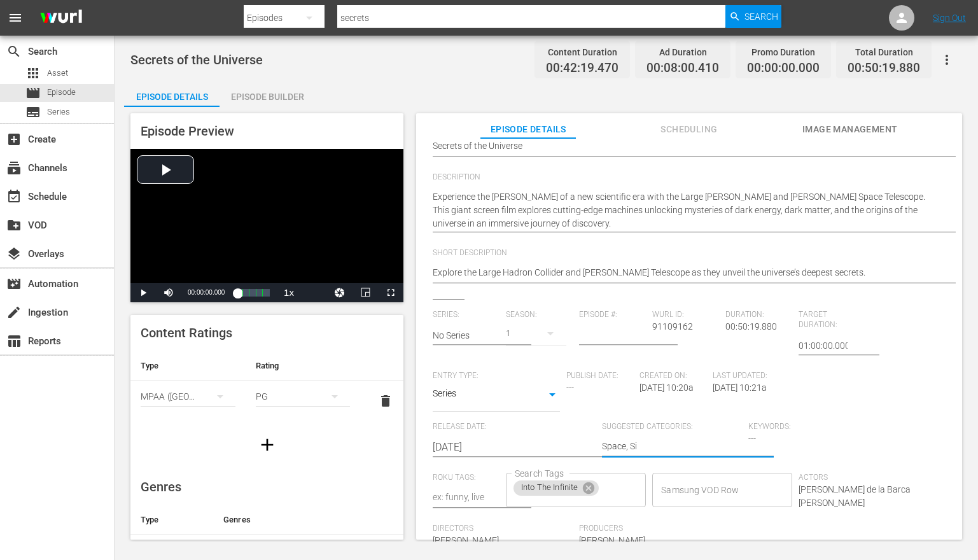
type textarea "Space, S"
type textarea "Space, Sc"
type textarea "Space, Sci"
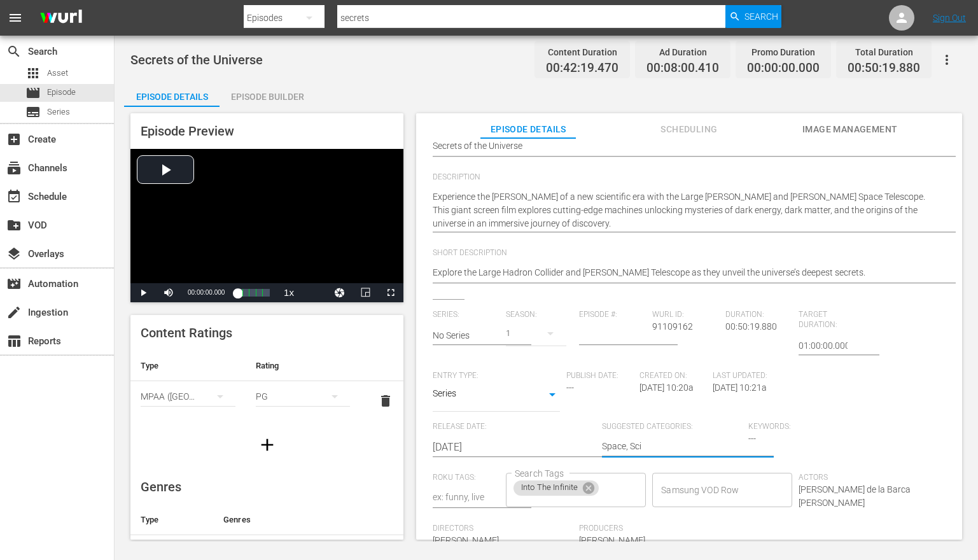
type textarea "Space, Scie"
type textarea "Space, Scien"
type textarea "Space, Scienc"
type textarea "Space, Science"
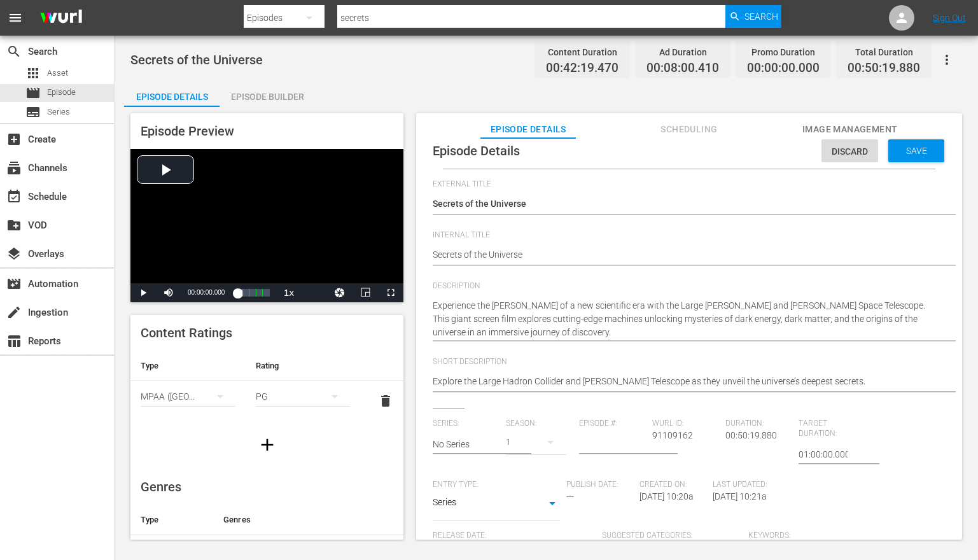
scroll to position [0, 0]
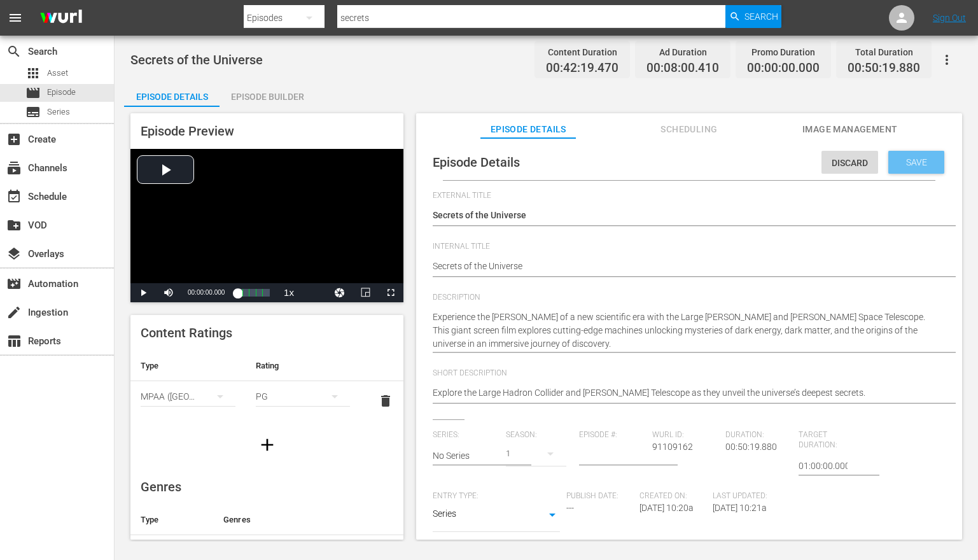
type textarea "Space, Science"
click at [905, 159] on span "Save" at bounding box center [916, 162] width 41 height 10
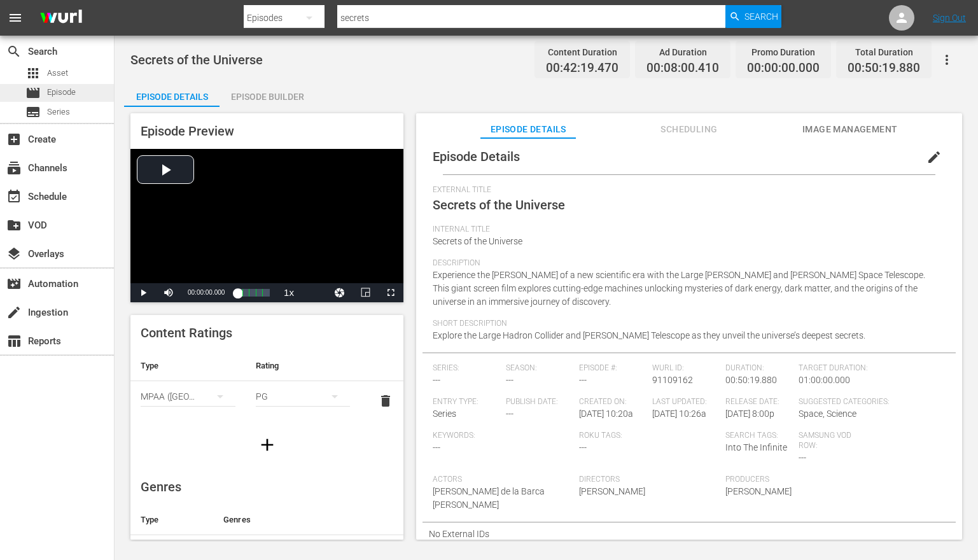
scroll to position [18, 0]
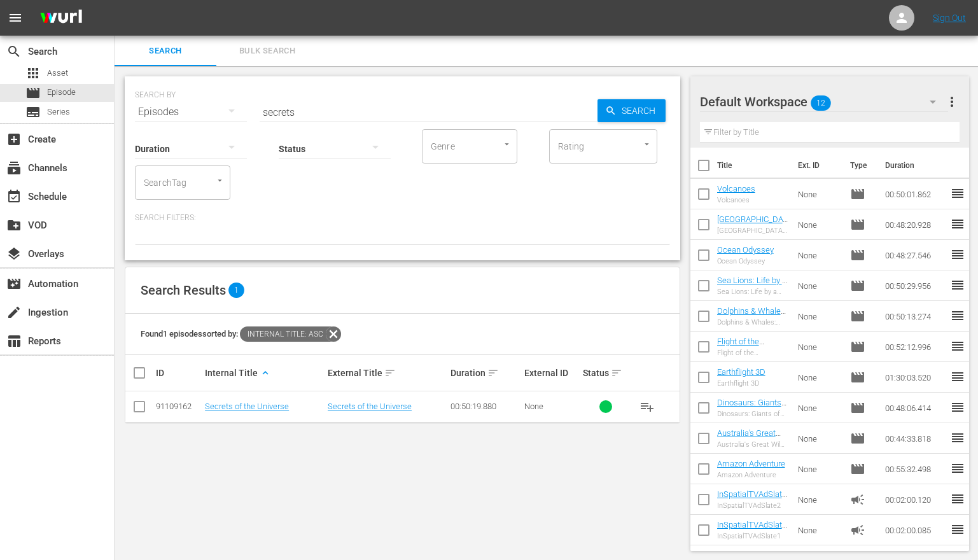
scroll to position [1, 0]
click at [301, 109] on input "secrets" at bounding box center [429, 110] width 338 height 31
click at [300, 109] on input "secrets" at bounding box center [429, 110] width 338 height 31
type input "space"
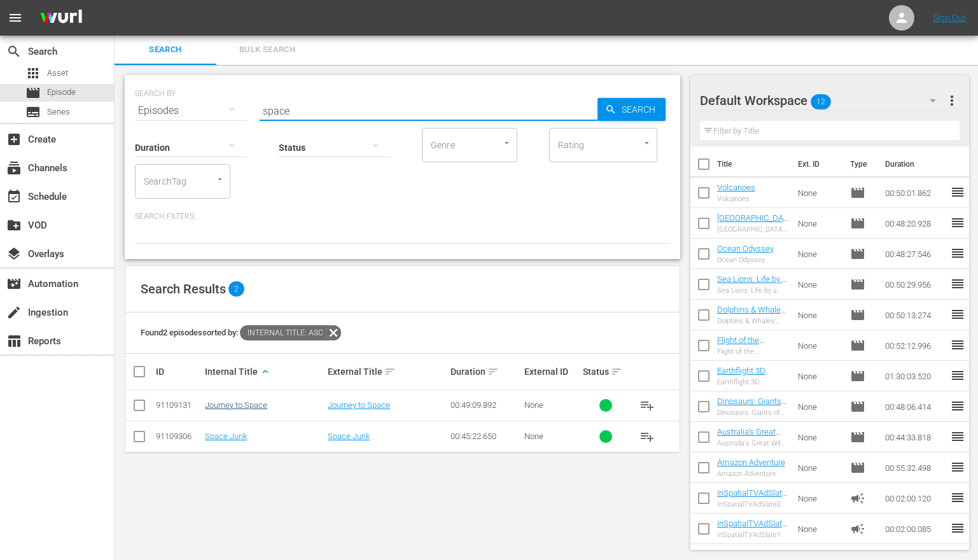
scroll to position [0, 0]
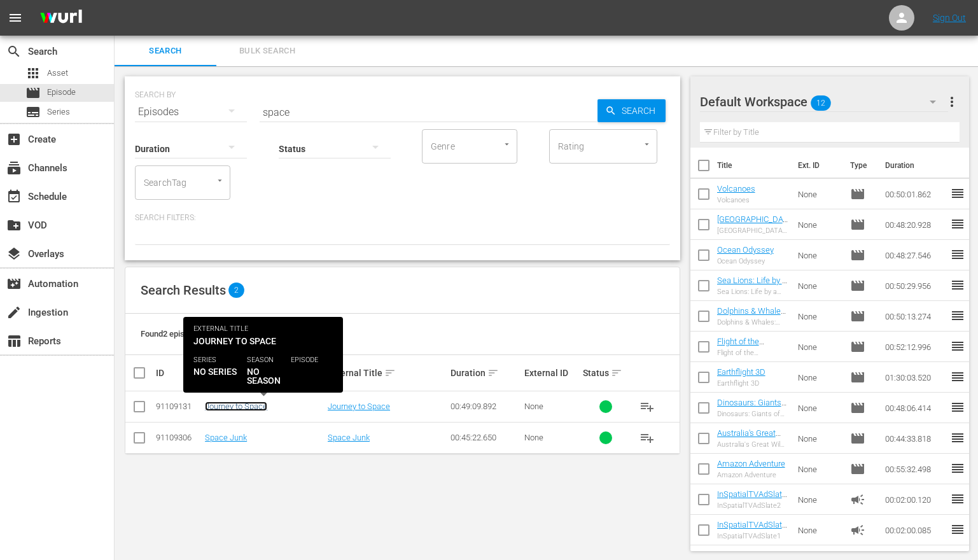
click at [235, 408] on link "Journey to Space" at bounding box center [236, 407] width 62 height 10
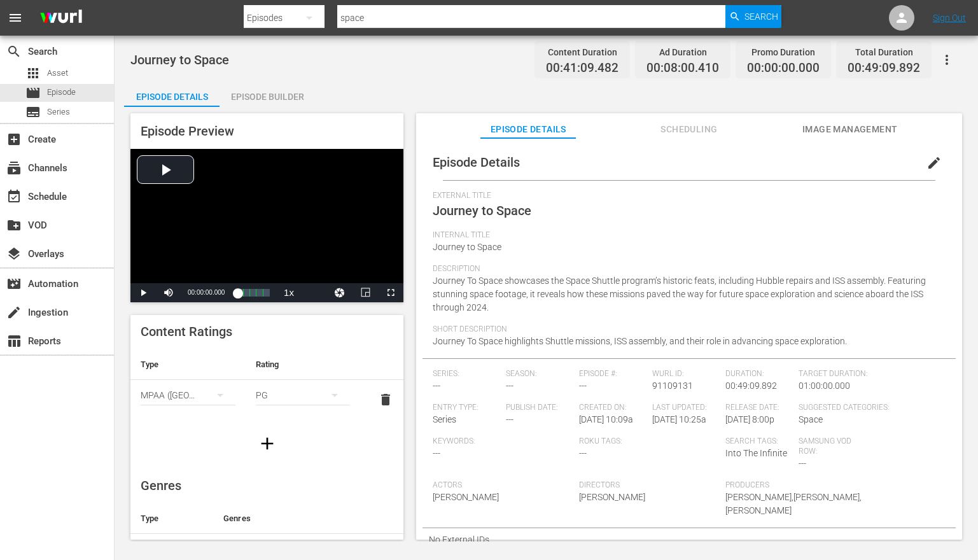
scroll to position [19, 0]
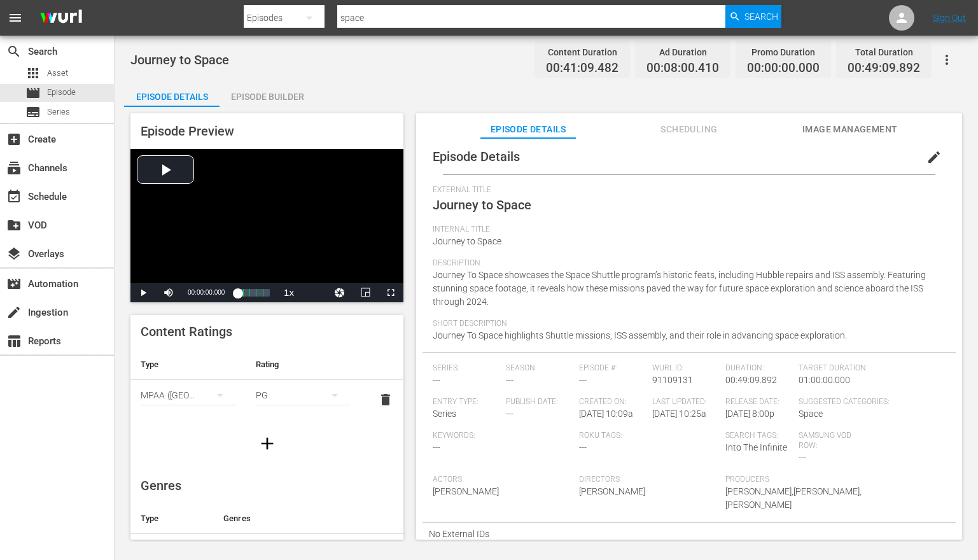
click at [926, 150] on span "edit" at bounding box center [933, 157] width 15 height 15
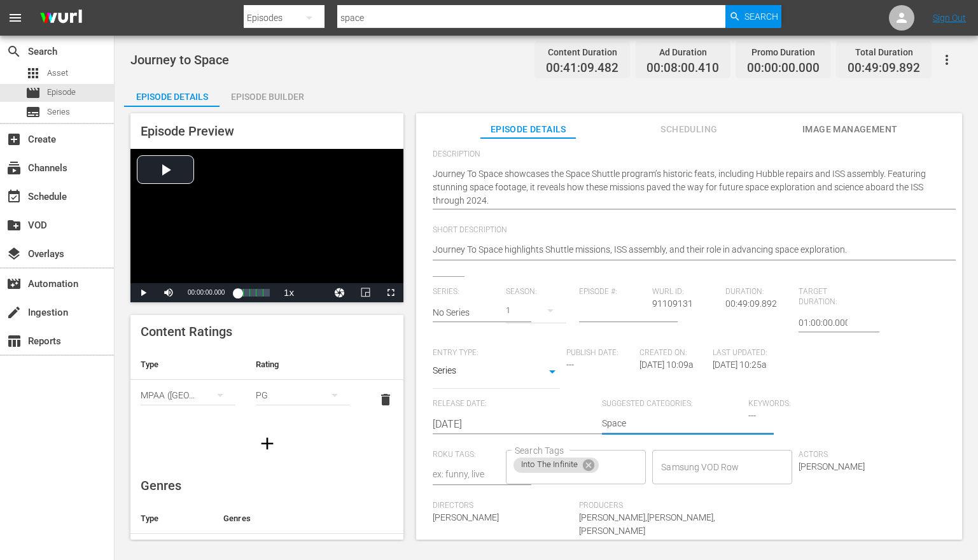
scroll to position [144, 0]
type textarea "Space,"
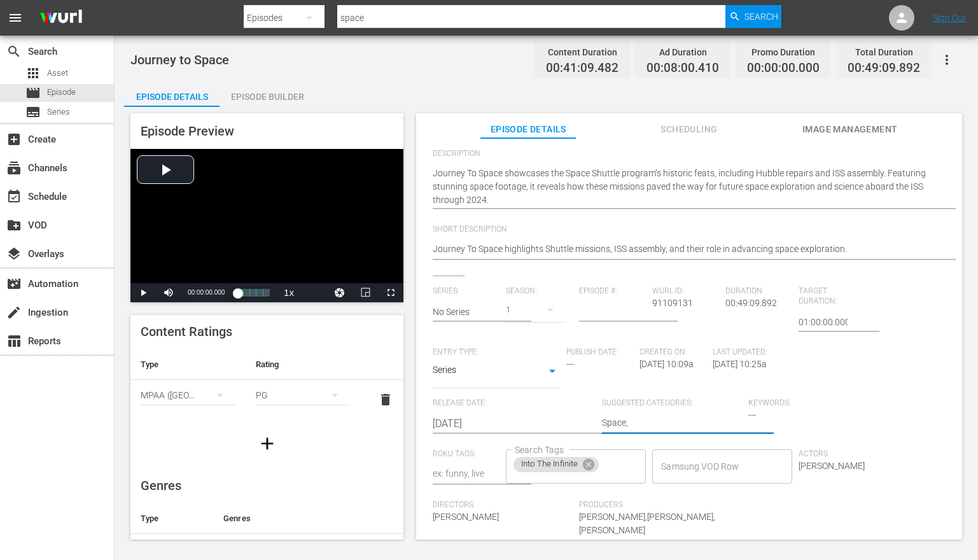
type textarea "Space, S"
type textarea "Space, Sc"
type textarea "Space, Sci"
type textarea "Space, Scie"
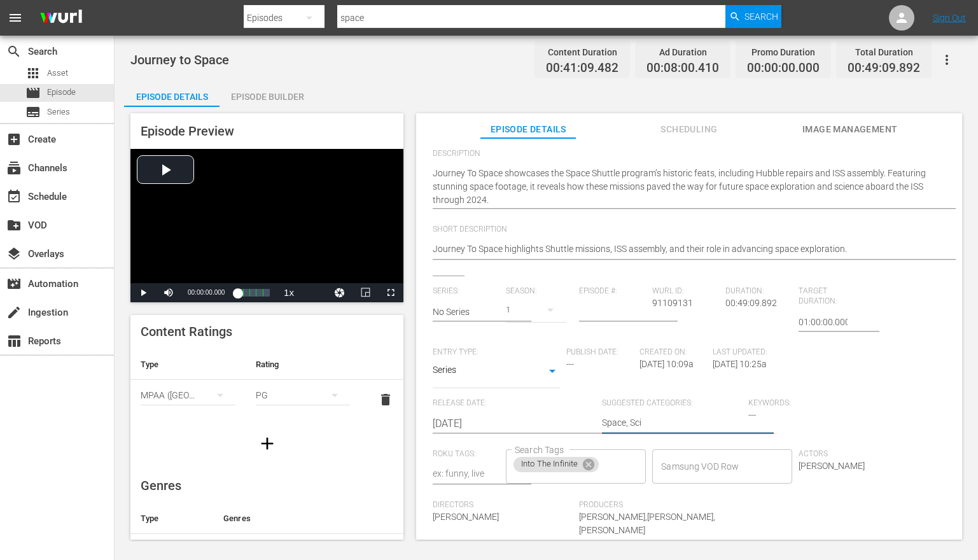
type textarea "Space, Scie"
type textarea "Space, Scien"
type textarea "Space, Scienc"
type textarea "Space, Science"
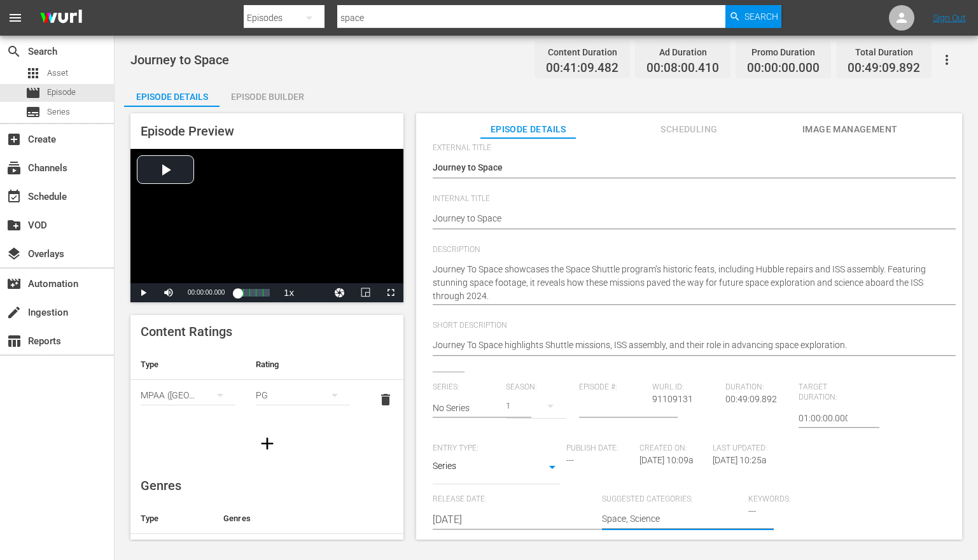
scroll to position [0, 0]
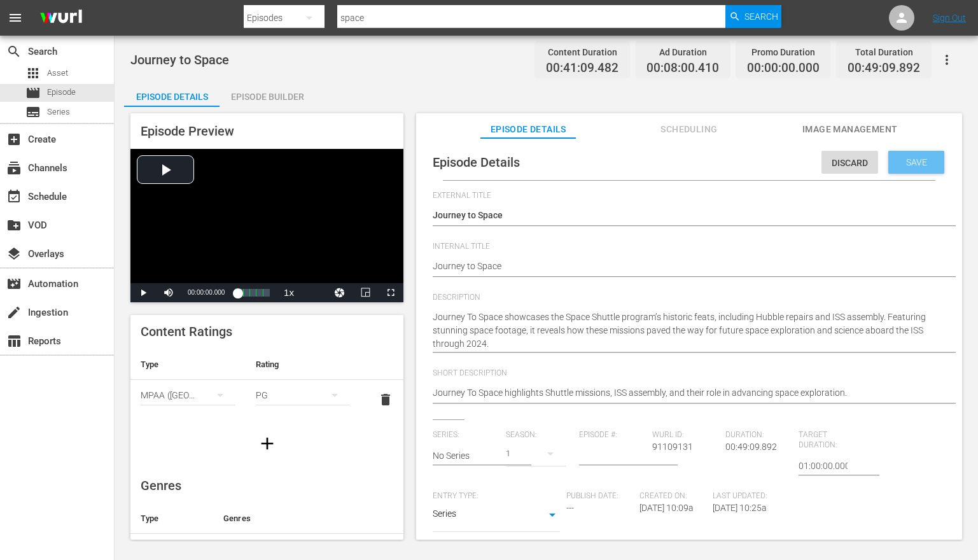
type textarea "Space, Science"
click at [917, 158] on span "Save" at bounding box center [916, 162] width 41 height 10
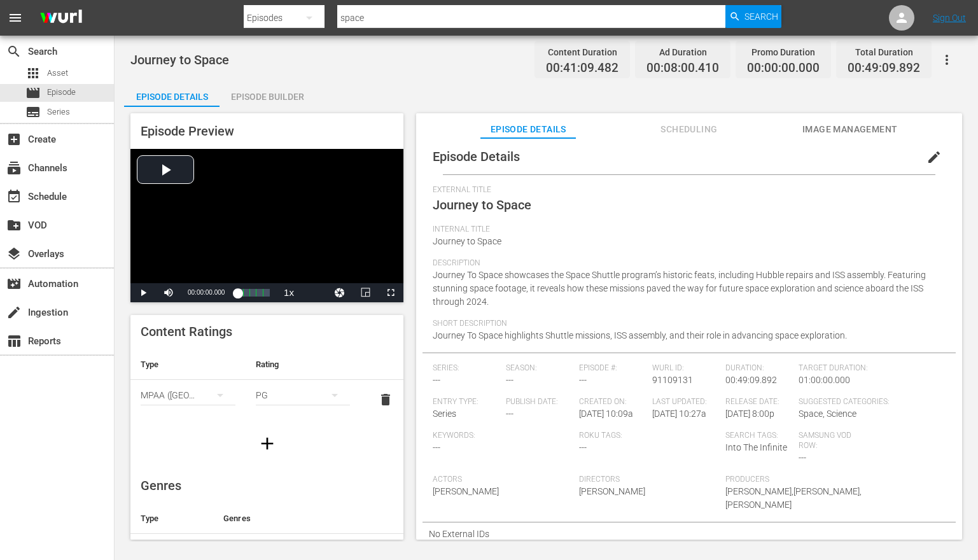
scroll to position [7, 0]
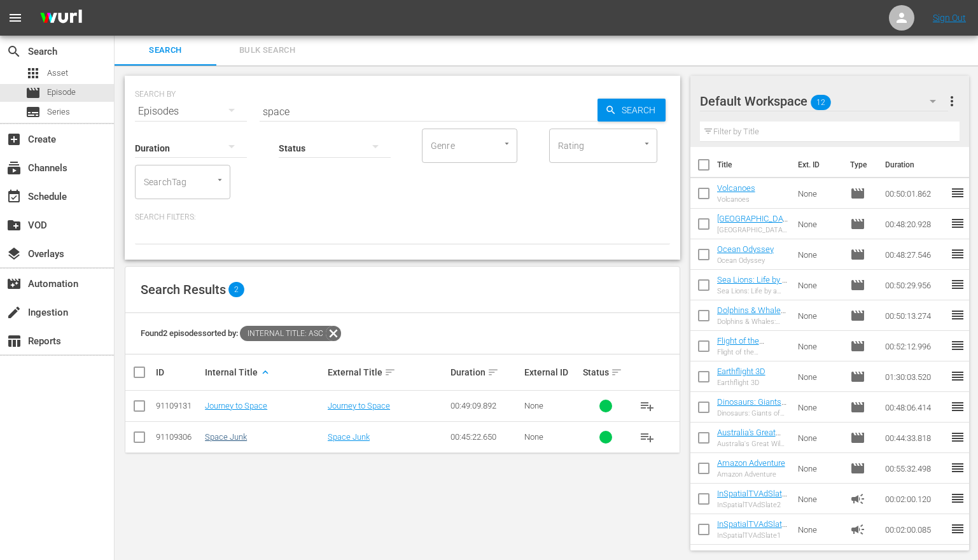
scroll to position [1, 0]
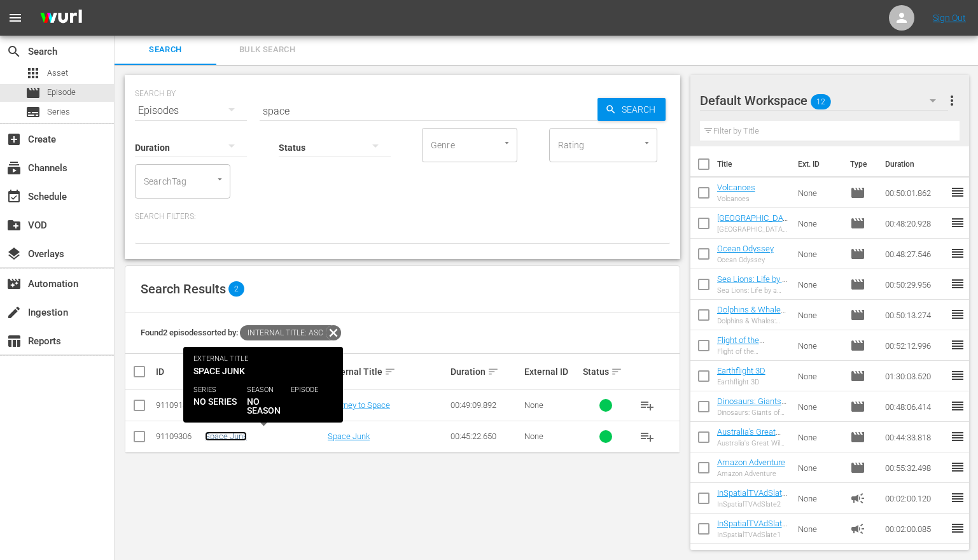
click at [223, 435] on link "Space Junk" at bounding box center [226, 436] width 42 height 10
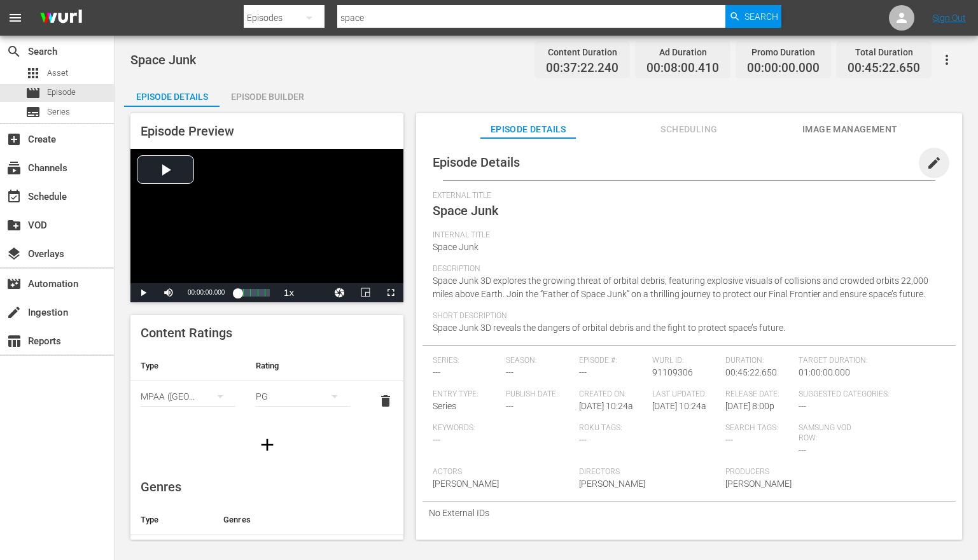
click at [926, 162] on span "edit" at bounding box center [933, 162] width 15 height 15
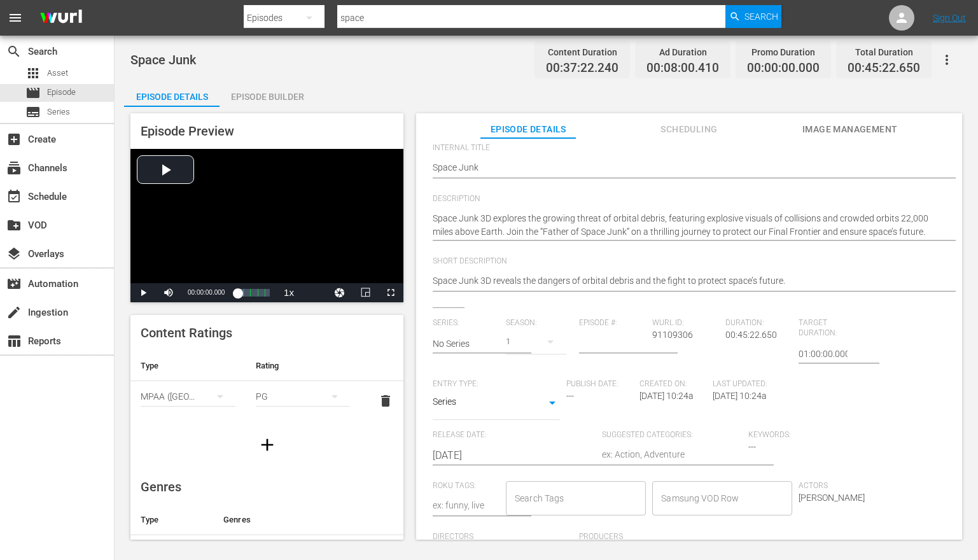
scroll to position [113, 0]
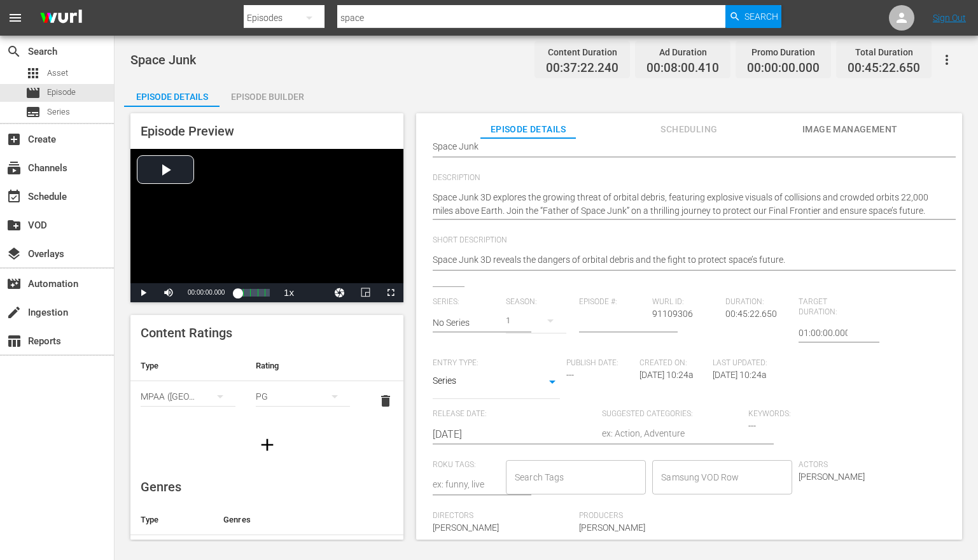
click at [632, 440] on textarea at bounding box center [672, 434] width 140 height 15
type textarea "S"
type textarea "Sp"
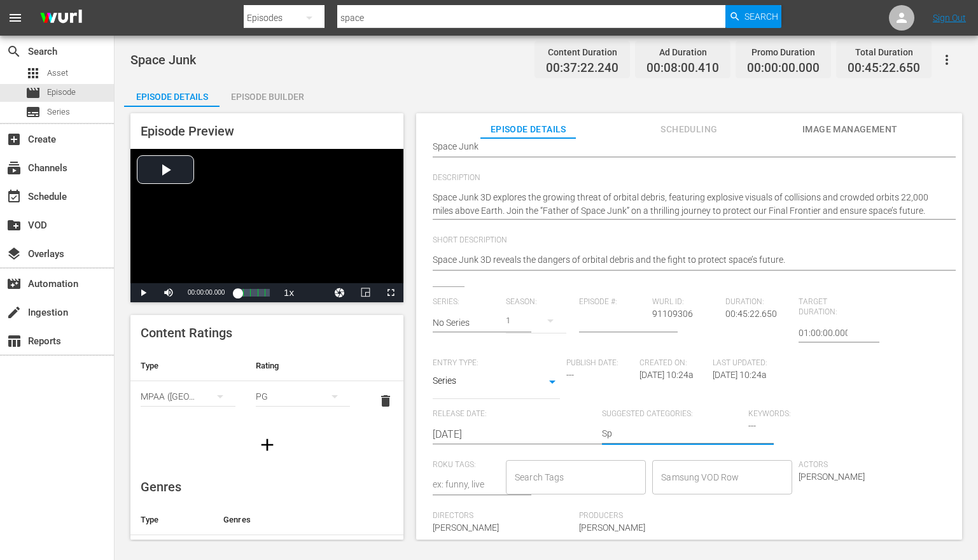
type textarea "Spc"
type textarea "Spca"
type textarea "Spc"
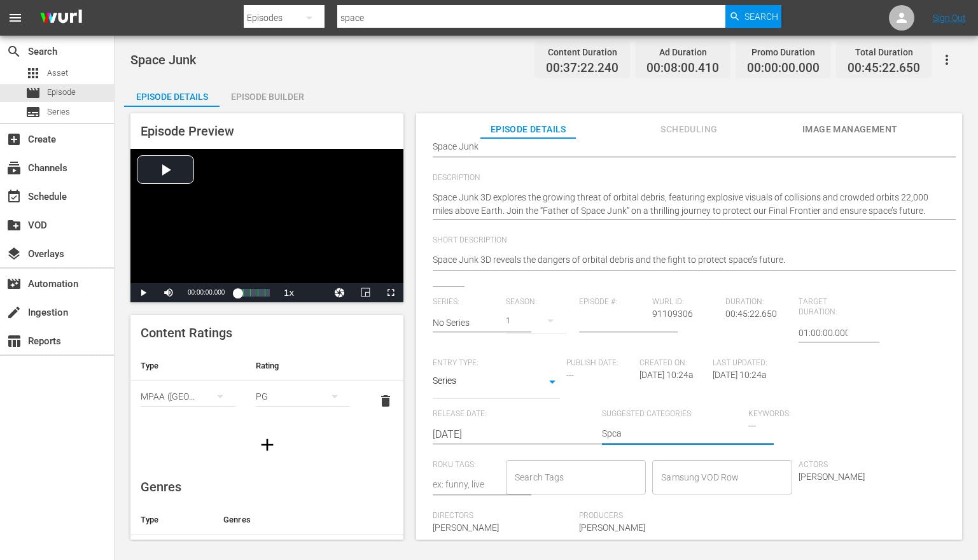
type textarea "Spc"
type textarea "Sp"
type textarea "Spa"
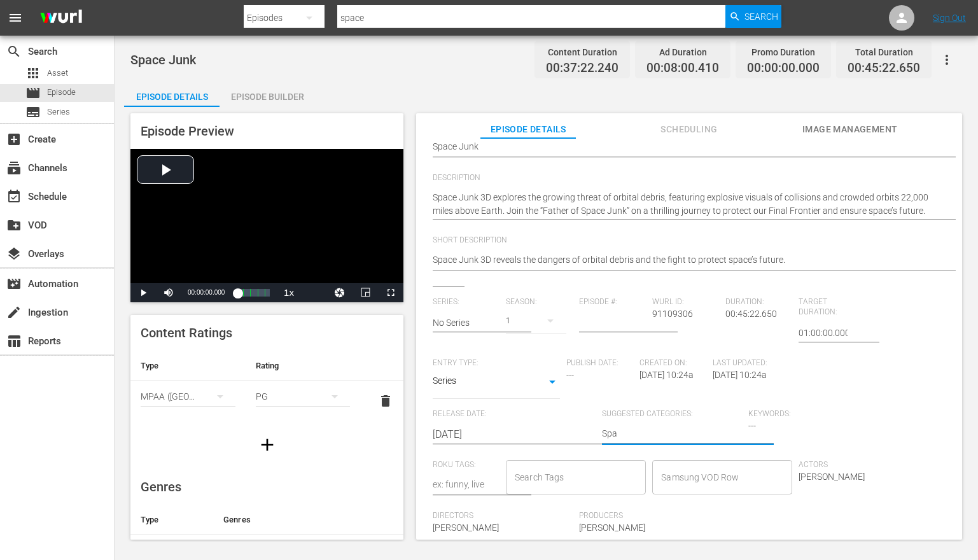
type textarea "Spac"
type textarea "Space"
type textarea "Space,"
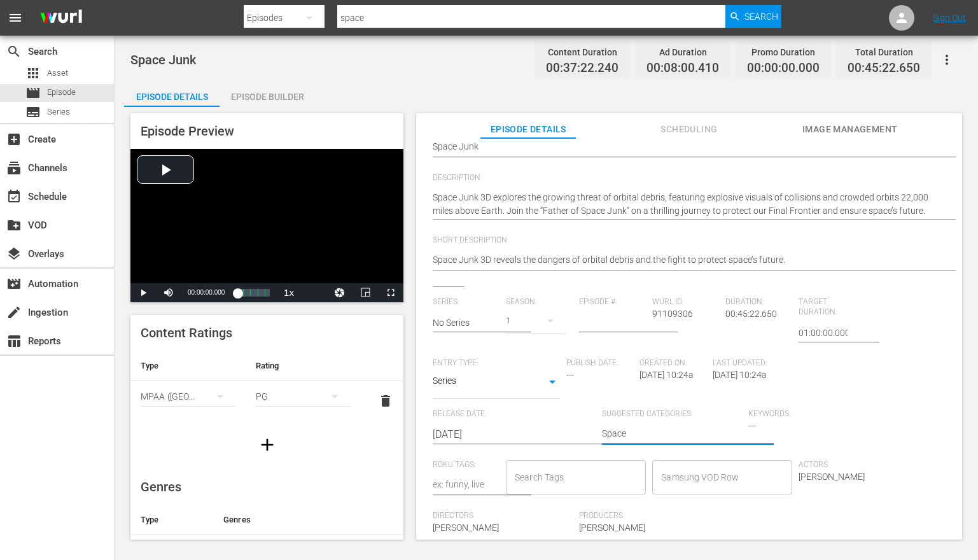
type textarea "Space,"
type textarea "Space, S"
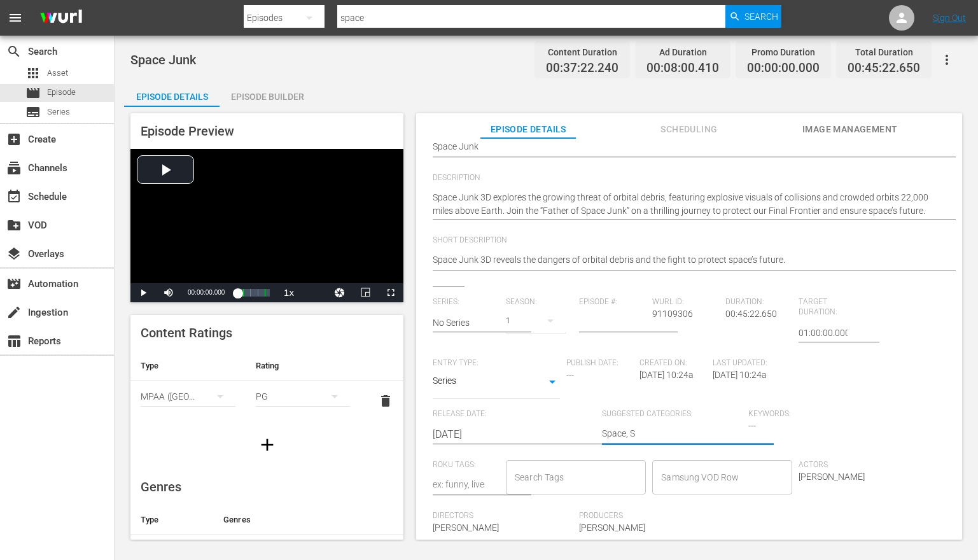
type textarea "Space, Si"
type textarea "Space, Sie"
type textarea "Space, Si"
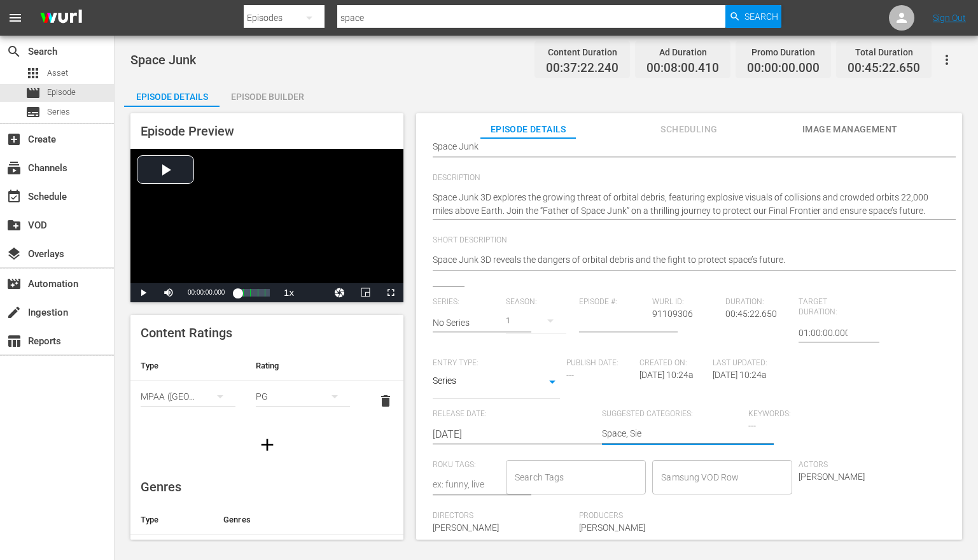
type textarea "Space, Si"
type textarea "Space, S"
type textarea "Space, Sc"
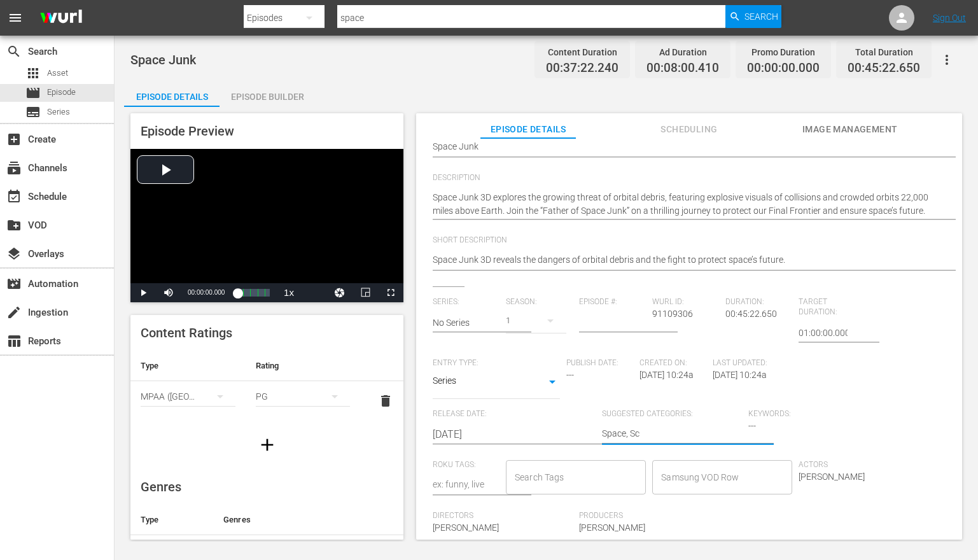
type textarea "Space, Sci"
type textarea "Space, Scie"
type textarea "Space, Scien"
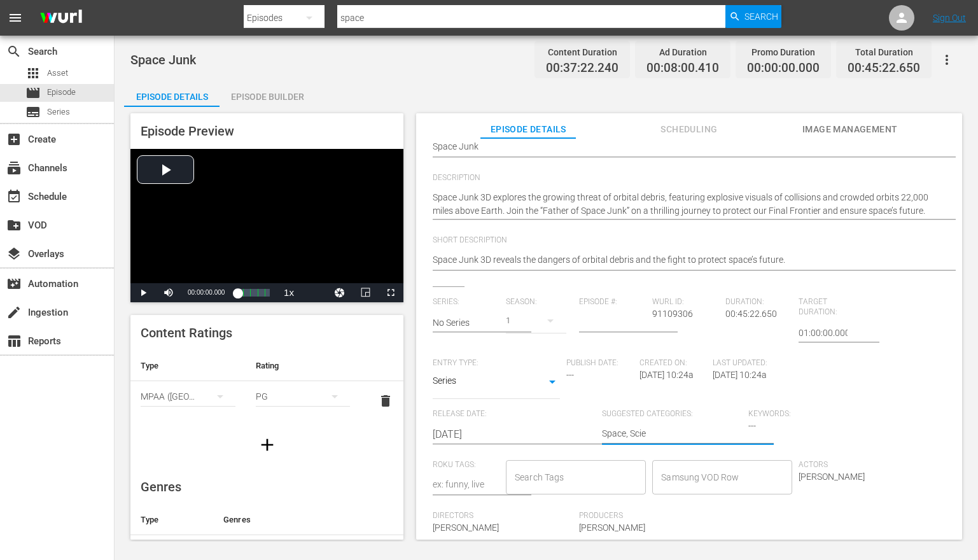
type textarea "Space, Scien"
type textarea "Space, Scienc"
type textarea "Space, Science"
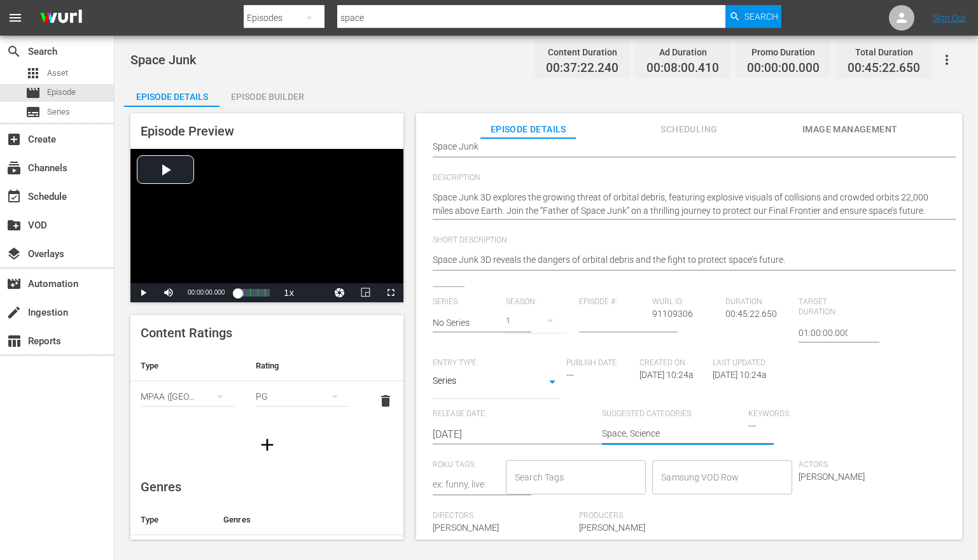
click at [538, 484] on input "Search Tags" at bounding box center [566, 477] width 109 height 23
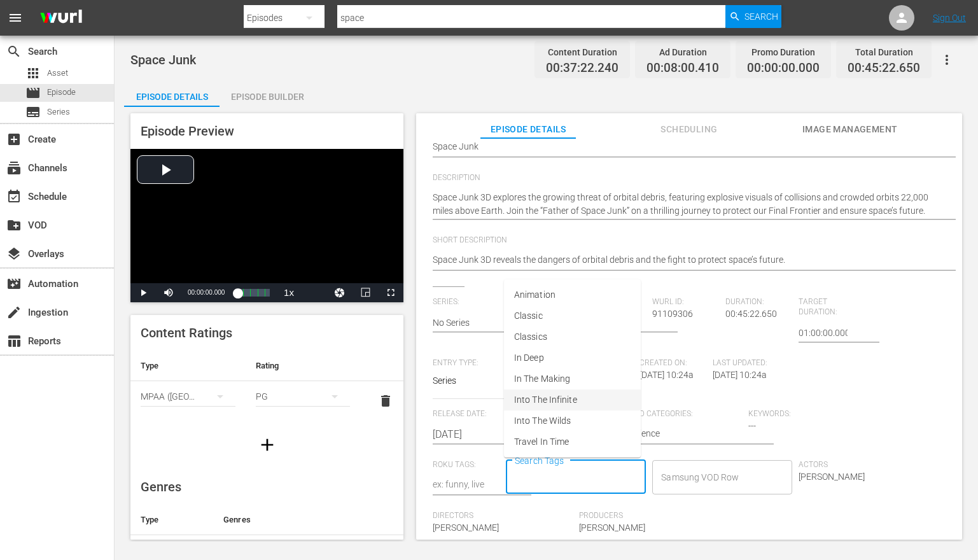
click at [548, 398] on span "Into The Infinite" at bounding box center [545, 399] width 63 height 13
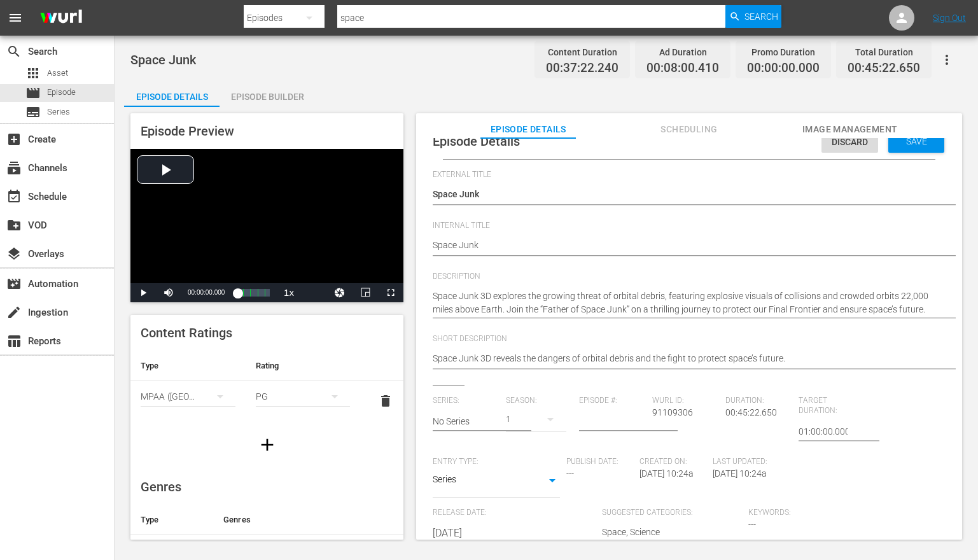
scroll to position [0, 0]
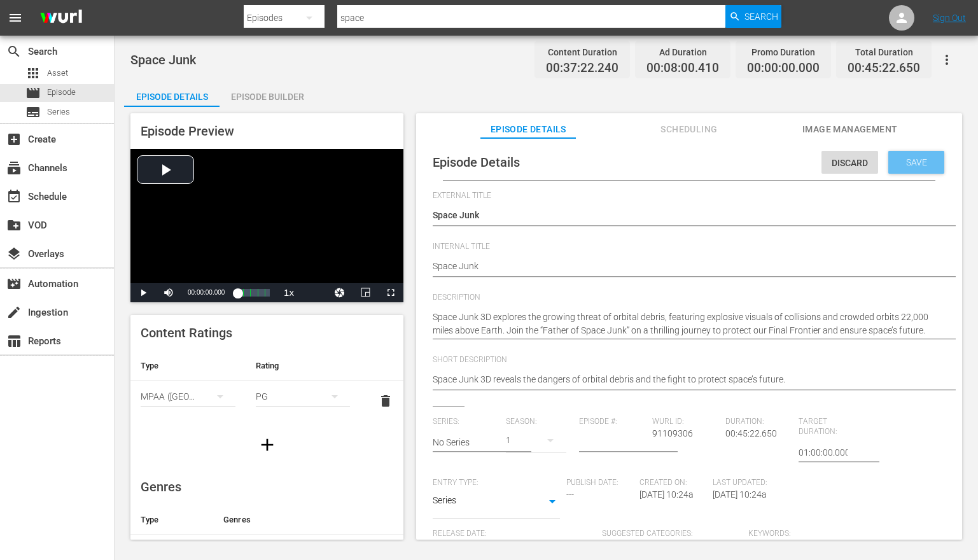
click at [917, 157] on span "Save" at bounding box center [916, 162] width 41 height 10
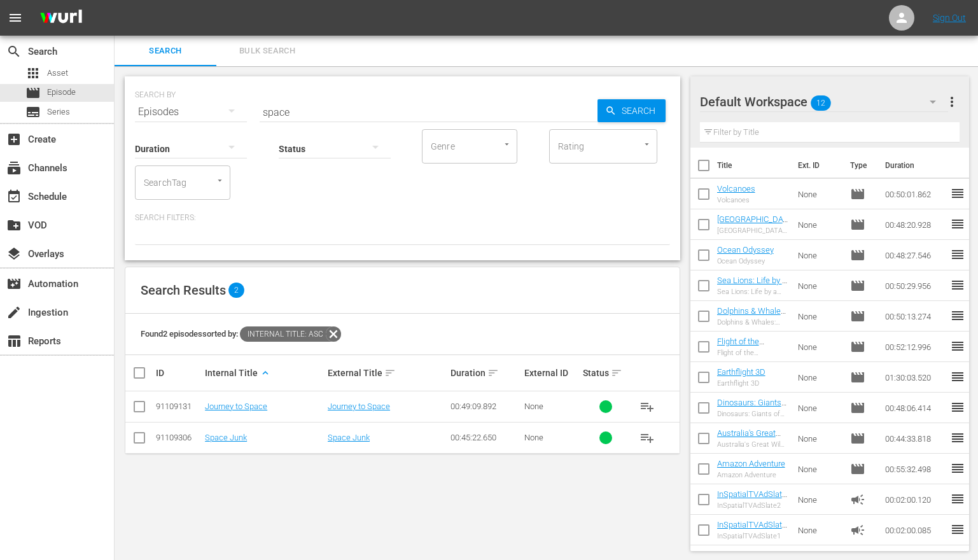
click at [321, 110] on input "space" at bounding box center [429, 112] width 338 height 31
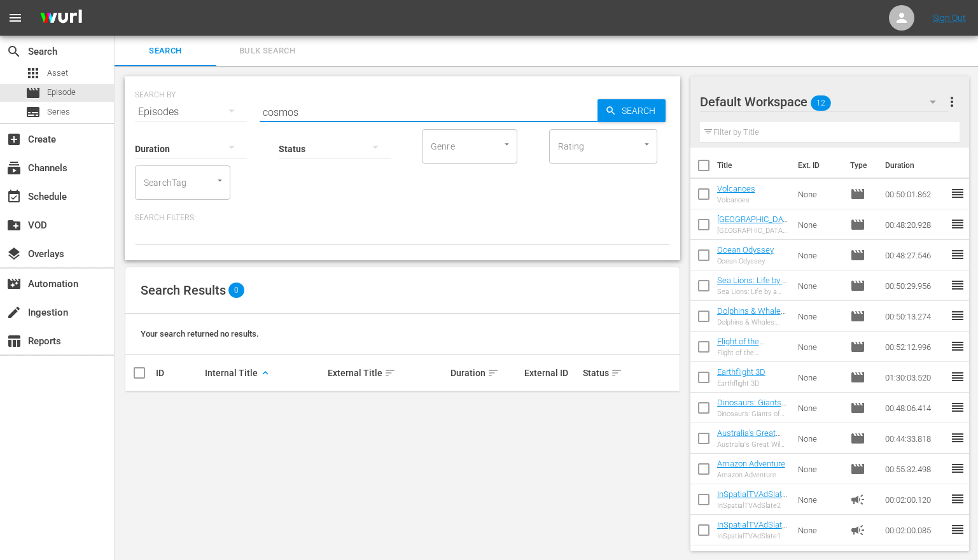
drag, startPoint x: 319, startPoint y: 104, endPoint x: 232, endPoint y: 120, distance: 88.7
click at [232, 120] on div "SEARCH BY Search By Episodes Search ID, Title, Description, Keywords, or Catego…" at bounding box center [402, 168] width 555 height 184
click at [650, 104] on span "Search" at bounding box center [641, 110] width 49 height 23
click at [641, 111] on span "Search" at bounding box center [641, 110] width 49 height 23
click at [304, 109] on input "ancient" at bounding box center [429, 112] width 338 height 31
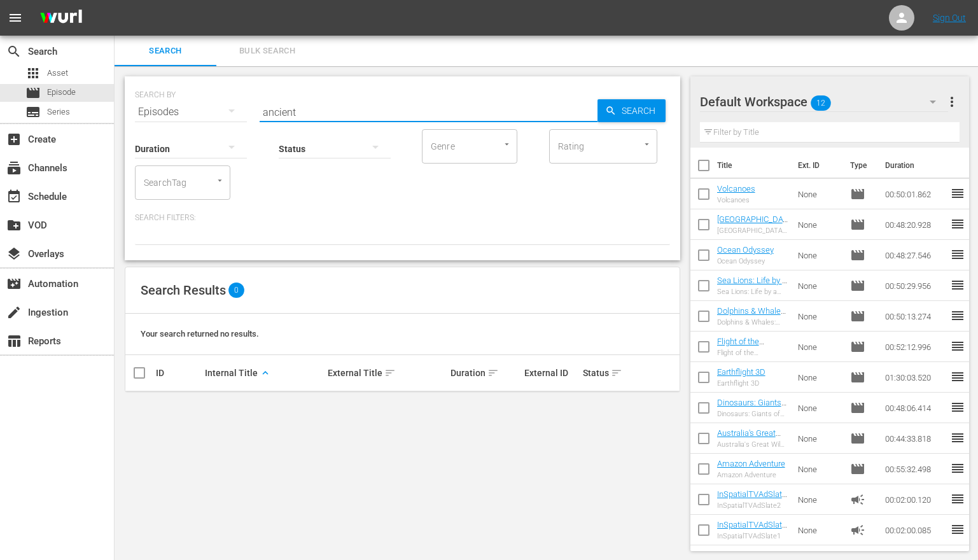
click at [304, 109] on input "ancient" at bounding box center [429, 112] width 338 height 31
click at [622, 110] on span "Search" at bounding box center [641, 110] width 49 height 23
click at [639, 109] on span "Search" at bounding box center [641, 110] width 49 height 23
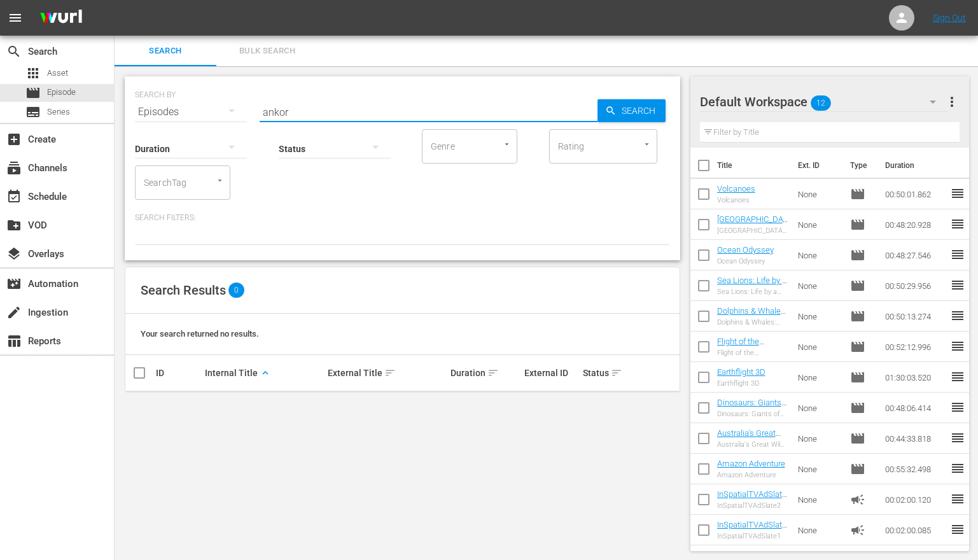
click at [274, 112] on input "ankor" at bounding box center [429, 112] width 338 height 31
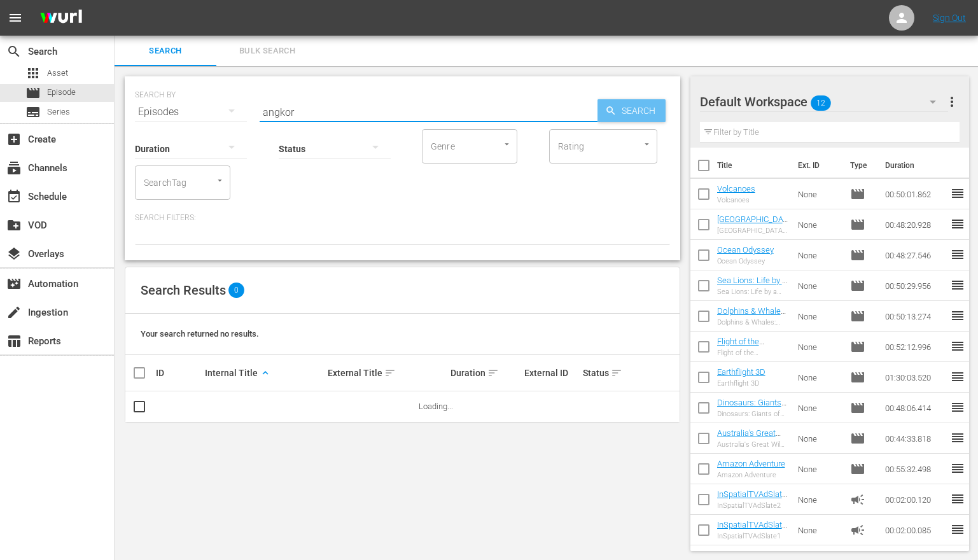
type input "angkor"
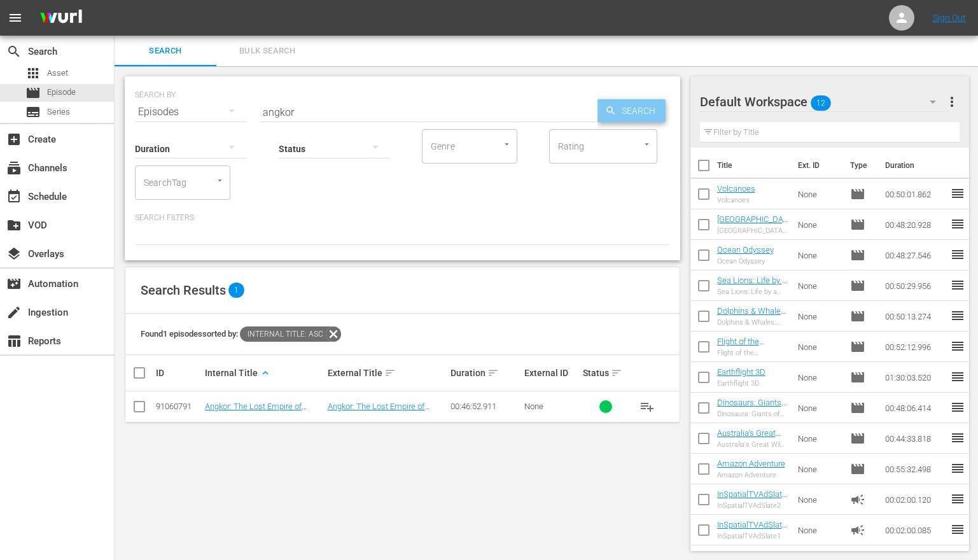
click at [634, 109] on span "Search" at bounding box center [641, 110] width 49 height 23
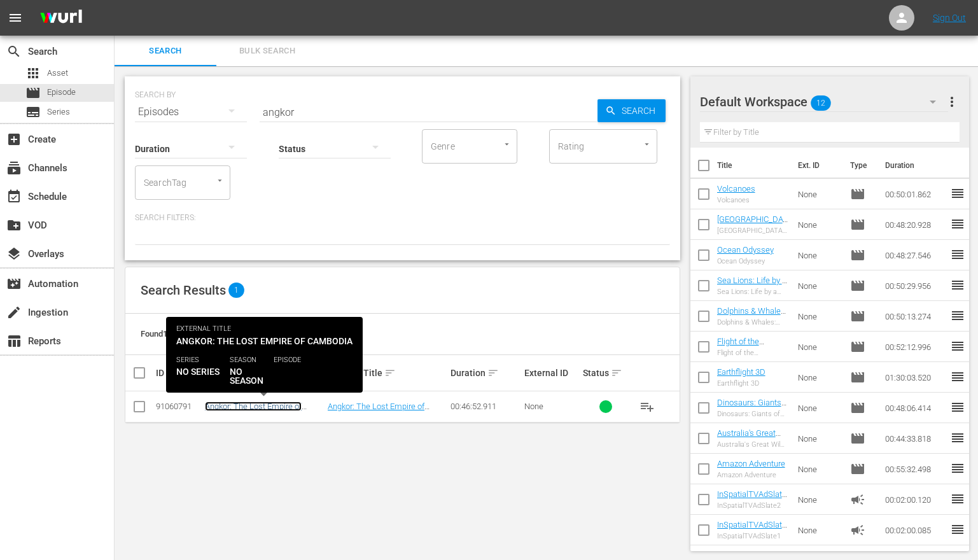
click at [239, 402] on link "Angkor: The Lost Empire of Cambodia" at bounding box center [253, 411] width 97 height 19
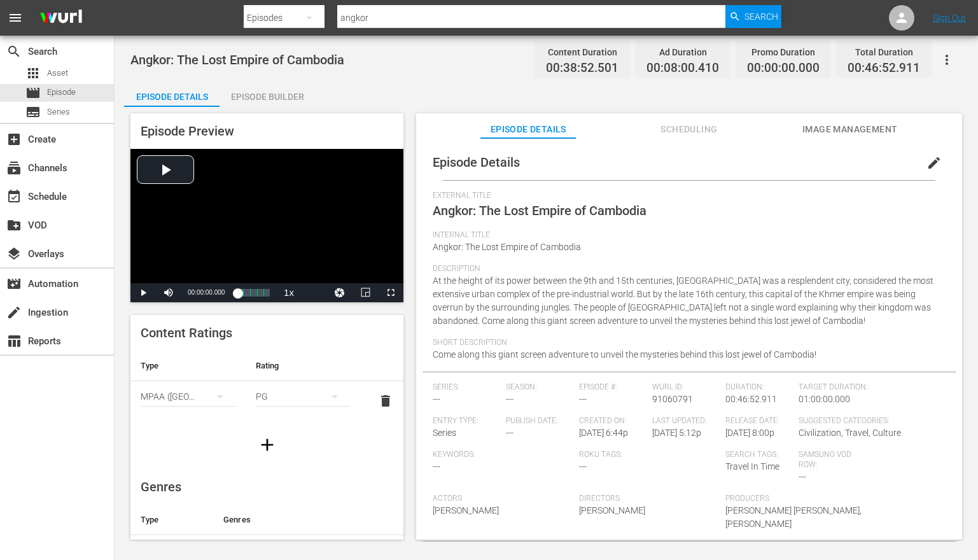
click at [930, 164] on span "edit" at bounding box center [933, 162] width 15 height 15
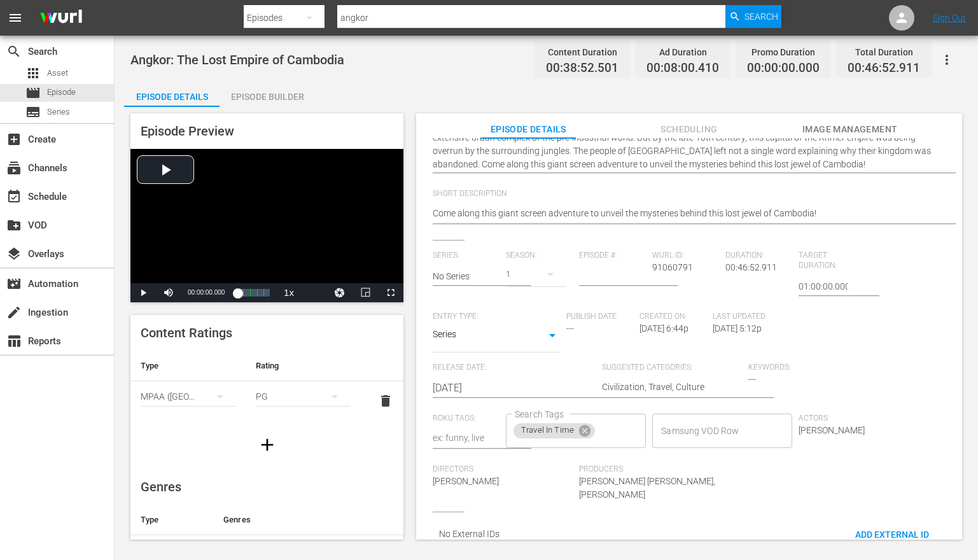
scroll to position [213, 0]
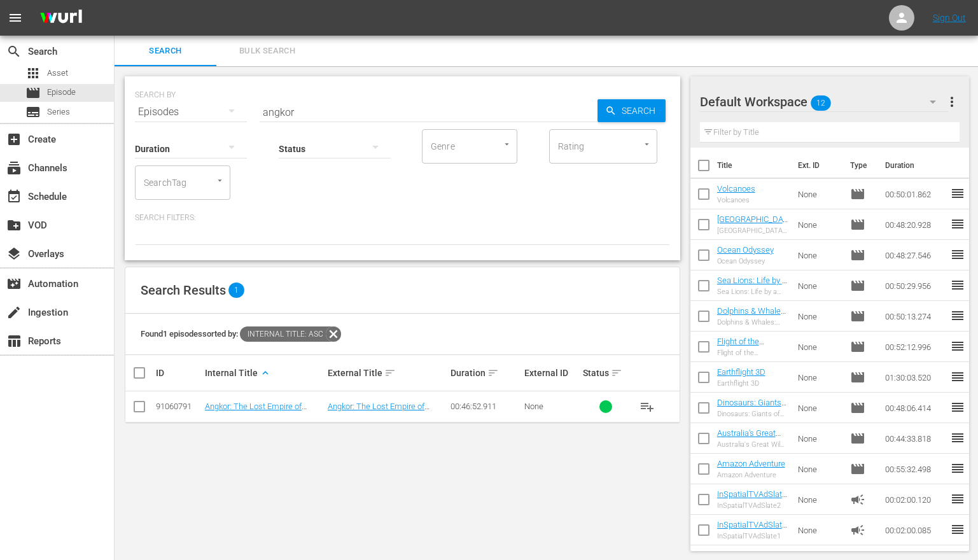
click at [309, 113] on input "angkor" at bounding box center [429, 112] width 338 height 31
click at [309, 114] on input "angkor" at bounding box center [429, 112] width 338 height 31
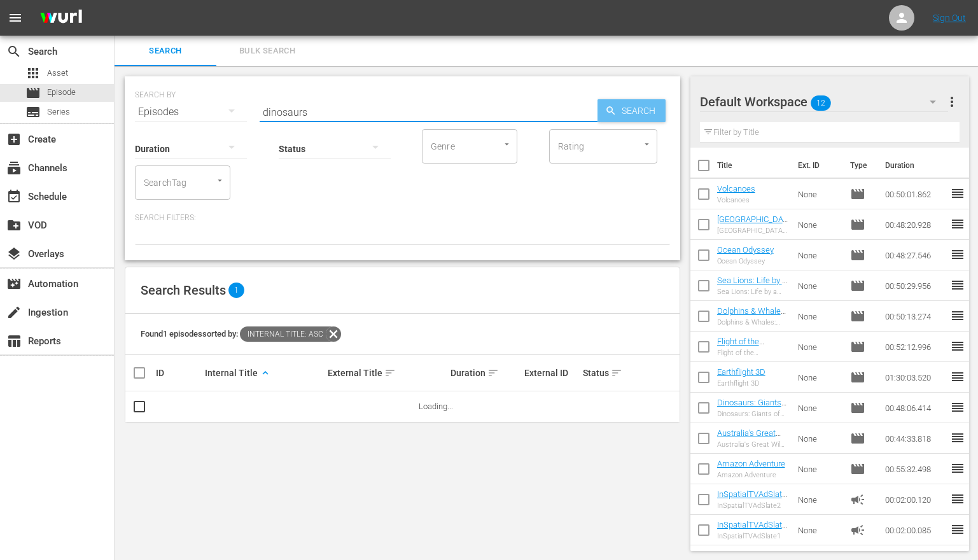
type input "dinosaurs"
click at [639, 115] on span "Search" at bounding box center [641, 110] width 49 height 23
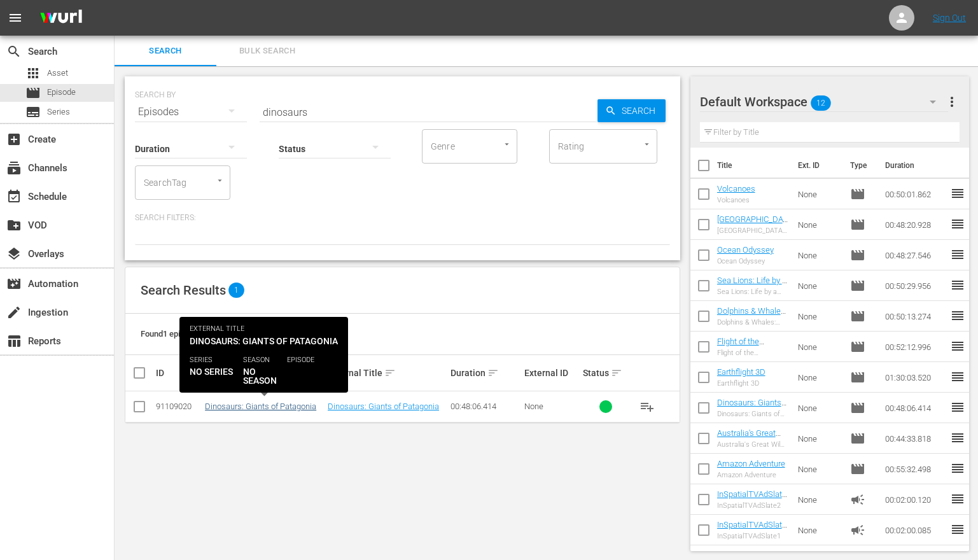
scroll to position [1, 0]
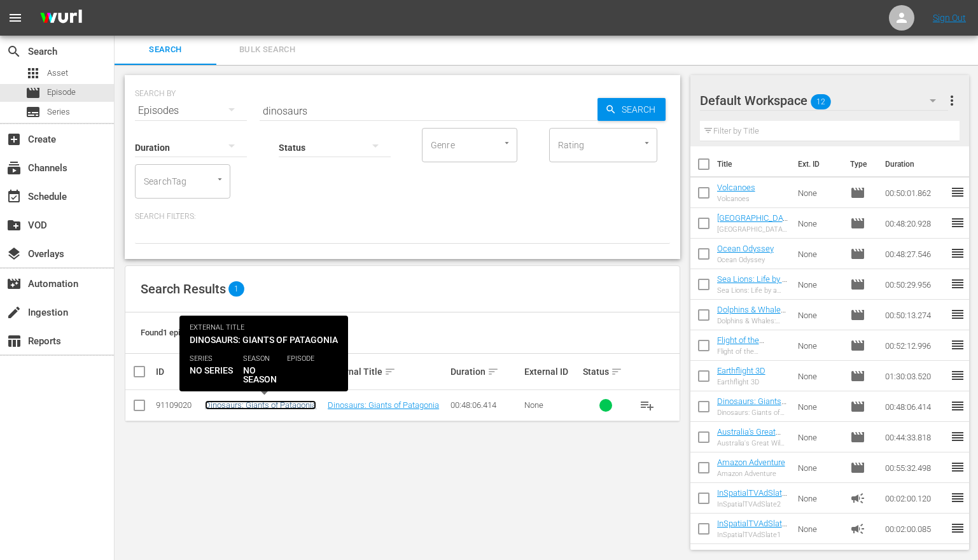
click at [281, 406] on link "Dinosaurs: Giants of Patagonia" at bounding box center [260, 405] width 111 height 10
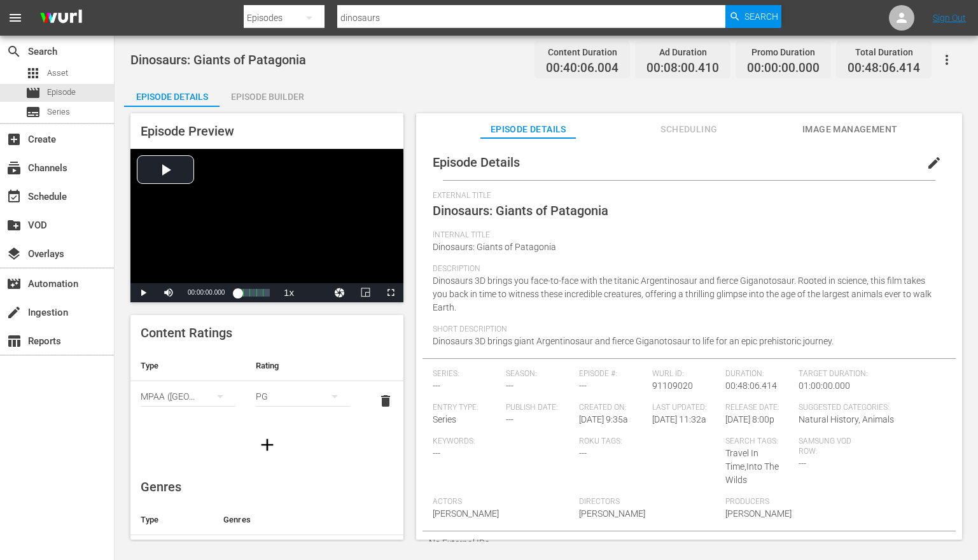
scroll to position [22, 0]
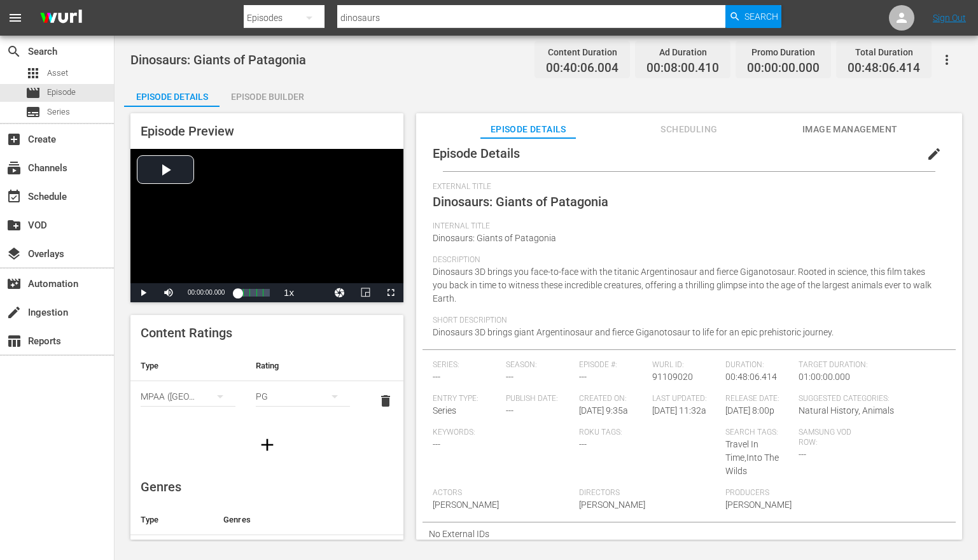
click at [928, 146] on span "edit" at bounding box center [933, 153] width 15 height 15
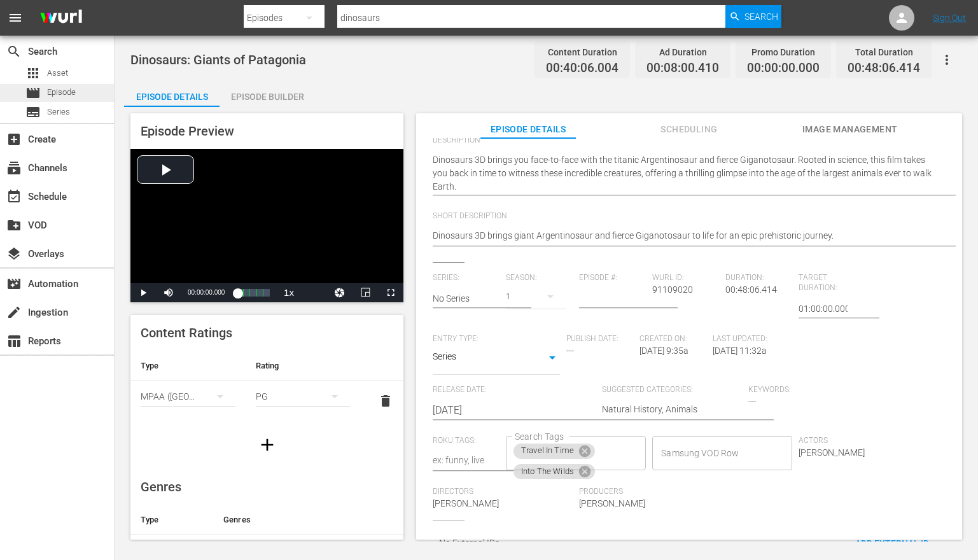
scroll to position [149, 0]
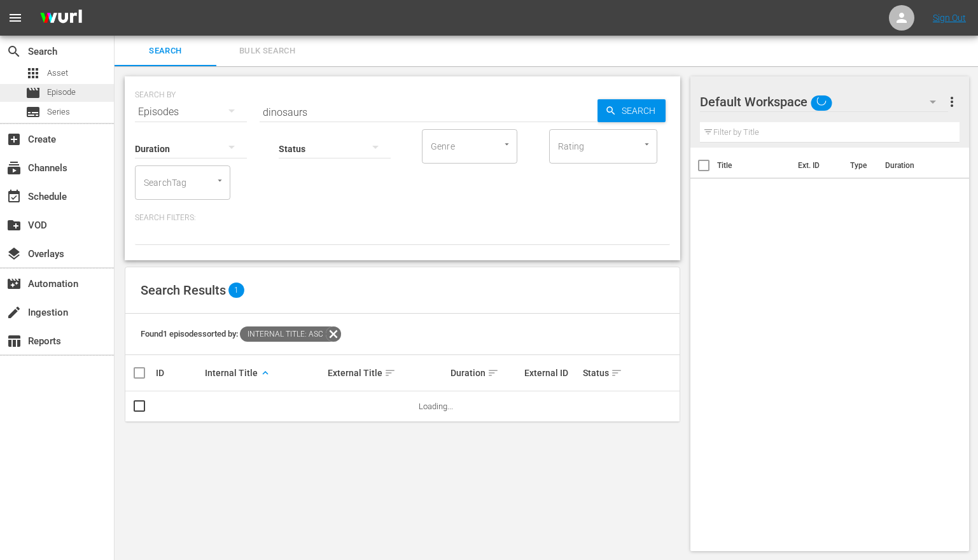
scroll to position [1, 0]
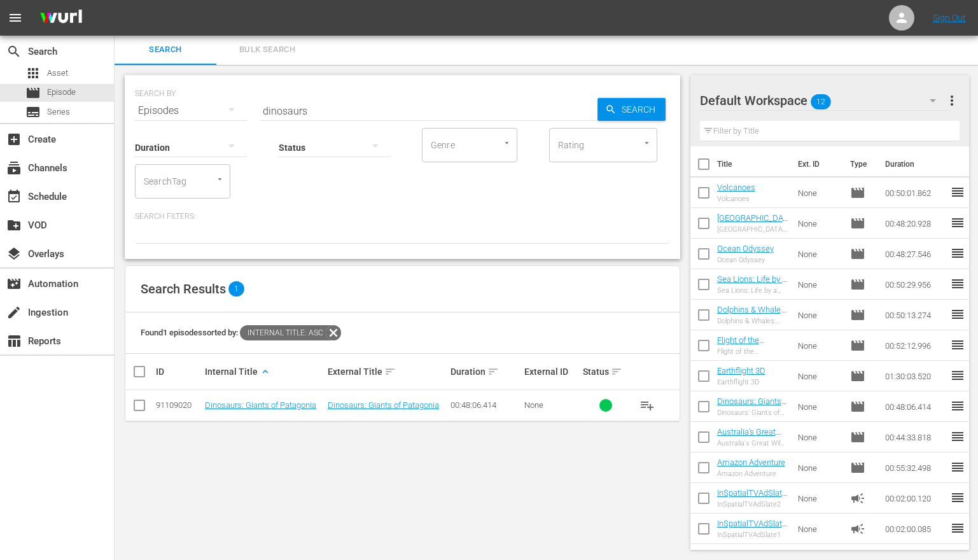
click at [316, 118] on div "Status" at bounding box center [335, 139] width 112 height 46
click at [307, 113] on input "dinosaurs" at bounding box center [429, 110] width 338 height 31
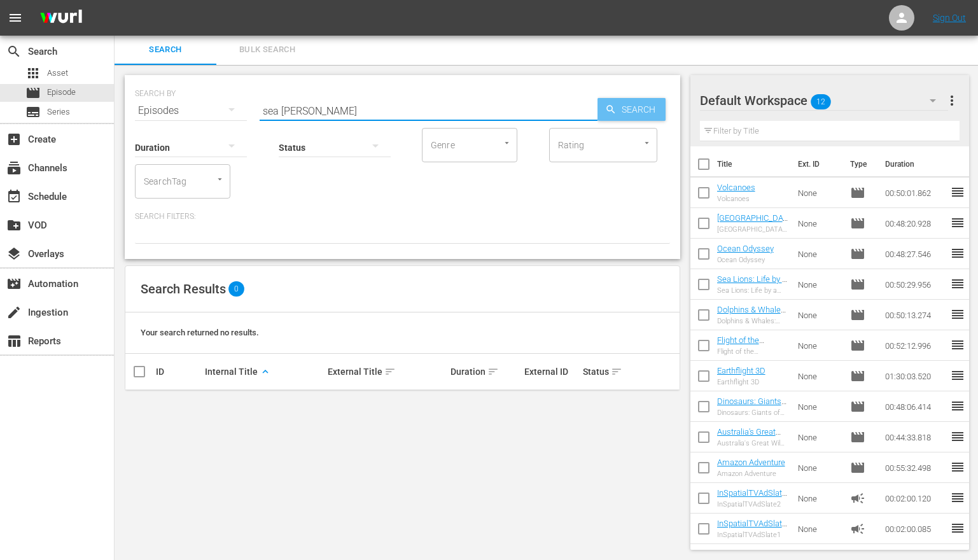
type input "sea rex"
click at [619, 112] on span "Search" at bounding box center [641, 109] width 49 height 23
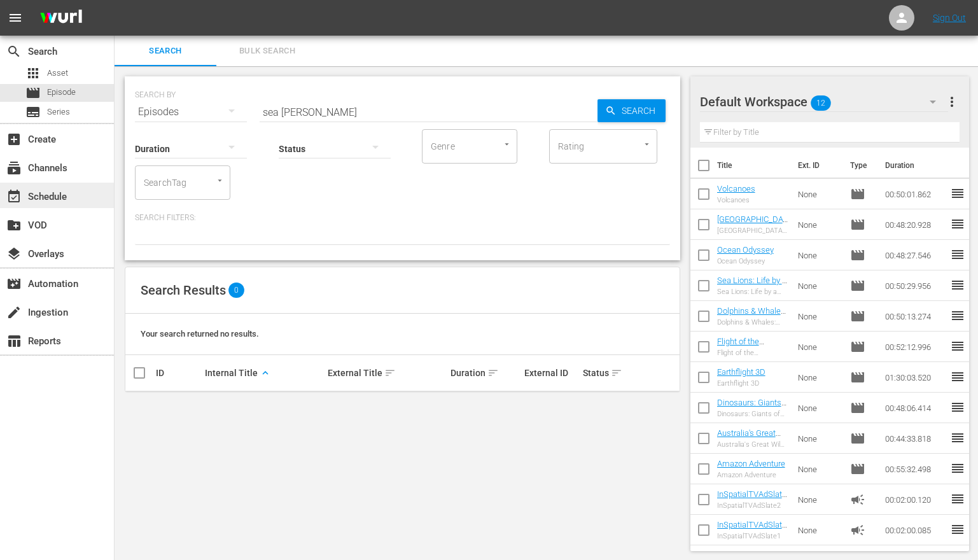
click at [60, 205] on div "event_available Schedule" at bounding box center [57, 195] width 114 height 25
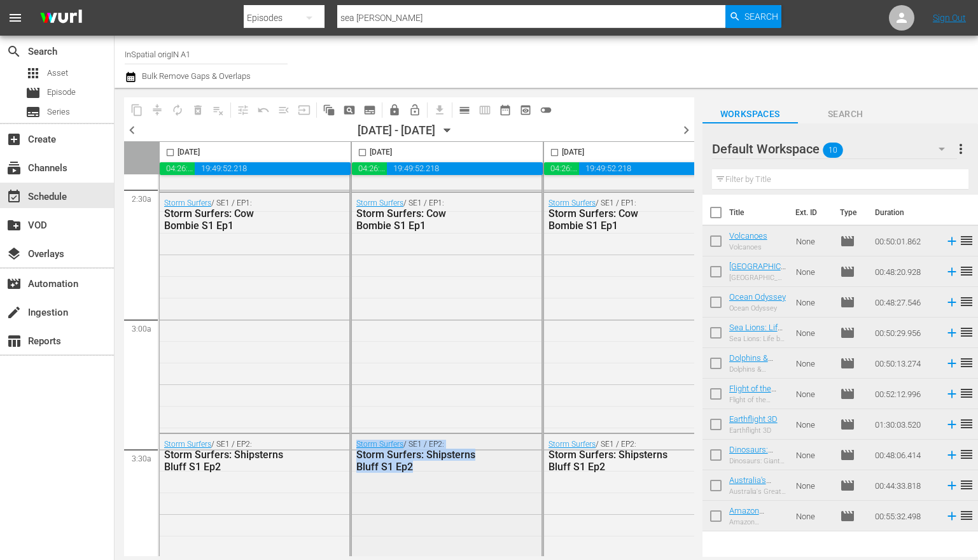
drag, startPoint x: 302, startPoint y: 550, endPoint x: 362, endPoint y: 549, distance: 59.8
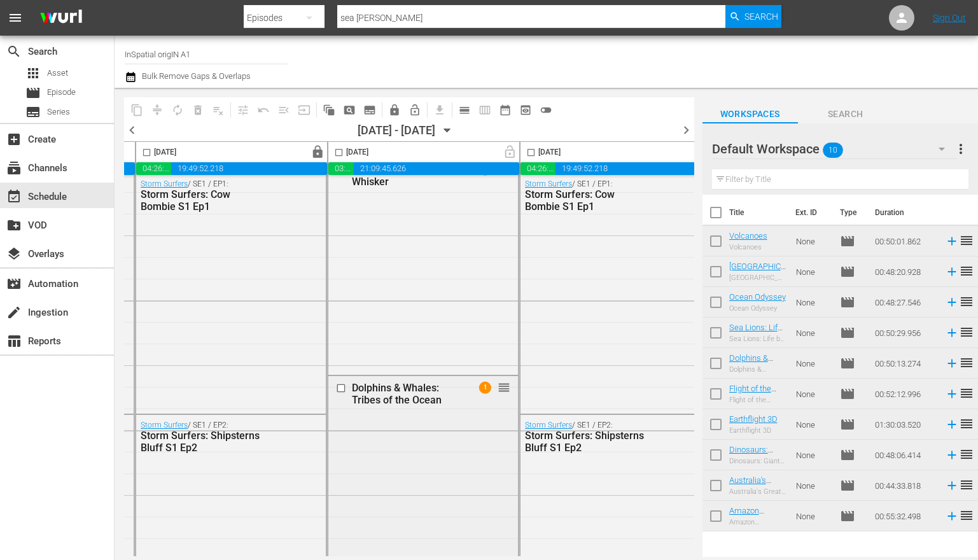
scroll to position [542, 600]
